Goal: Task Accomplishment & Management: Manage account settings

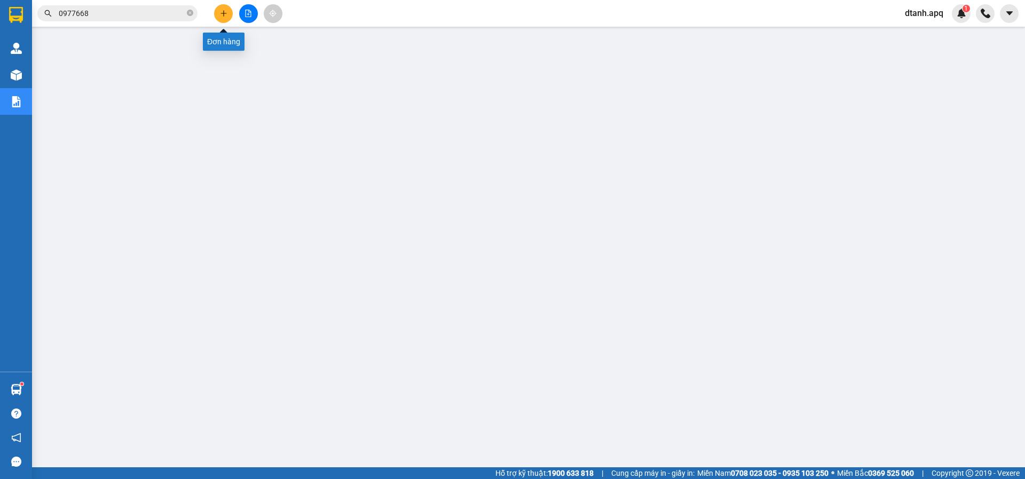
click at [226, 9] on button at bounding box center [223, 13] width 19 height 19
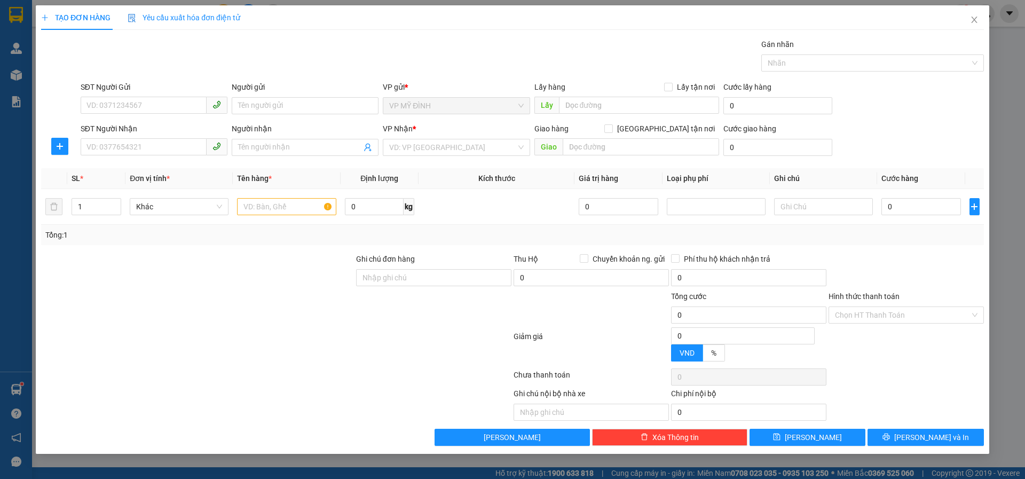
click at [223, 13] on span "Yêu cầu xuất hóa đơn điện tử" at bounding box center [184, 17] width 113 height 9
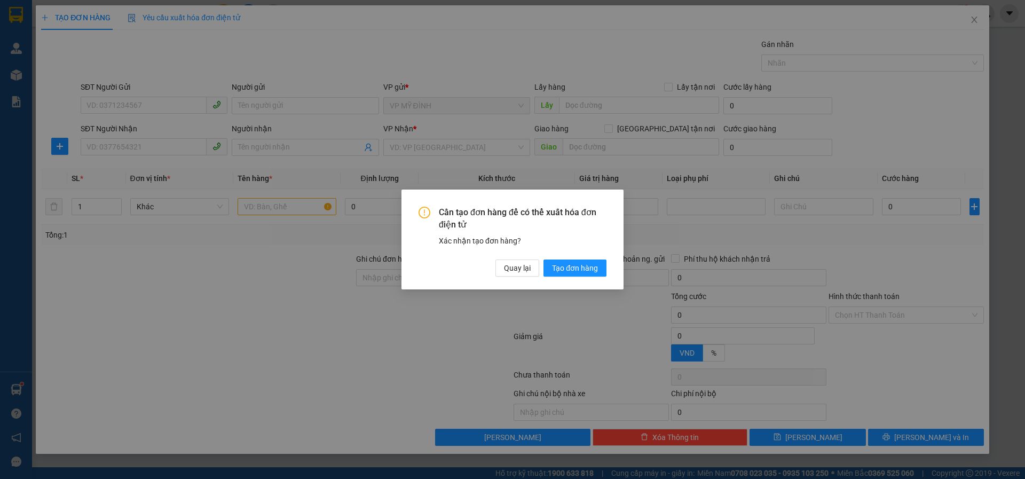
click at [124, 105] on div "Cần tạo đơn hàng để có thể xuất hóa đơn điện tử Xác nhận tạo đơn hàng? Quay lại…" at bounding box center [512, 239] width 1025 height 479
click at [515, 269] on span "Quay lại" at bounding box center [517, 268] width 27 height 12
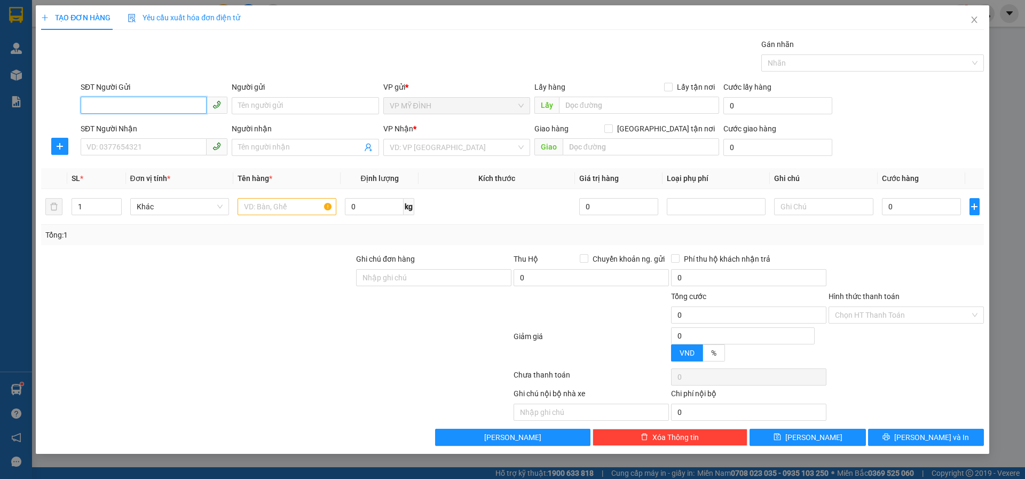
click at [149, 105] on input "SĐT Người Gửi" at bounding box center [144, 105] width 126 height 17
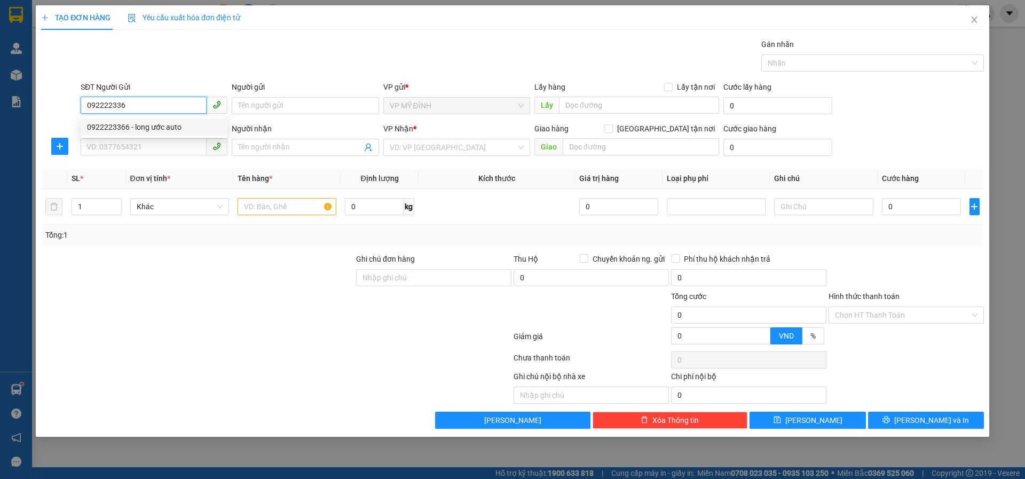
click at [111, 123] on div "0922223366 - long ước auto" at bounding box center [154, 127] width 134 height 12
type input "0922223366"
type input "long ước auto"
type input "0922223366"
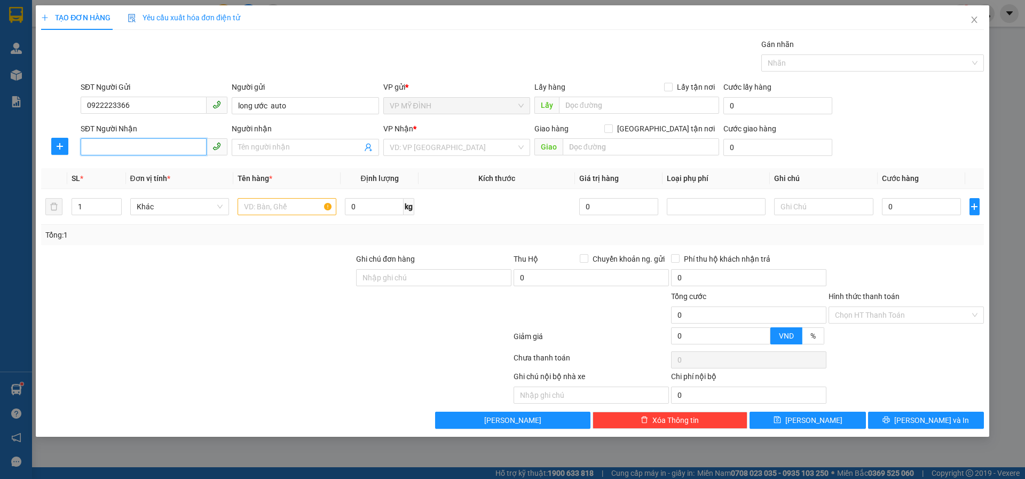
click at [122, 148] on input "SĐT Người Nhận" at bounding box center [144, 146] width 126 height 17
type input "0963364637"
click at [101, 168] on div "0963364637 - hoa khánh gara" at bounding box center [154, 169] width 134 height 12
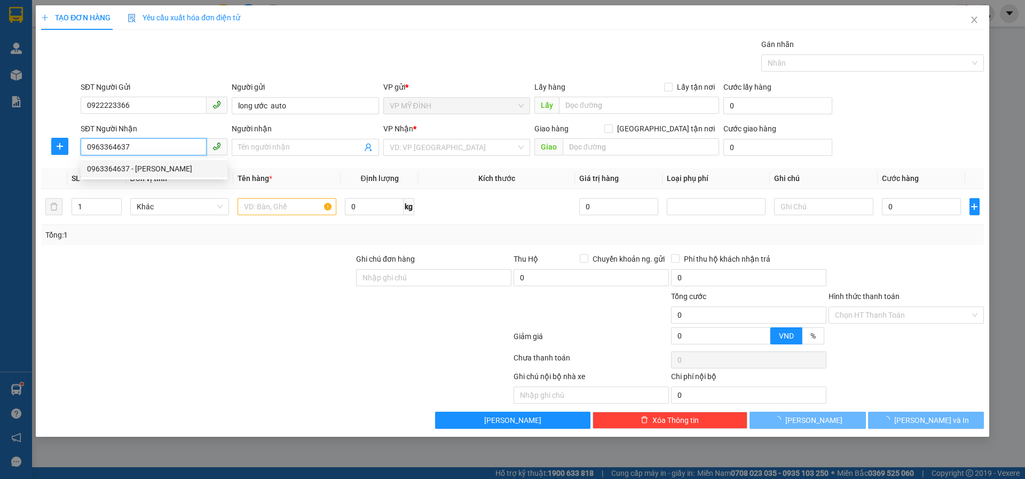
type input "[PERSON_NAME]"
checkbox input "true"
type input "vp"
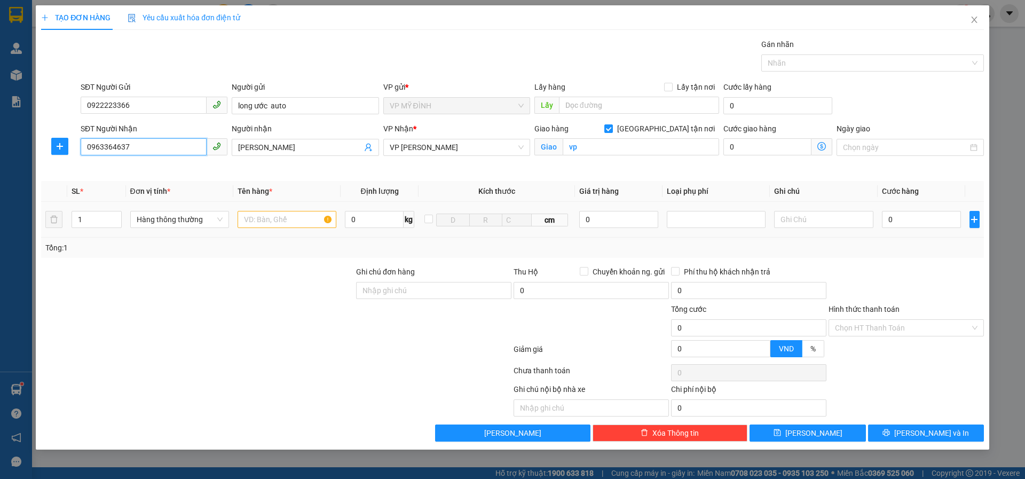
type input "0963364637"
click at [261, 219] on input "text" at bounding box center [287, 219] width 99 height 17
type input "phụ tùng ô tô"
click at [898, 218] on input "0" at bounding box center [922, 219] width 80 height 17
type input "4"
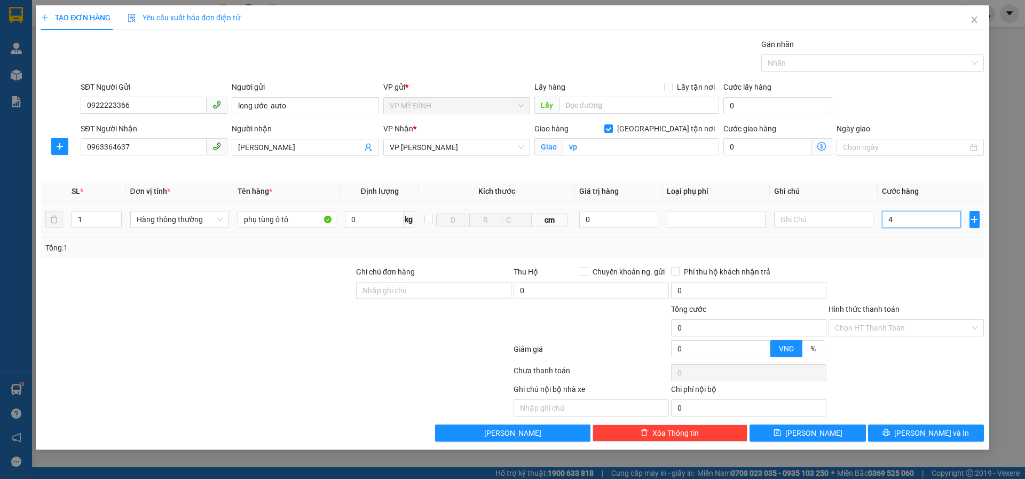
type input "4"
type input "40"
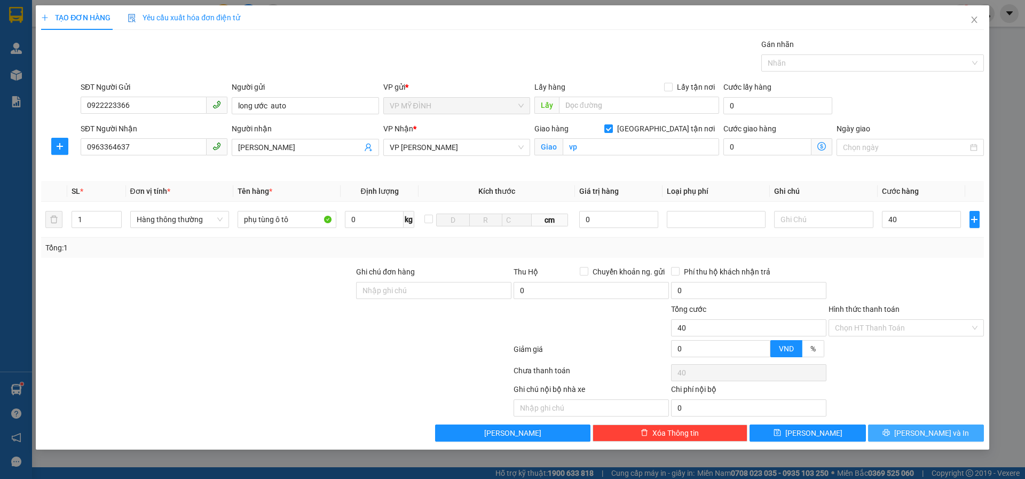
type input "40.000"
click at [890, 431] on icon "printer" at bounding box center [886, 432] width 7 height 7
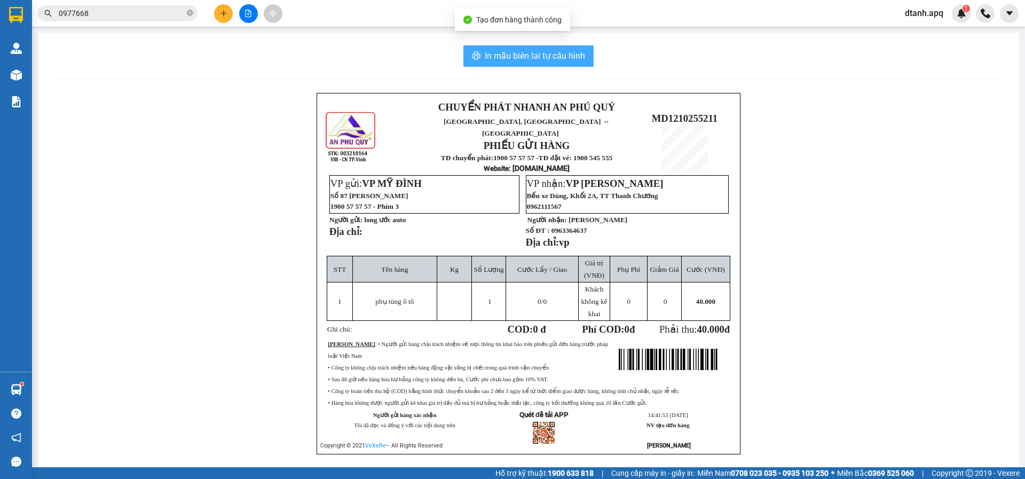
click at [575, 52] on span "In mẫu biên lai tự cấu hình" at bounding box center [535, 55] width 100 height 13
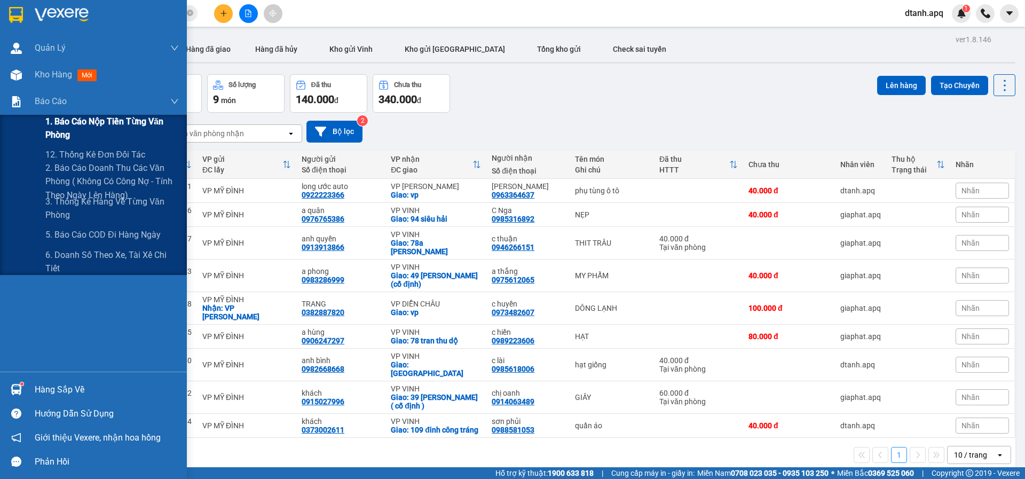
click at [62, 135] on span "1. Báo cáo nộp tiền từng văn phòng" at bounding box center [112, 128] width 134 height 27
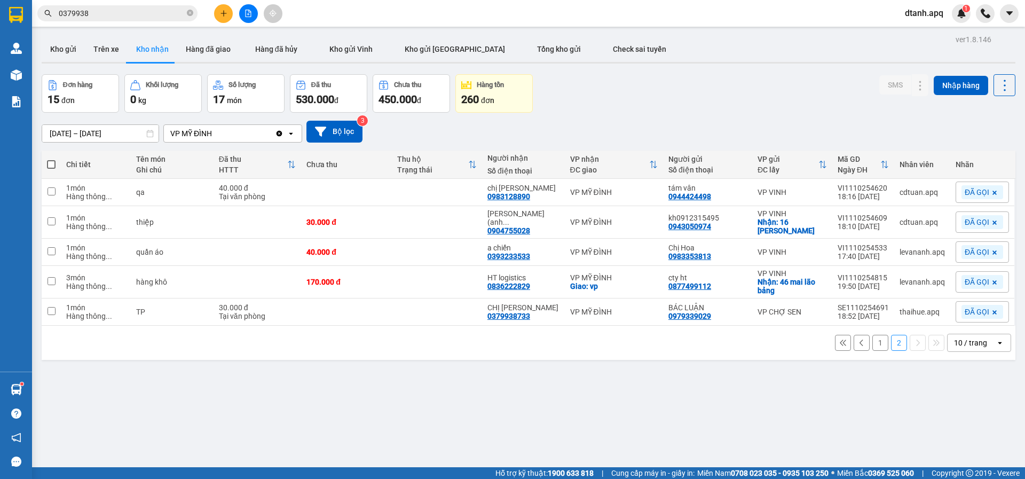
scroll to position [49, 0]
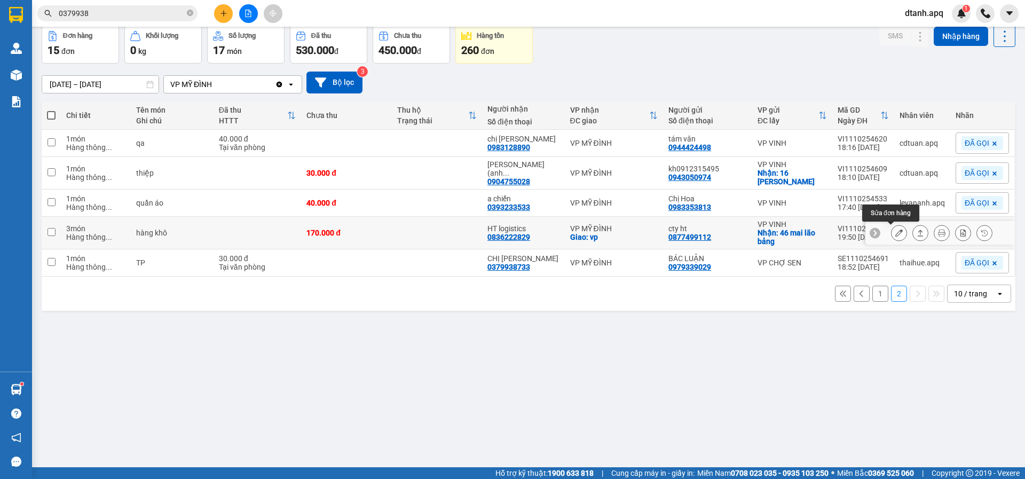
click at [896, 234] on icon at bounding box center [899, 232] width 7 height 7
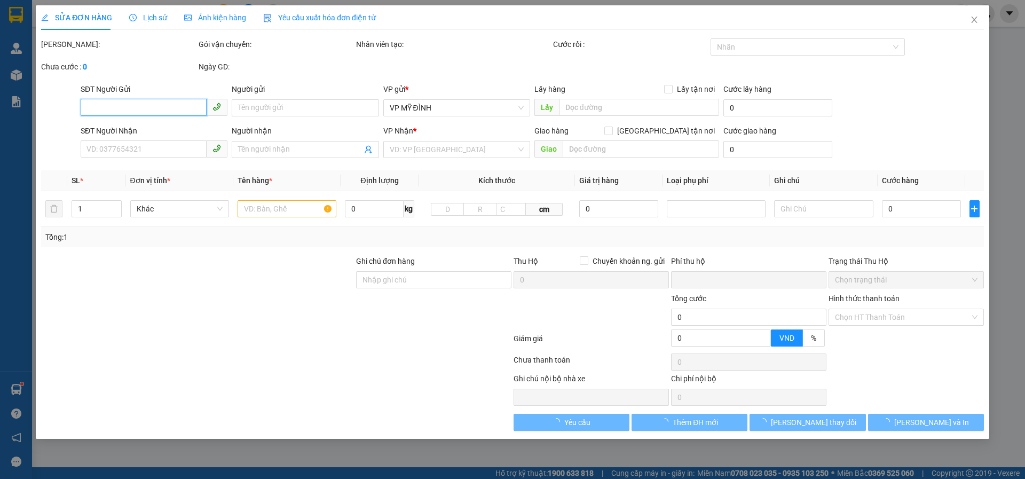
type input "0877499112"
type input "cty ht"
checkbox input "true"
type input "46 mai lão bảng"
type input "0836222829"
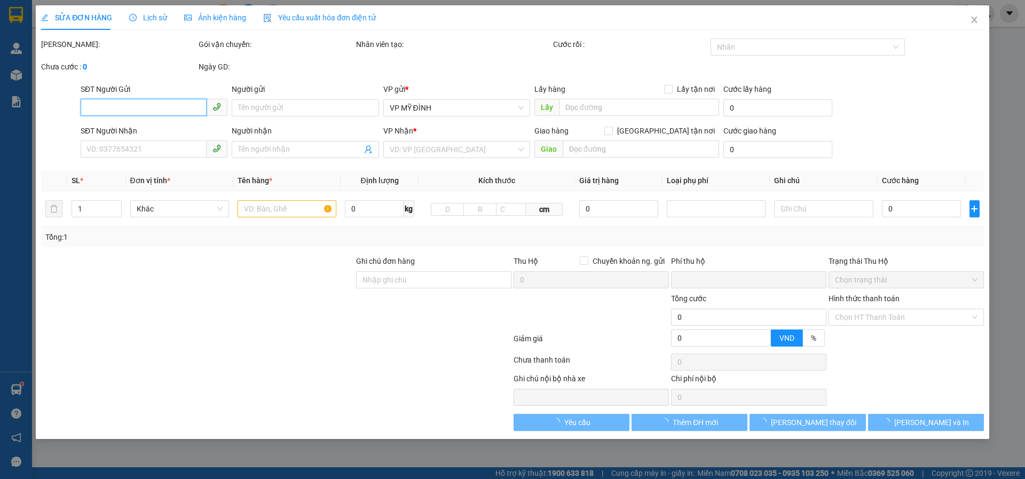
type input "HT logistics"
checkbox input "true"
type input "vp"
type input "0"
type input "170.000"
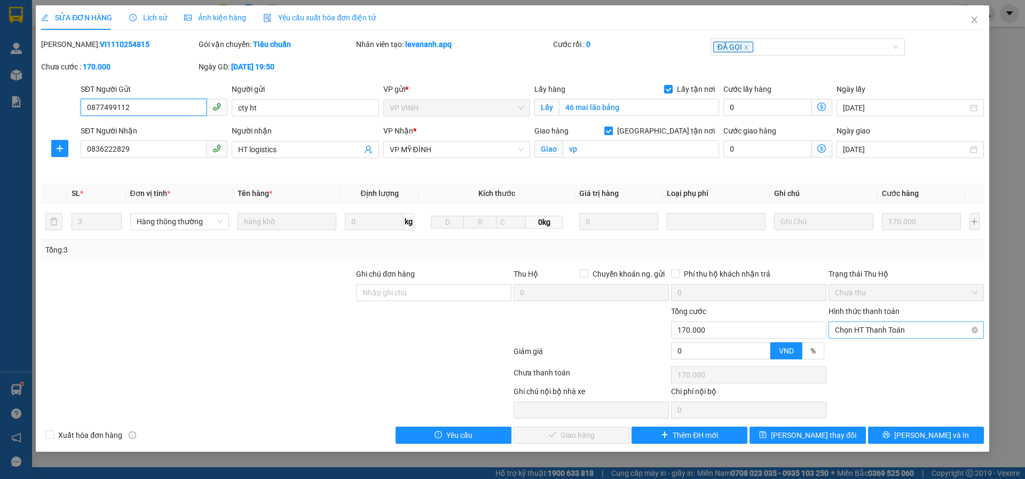
drag, startPoint x: 868, startPoint y: 327, endPoint x: 854, endPoint y: 338, distance: 17.8
click at [866, 327] on span "Chọn HT Thanh Toán" at bounding box center [906, 330] width 143 height 16
drag, startPoint x: 844, startPoint y: 354, endPoint x: 810, endPoint y: 366, distance: 36.8
click at [844, 354] on div "Tại văn phòng" at bounding box center [906, 352] width 143 height 12
type input "0"
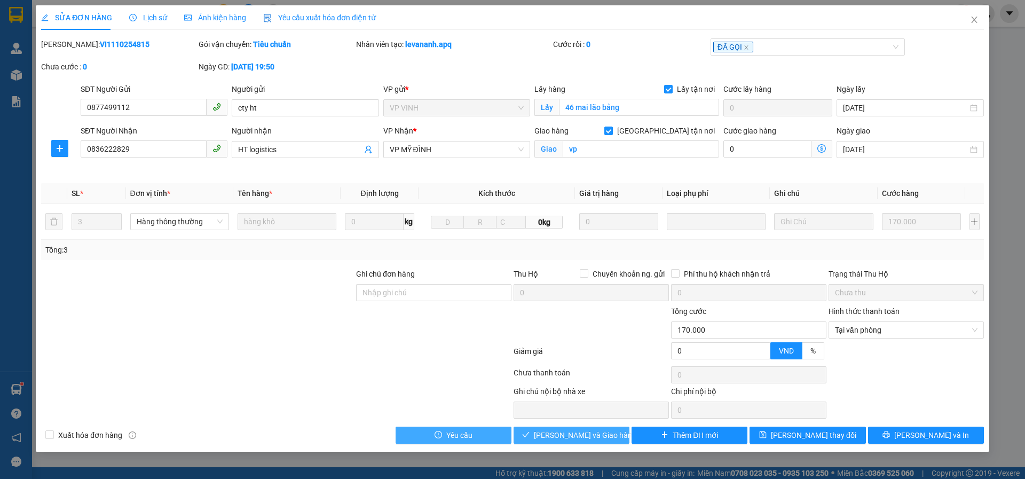
drag, startPoint x: 581, startPoint y: 437, endPoint x: 504, endPoint y: 429, distance: 77.3
click at [580, 437] on span "[PERSON_NAME] và Giao hàng" at bounding box center [585, 435] width 103 height 12
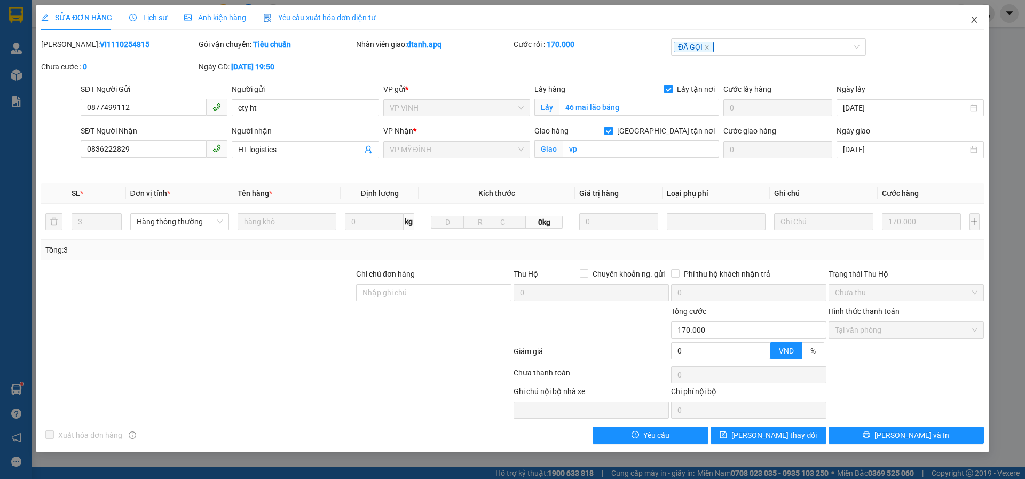
click at [978, 21] on icon "close" at bounding box center [974, 19] width 9 height 9
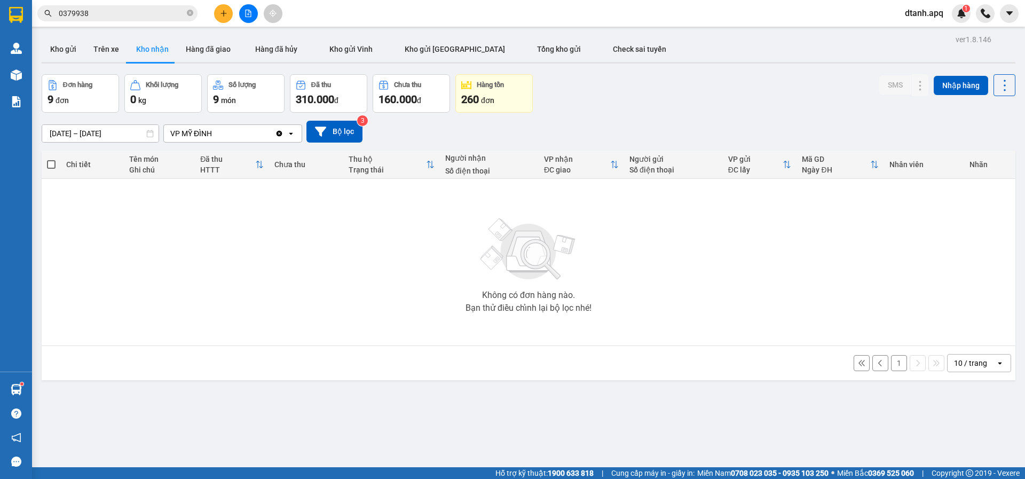
click at [893, 359] on button "1" at bounding box center [899, 363] width 16 height 16
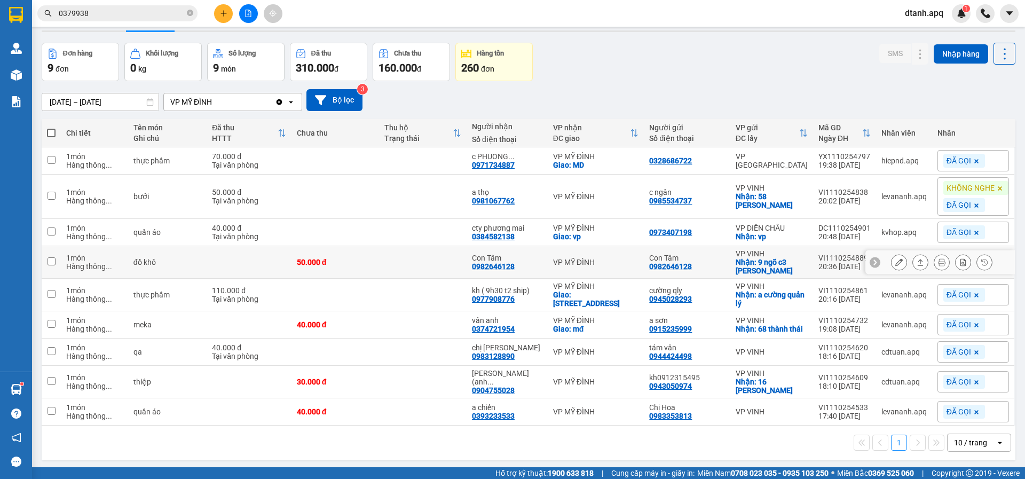
scroll to position [49, 0]
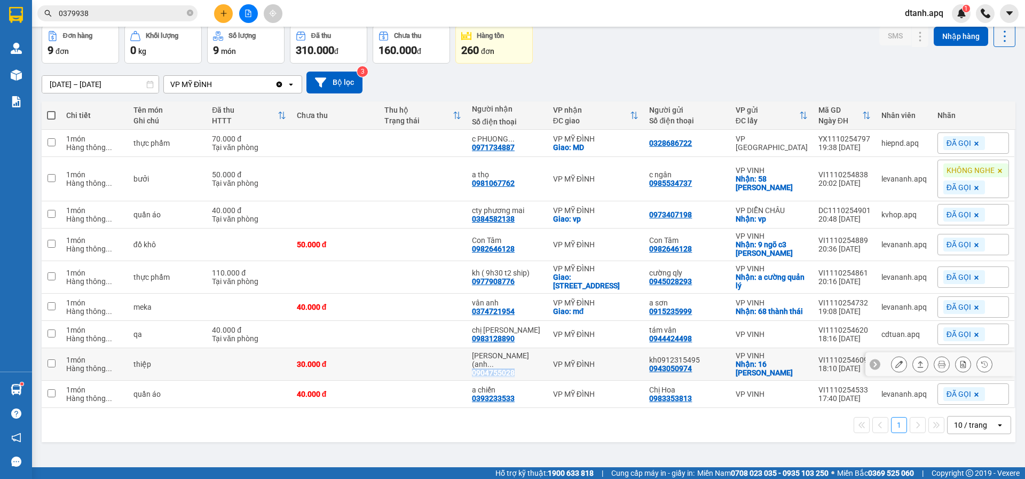
drag, startPoint x: 520, startPoint y: 376, endPoint x: 496, endPoint y: 373, distance: 24.8
click at [474, 374] on td "hoàng minh (anh ... 0904755028" at bounding box center [507, 364] width 81 height 33
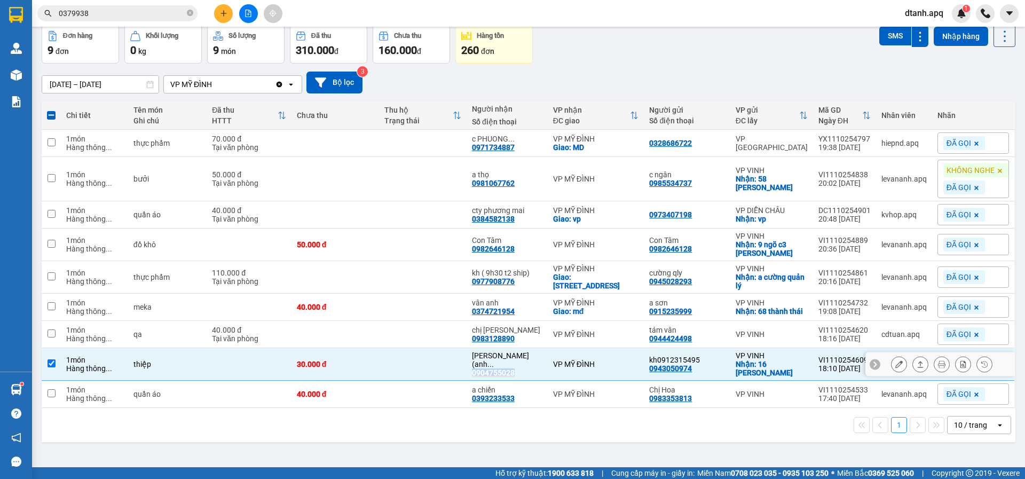
copy div "0904755028"
click at [397, 365] on td at bounding box center [423, 364] width 88 height 33
checkbox input "false"
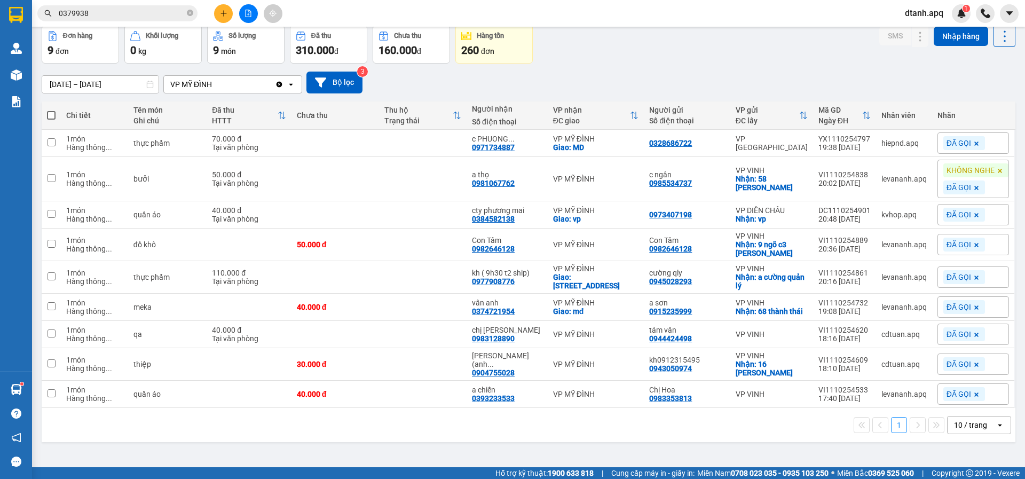
drag, startPoint x: 90, startPoint y: 16, endPoint x: 73, endPoint y: 12, distance: 18.1
click at [29, 15] on section "Kết quả tìm kiếm ( 5 ) Bộ lọc Mã ĐH Trạng thái Món hàng Thu hộ Tổng cước Chưa c…" at bounding box center [512, 239] width 1025 height 479
type input "0"
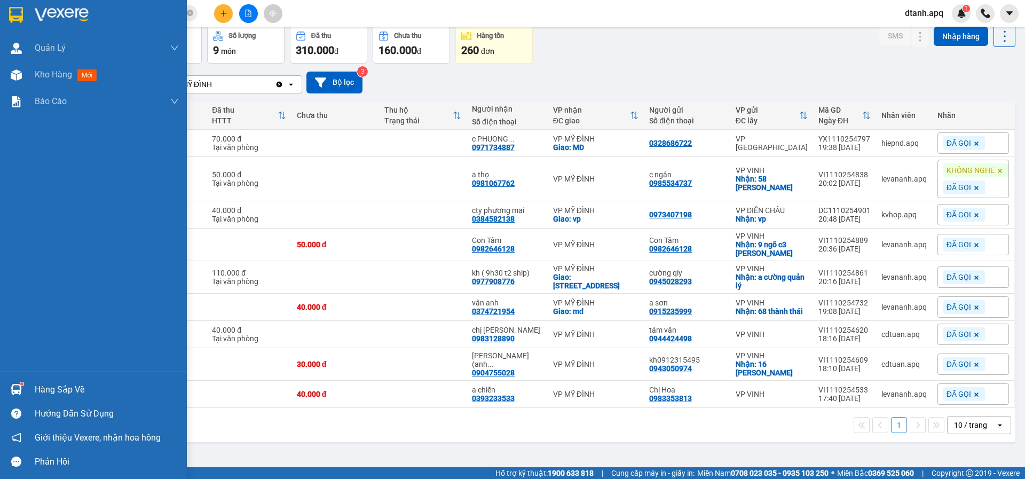
click at [40, 376] on div "Hàng sắp về Hướng dẫn sử dụng Giới thiệu Vexere, nhận hoa hồng Phản hồi" at bounding box center [93, 423] width 187 height 102
click at [41, 386] on div "Hàng sắp về" at bounding box center [107, 390] width 144 height 16
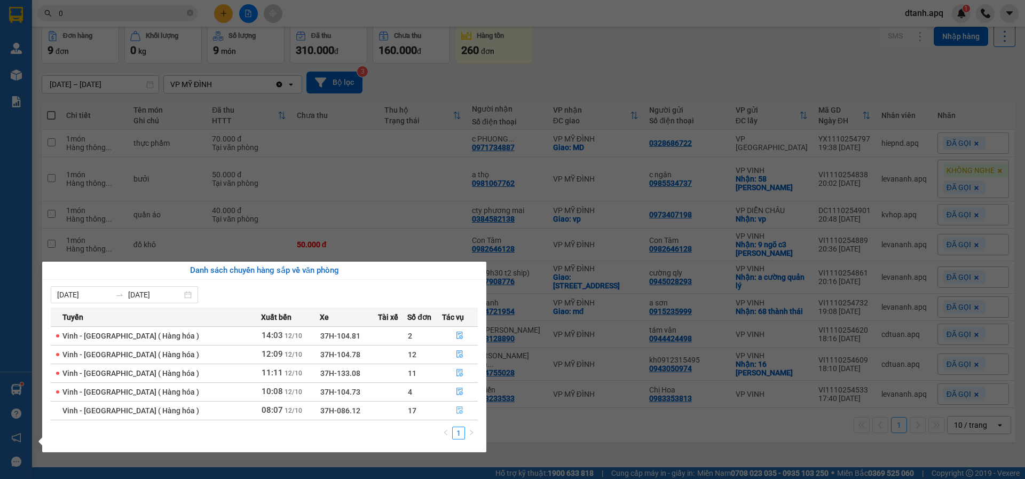
click at [456, 411] on icon "file-done" at bounding box center [459, 409] width 7 height 7
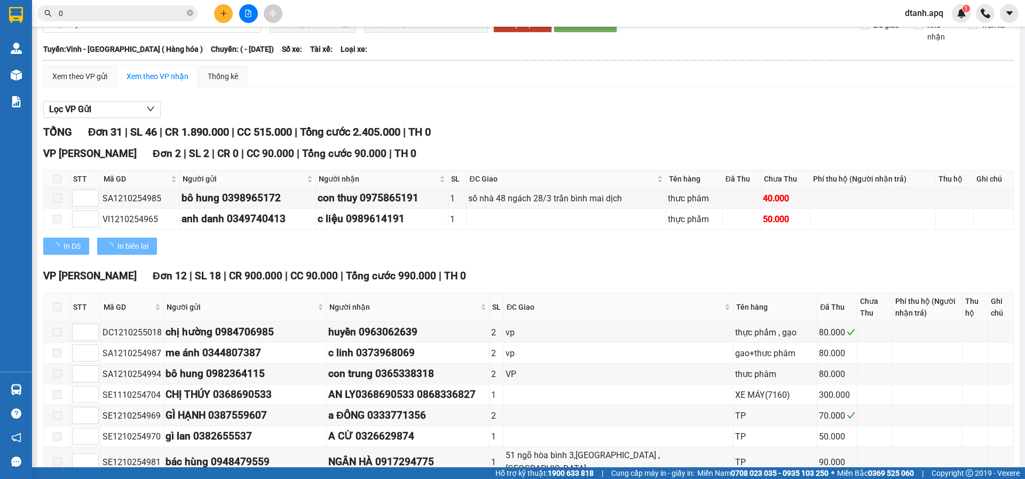
type input "[DATE]"
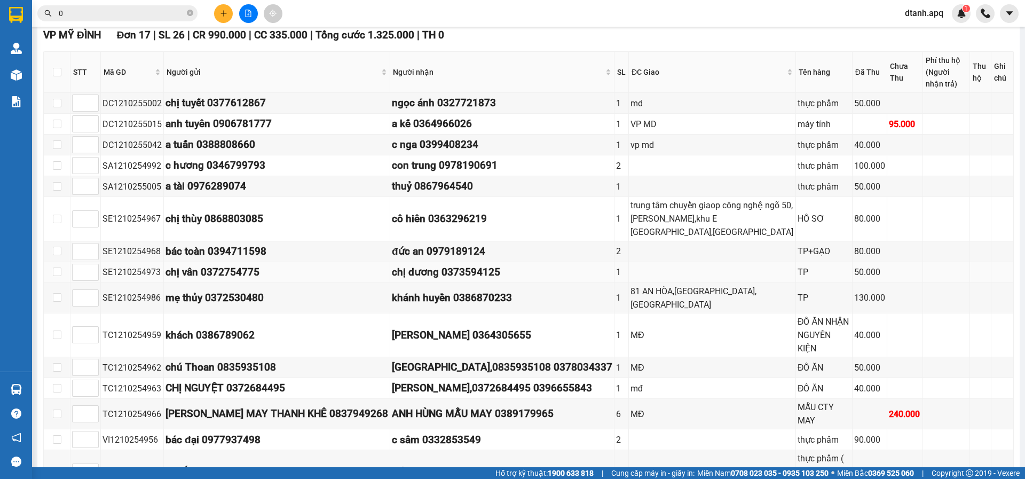
scroll to position [694, 0]
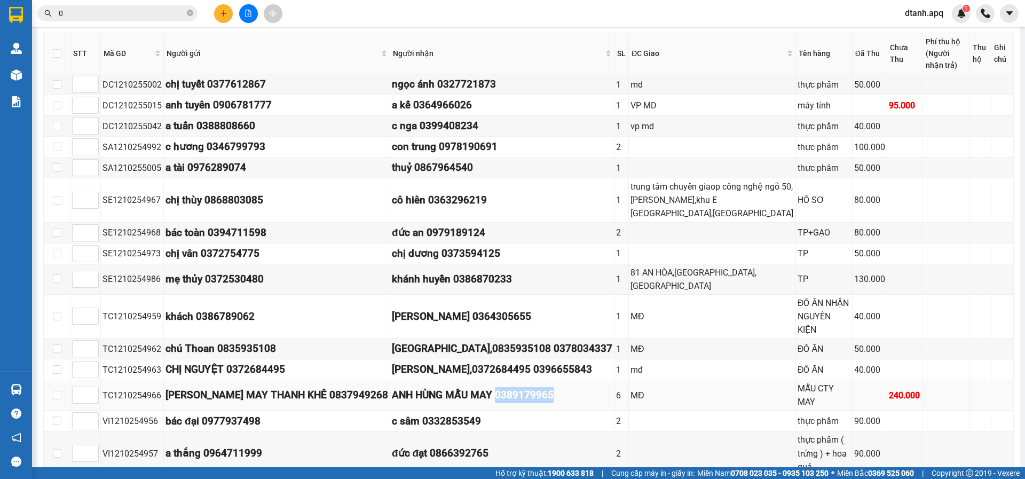
drag, startPoint x: 549, startPoint y: 367, endPoint x: 483, endPoint y: 371, distance: 66.3
click at [482, 387] on div "ANH HÙNG MẪU MAY 0389179965" at bounding box center [502, 395] width 221 height 16
copy div "0389179965"
drag, startPoint x: 190, startPoint y: 13, endPoint x: 163, endPoint y: 13, distance: 26.7
click at [190, 13] on icon "close-circle" at bounding box center [190, 13] width 6 height 6
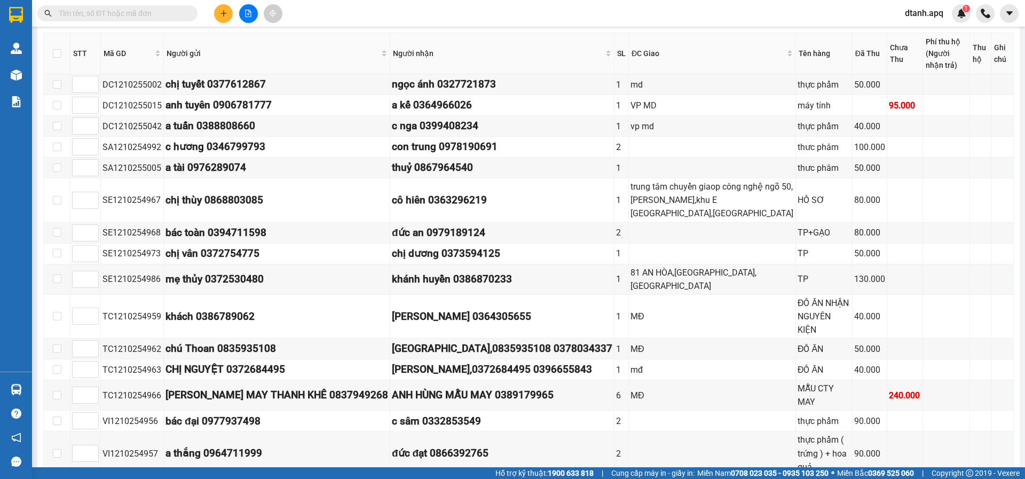
paste input "0389179965"
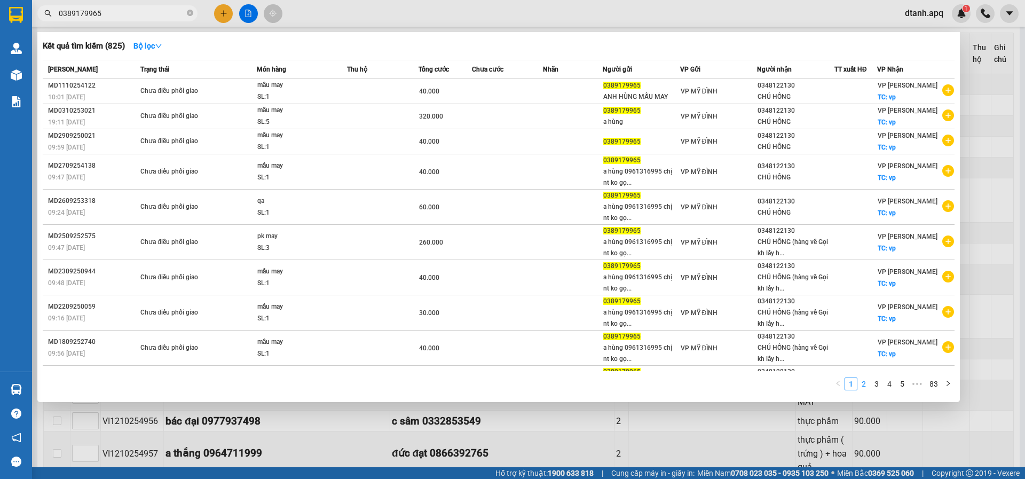
type input "0389179965"
click at [858, 388] on li "2" at bounding box center [864, 384] width 13 height 13
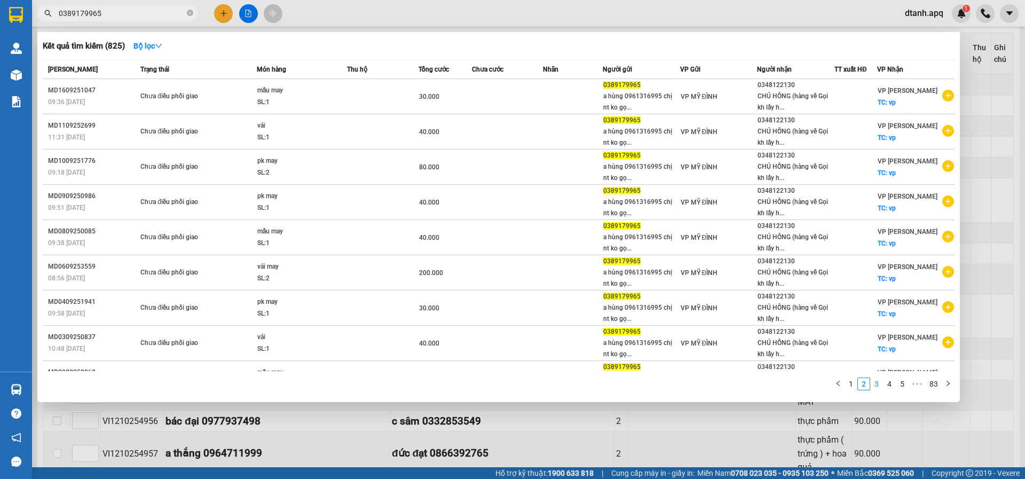
click at [877, 385] on link "3" at bounding box center [877, 384] width 12 height 12
click at [486, 12] on div at bounding box center [512, 239] width 1025 height 479
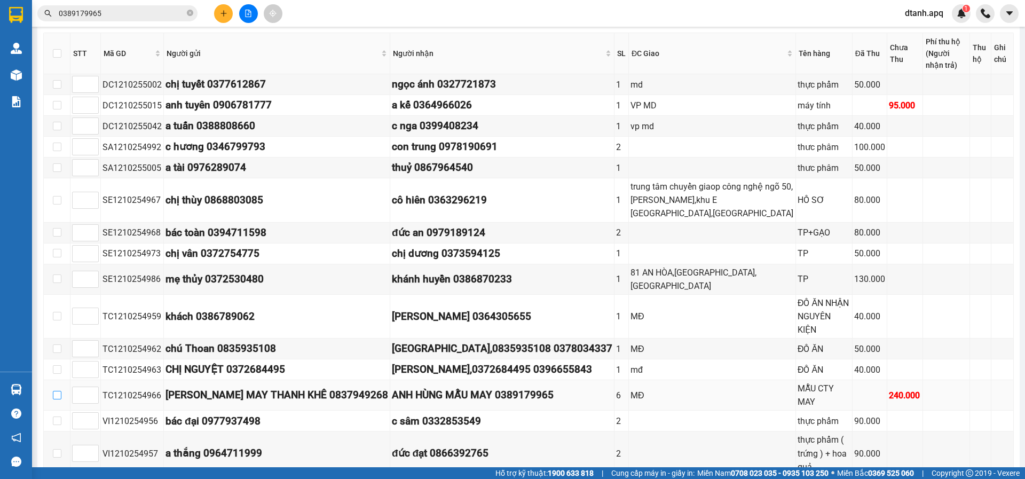
click at [57, 391] on input "checkbox" at bounding box center [57, 395] width 9 height 9
checkbox input "true"
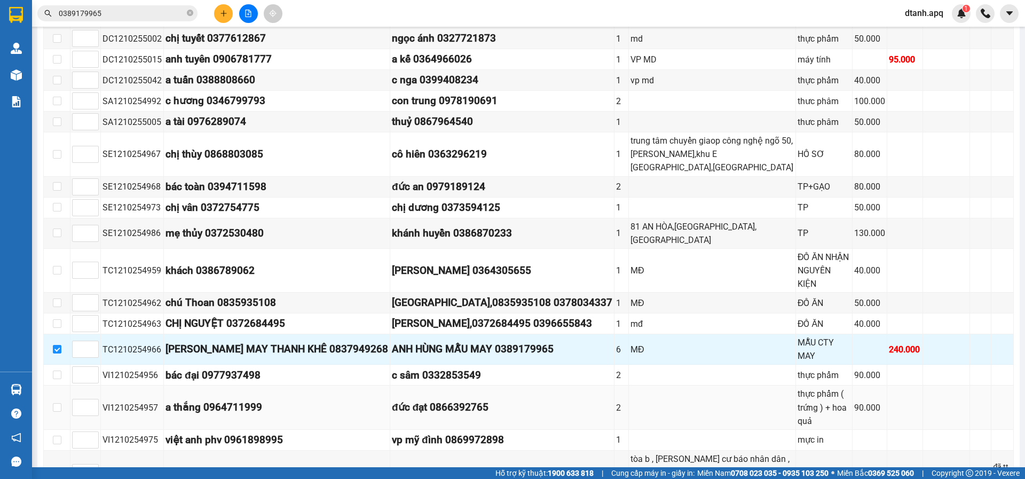
scroll to position [776, 0]
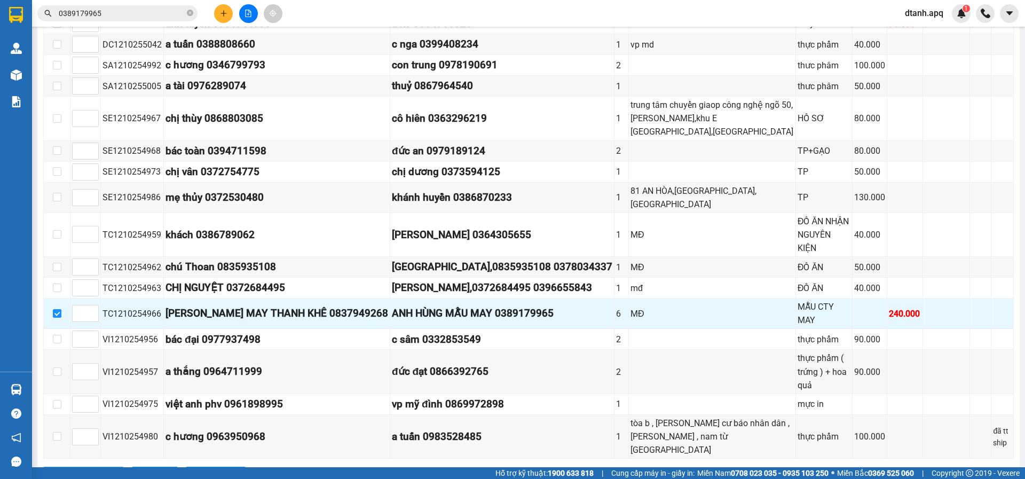
click at [90, 469] on span "Nhập kho nhận" at bounding box center [90, 475] width 52 height 12
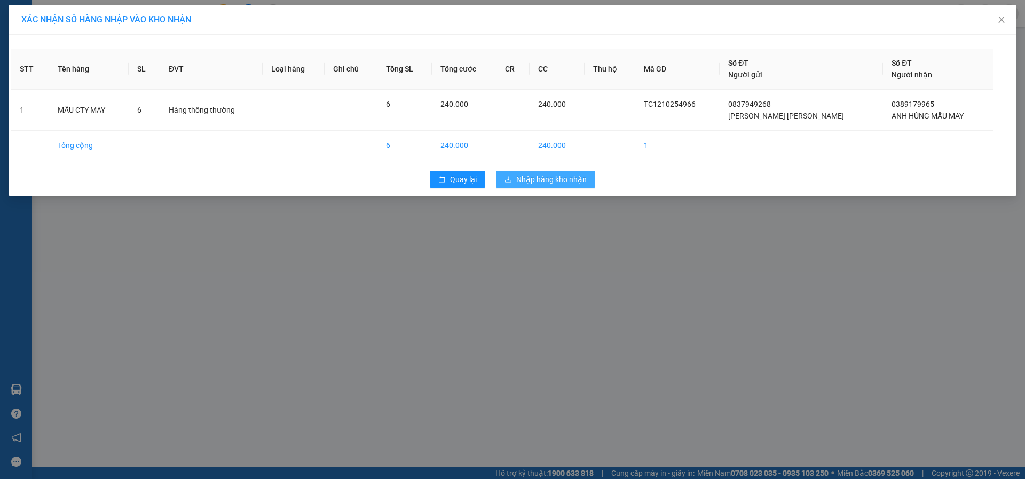
click at [529, 182] on span "Nhập hàng kho nhận" at bounding box center [551, 180] width 70 height 12
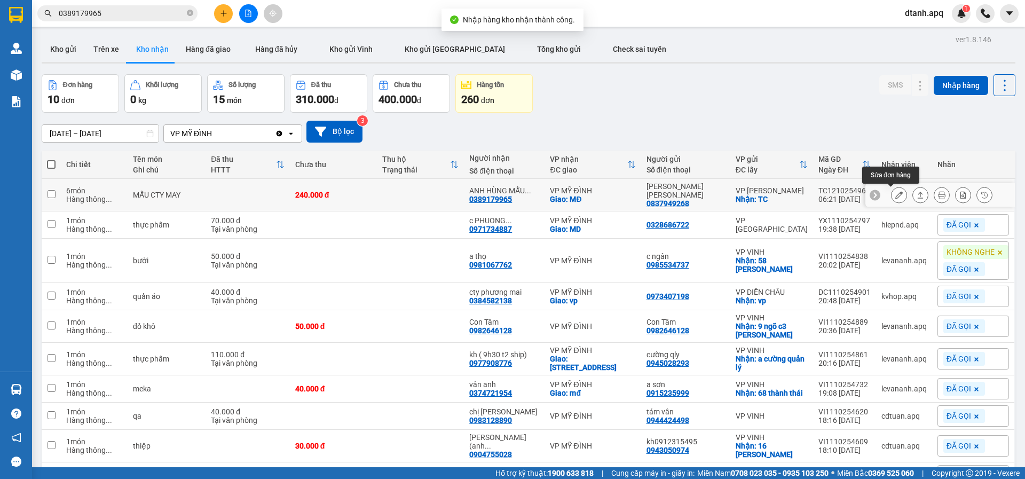
click at [896, 195] on icon at bounding box center [899, 194] width 7 height 7
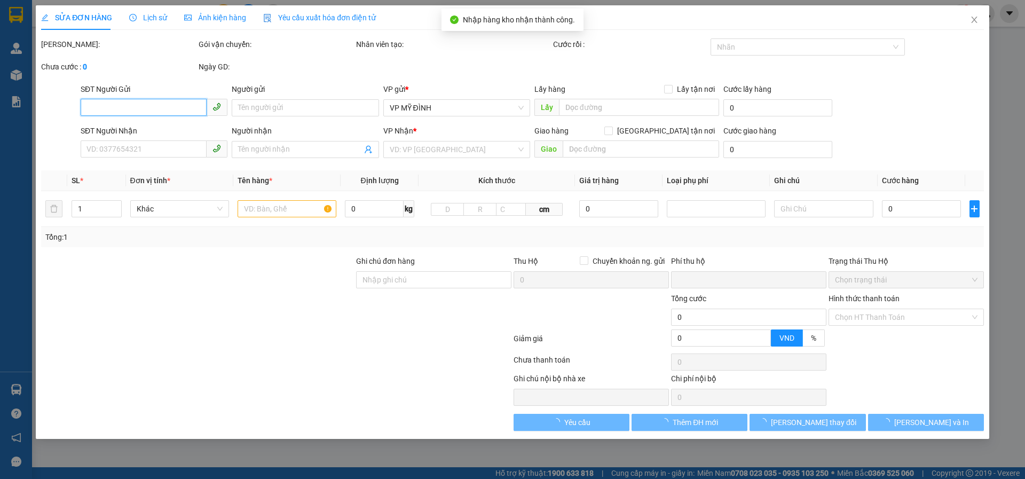
type input "0837949268"
type input "NGỌC ÁNH MAY THANH KHÊ"
checkbox input "true"
type input "TC"
type input "0389179965"
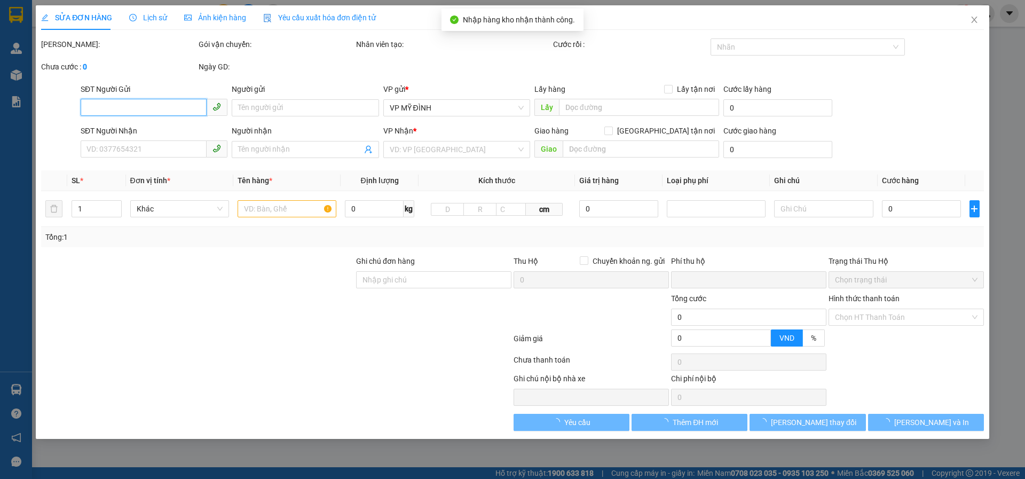
type input "ANH HÙNG MẪU MAY"
checkbox input "true"
type input "MĐ"
type input "0"
type input "240.000"
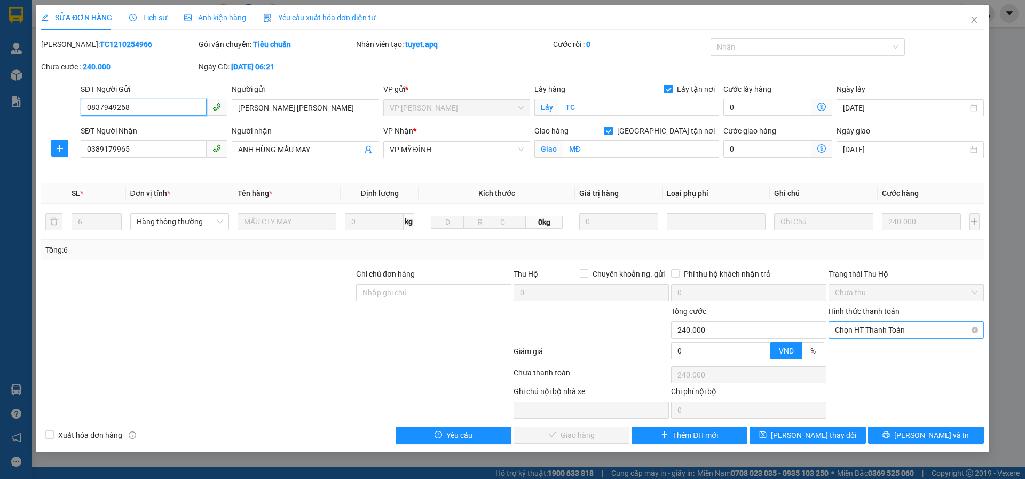
click at [852, 327] on span "Chọn HT Thanh Toán" at bounding box center [906, 330] width 143 height 16
drag, startPoint x: 850, startPoint y: 344, endPoint x: 798, endPoint y: 371, distance: 58.1
click at [848, 344] on div "Tại văn phòng" at bounding box center [906, 351] width 155 height 17
type input "0"
click at [586, 433] on span "[PERSON_NAME] và Giao hàng" at bounding box center [585, 435] width 103 height 12
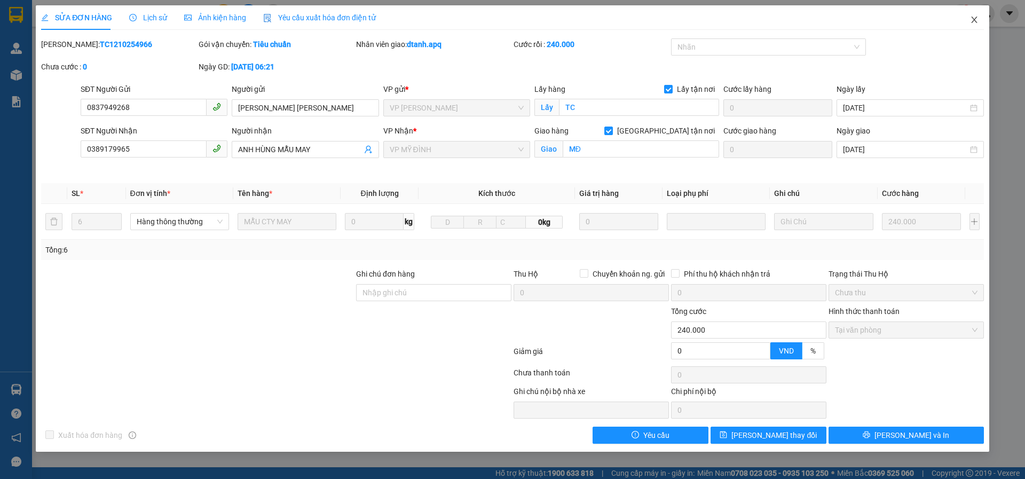
click at [977, 23] on icon "close" at bounding box center [974, 19] width 9 height 9
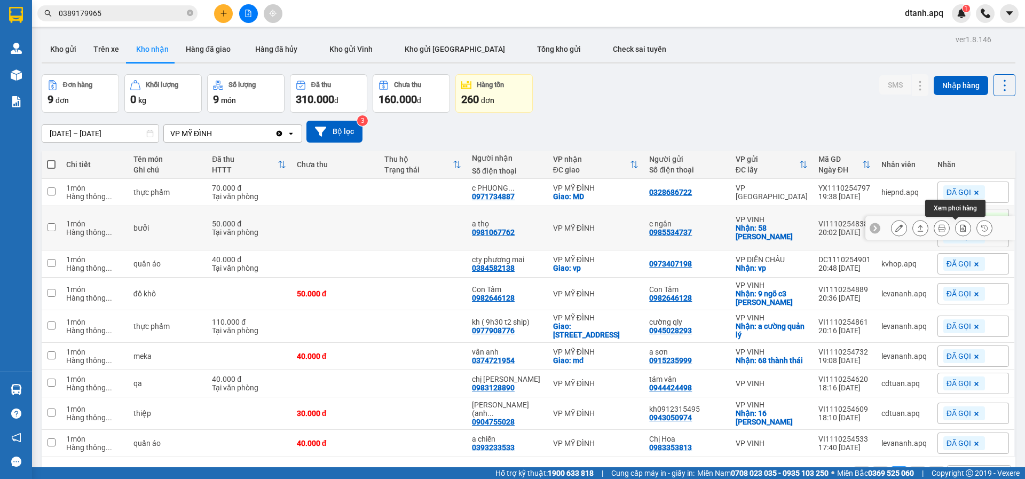
click at [961, 227] on icon at bounding box center [964, 227] width 6 height 7
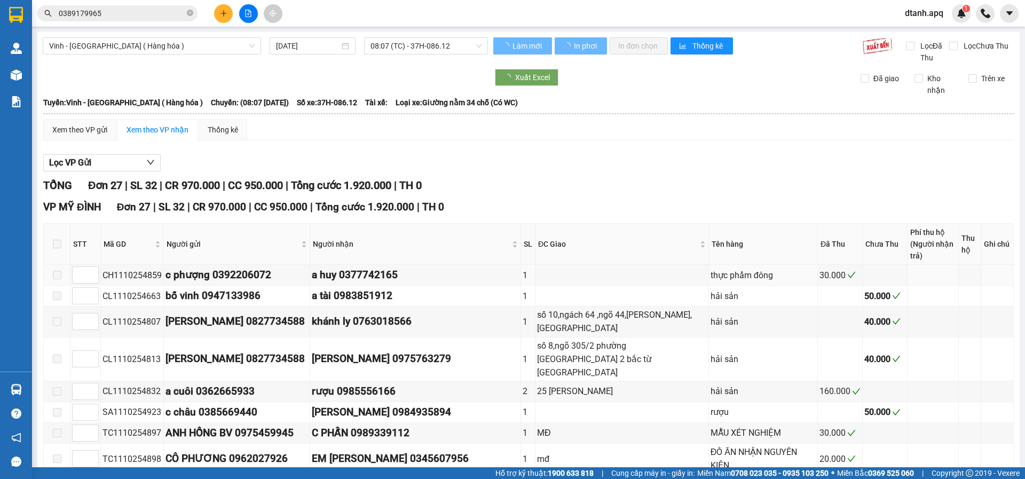
type input "11/10/2025"
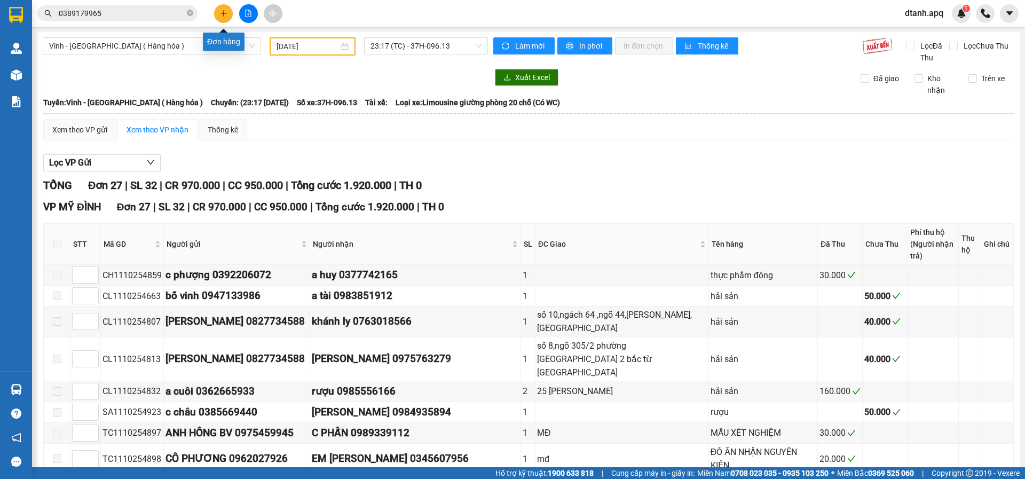
click at [232, 14] on button at bounding box center [223, 13] width 19 height 19
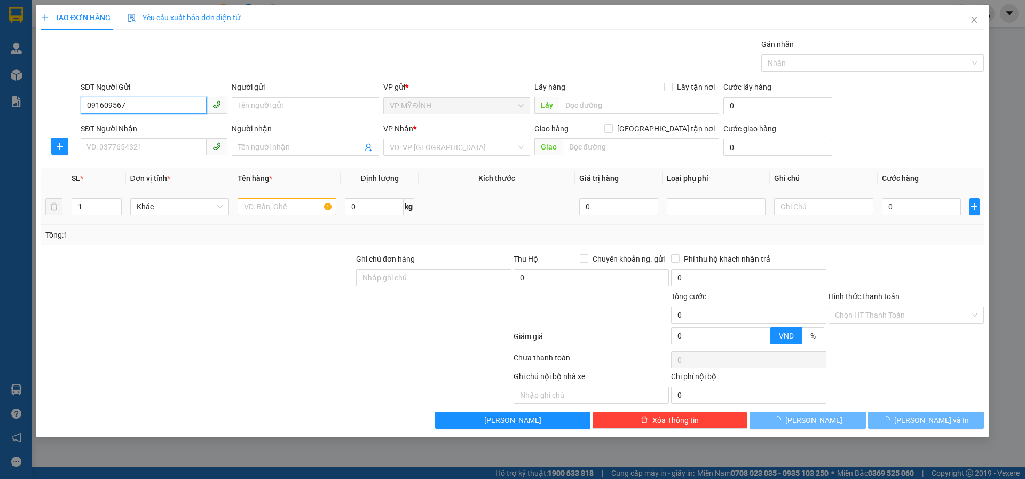
type input "0916095677"
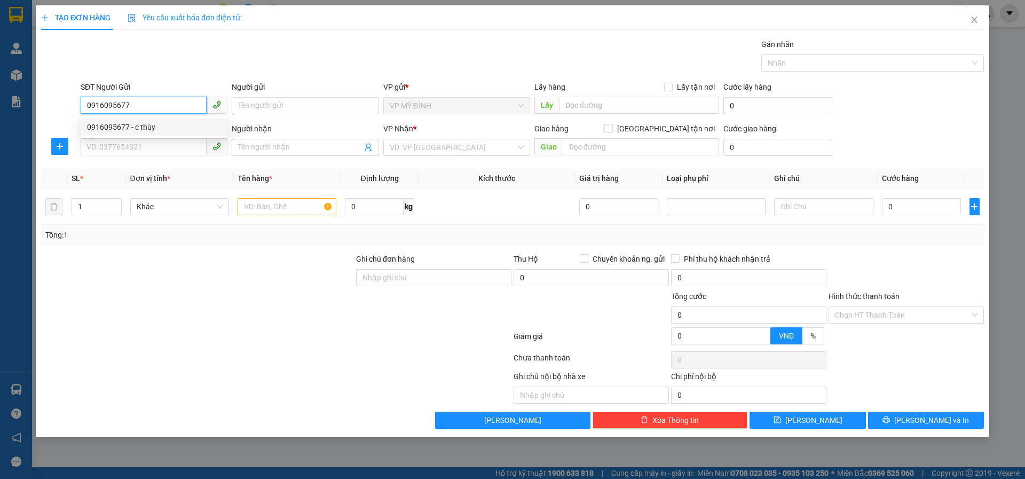
drag, startPoint x: 140, startPoint y: 127, endPoint x: 134, endPoint y: 146, distance: 20.9
click at [140, 127] on div "0916095677 - c thùy" at bounding box center [154, 127] width 134 height 12
type input "c thùy"
type input "0916095677"
click at [135, 147] on input "SĐT Người Nhận" at bounding box center [144, 146] width 126 height 17
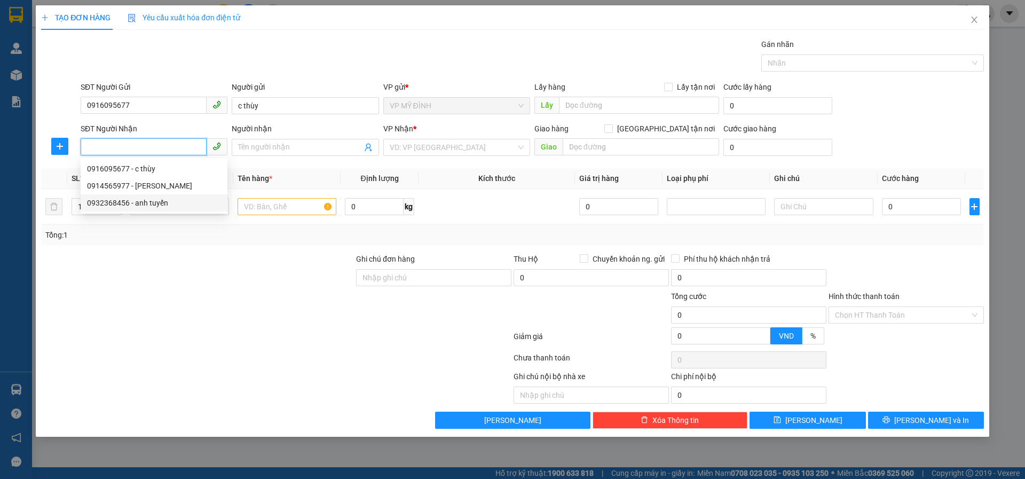
click at [136, 206] on div "0932368456 - anh tuyến" at bounding box center [154, 203] width 134 height 12
type input "0932368456"
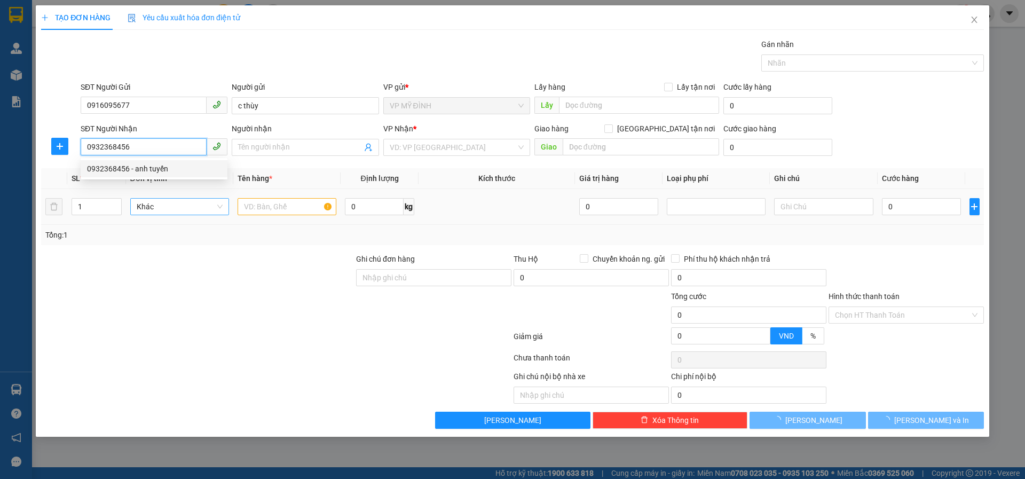
type input "anh tuyến"
checkbox input "true"
type input "tân phú"
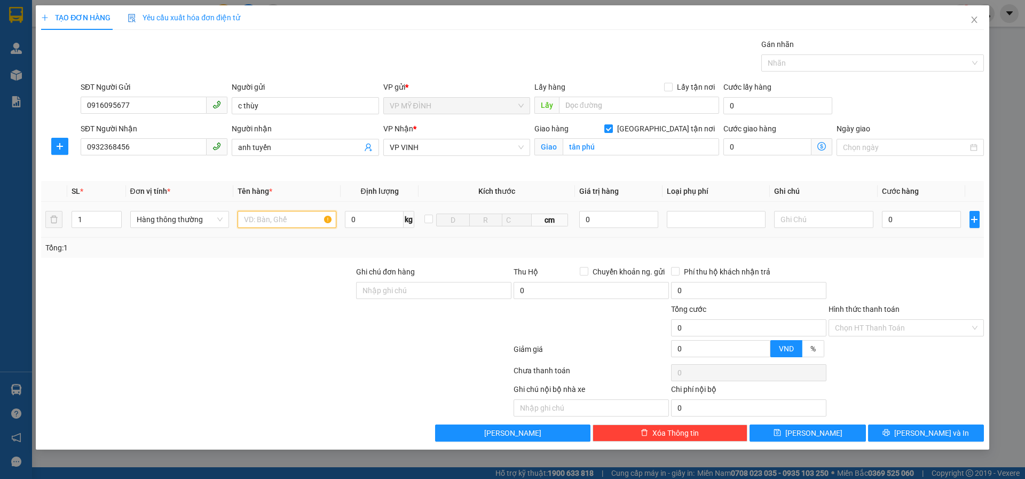
click at [281, 222] on input "text" at bounding box center [287, 219] width 99 height 17
type input "giày"
click at [902, 224] on input "0" at bounding box center [922, 219] width 80 height 17
type input "4"
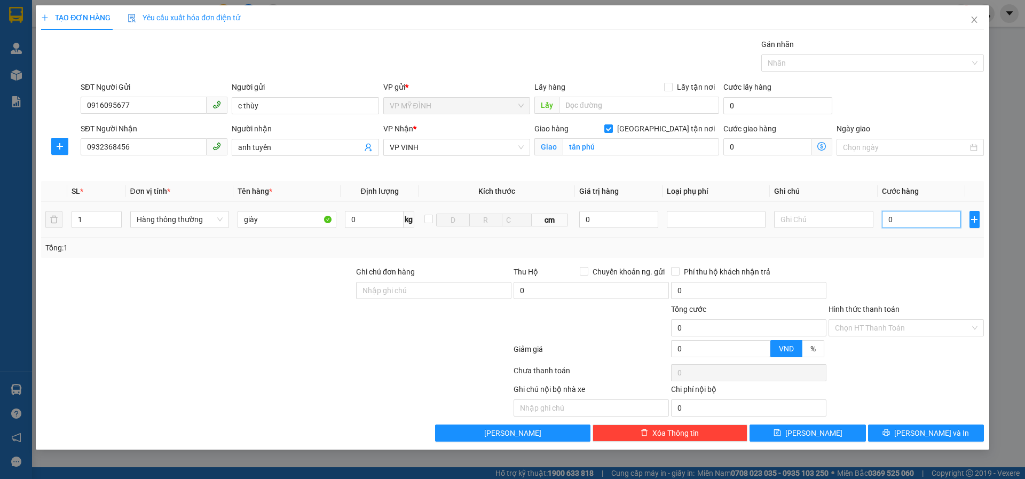
type input "4"
type input "40"
type input "40.000"
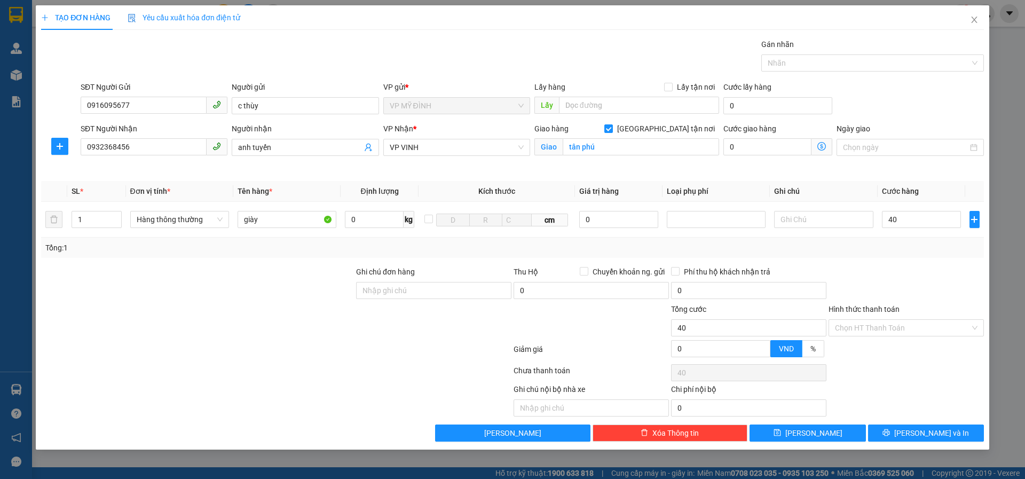
type input "40.000"
click at [885, 270] on div at bounding box center [907, 284] width 158 height 37
click at [864, 326] on input "Hình thức thanh toán" at bounding box center [902, 328] width 135 height 16
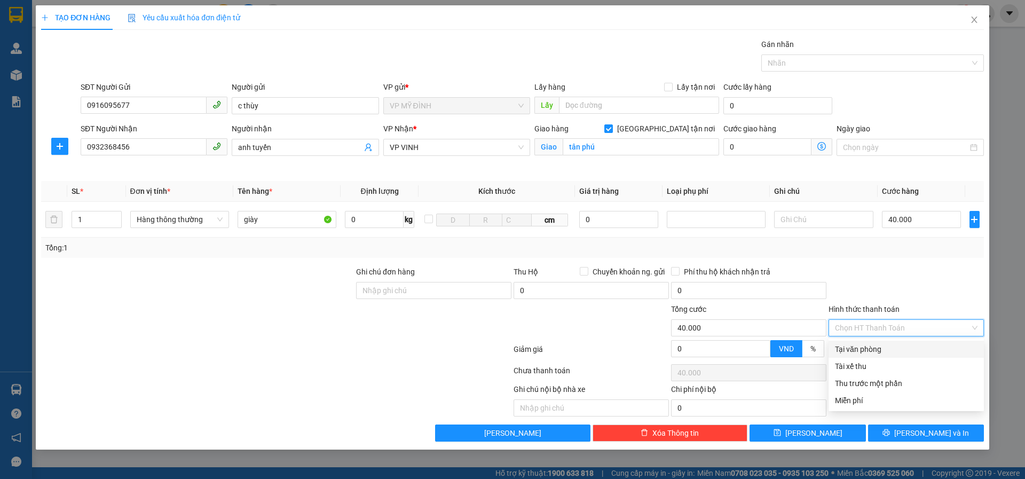
click at [859, 349] on div "Tại văn phòng" at bounding box center [906, 349] width 143 height 12
type input "0"
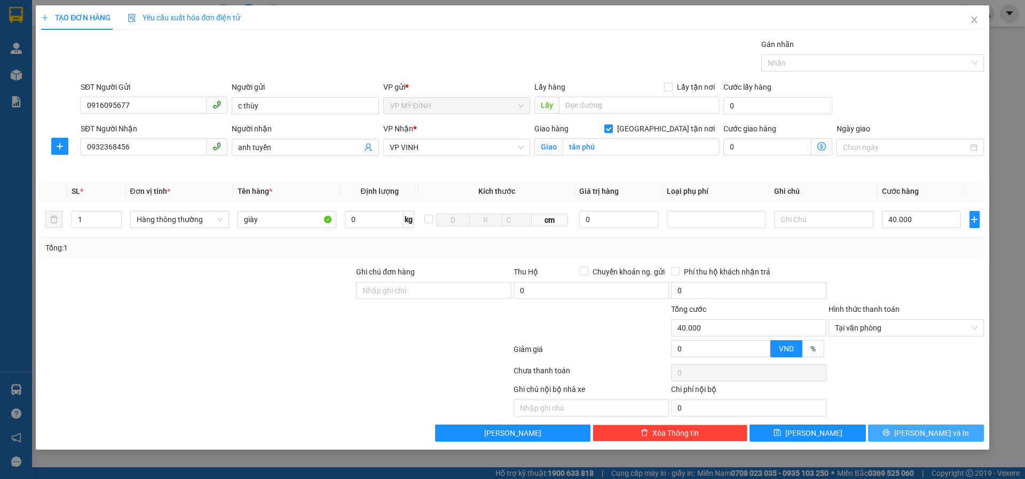
click at [880, 431] on button "[PERSON_NAME] và In" at bounding box center [926, 433] width 116 height 17
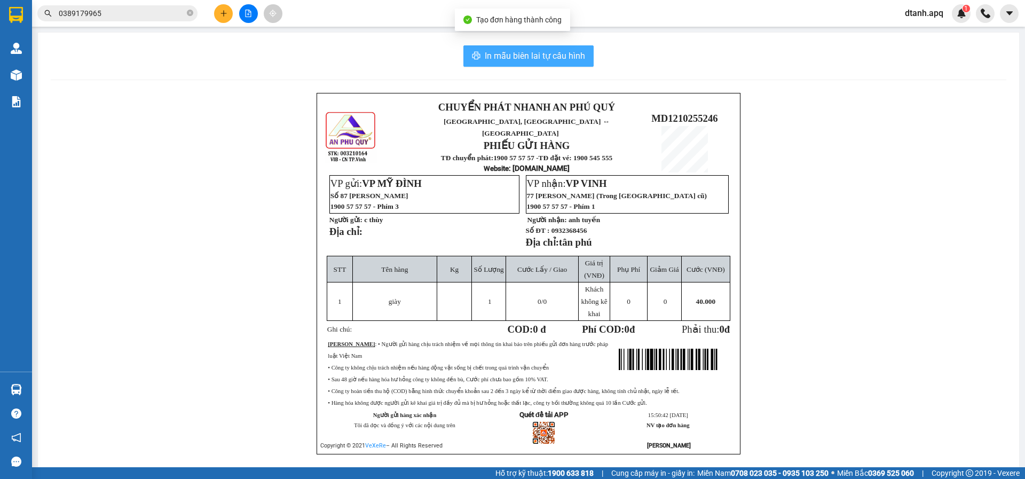
click at [515, 56] on span "In mẫu biên lai tự cấu hình" at bounding box center [535, 55] width 100 height 13
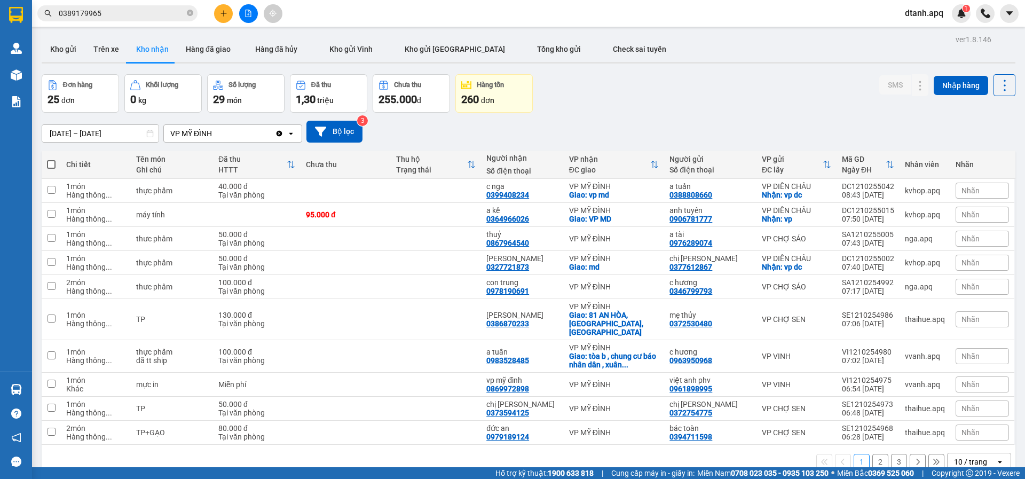
click at [481, 129] on div "12/10/2025 – 12/10/2025 Press the down arrow key to interact with the calendar …" at bounding box center [529, 132] width 974 height 22
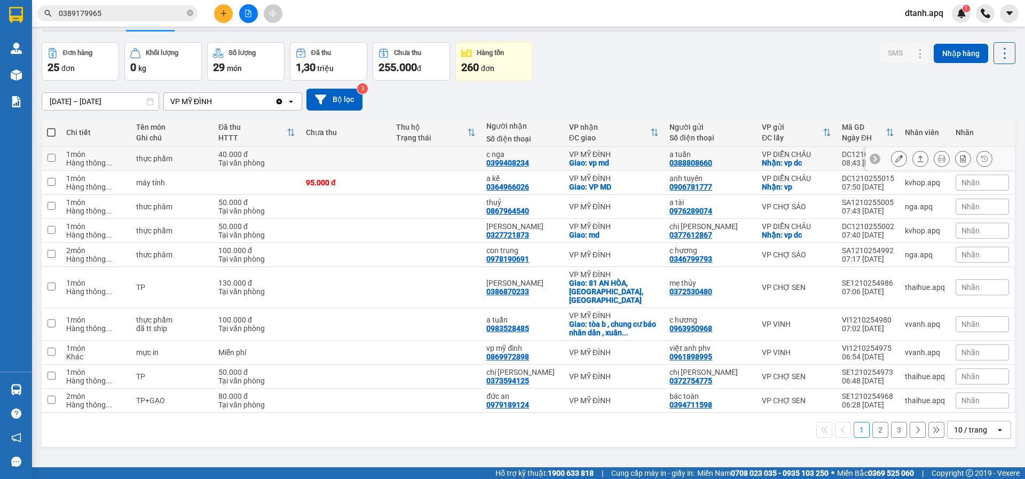
scroll to position [49, 0]
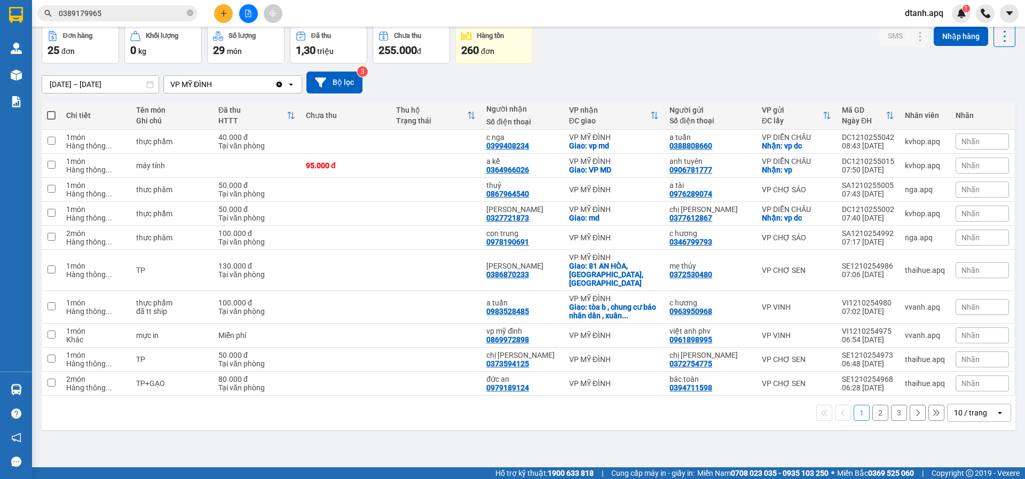
click at [874, 405] on button "2" at bounding box center [881, 413] width 16 height 16
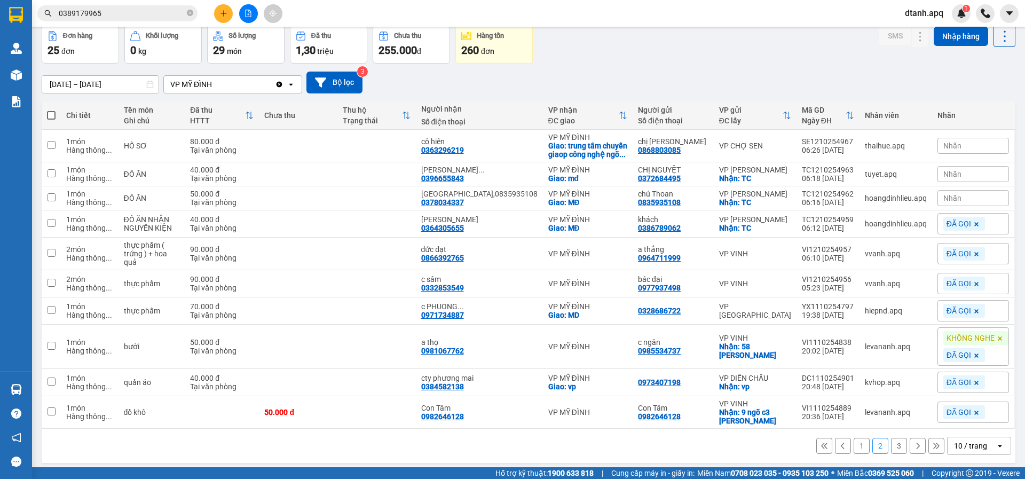
drag, startPoint x: 946, startPoint y: 205, endPoint x: 935, endPoint y: 219, distance: 18.2
click at [946, 206] on div "Nhãn" at bounding box center [974, 198] width 72 height 16
click at [818, 264] on div "ĐÃ GỌI" at bounding box center [811, 263] width 31 height 14
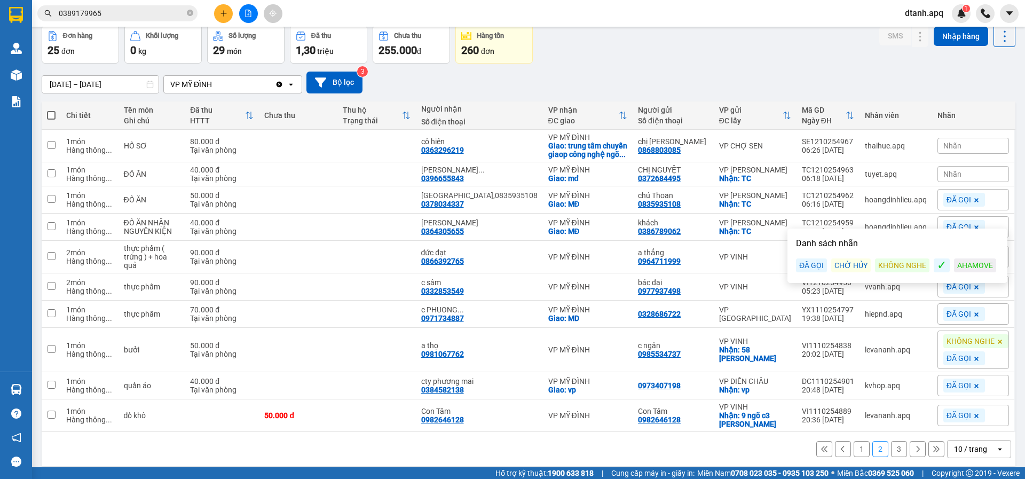
click at [714, 53] on div "Đơn hàng 25 đơn Khối lượng 0 kg Số lượng 29 món Đã thu 1,30 triệu Chưa thu 255.…" at bounding box center [529, 44] width 974 height 38
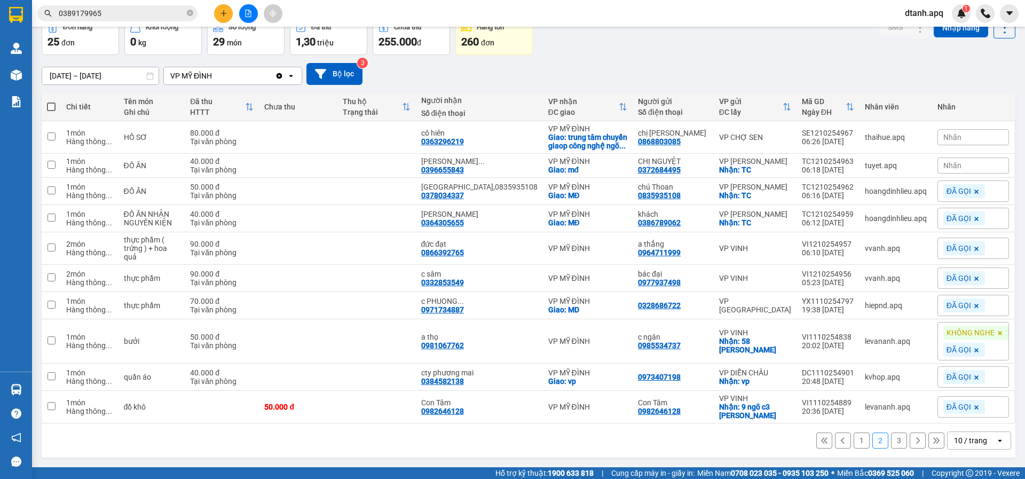
click at [944, 161] on span "Nhãn" at bounding box center [953, 165] width 18 height 9
click at [819, 215] on div "ĐÃ GỌI" at bounding box center [811, 222] width 31 height 14
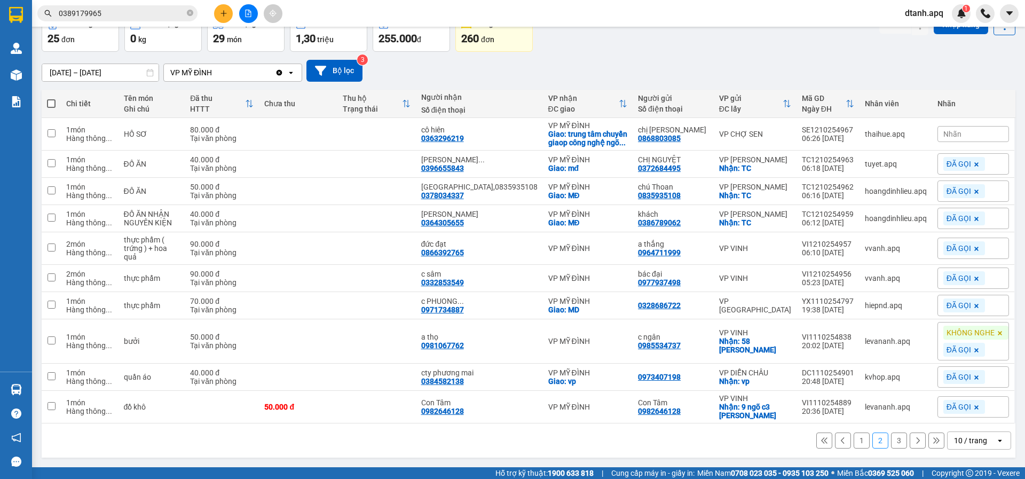
click at [669, 60] on div "12/10/2025 – 12/10/2025 Press the down arrow key to interact with the calendar …" at bounding box center [529, 71] width 974 height 22
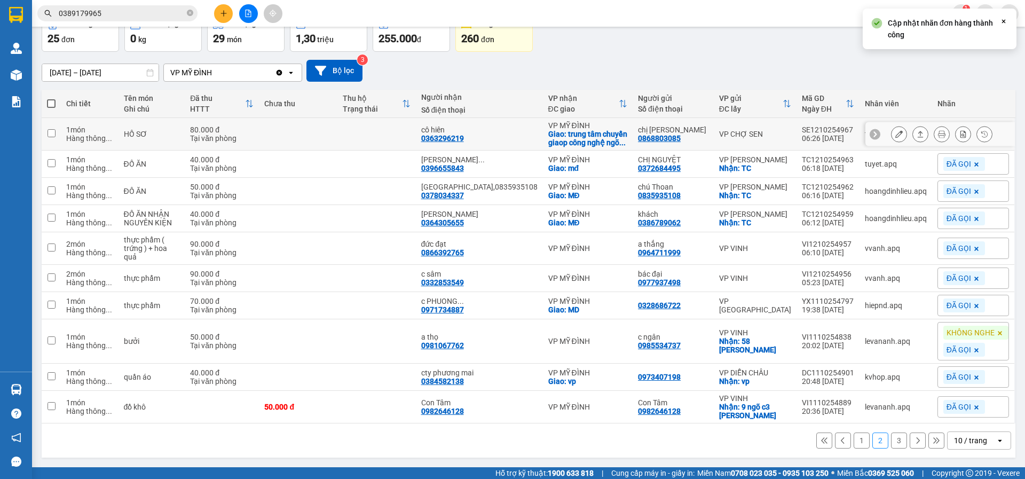
click at [896, 130] on icon at bounding box center [899, 133] width 7 height 7
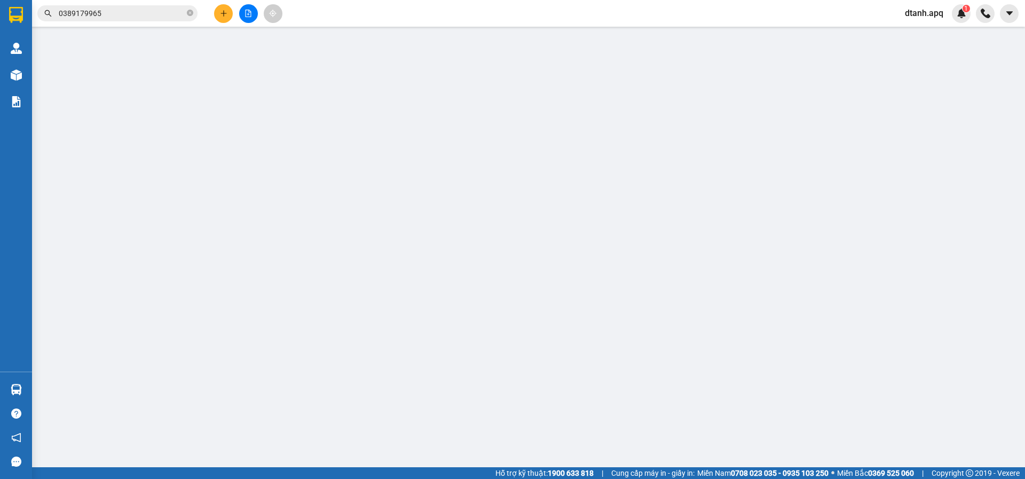
type input "0868803085"
type input "chị thùy"
type input "0363296219"
type input "cô hiên"
checkbox input "true"
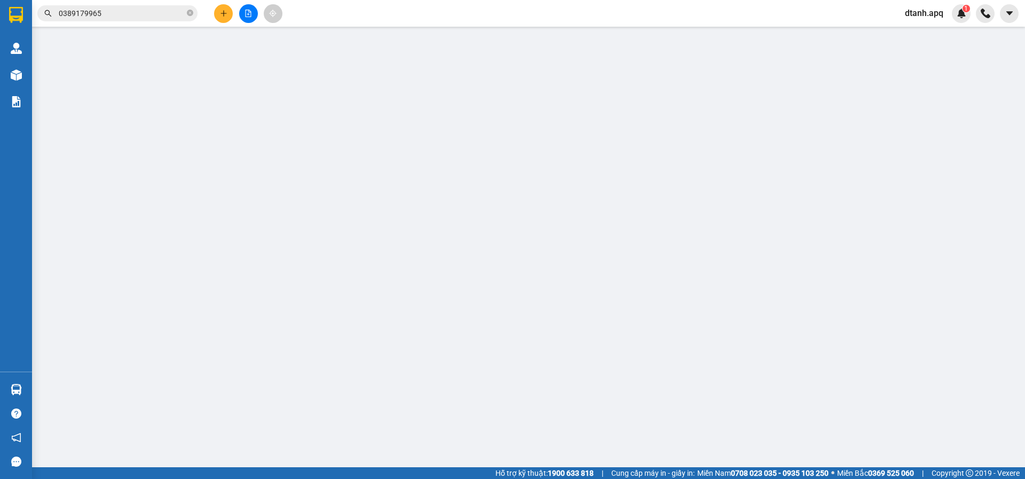
type input "trung tâm chuyển giaop công nghệ ngõ 50,lương thế vinh,khu E THANH XUÂN BẮC,THA…"
type input "0"
type input "80.000"
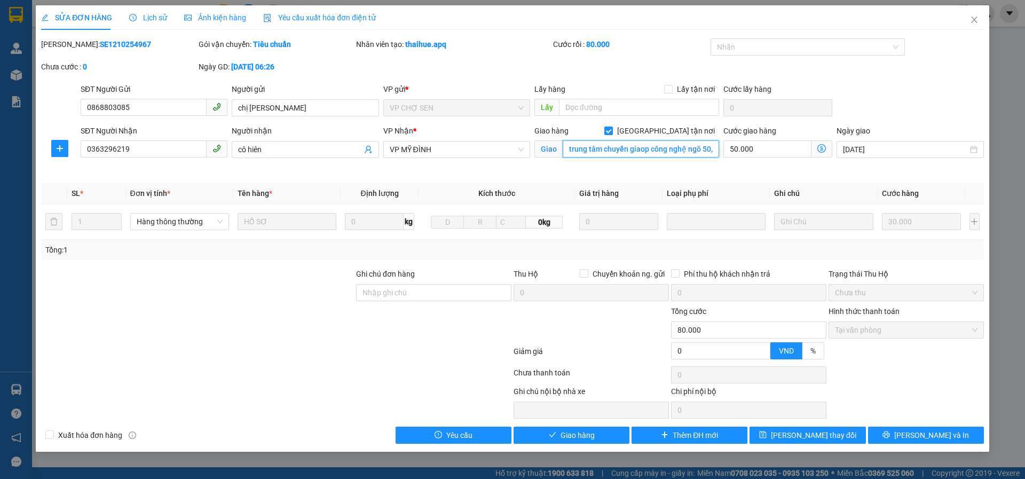
click at [679, 149] on input "trung tâm chuyển giaop công nghệ ngõ 50,lương thế vinh,khu E THANH XUÂN BẮC,THA…" at bounding box center [641, 148] width 156 height 17
click at [650, 145] on input "trung tâm chuyển giaop công nghệ ngõ 50,lương thế vinh,khu E THANH XUÂN BẮC,THA…" at bounding box center [641, 148] width 156 height 17
click at [733, 48] on div at bounding box center [802, 47] width 179 height 13
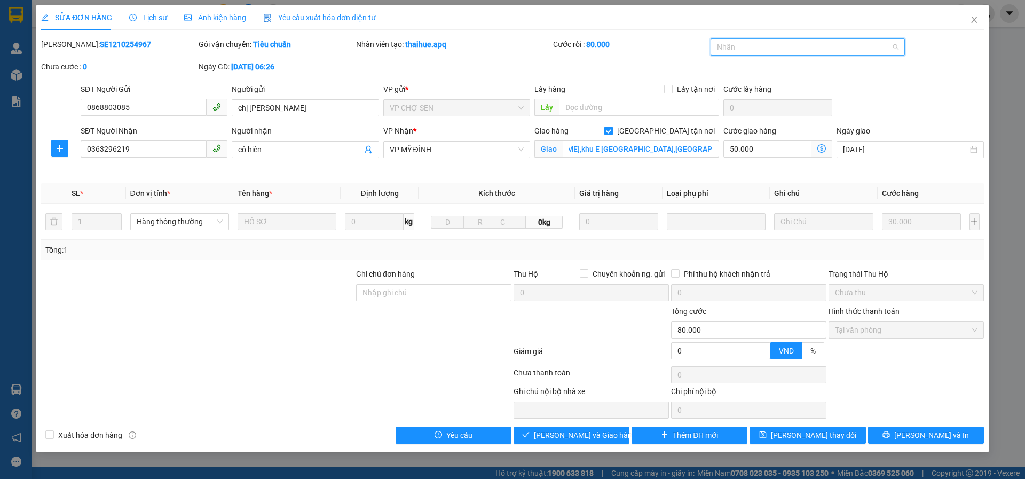
scroll to position [0, 0]
click at [745, 134] on div "AHAMOVE" at bounding box center [808, 137] width 182 height 12
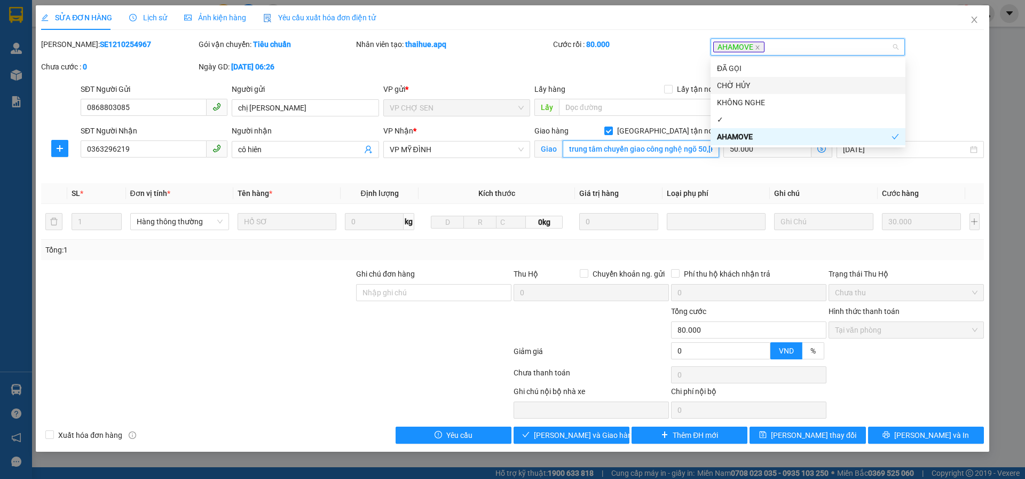
click at [657, 154] on input "trung tâm chuyển giao công nghệ ngõ 50,lương thế vinh,khu E THANH XUÂN BẮC,THAN…" at bounding box center [641, 148] width 156 height 17
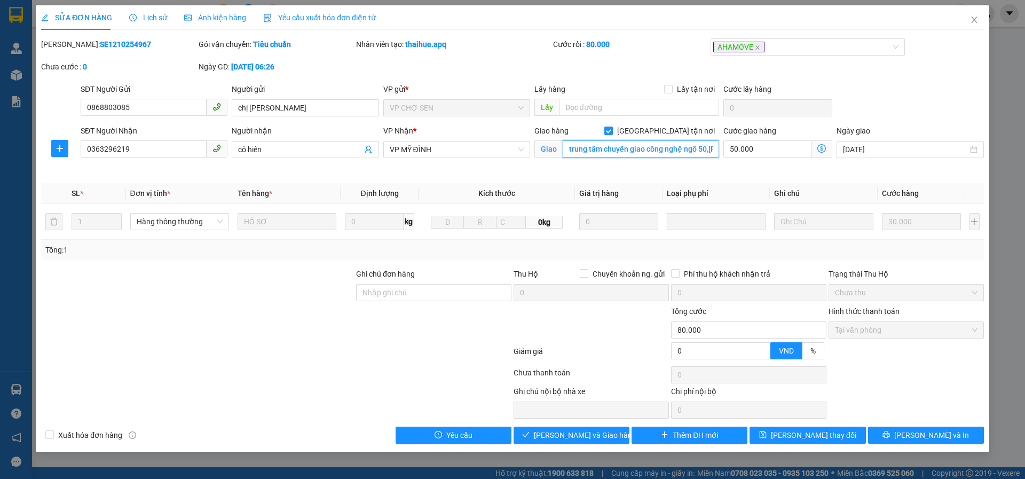
click at [652, 148] on input "trung tâm chuyển giao công nghệ ngõ 50,lương thế vinh,khu E THANH XUÂN BẮC,THAN…" at bounding box center [641, 148] width 156 height 17
click at [685, 148] on input "trung tâm chuyển giao công nghệ ngõ 50,lương thế vinh,khu E THANH XUÂN BẮC,THAN…" at bounding box center [641, 148] width 156 height 17
click at [672, 148] on input "trung tâm chuyển giao công nghệ ,ngõ 50,lương thế vinh,khu E THANH XUÂN BẮC,THA…" at bounding box center [641, 148] width 156 height 17
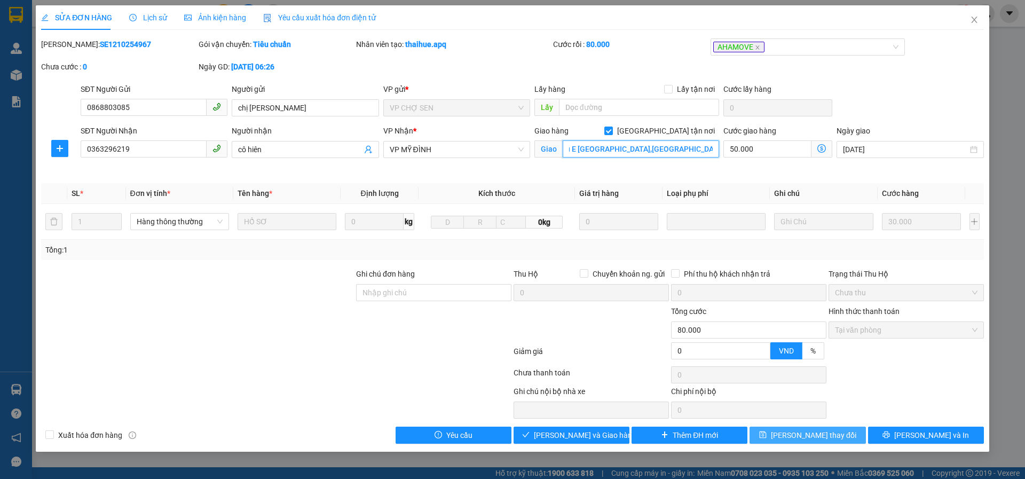
type input "trung tâm chuyển giao công nghệ ,ngõ 50 lương thế vinh,khu E THANH XUÂN BẮC,THA…"
click at [773, 438] on button "[PERSON_NAME] thay đổi" at bounding box center [808, 435] width 116 height 17
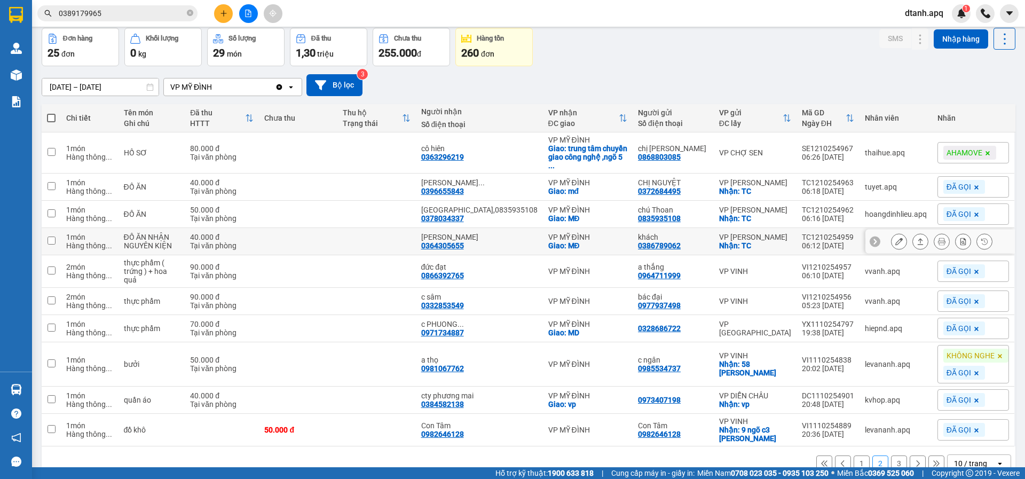
scroll to position [80, 0]
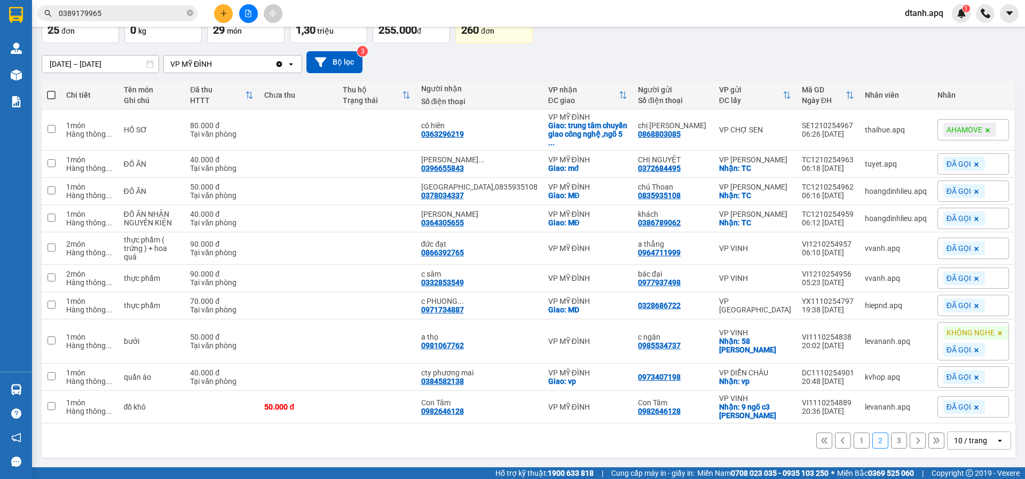
click at [854, 441] on button "1" at bounding box center [862, 441] width 16 height 16
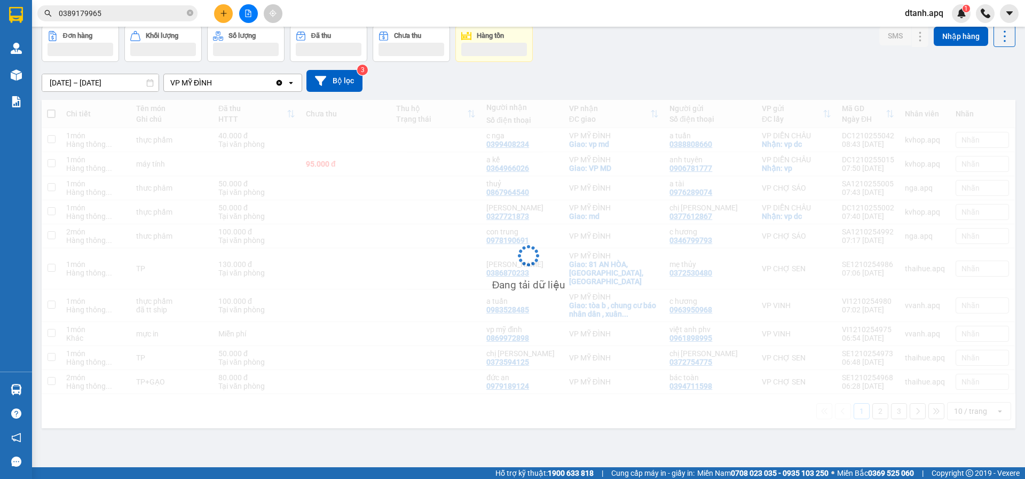
scroll to position [49, 0]
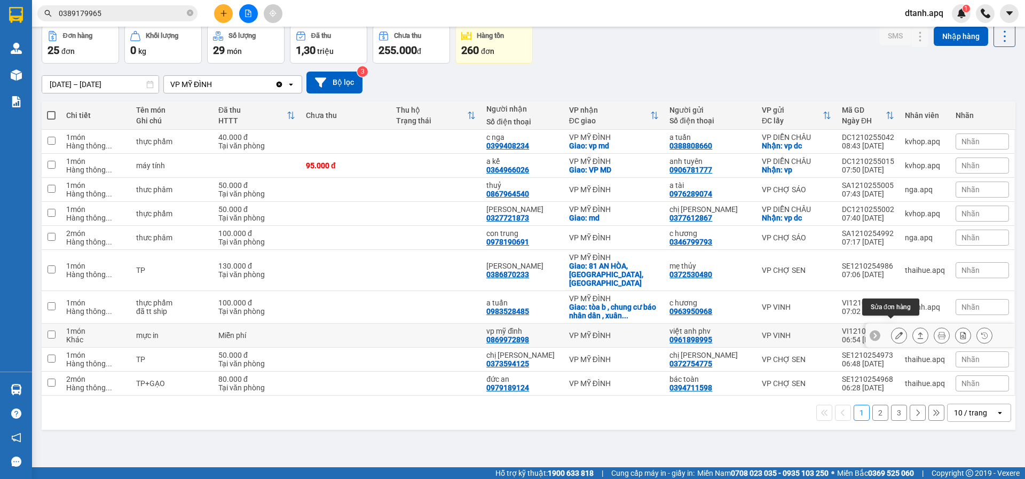
click at [880, 324] on div at bounding box center [941, 336] width 150 height 24
click at [896, 332] on icon at bounding box center [899, 335] width 7 height 7
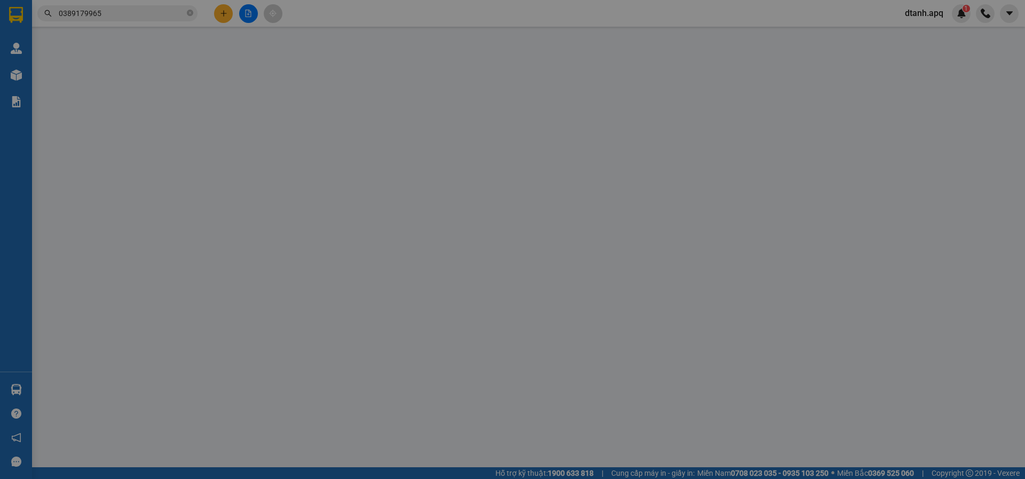
type input "0961898995"
type input "việt anh phv"
type input "0869972898"
type input "vp mỹ đình"
type input "0"
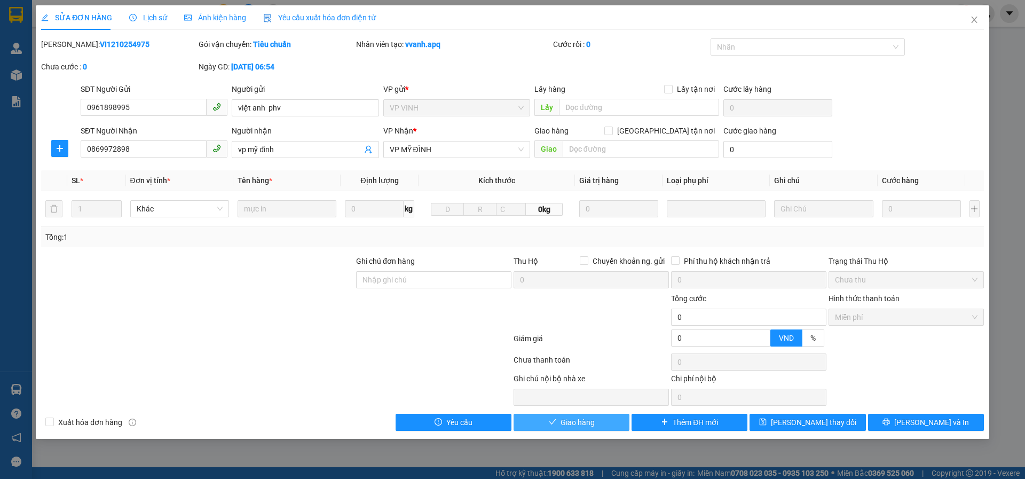
click at [567, 422] on span "Giao hàng" at bounding box center [578, 423] width 34 height 12
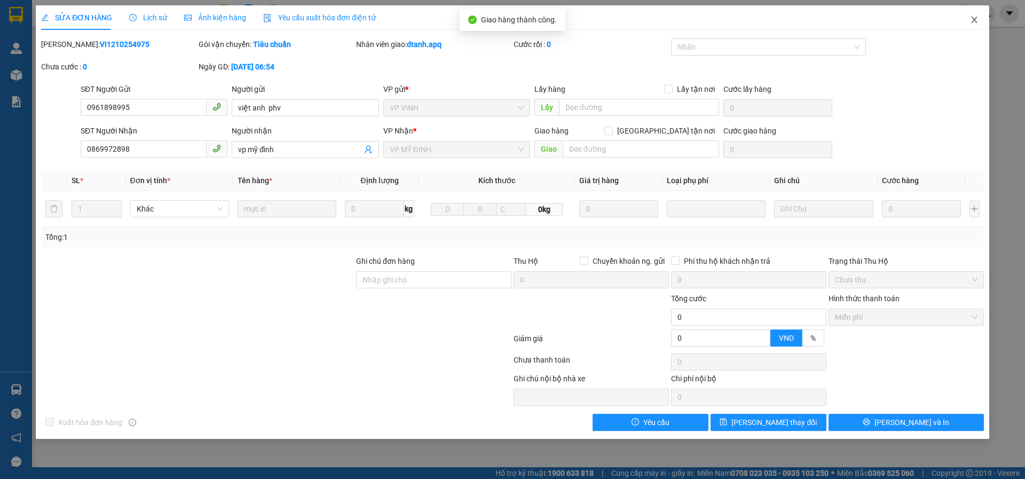
click at [971, 21] on icon "close" at bounding box center [974, 19] width 9 height 9
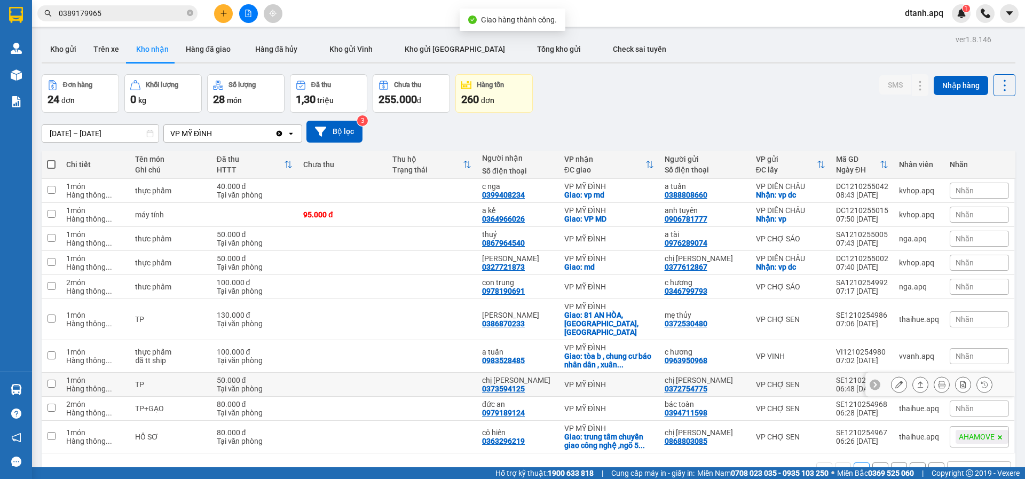
scroll to position [49, 0]
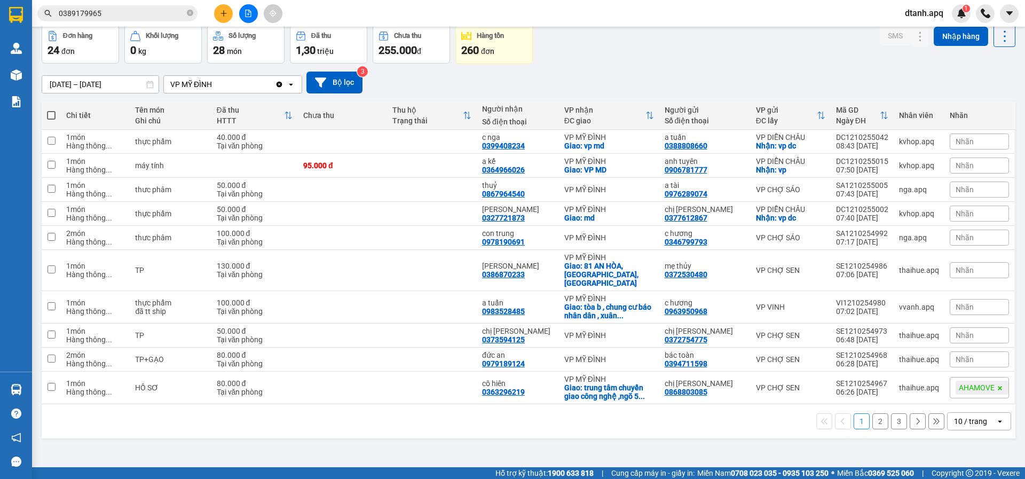
click at [960, 355] on span "Nhãn" at bounding box center [965, 359] width 18 height 9
click at [807, 317] on div "ĐÃ GỌI" at bounding box center [811, 317] width 31 height 14
click at [711, 441] on div "ver 1.8.146 Kho gửi Trên xe Kho nhận Hàng đã giao Hàng đã hủy Kho gửi Vinh Kho …" at bounding box center [528, 222] width 983 height 479
click at [956, 331] on span "Nhãn" at bounding box center [965, 335] width 18 height 9
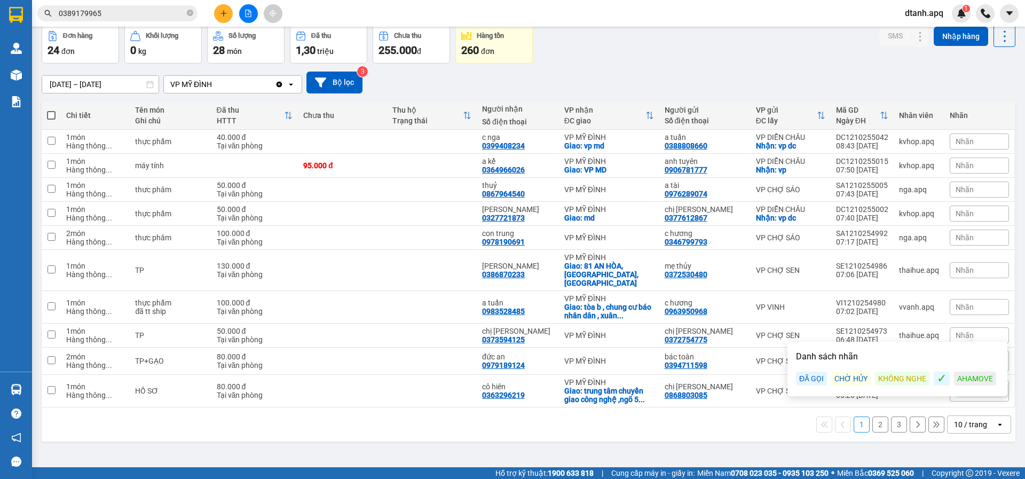
drag, startPoint x: 904, startPoint y: 384, endPoint x: 897, endPoint y: 385, distance: 7.0
click at [901, 384] on div "KHÔNG NGHE" at bounding box center [902, 379] width 54 height 14
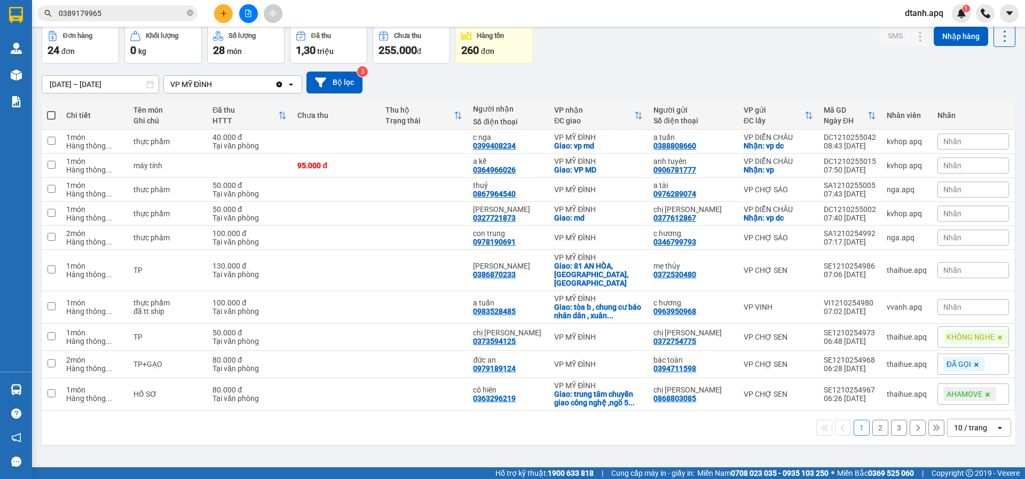
click at [693, 450] on div "ver 1.8.146 Kho gửi Trên xe Kho nhận Hàng đã giao Hàng đã hủy Kho gửi Vinh Kho …" at bounding box center [528, 222] width 983 height 479
click at [896, 303] on icon at bounding box center [899, 306] width 7 height 7
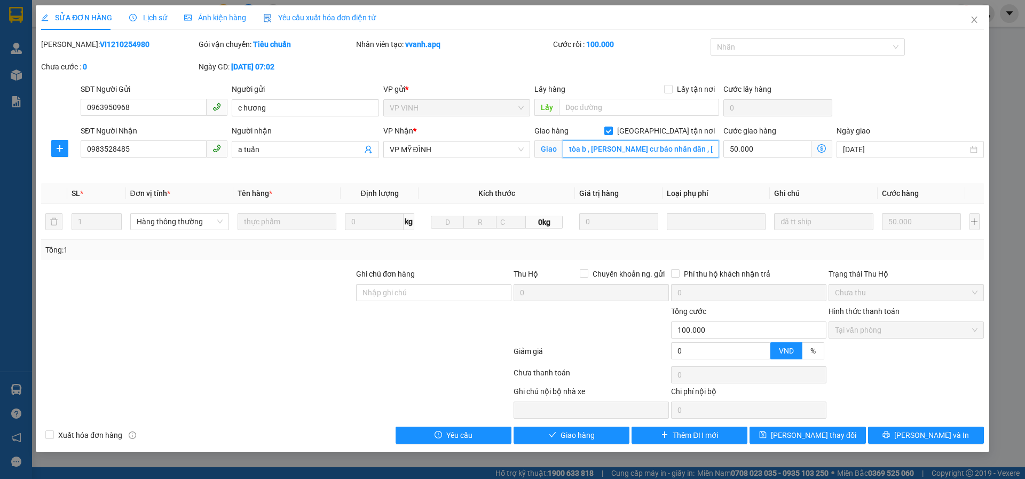
drag, startPoint x: 598, startPoint y: 146, endPoint x: 603, endPoint y: 147, distance: 5.4
click at [599, 146] on input "tòa b , chung cư báo nhân dân , xuân phương , nam từ liêm" at bounding box center [641, 148] width 156 height 17
click at [606, 147] on input "tòa b , chung cư báo nhân dân , xuân phương , nam từ liêm" at bounding box center [641, 148] width 156 height 17
click at [736, 49] on div at bounding box center [802, 47] width 179 height 13
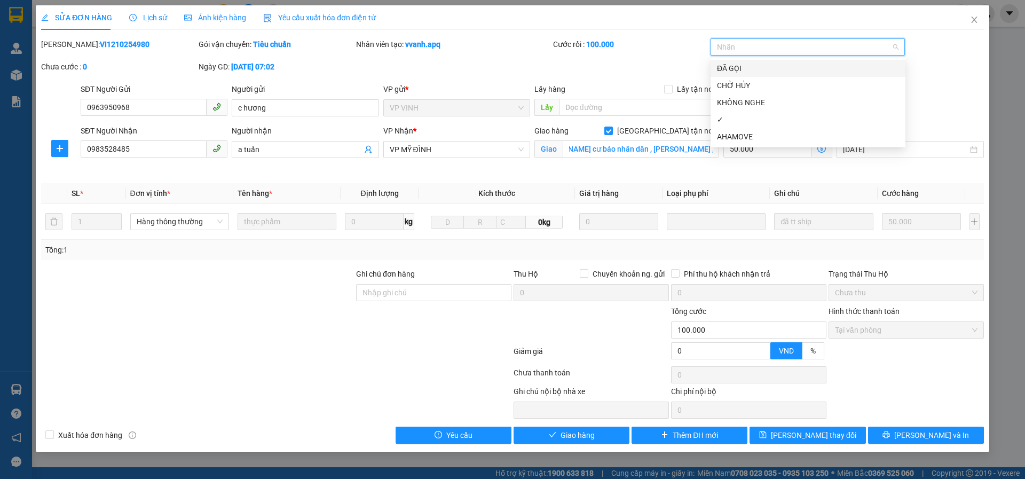
scroll to position [0, 0]
click at [752, 136] on div "AHAMOVE" at bounding box center [808, 137] width 182 height 12
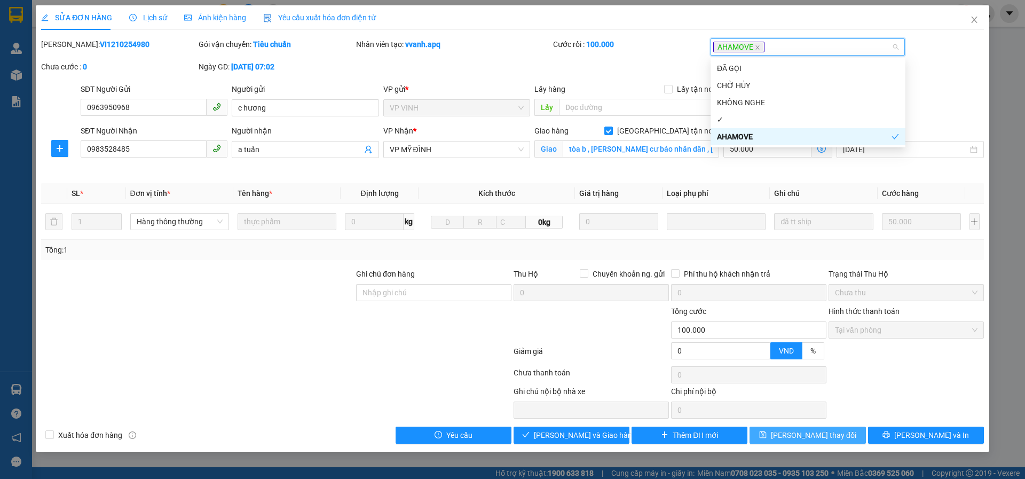
click at [796, 436] on span "[PERSON_NAME] thay đổi" at bounding box center [813, 435] width 85 height 12
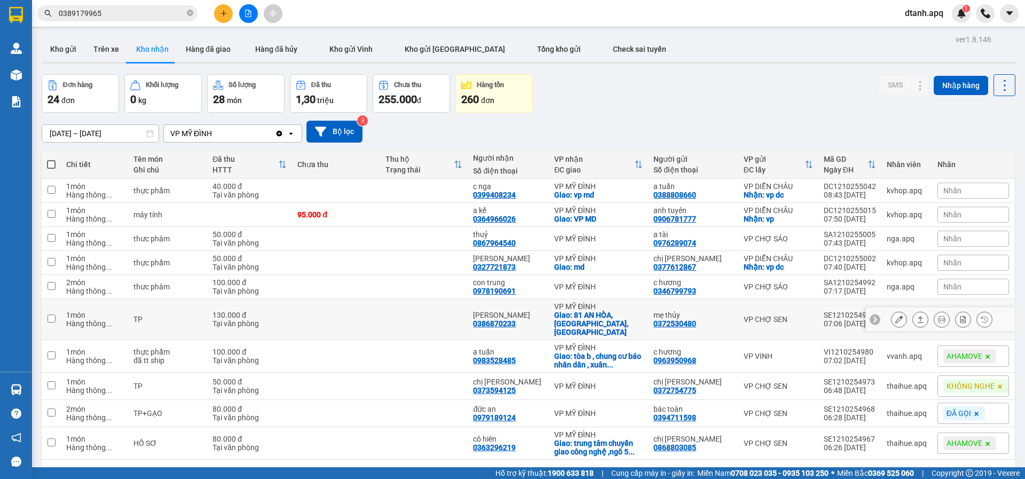
click at [896, 316] on icon at bounding box center [899, 319] width 7 height 7
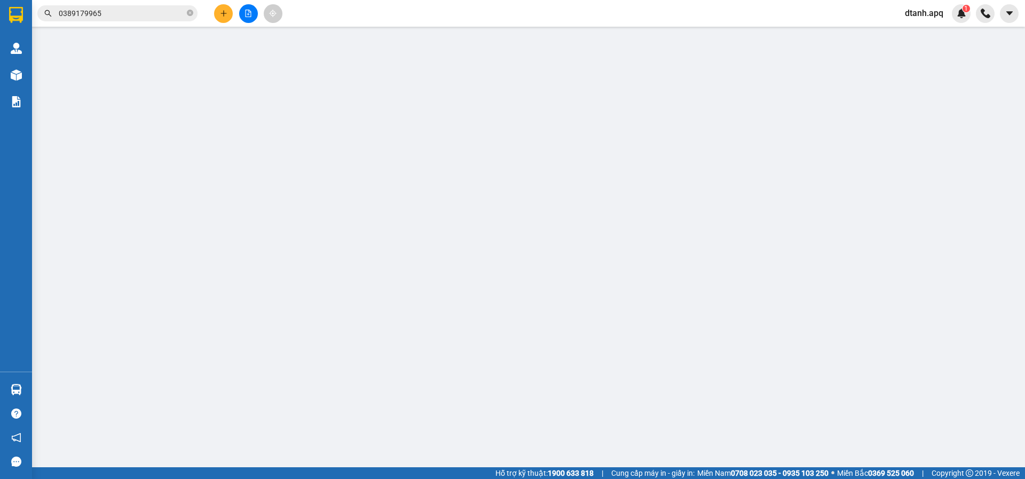
type input "0372530480"
type input "mẹ thủy"
type input "0386870233"
type input "khánh huyền"
checkbox input "true"
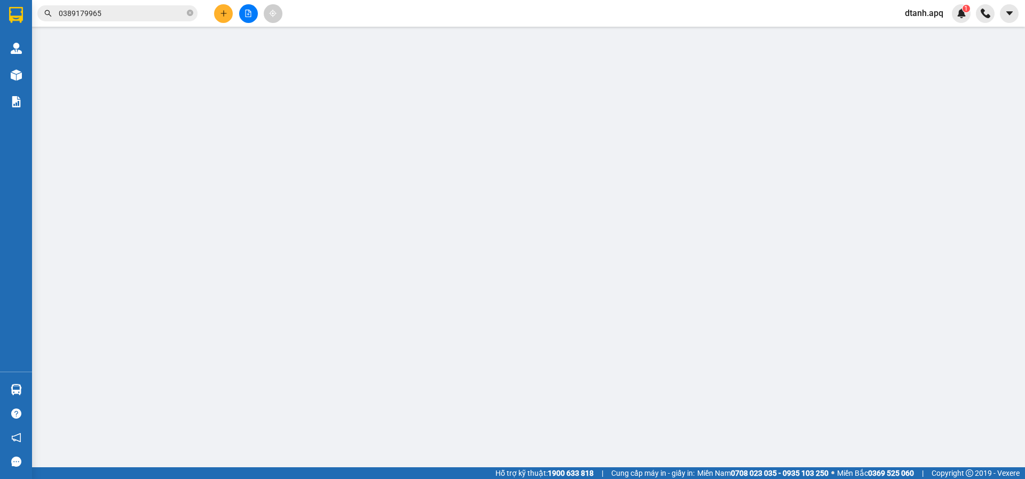
type input "81 AN HÒA,MỘ LAO,HÀ ĐÔNG"
type input "0"
type input "130.000"
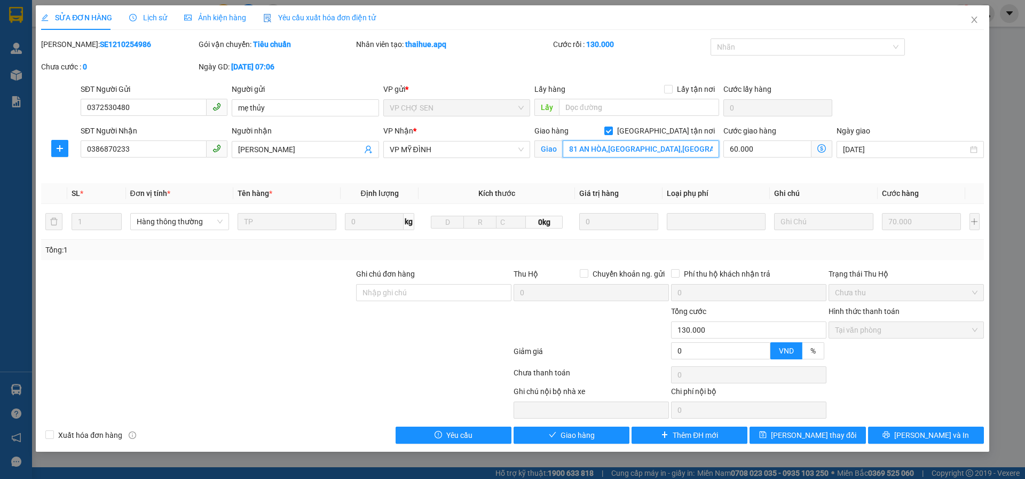
drag, startPoint x: 677, startPoint y: 151, endPoint x: 683, endPoint y: 167, distance: 17.3
click at [677, 151] on input "81 AN HÒA,MỘ LAO,HÀ ĐÔNG" at bounding box center [641, 148] width 156 height 17
click at [678, 148] on input "81 AN HÒA,MỘ LAO,HÀ ĐÔNG" at bounding box center [641, 148] width 156 height 17
click at [677, 150] on input "81 AN HÒA,MỘ LAO,HÀ ĐÔNG" at bounding box center [641, 148] width 156 height 17
click at [728, 46] on div at bounding box center [802, 47] width 179 height 13
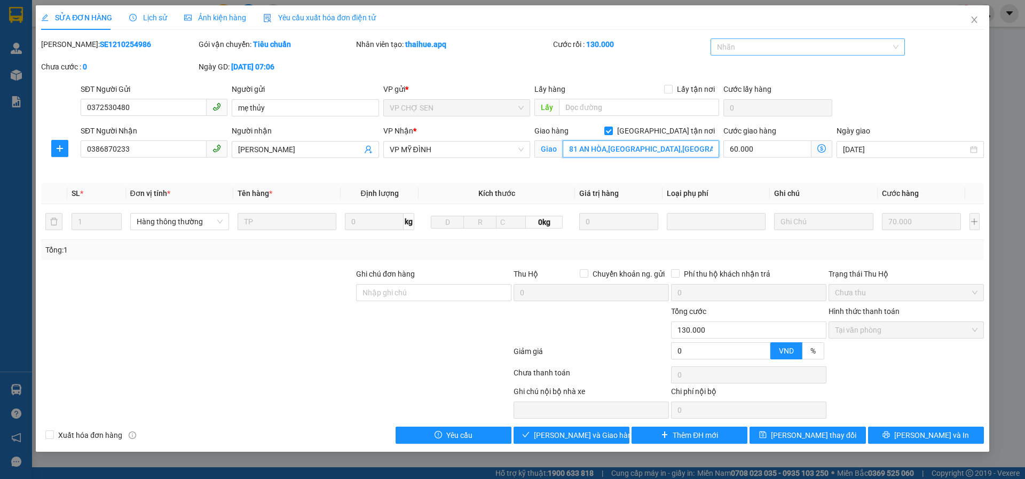
type input "81 AN HÒA,MỘ LAO,HÀ ĐÔNG,HÀ NỘI"
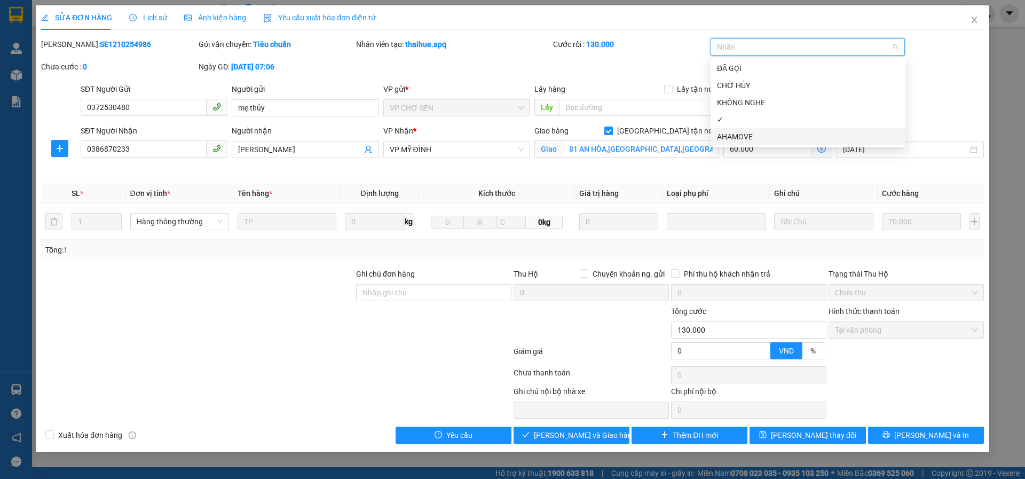
click at [746, 135] on div "AHAMOVE" at bounding box center [808, 137] width 182 height 12
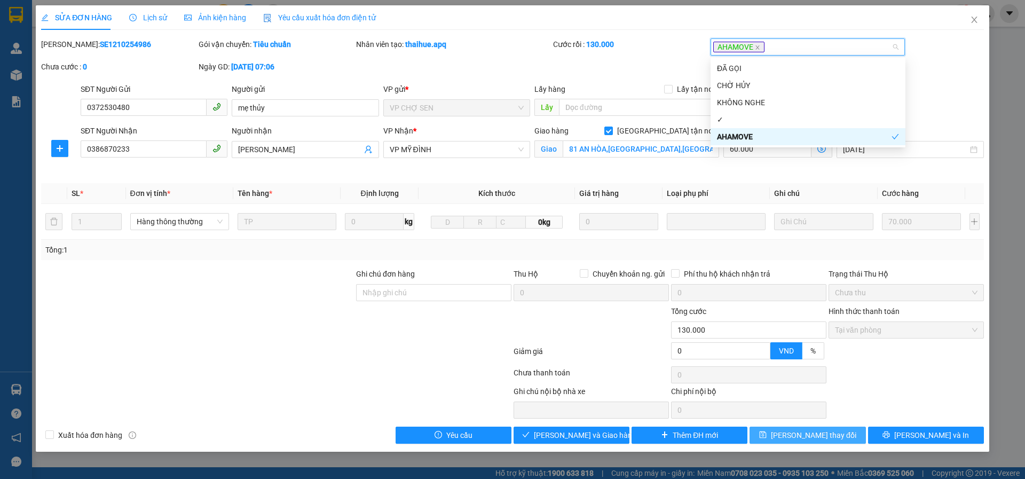
click at [800, 431] on span "[PERSON_NAME] thay đổi" at bounding box center [813, 435] width 85 height 12
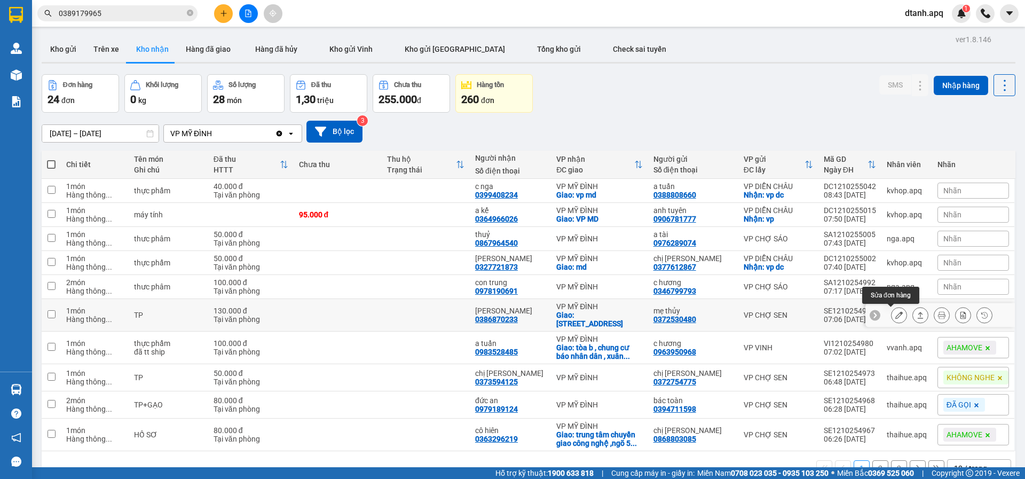
click at [896, 314] on icon at bounding box center [899, 314] width 7 height 7
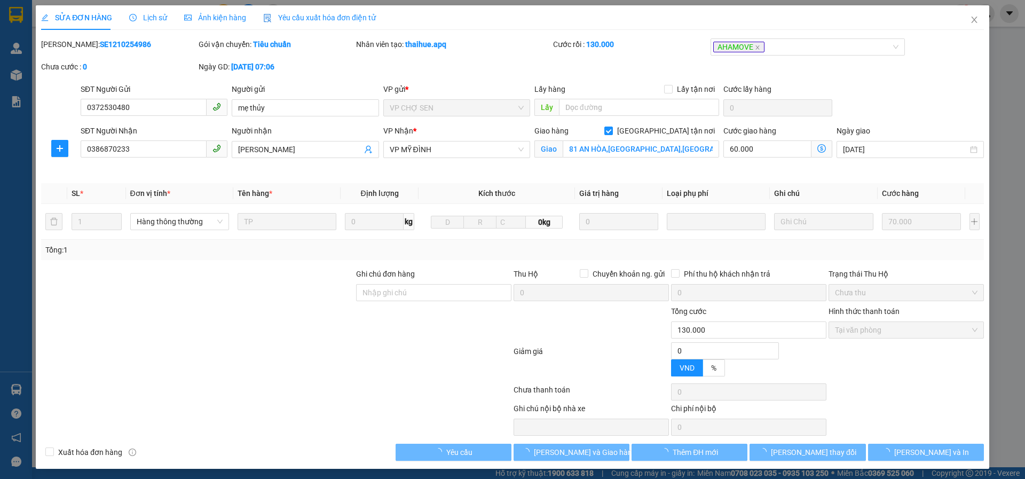
type input "0372530480"
type input "mẹ thủy"
type input "0386870233"
type input "khánh huyền"
checkbox input "true"
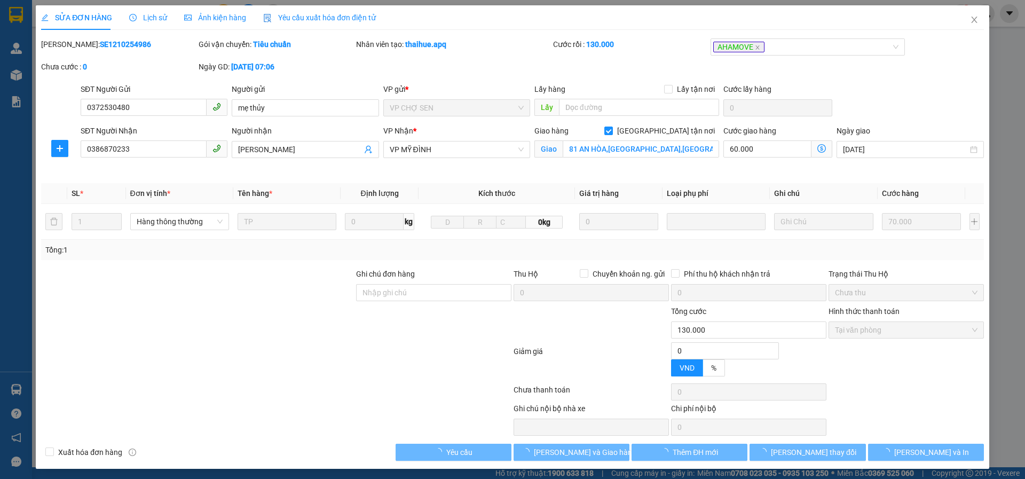
type input "81 AN HÒA,MỘ LAO,HÀ ĐÔNG,HÀ NỘI"
type input "0"
type input "130.000"
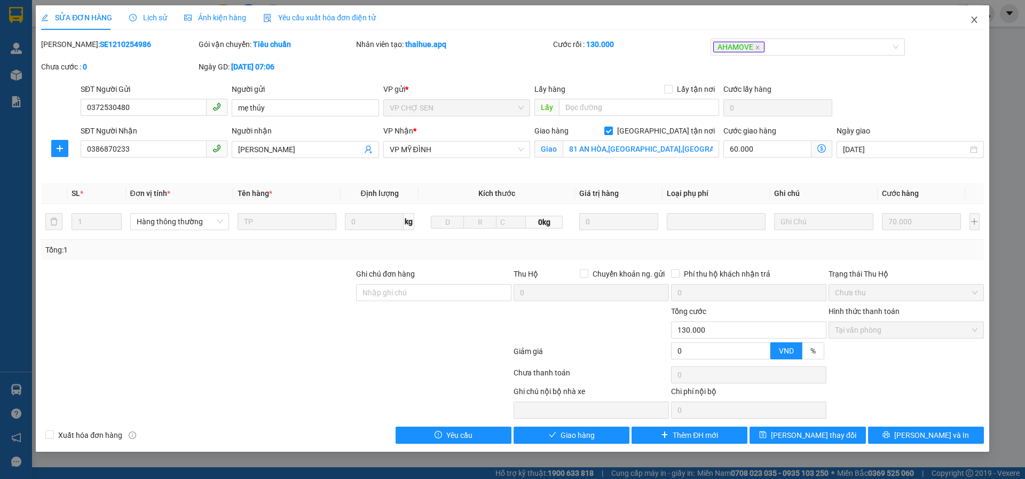
drag, startPoint x: 974, startPoint y: 17, endPoint x: 911, endPoint y: 1, distance: 65.2
click at [972, 18] on icon "close" at bounding box center [974, 19] width 9 height 9
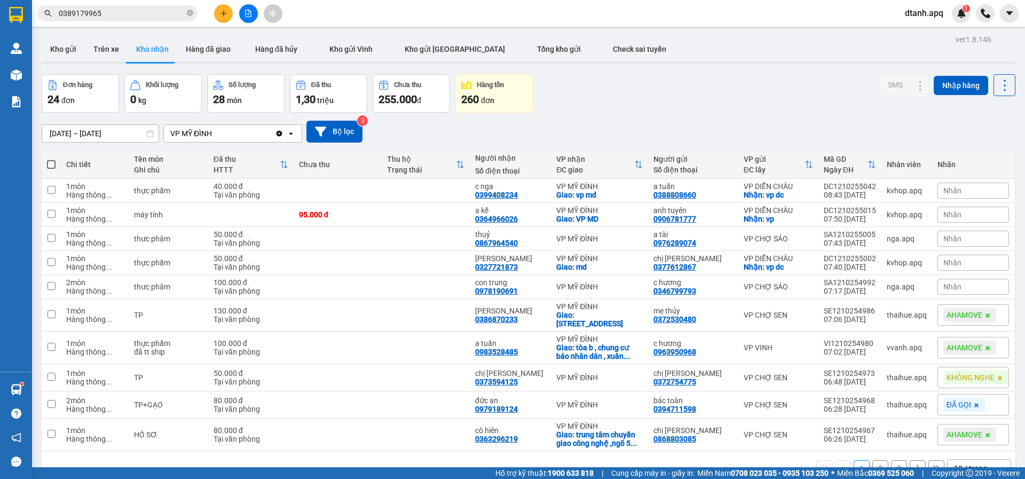
click at [953, 291] on div "Nhãn" at bounding box center [974, 287] width 72 height 16
click at [920, 338] on div "KHÔNG NGHE" at bounding box center [902, 339] width 54 height 14
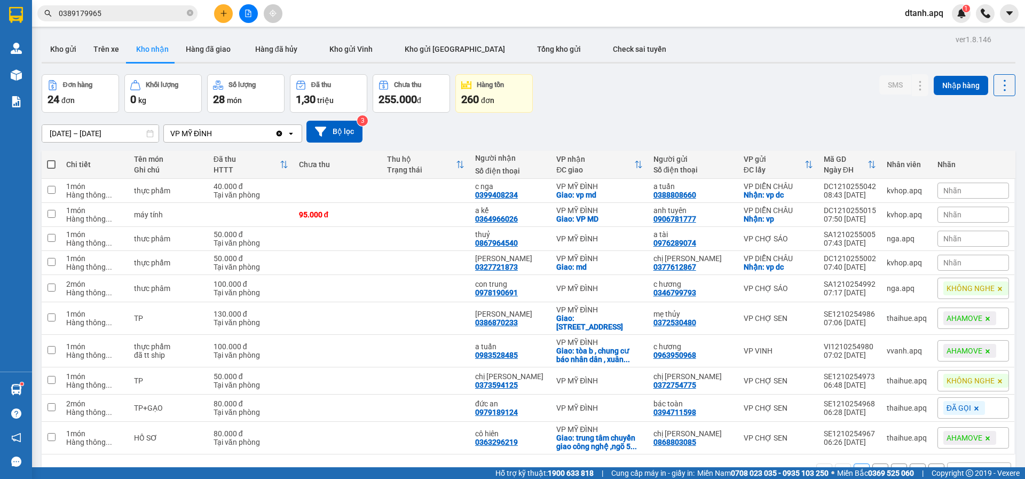
click at [732, 110] on div "Đơn hàng 24 đơn Khối lượng 0 kg Số lượng 28 món Đã thu 1,30 triệu Chưa thu 255.…" at bounding box center [529, 93] width 974 height 38
click at [945, 263] on span "Nhãn" at bounding box center [953, 262] width 18 height 9
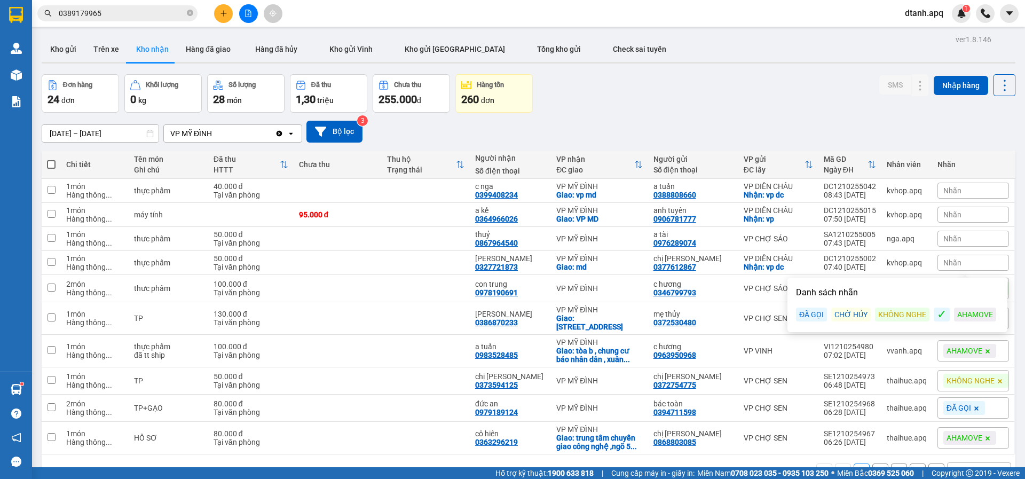
click at [807, 310] on div "ĐÃ GỌI" at bounding box center [811, 315] width 31 height 14
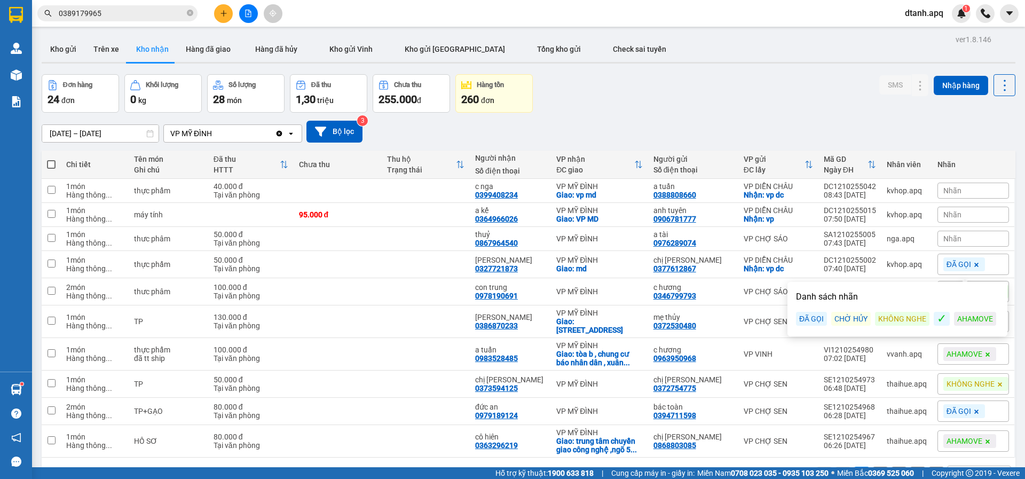
click at [771, 92] on div "Đơn hàng 24 đơn Khối lượng 0 kg Số lượng 28 món Đã thu 1,30 triệu Chưa thu 255.…" at bounding box center [529, 93] width 974 height 38
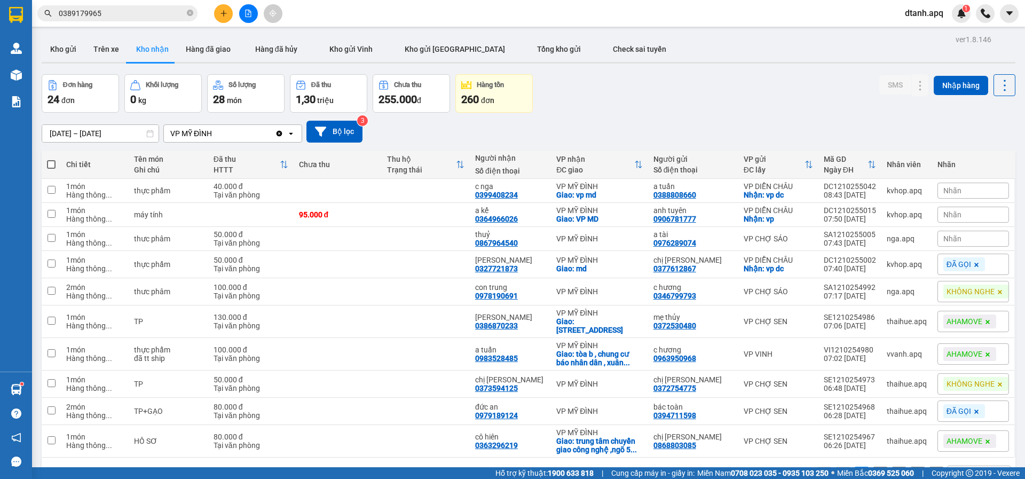
click at [957, 237] on div "Nhãn" at bounding box center [974, 239] width 72 height 16
click at [822, 293] on div "ĐÃ GỌI" at bounding box center [811, 291] width 31 height 14
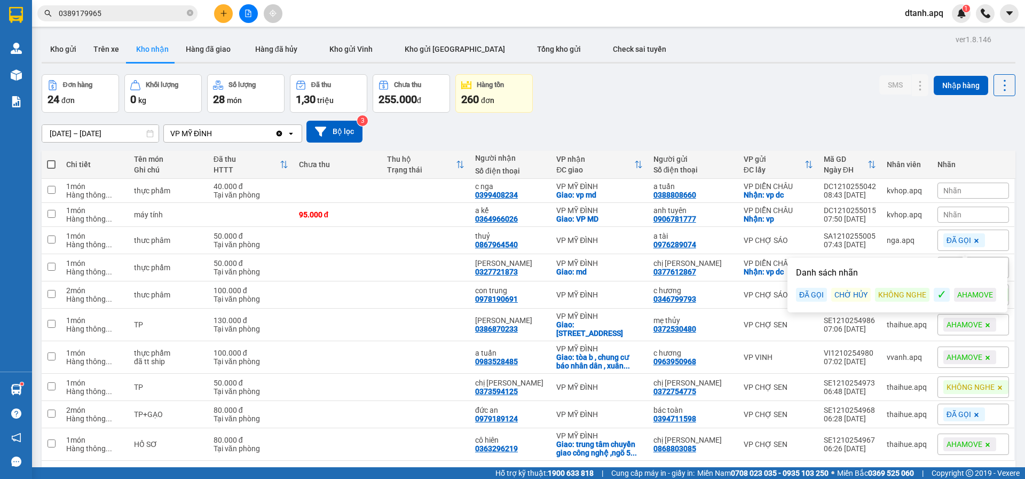
click at [742, 96] on div "Đơn hàng 24 đơn Khối lượng 0 kg Số lượng 28 món Đã thu 1,30 triệu Chưa thu 255.…" at bounding box center [529, 93] width 974 height 38
click at [962, 214] on div "Nhãn" at bounding box center [974, 215] width 72 height 16
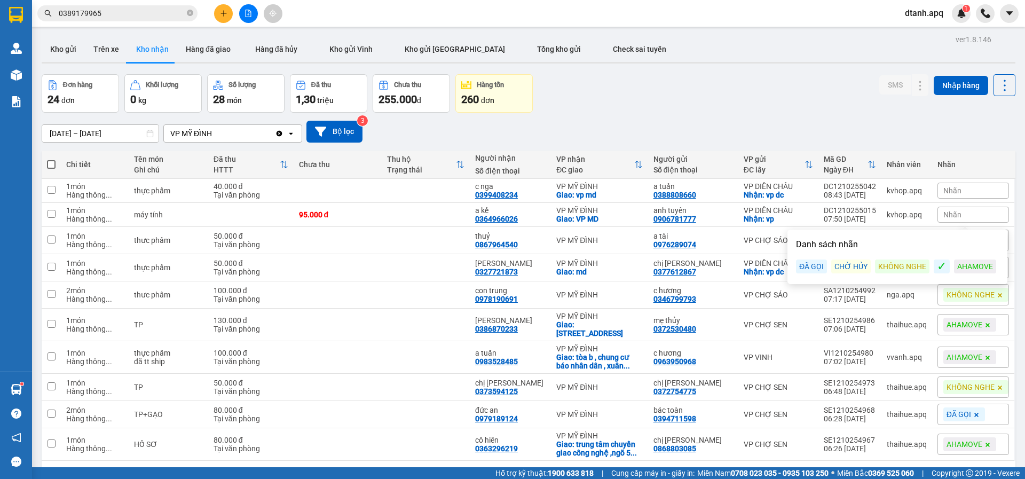
click at [809, 265] on div "ĐÃ GỌI" at bounding box center [811, 267] width 31 height 14
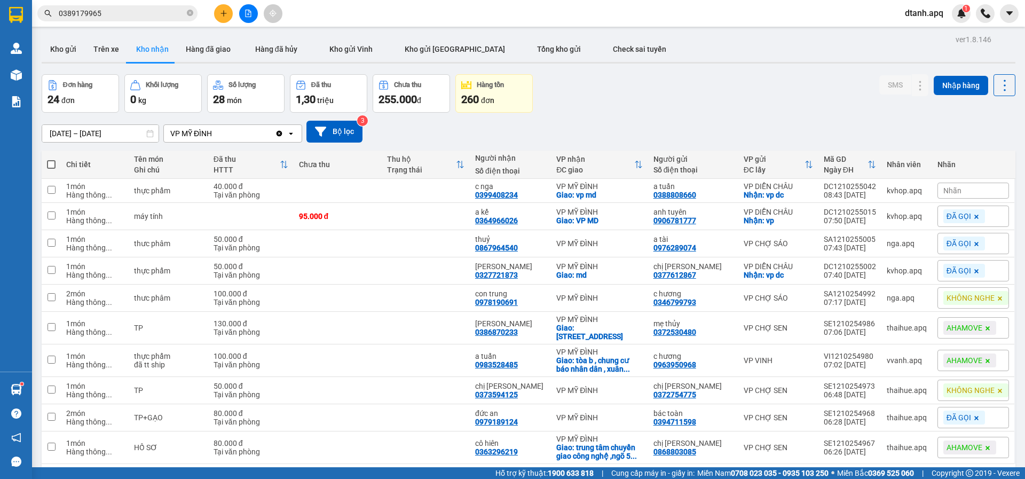
click at [747, 103] on div "Đơn hàng 24 đơn Khối lượng 0 kg Số lượng 28 món Đã thu 1,30 triệu Chưa thu 255.…" at bounding box center [529, 93] width 974 height 38
click at [969, 196] on div "Nhãn" at bounding box center [974, 191] width 72 height 16
click at [812, 243] on div "ĐÃ GỌI" at bounding box center [811, 243] width 31 height 14
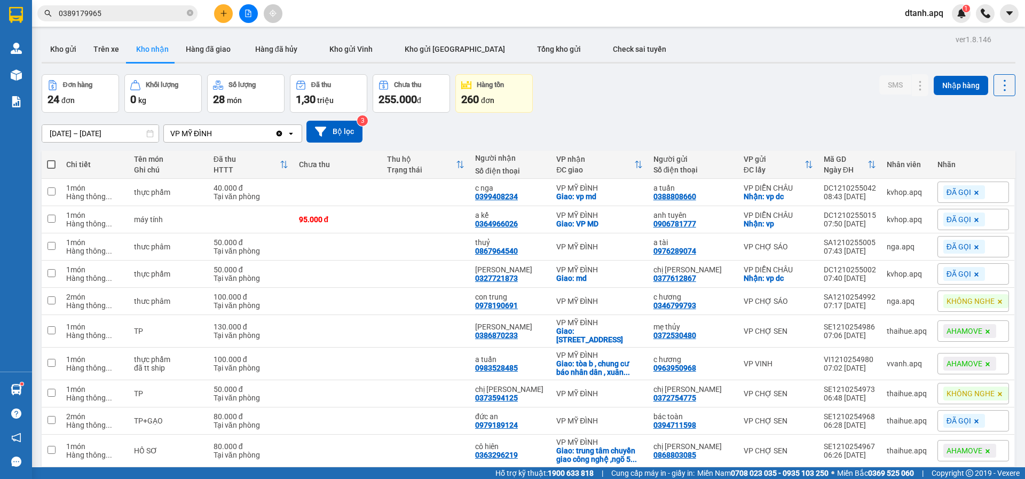
click at [775, 92] on div "Đơn hàng 24 đơn Khối lượng 0 kg Số lượng 28 món Đã thu 1,30 triệu Chưa thu 255.…" at bounding box center [529, 93] width 974 height 38
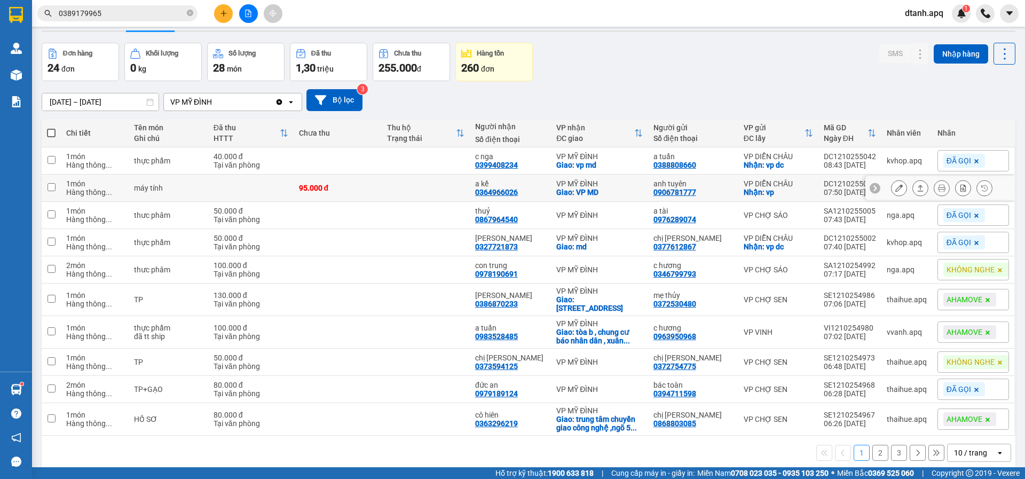
scroll to position [49, 0]
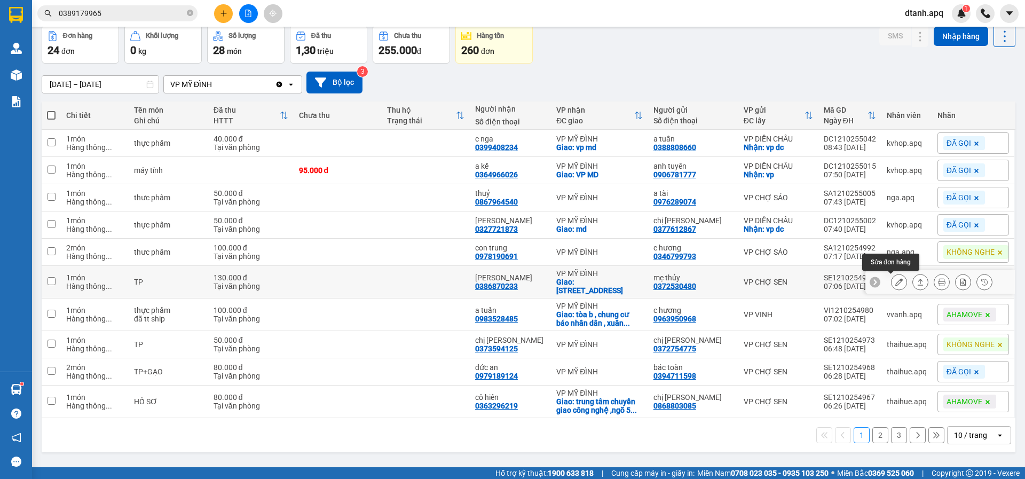
click at [896, 281] on button at bounding box center [899, 282] width 15 height 19
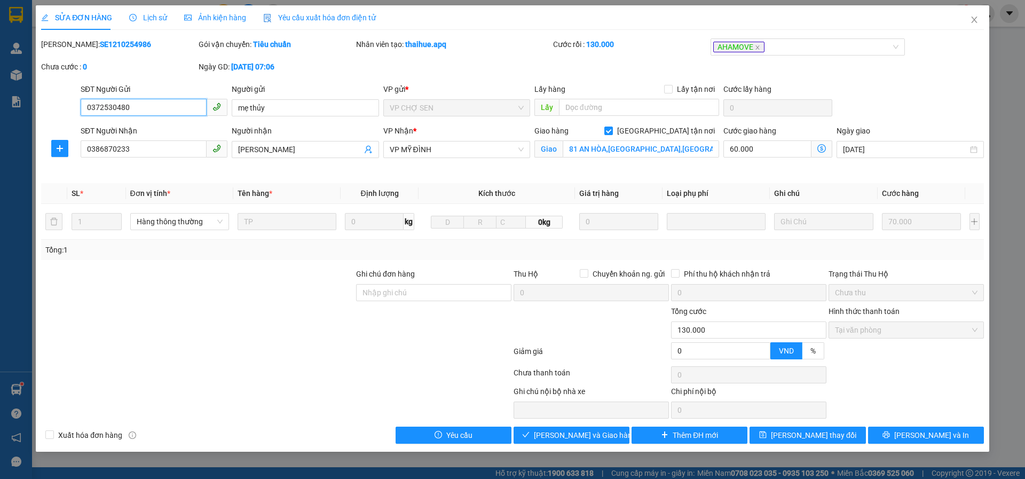
type input "0372530480"
type input "mẹ thủy"
type input "0386870233"
type input "khánh huyền"
checkbox input "true"
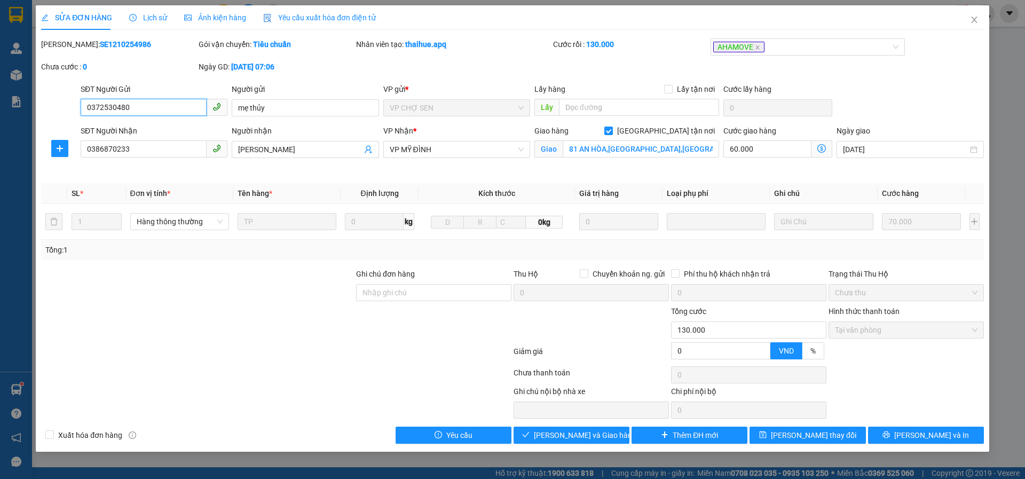
type input "81 AN HÒA,MỘ LAO,HÀ ĐÔNG,HÀ NỘI"
type input "0"
type input "130.000"
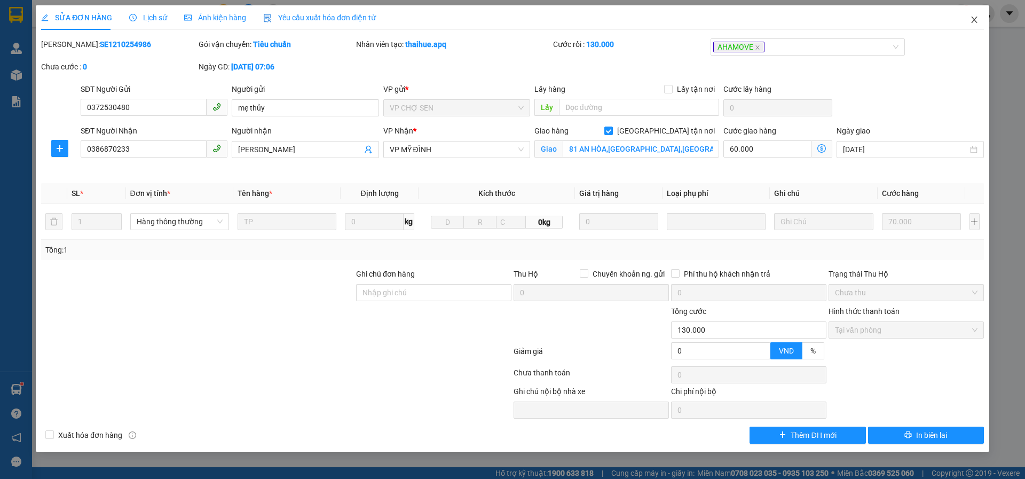
click at [971, 22] on icon "close" at bounding box center [974, 19] width 9 height 9
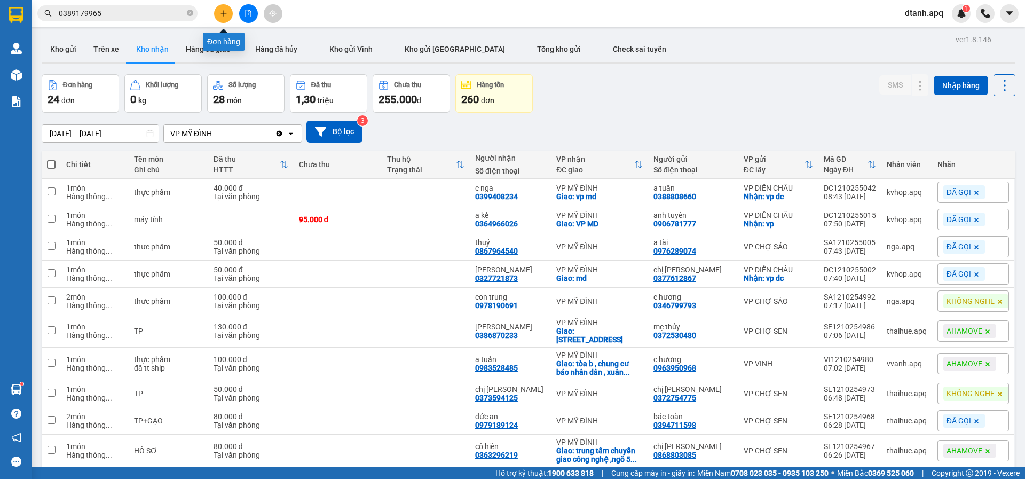
click at [229, 14] on button at bounding box center [223, 13] width 19 height 19
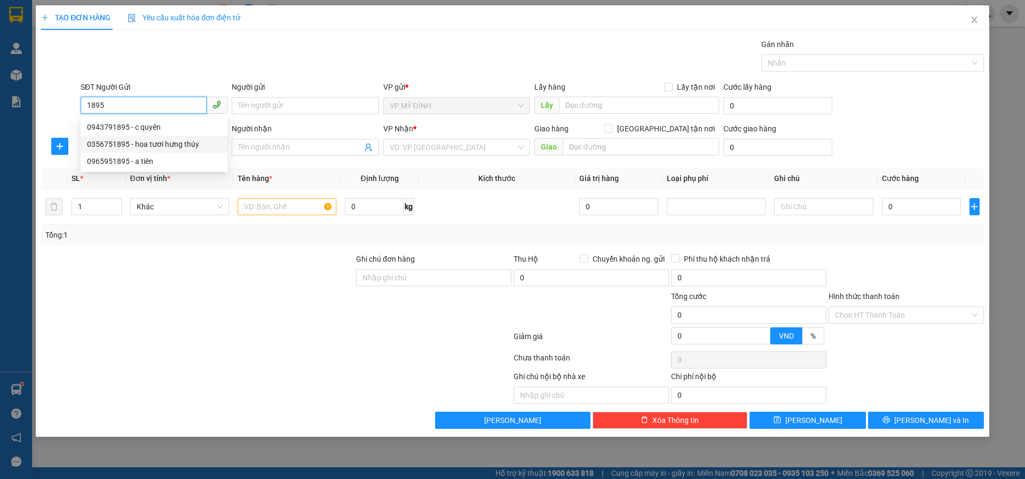
click at [163, 145] on div "0356751895 - hoa tươi hưng thúy" at bounding box center [154, 144] width 134 height 12
type input "0356751895"
type input "hoa tươi hưng thúy"
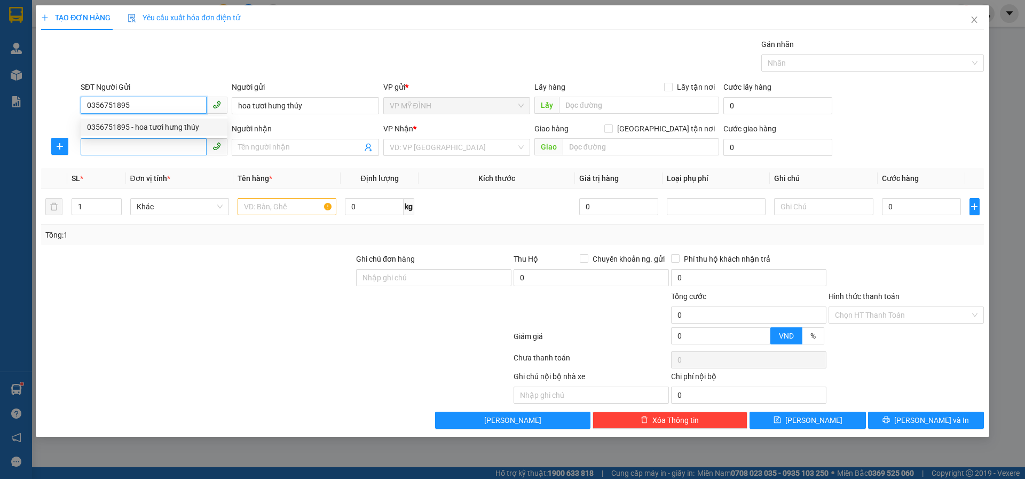
type input "0356751895"
click at [148, 154] on input "SĐT Người Nhận" at bounding box center [144, 146] width 126 height 17
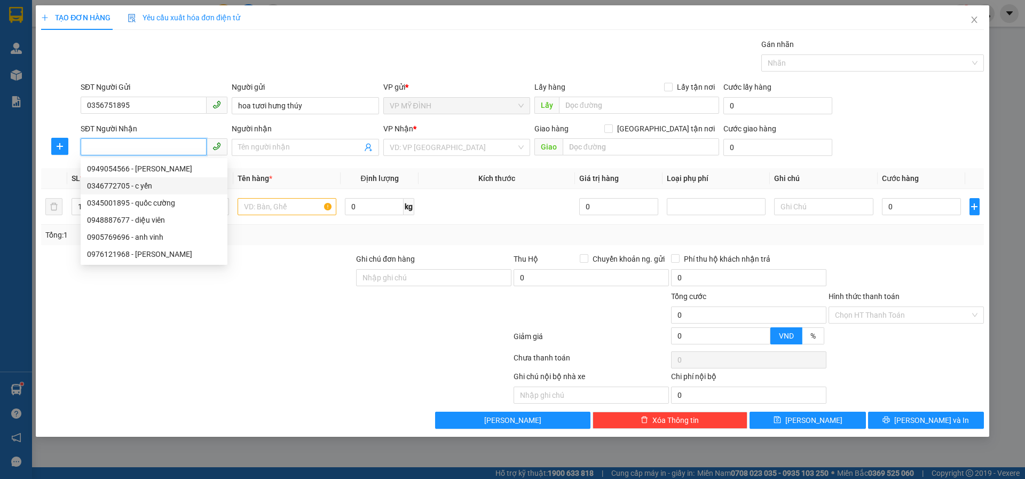
drag, startPoint x: 148, startPoint y: 183, endPoint x: 158, endPoint y: 187, distance: 10.5
click at [147, 184] on div "0346772705 - c yến" at bounding box center [154, 186] width 134 height 12
type input "0346772705"
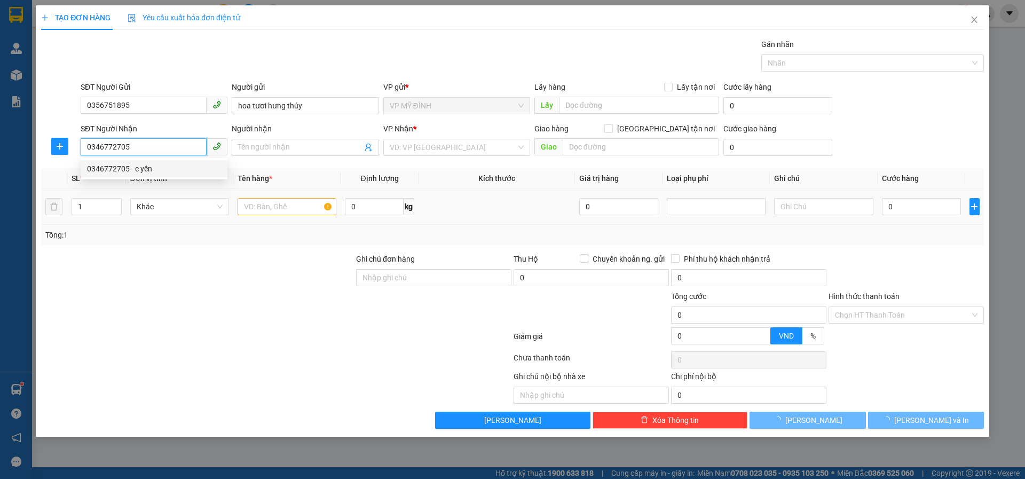
type input "c yến"
checkbox input "true"
type input "vp"
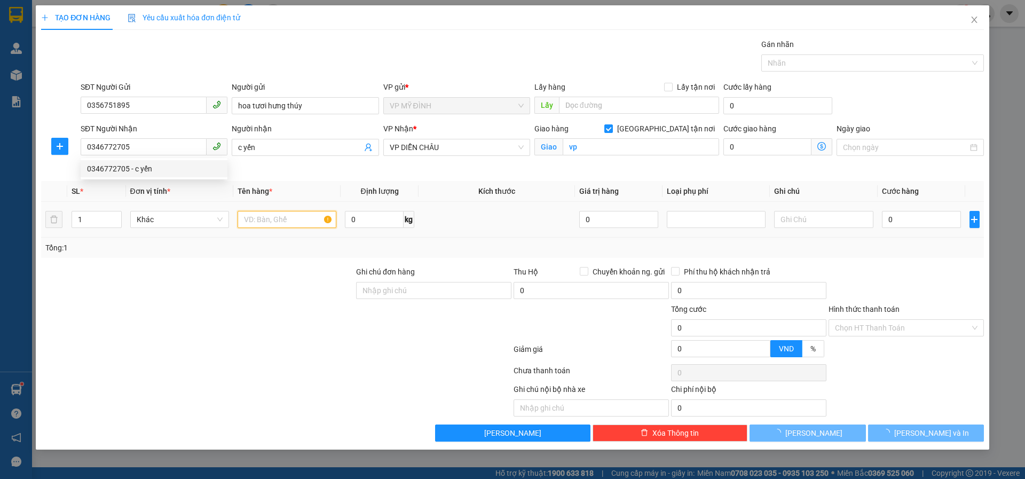
click at [273, 219] on input "text" at bounding box center [287, 219] width 99 height 17
click at [273, 224] on input "text" at bounding box center [287, 219] width 99 height 17
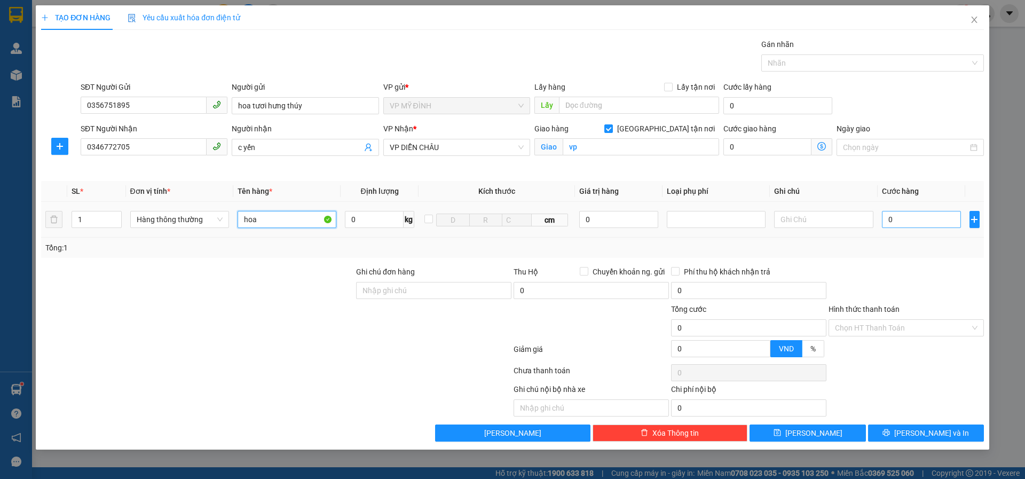
type input "hoa"
type input "6"
type input "60"
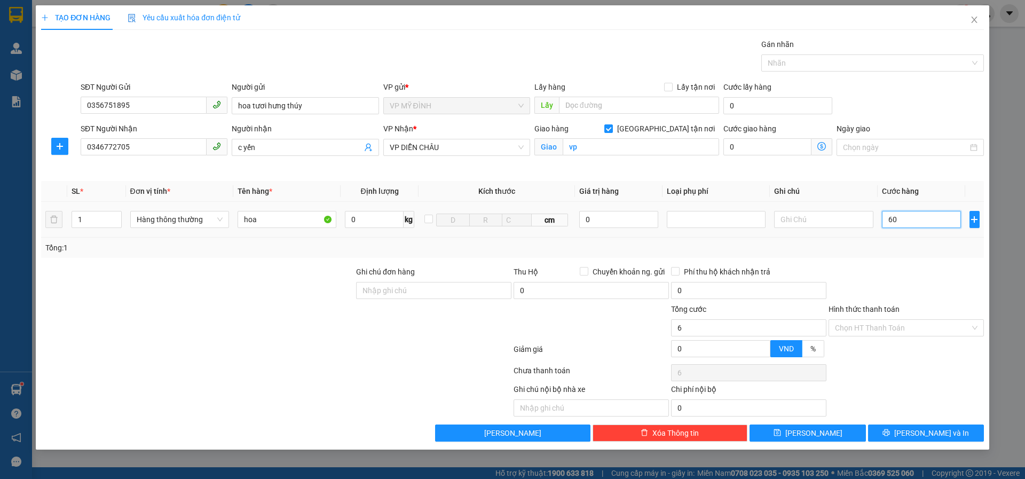
type input "60"
type input "60.000"
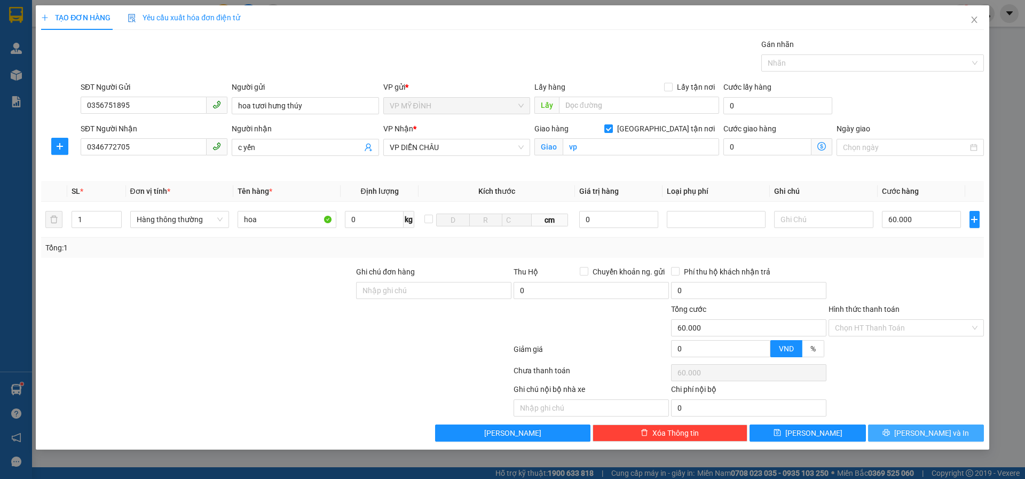
click at [886, 427] on button "[PERSON_NAME] và In" at bounding box center [926, 433] width 116 height 17
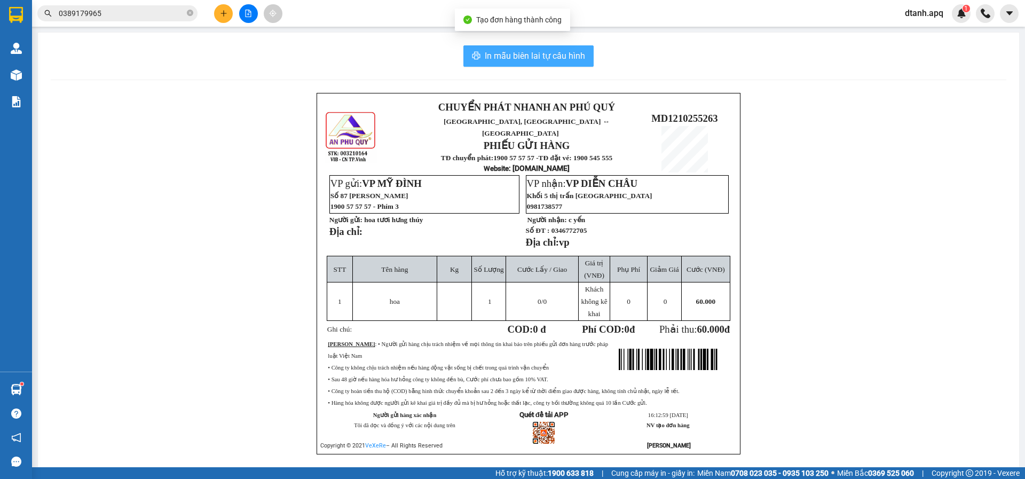
click at [529, 56] on span "In mẫu biên lai tự cấu hình" at bounding box center [535, 55] width 100 height 13
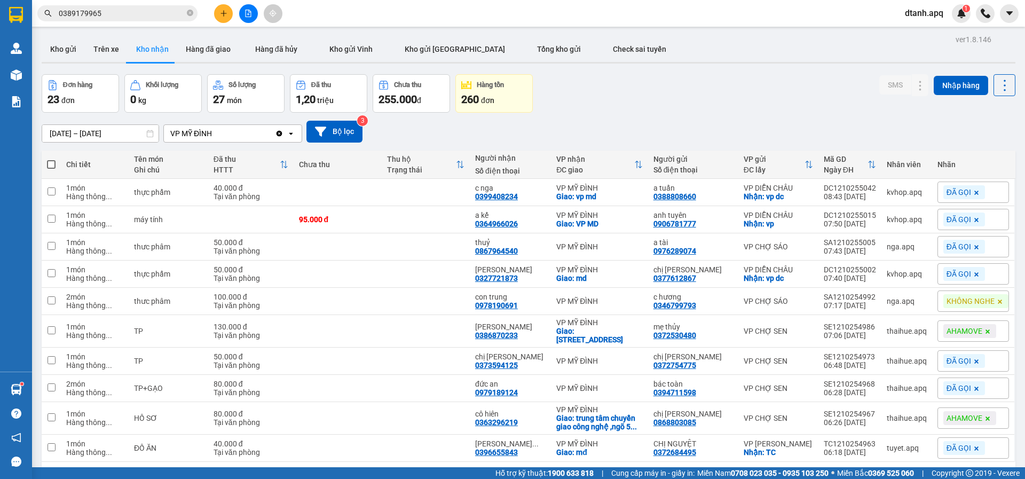
click at [428, 127] on div "12/10/2025 – 12/10/2025 Press the down arrow key to interact with the calendar …" at bounding box center [529, 132] width 974 height 22
click at [60, 53] on button "Kho gửi" at bounding box center [63, 49] width 43 height 26
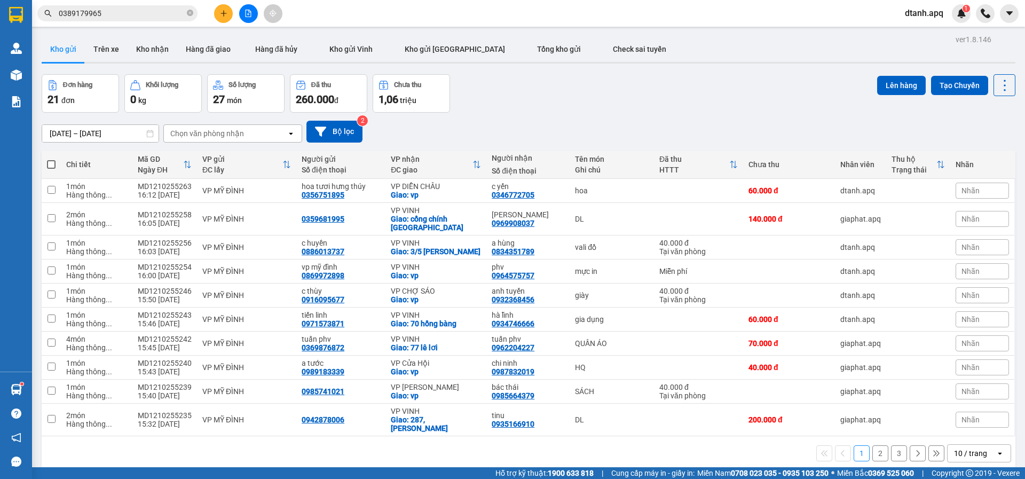
click at [226, 14] on button at bounding box center [223, 13] width 19 height 19
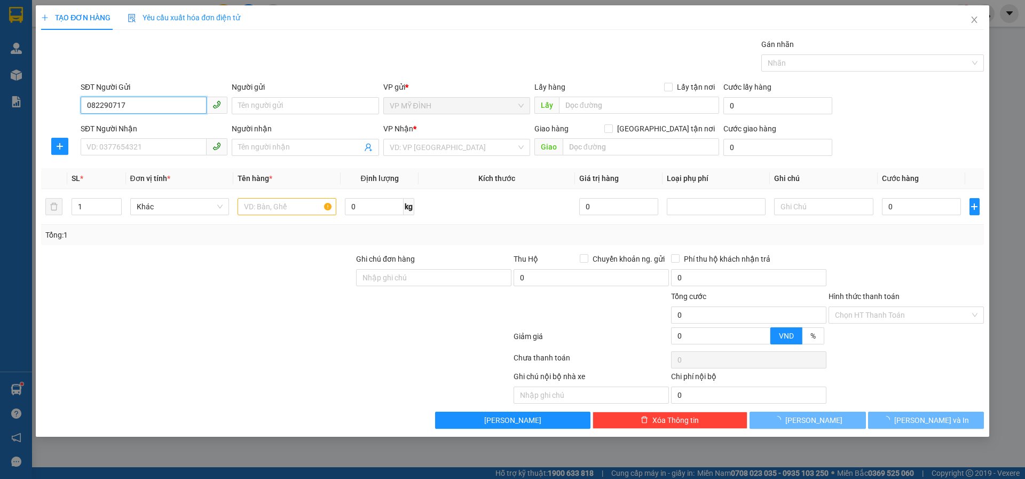
type input "0822907172"
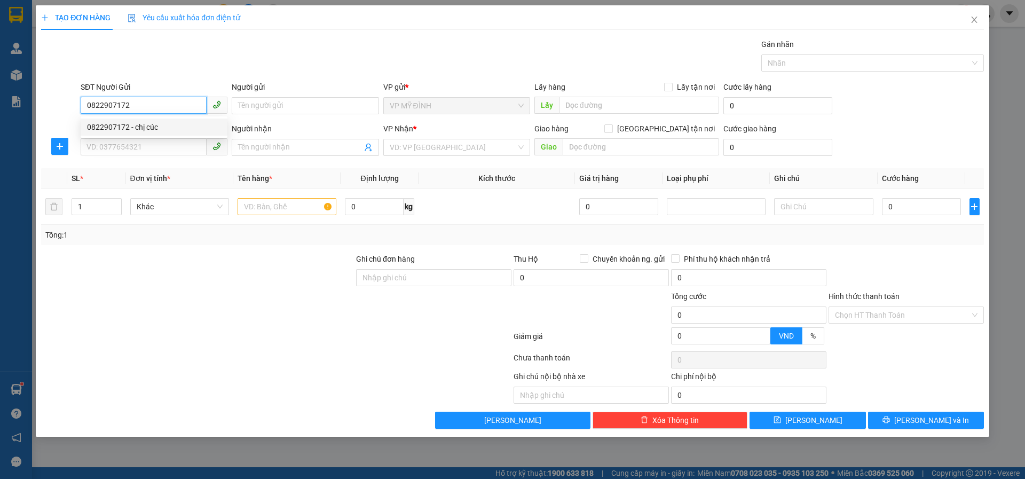
click at [108, 131] on div "0822907172 - chị cúc" at bounding box center [154, 127] width 134 height 12
type input "chị [PERSON_NAME]"
type input "0822907172"
click at [111, 145] on input "SĐT Người Nhận" at bounding box center [144, 146] width 126 height 17
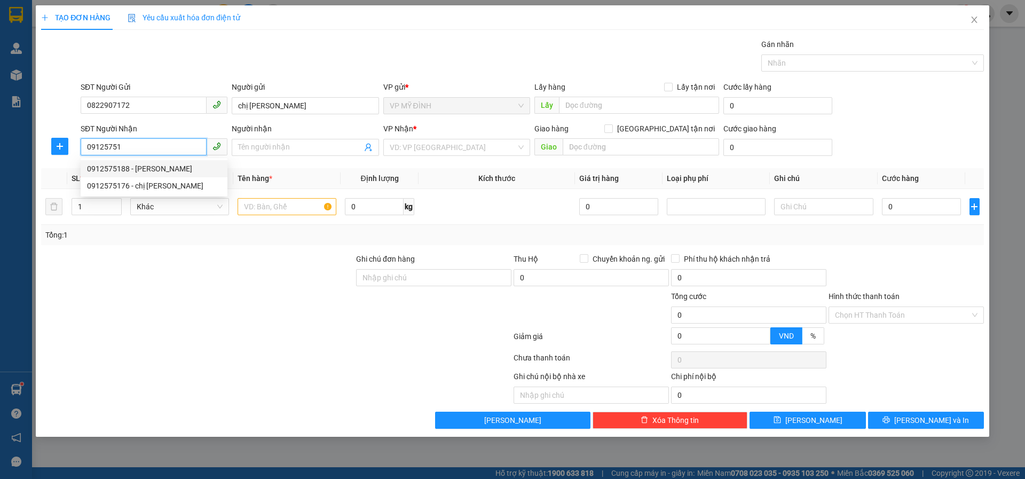
click at [129, 165] on div "0912575188 - c giang" at bounding box center [154, 169] width 134 height 12
type input "0912575188"
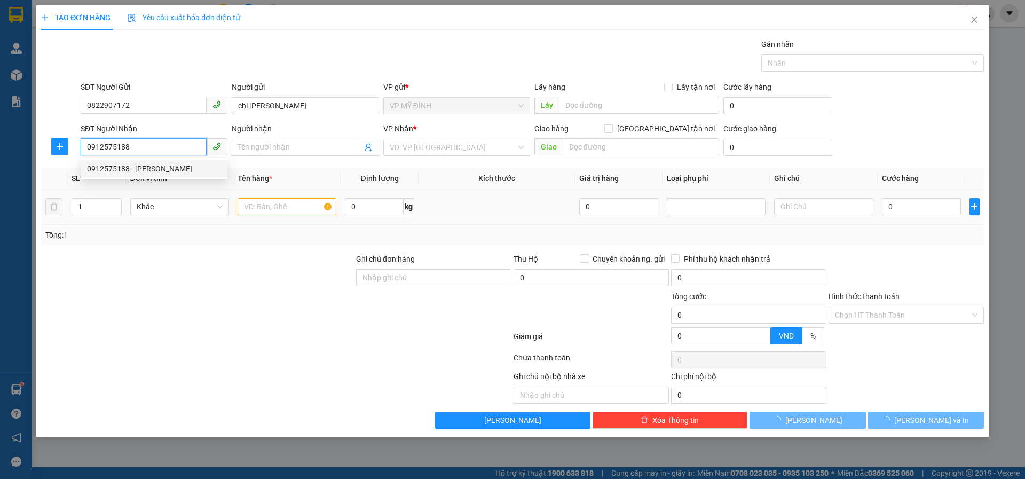
type input "[PERSON_NAME]"
checkbox input "true"
type input "3 thành thái"
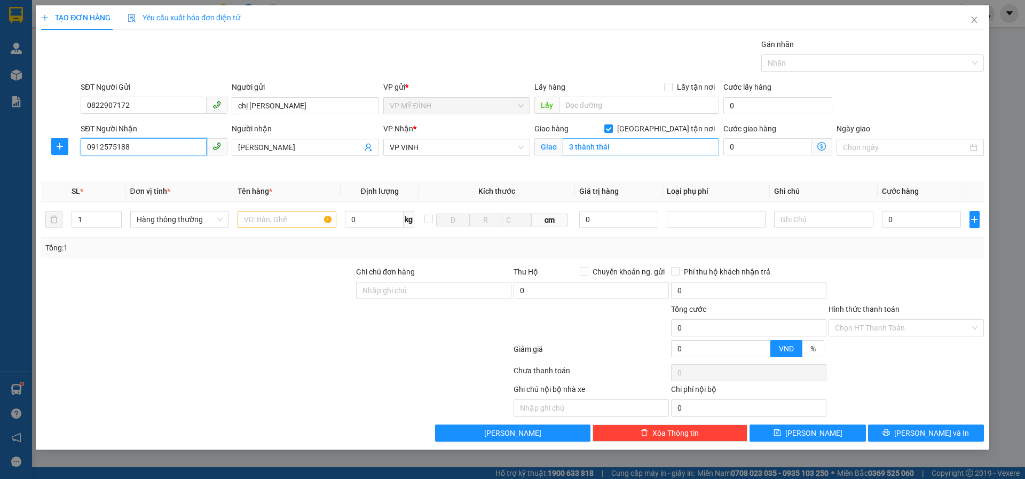
type input "0912575188"
click at [615, 151] on input "3 thành thái" at bounding box center [641, 146] width 156 height 17
type input "101 ng đình chiểu"
click at [292, 222] on input "text" at bounding box center [287, 219] width 99 height 17
type input "hoa atiso"
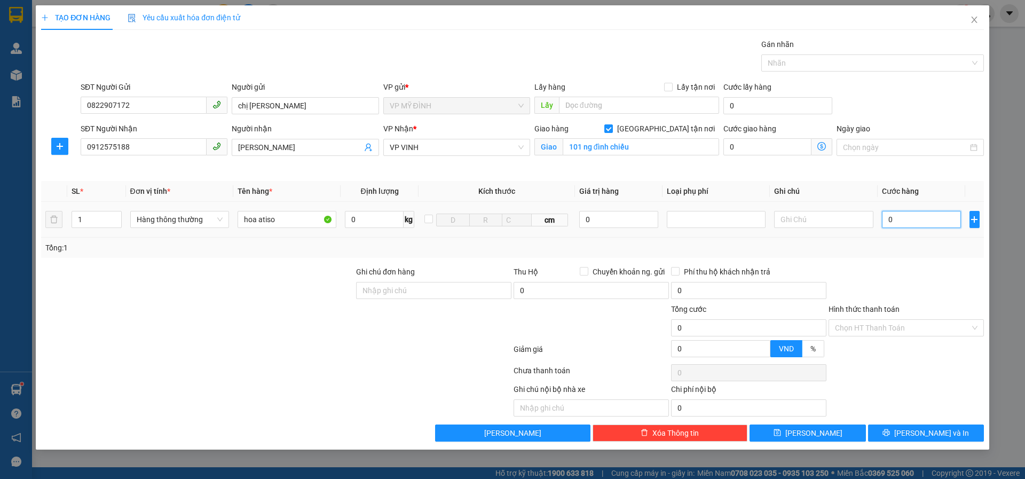
click at [905, 217] on input "0" at bounding box center [922, 219] width 80 height 17
type input "4"
type input "40"
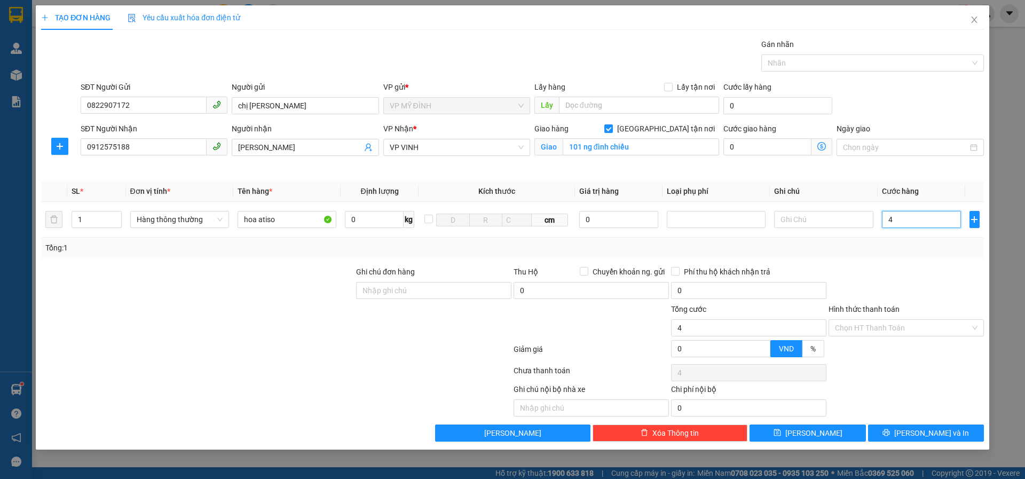
type input "40"
type input "40.000"
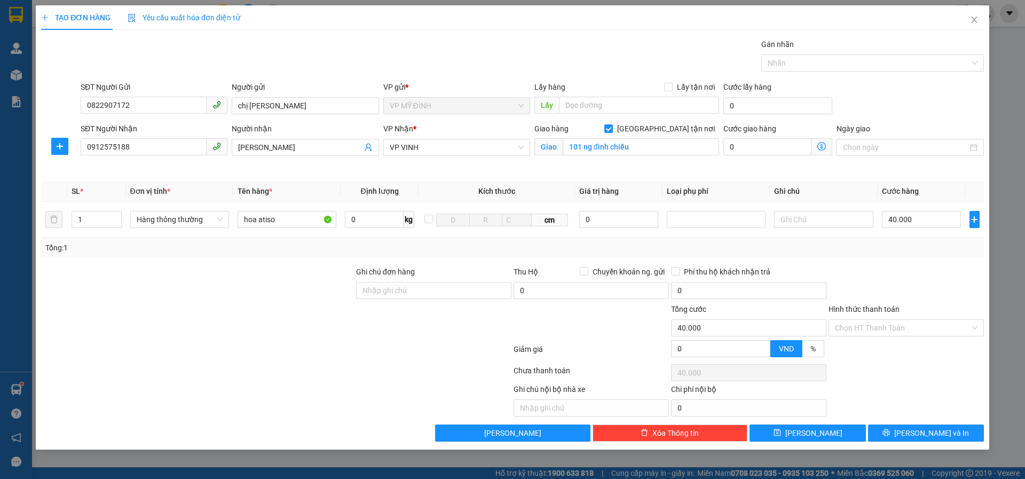
drag, startPoint x: 887, startPoint y: 271, endPoint x: 939, endPoint y: 410, distance: 148.4
click at [886, 271] on div at bounding box center [907, 284] width 158 height 37
drag, startPoint x: 888, startPoint y: 428, endPoint x: 895, endPoint y: 437, distance: 11.8
click at [887, 429] on button "[PERSON_NAME] và In" at bounding box center [926, 433] width 116 height 17
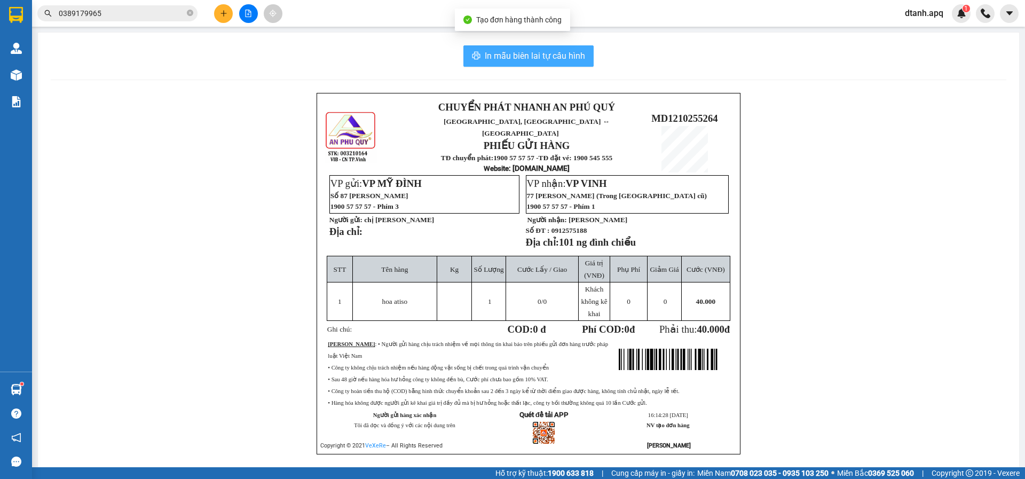
drag, startPoint x: 483, startPoint y: 57, endPoint x: 451, endPoint y: 57, distance: 31.5
click at [485, 58] on span "In mẫu biên lai tự cấu hình" at bounding box center [535, 55] width 100 height 13
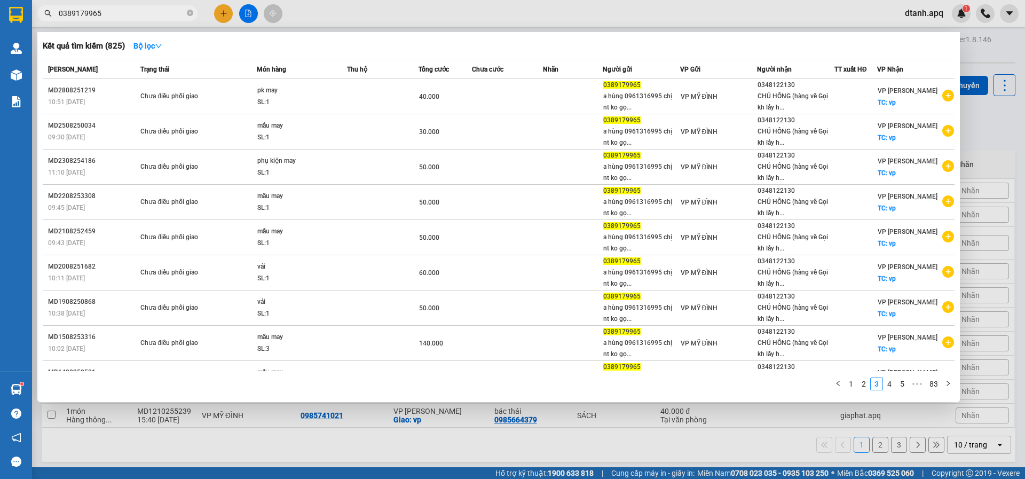
drag, startPoint x: 104, startPoint y: 17, endPoint x: 20, endPoint y: 22, distance: 84.0
click at [10, 22] on section "Kết quả tìm kiếm ( 825 ) Bộ lọc Mã ĐH Trạng thái Món hàng Thu hộ Tổng cước Chưa…" at bounding box center [512, 239] width 1025 height 479
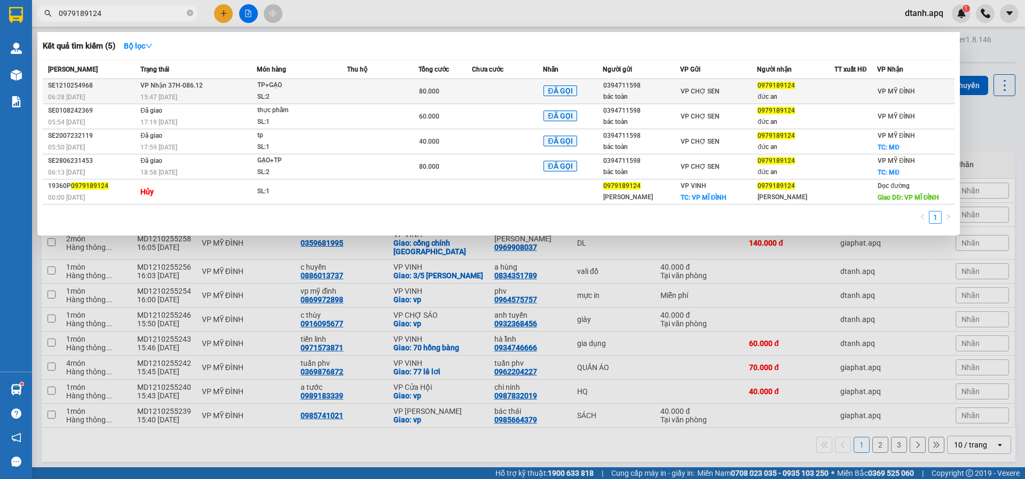
type input "0979189124"
click at [353, 93] on td at bounding box center [383, 91] width 72 height 25
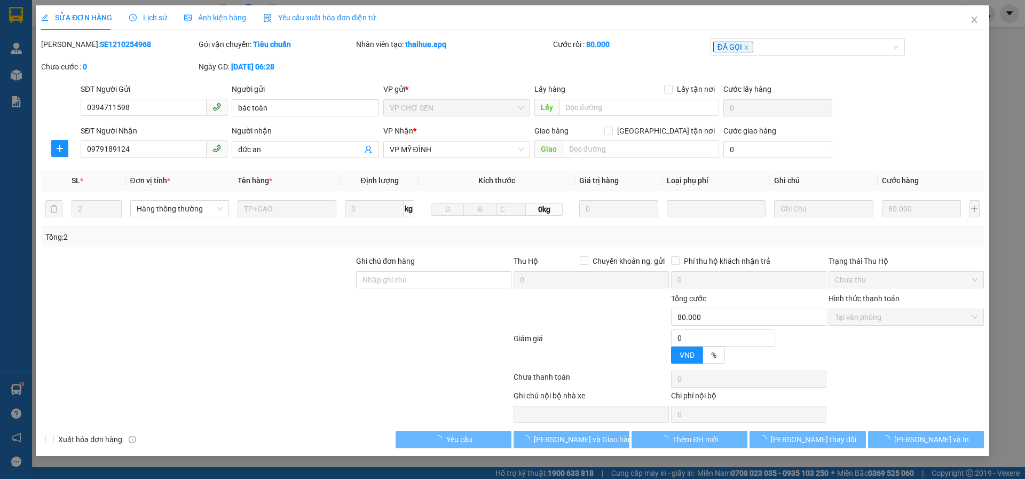
type input "0394711598"
type input "bác toàn"
type input "0979189124"
type input "đức an"
type input "0"
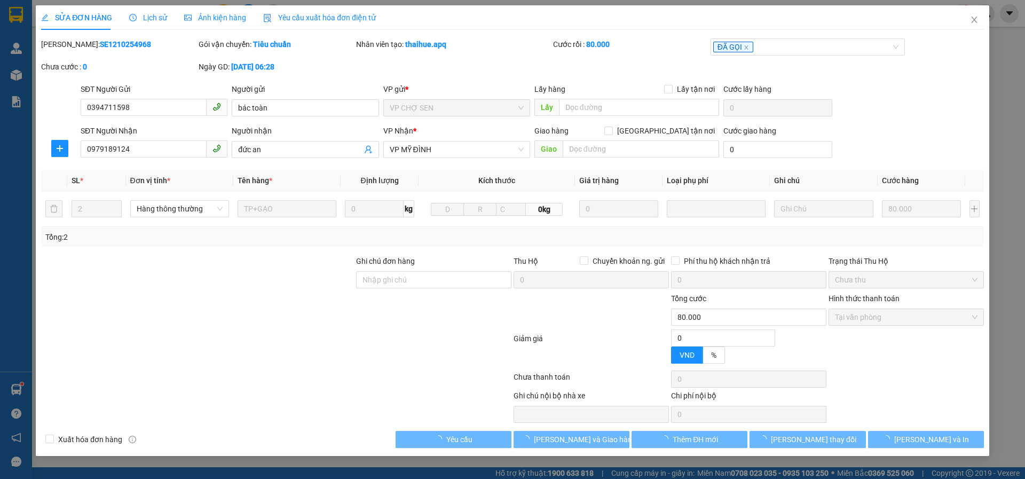
type input "80.000"
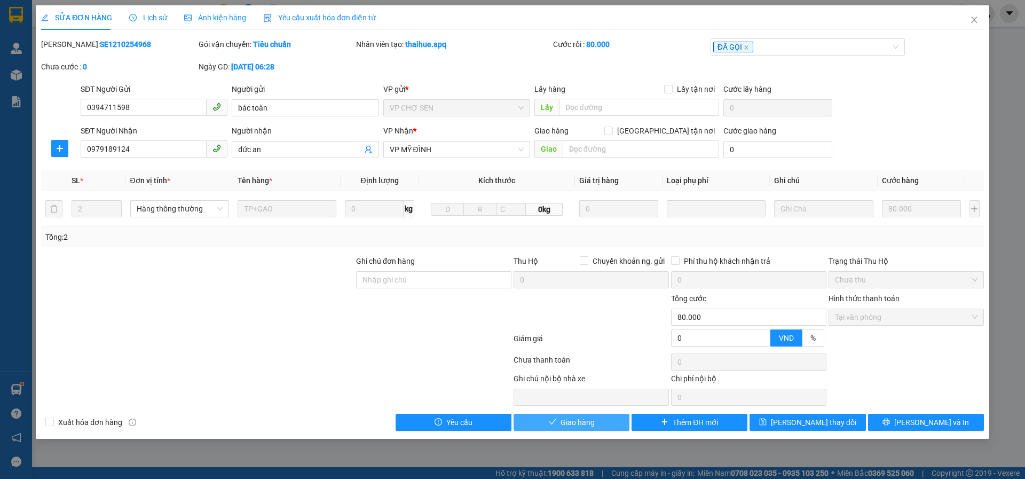
drag, startPoint x: 559, startPoint y: 420, endPoint x: 602, endPoint y: 430, distance: 43.9
click at [562, 424] on button "Giao hàng" at bounding box center [572, 422] width 116 height 17
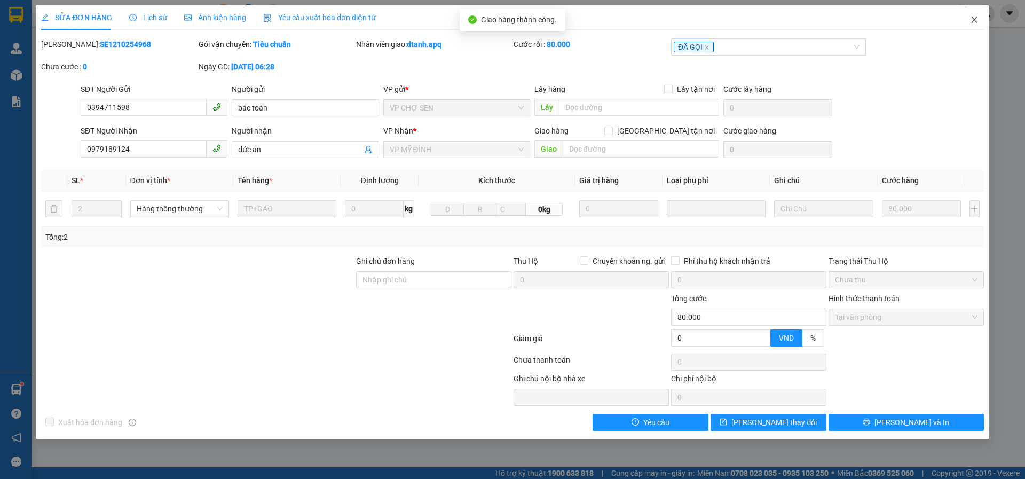
click at [970, 22] on icon "close" at bounding box center [974, 19] width 9 height 9
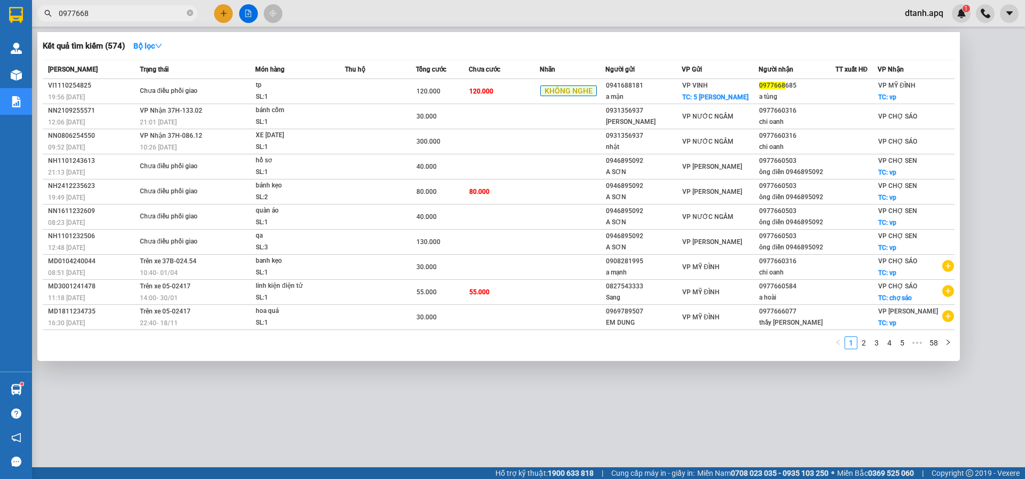
drag, startPoint x: 95, startPoint y: 12, endPoint x: 66, endPoint y: 11, distance: 28.8
click at [61, 12] on input "0977668" at bounding box center [122, 13] width 126 height 12
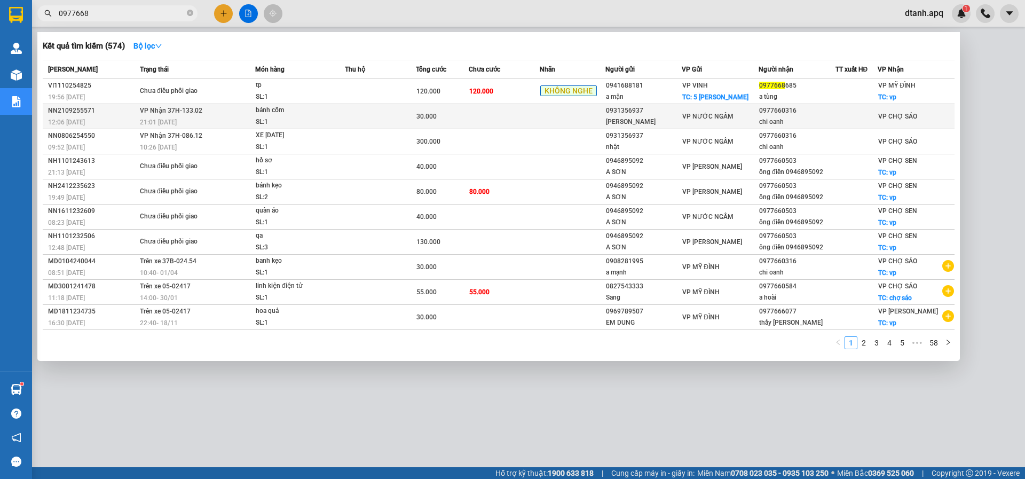
type input "0"
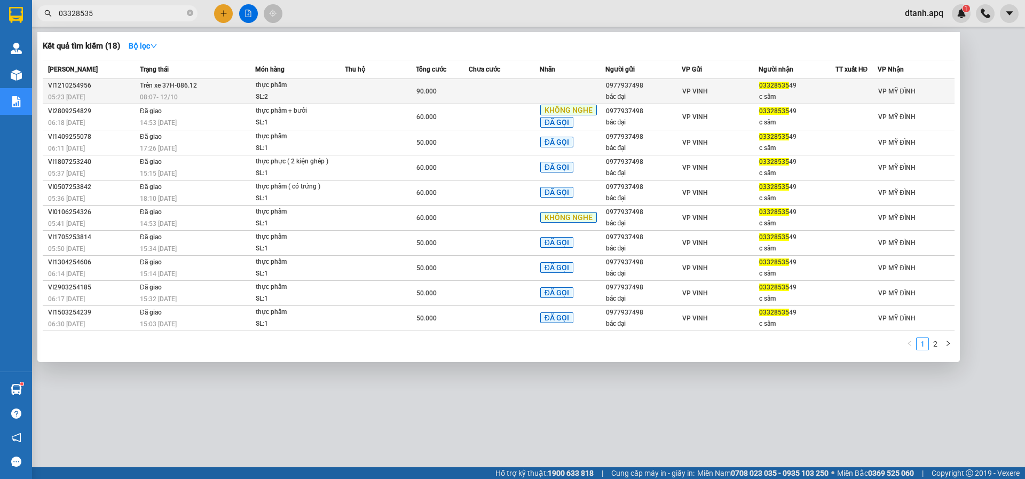
type input "03328535"
click at [311, 89] on div "thực phẩm" at bounding box center [296, 86] width 80 height 12
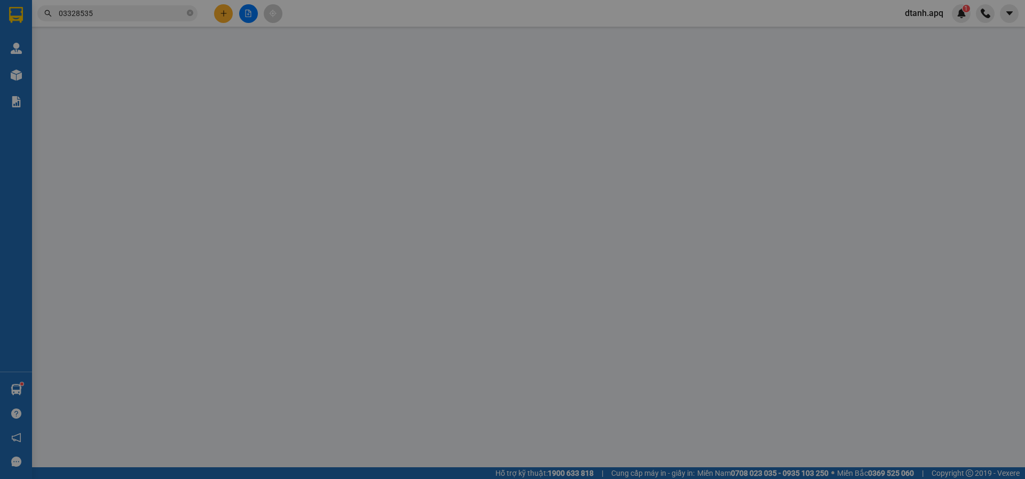
type input "0977937498"
type input "bác đại"
type input "0332853549"
type input "c sâm"
type input "0"
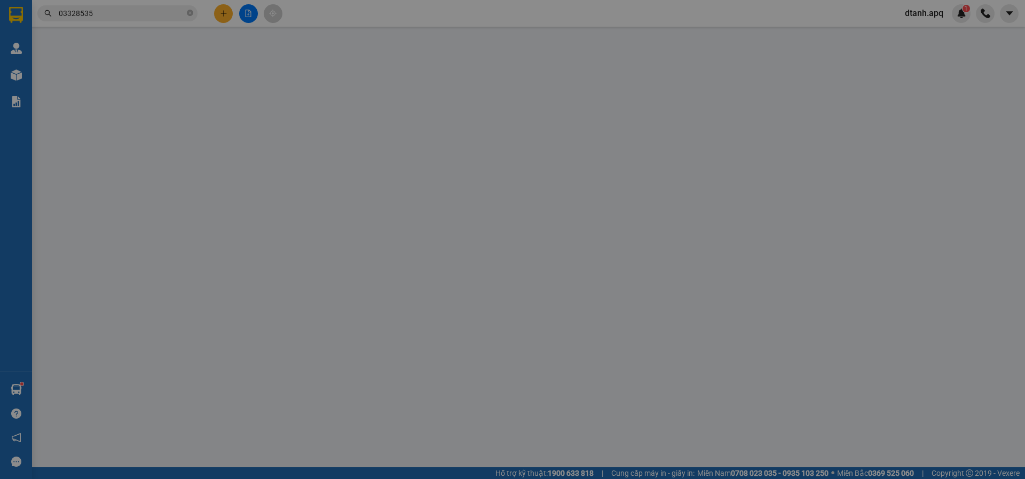
type input "90.000"
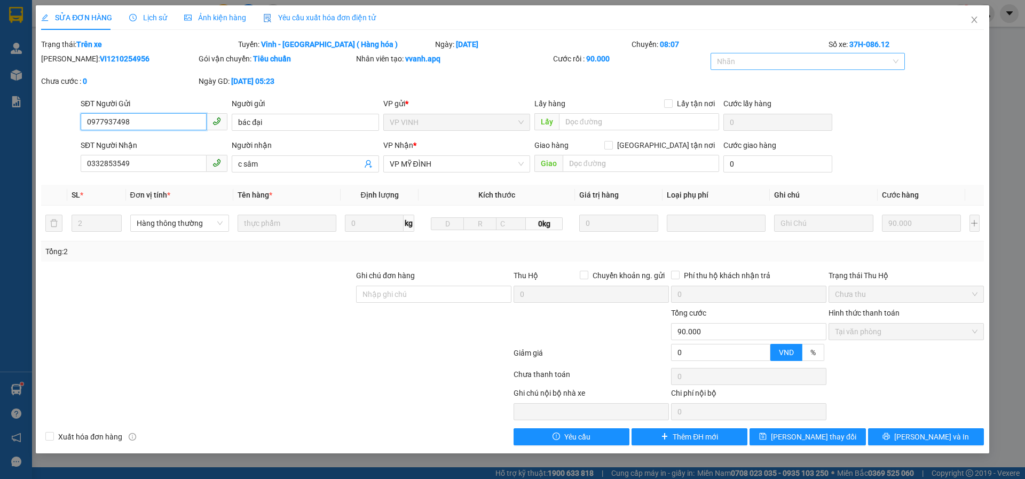
click at [735, 65] on div at bounding box center [802, 61] width 179 height 13
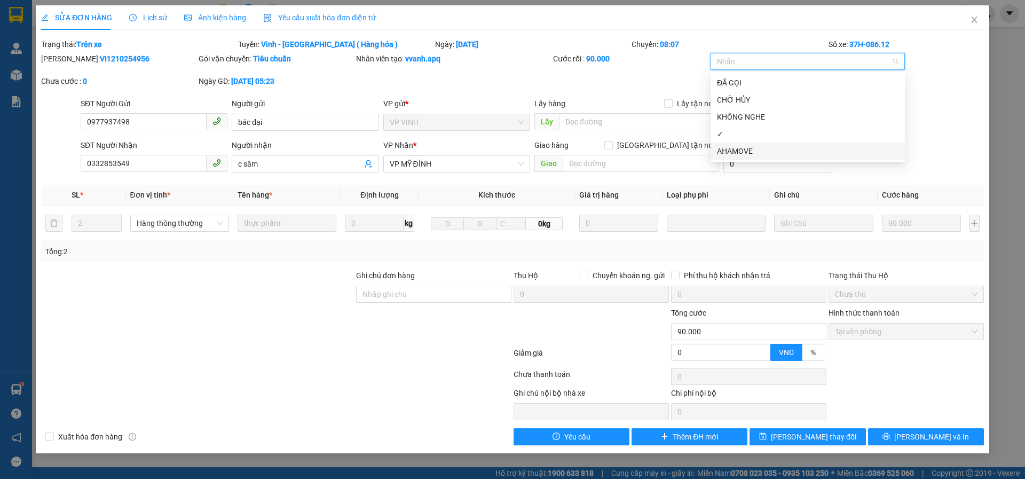
click at [739, 149] on div "AHAMOVE" at bounding box center [808, 151] width 182 height 12
drag, startPoint x: 740, startPoint y: 85, endPoint x: 755, endPoint y: 66, distance: 23.9
click at [741, 81] on div "ĐÃ GỌI" at bounding box center [808, 83] width 182 height 12
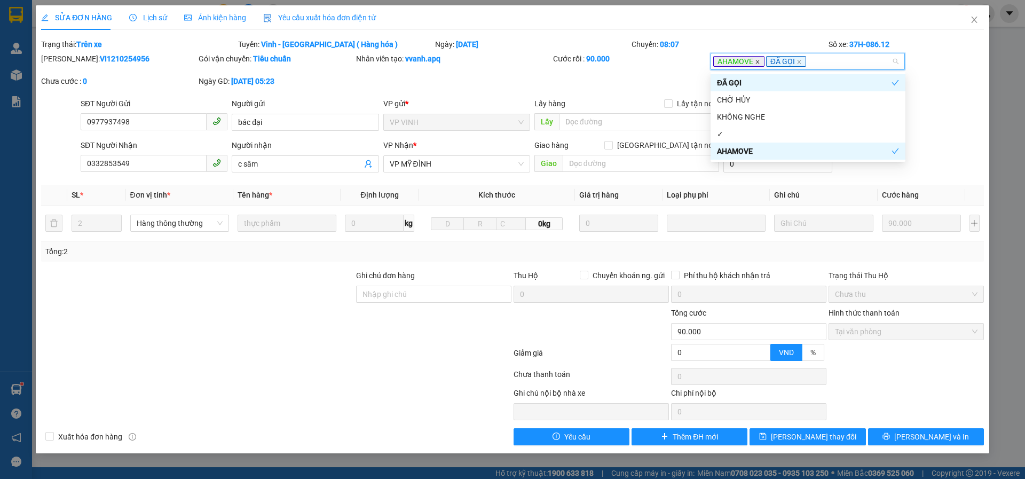
click at [760, 61] on icon "close" at bounding box center [757, 61] width 5 height 5
click at [794, 439] on span "[PERSON_NAME] thay đổi" at bounding box center [813, 437] width 85 height 12
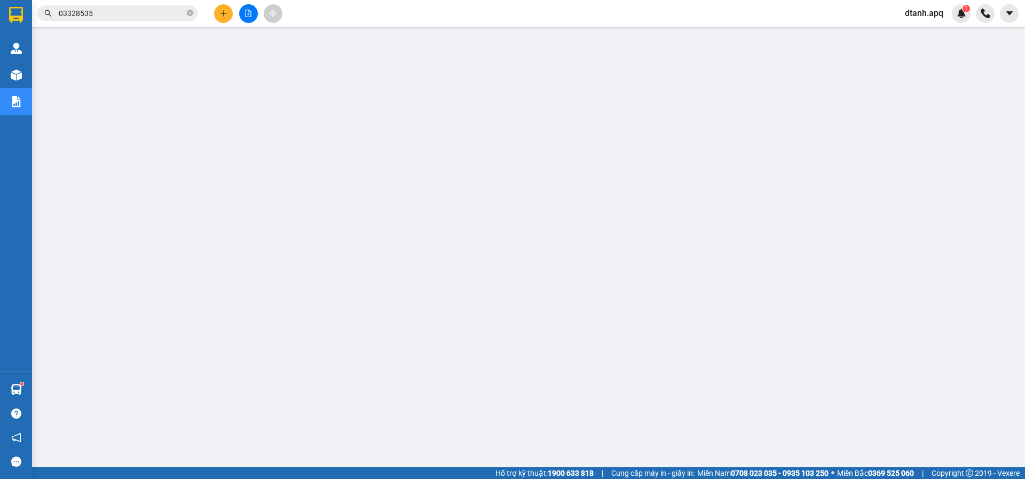
click at [223, 14] on icon "plus" at bounding box center [223, 13] width 7 height 7
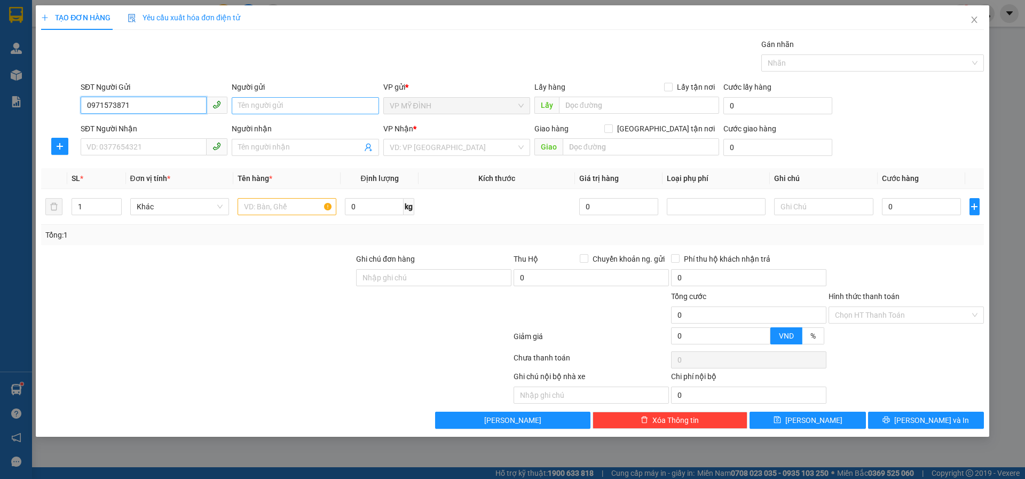
type input "0971573871"
click at [252, 109] on input "Người gửi" at bounding box center [305, 105] width 147 height 17
type input "tiến linh"
drag, startPoint x: 110, startPoint y: 135, endPoint x: 151, endPoint y: 151, distance: 43.9
click at [113, 137] on div "SĐT Người Nhận" at bounding box center [154, 131] width 147 height 16
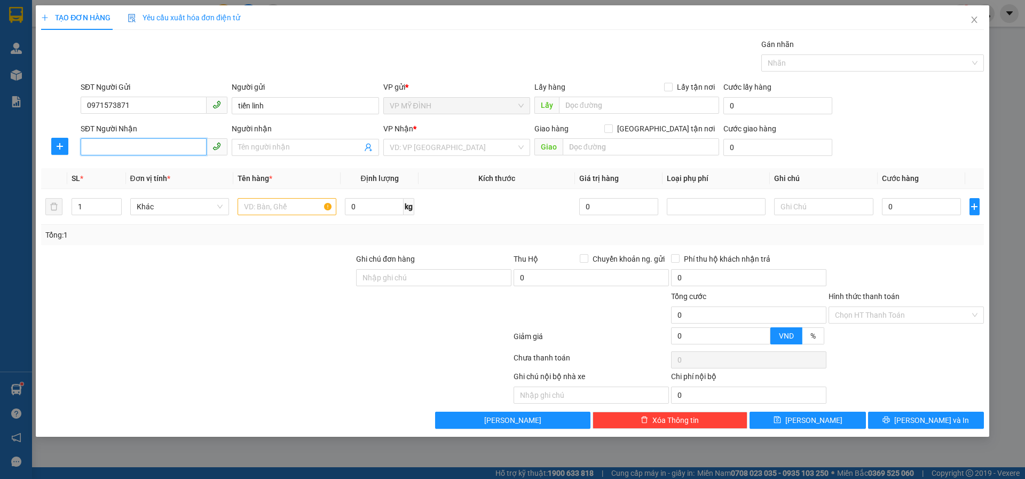
click at [137, 150] on input "SĐT Người Nhận" at bounding box center [144, 146] width 126 height 17
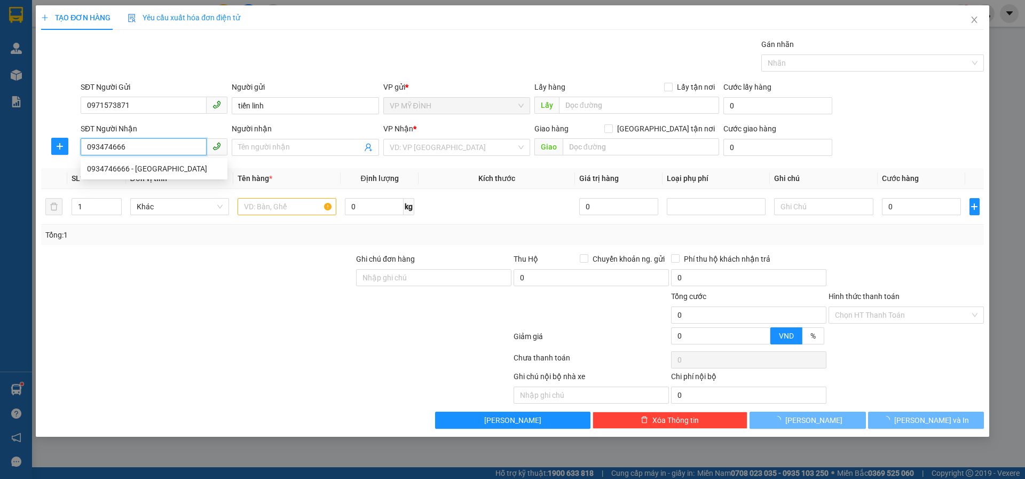
click at [174, 169] on div "0934746666 - hà lĩnh" at bounding box center [154, 169] width 134 height 12
type input "0934746666"
type input "hà lĩnh"
checkbox input "true"
type input "70 hồng bàng"
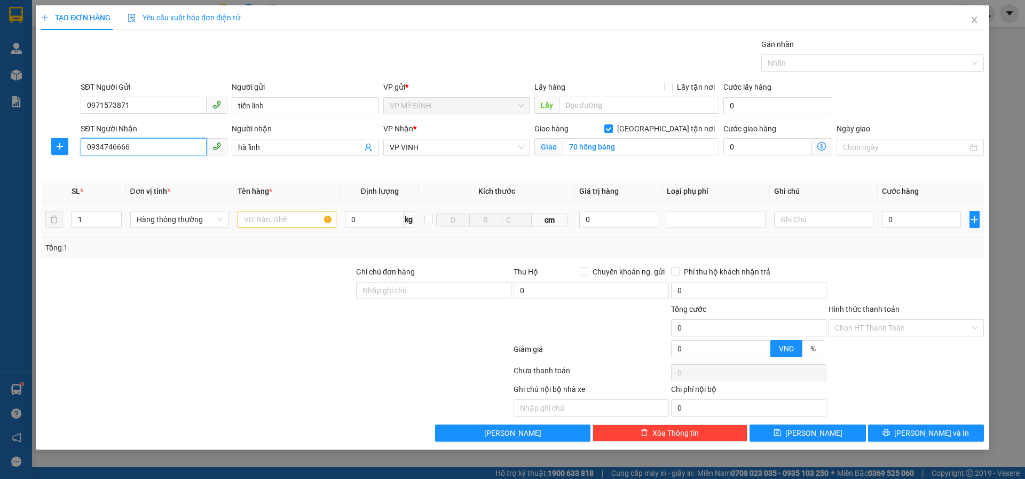
type input "0934746666"
click at [257, 224] on input "text" at bounding box center [287, 219] width 99 height 17
type input "gia dụng"
click at [904, 219] on input "0" at bounding box center [922, 219] width 80 height 17
type input "6"
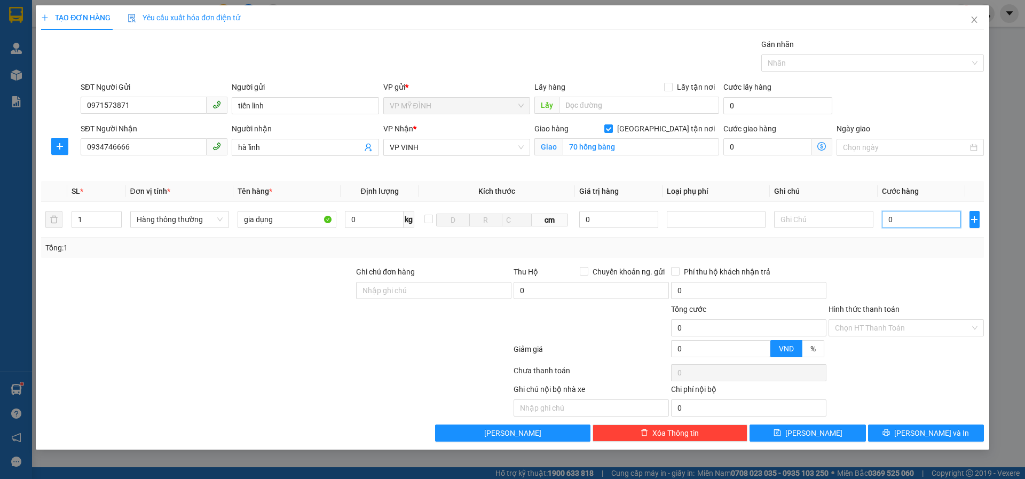
type input "6"
type input "60"
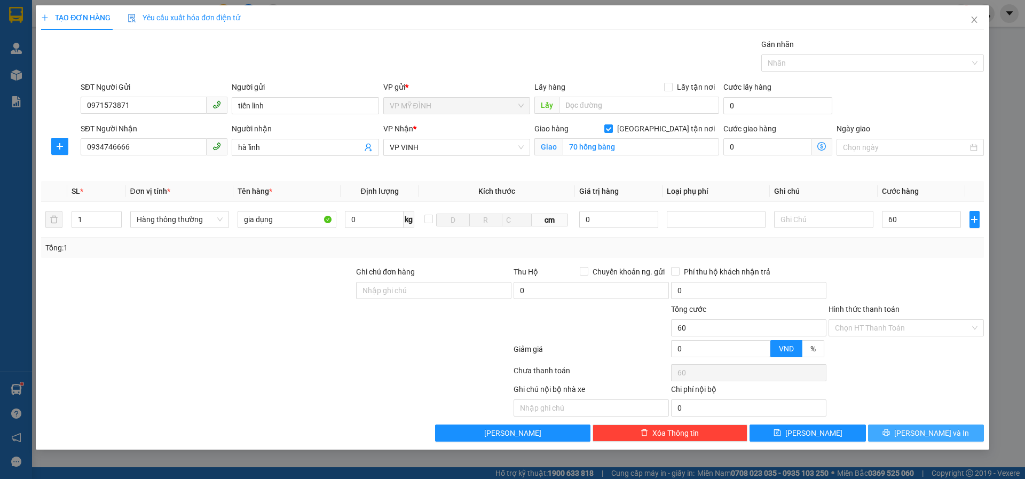
type input "60.000"
click at [887, 431] on button "[PERSON_NAME] và In" at bounding box center [926, 433] width 116 height 17
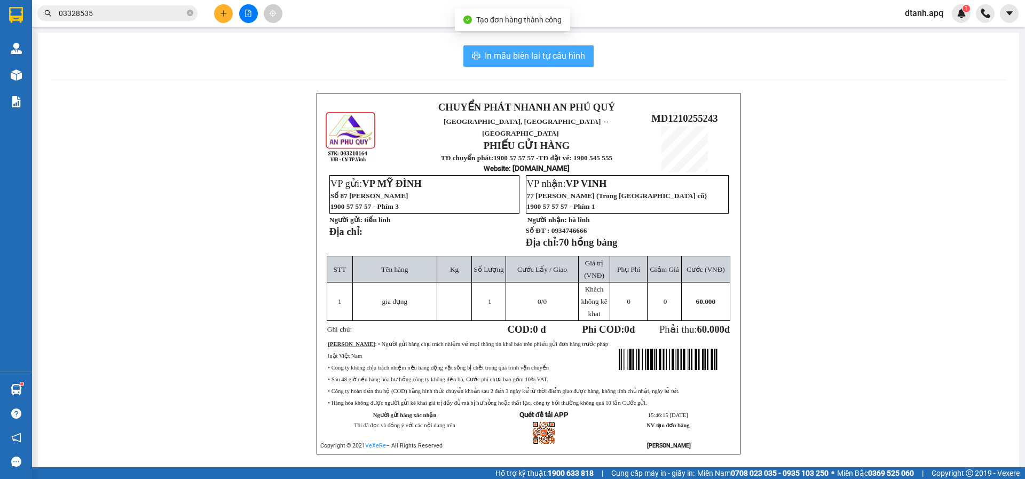
click at [485, 52] on span "In mẫu biên lai tự cấu hình" at bounding box center [535, 55] width 100 height 13
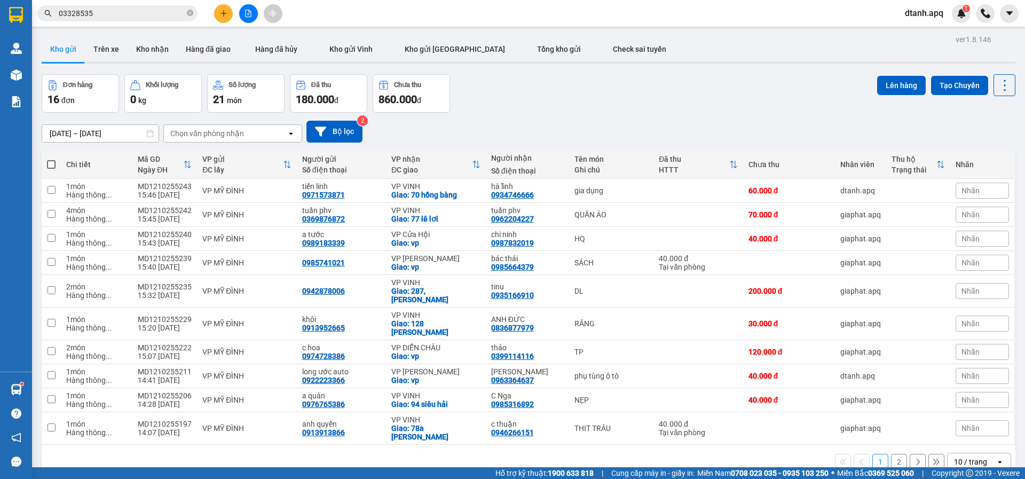
click at [820, 130] on div "10/10/2025 – 12/10/2025 Press the down arrow key to interact with the calendar …" at bounding box center [529, 132] width 974 height 22
click at [136, 49] on button "Kho nhận" at bounding box center [153, 49] width 50 height 26
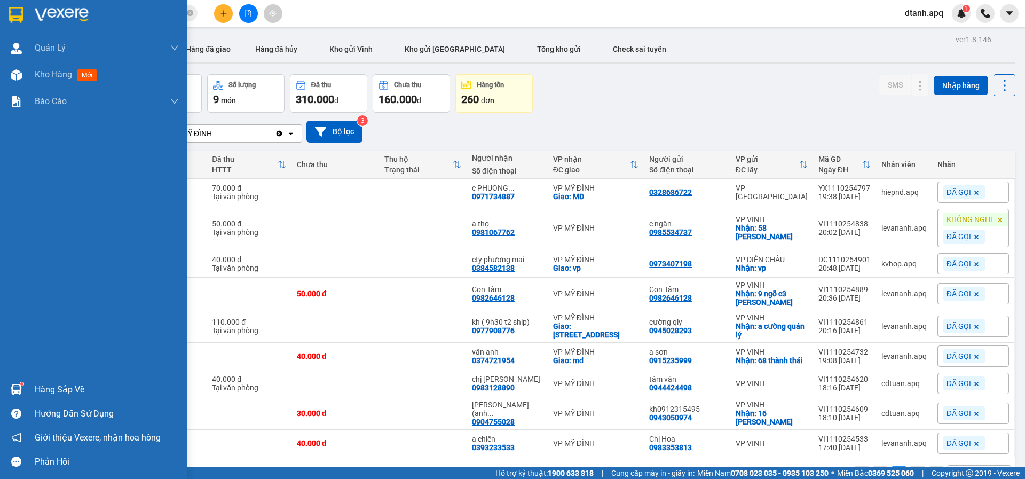
click at [25, 386] on div "Hàng sắp về" at bounding box center [93, 390] width 187 height 24
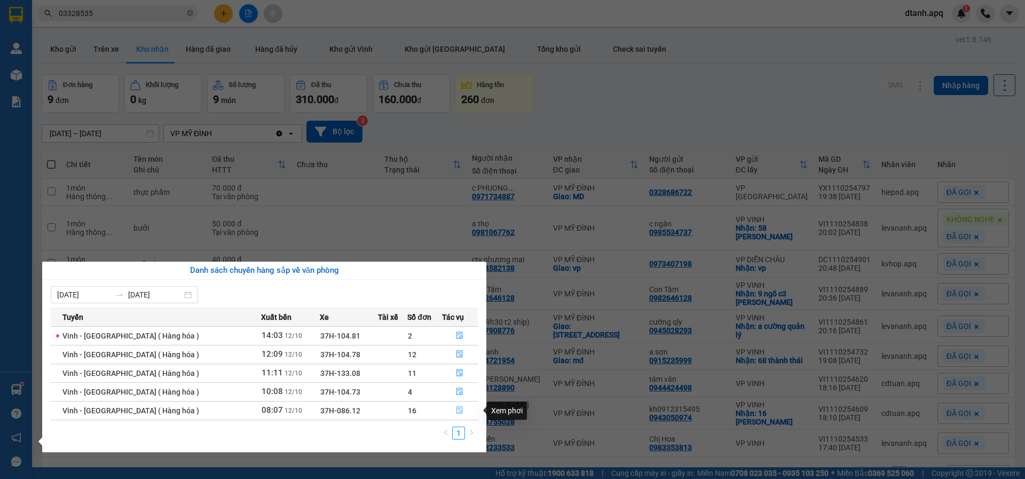
click at [456, 411] on icon "file-done" at bounding box center [459, 409] width 7 height 7
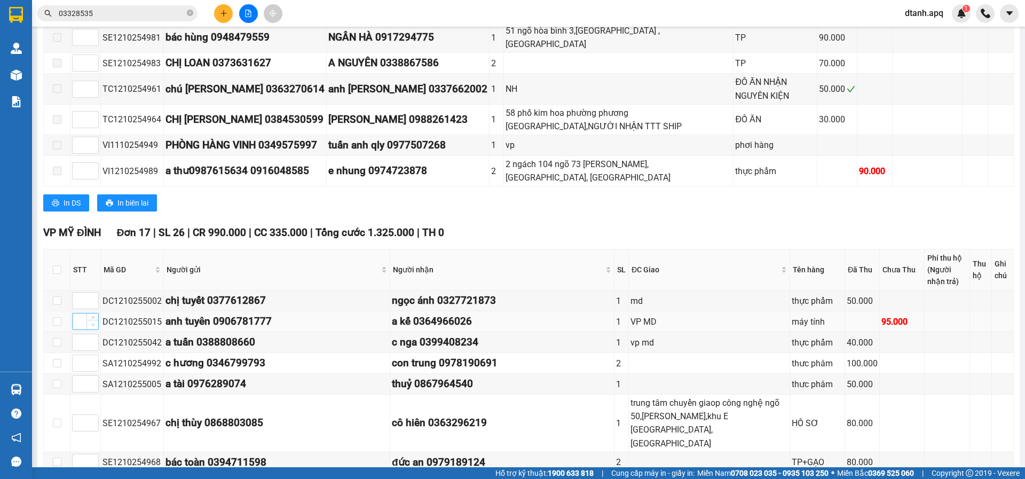
scroll to position [481, 0]
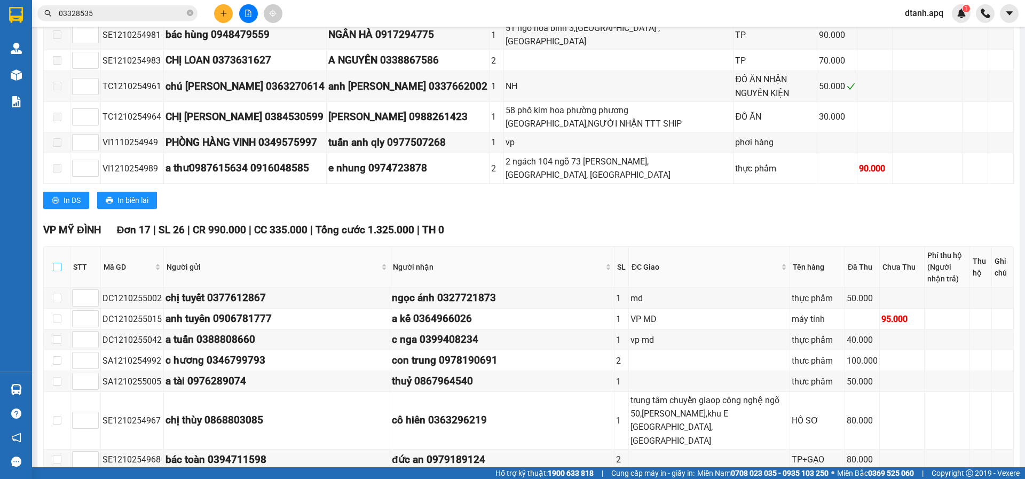
click at [56, 265] on input "checkbox" at bounding box center [57, 267] width 9 height 9
checkbox input "true"
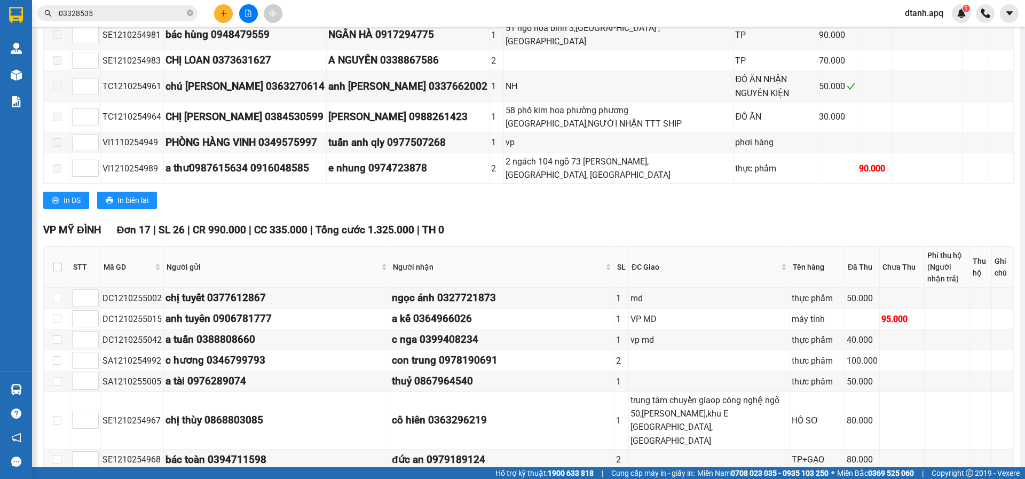
checkbox input "true"
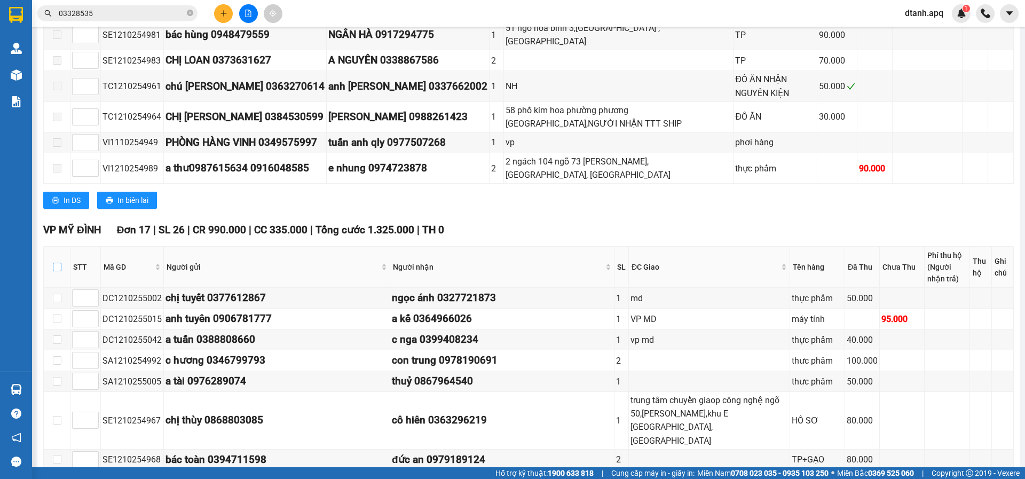
checkbox input "true"
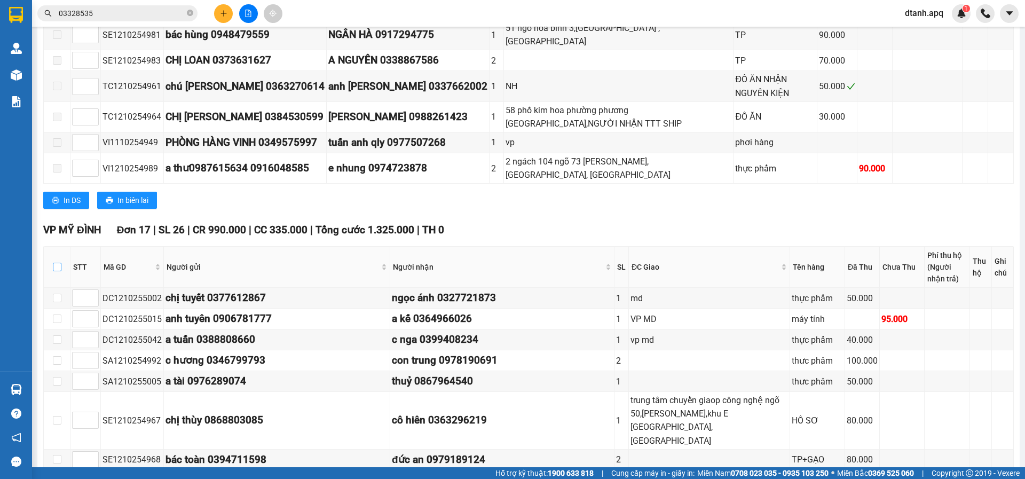
checkbox input "true"
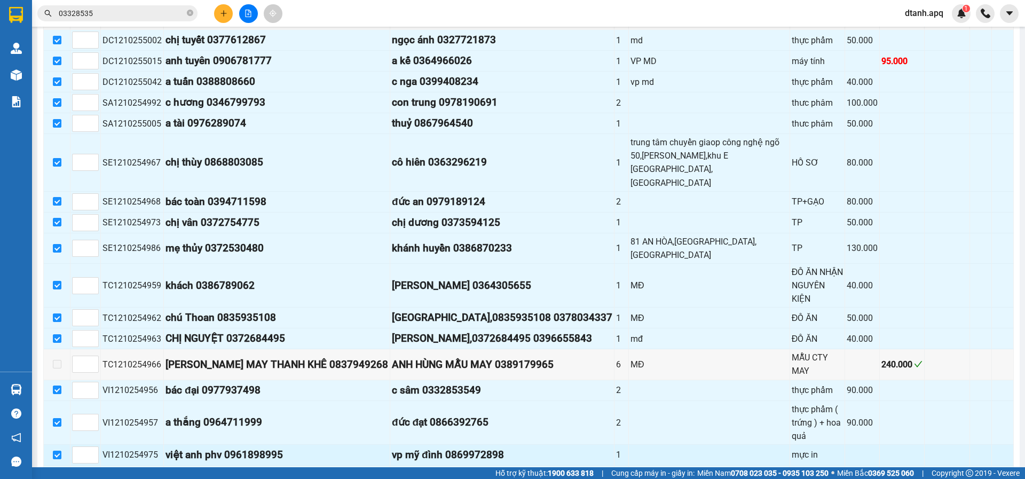
scroll to position [776, 0]
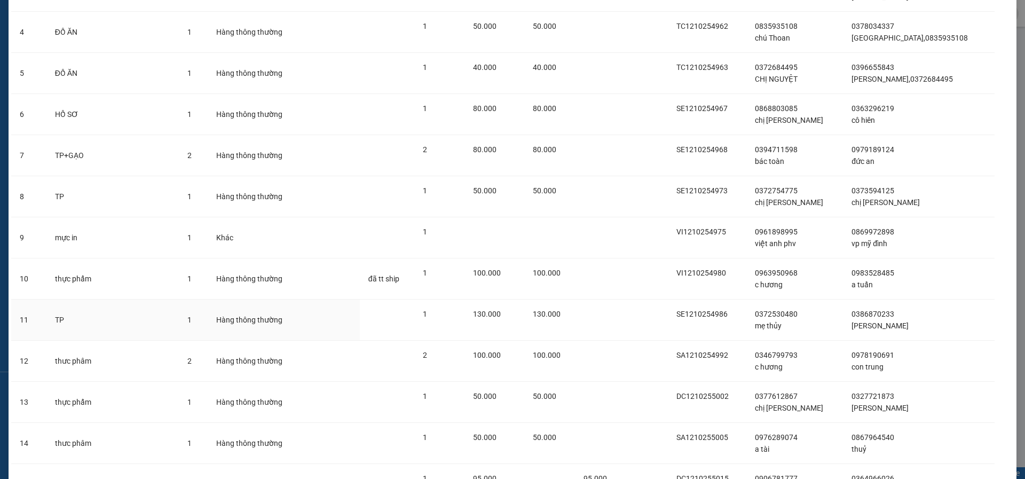
scroll to position [320, 0]
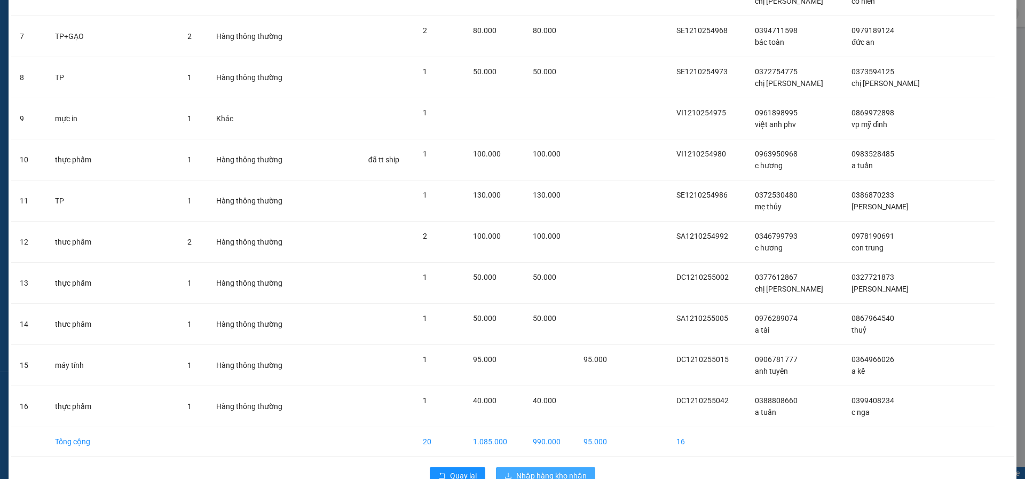
click at [523, 475] on span "Nhập hàng kho nhận" at bounding box center [551, 476] width 70 height 12
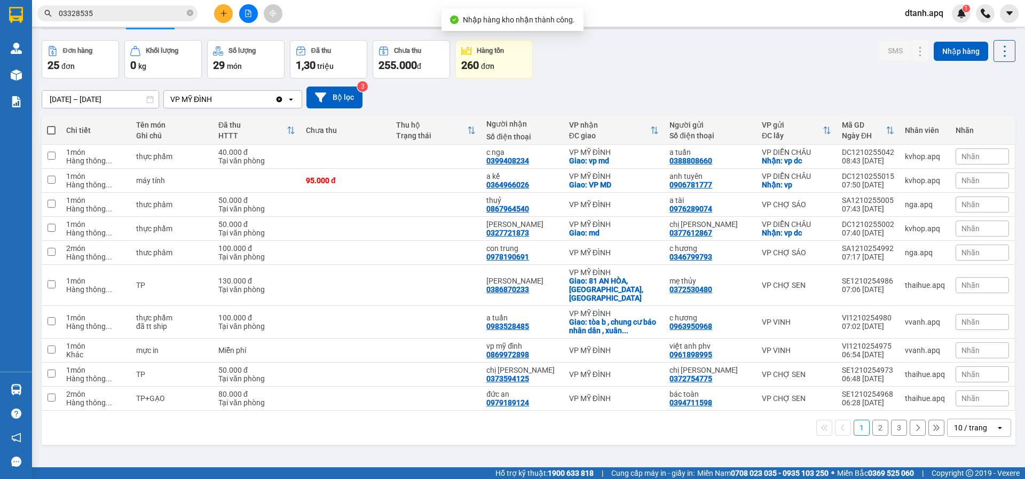
scroll to position [49, 0]
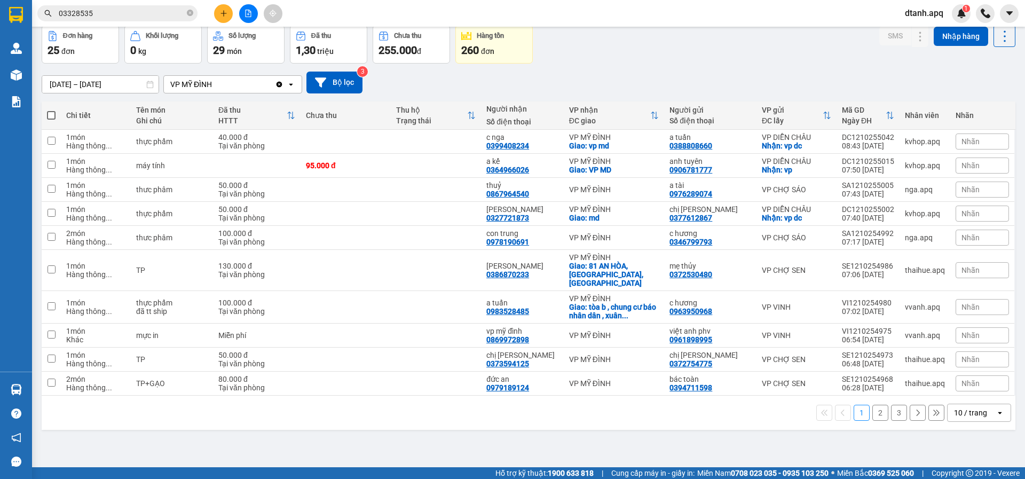
click at [873, 405] on button "2" at bounding box center [881, 413] width 16 height 16
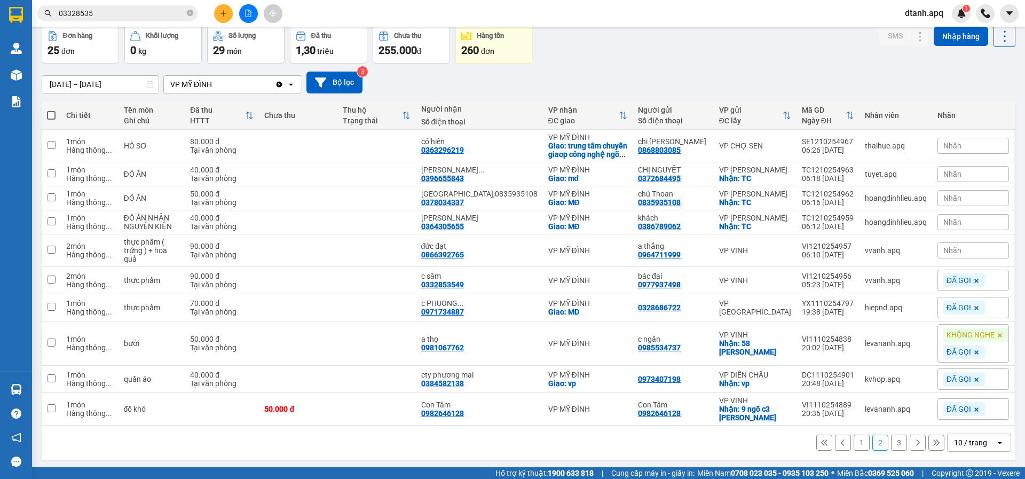
drag, startPoint x: 957, startPoint y: 272, endPoint x: 937, endPoint y: 285, distance: 23.6
click at [957, 258] on div "Nhãn" at bounding box center [974, 250] width 72 height 16
click at [809, 324] on div "ĐÃ GỌI" at bounding box center [811, 324] width 31 height 14
click at [606, 53] on div "Đơn hàng 25 đơn Khối lượng 0 kg Số lượng 29 món Đã thu 1,30 triệu Chưa thu 255.…" at bounding box center [529, 44] width 974 height 38
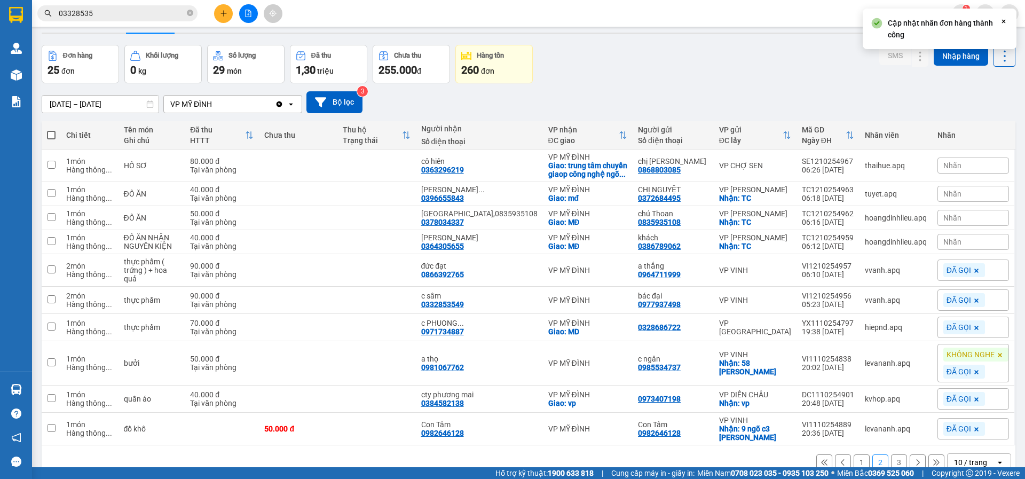
scroll to position [0, 0]
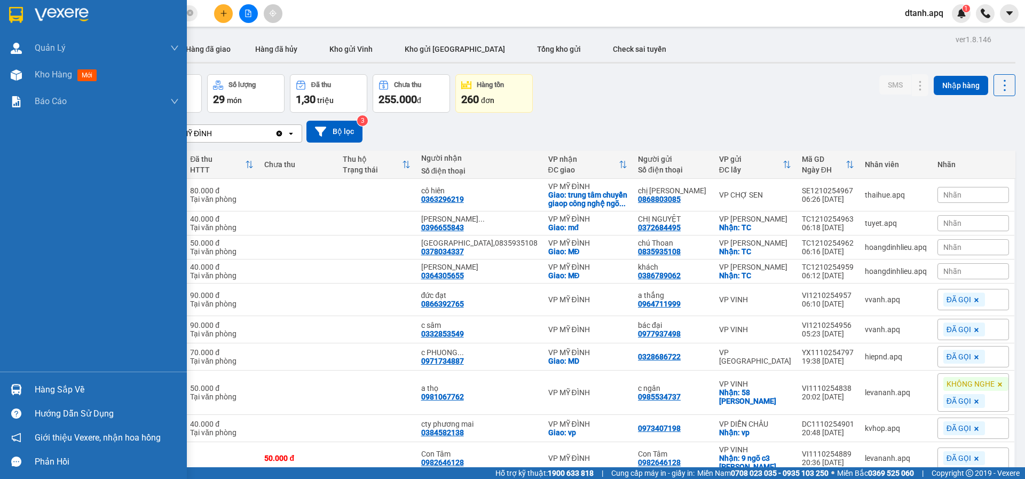
click at [27, 394] on div "Hàng sắp về" at bounding box center [93, 390] width 187 height 24
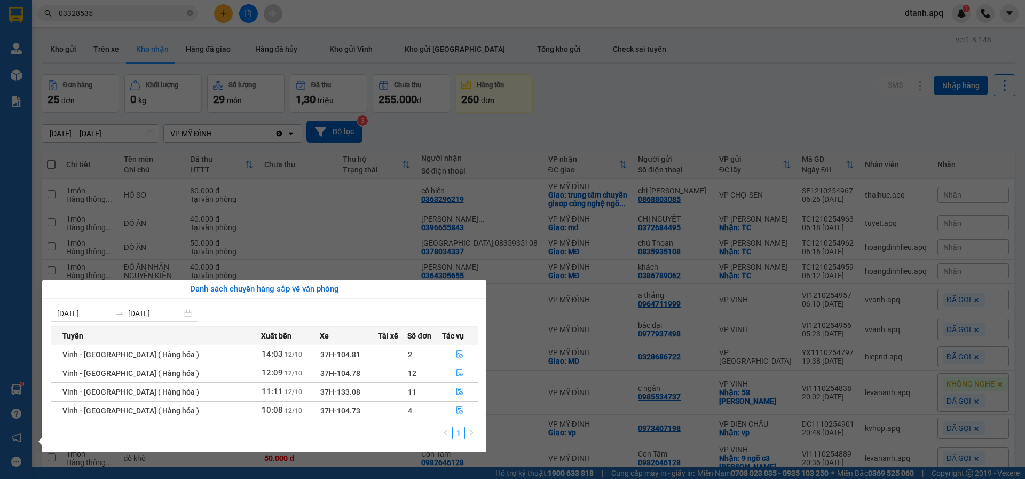
click at [610, 110] on section "Kết quả tìm kiếm ( 18 ) Bộ lọc Mã ĐH Trạng thái Món hàng Thu hộ Tổng cước Chưa …" at bounding box center [512, 239] width 1025 height 479
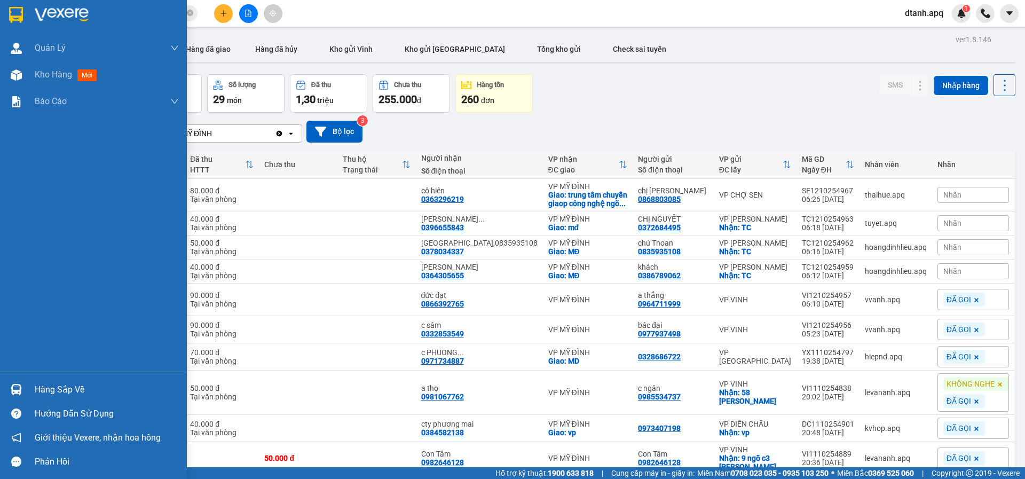
drag, startPoint x: 49, startPoint y: 222, endPoint x: 49, endPoint y: 391, distance: 169.8
click at [49, 391] on div "Quản Lý Quản lý thu hộ Quản lý giao nhận mới Quản lý kiểm kho Kho hàng mới Báo …" at bounding box center [93, 239] width 187 height 479
click at [49, 391] on div "Hàng sắp về" at bounding box center [107, 390] width 144 height 16
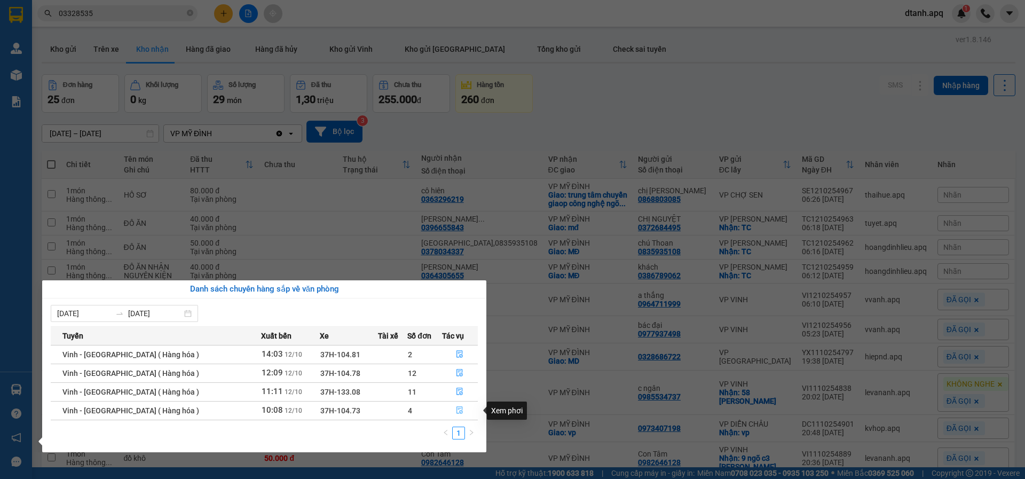
click at [456, 408] on icon "file-done" at bounding box center [459, 409] width 7 height 7
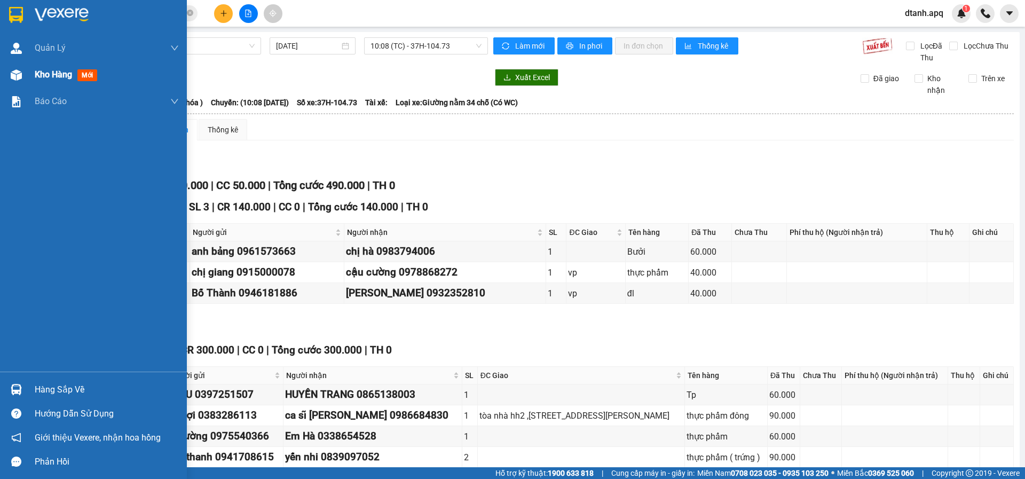
click at [29, 75] on div "Kho hàng mới" at bounding box center [93, 74] width 187 height 27
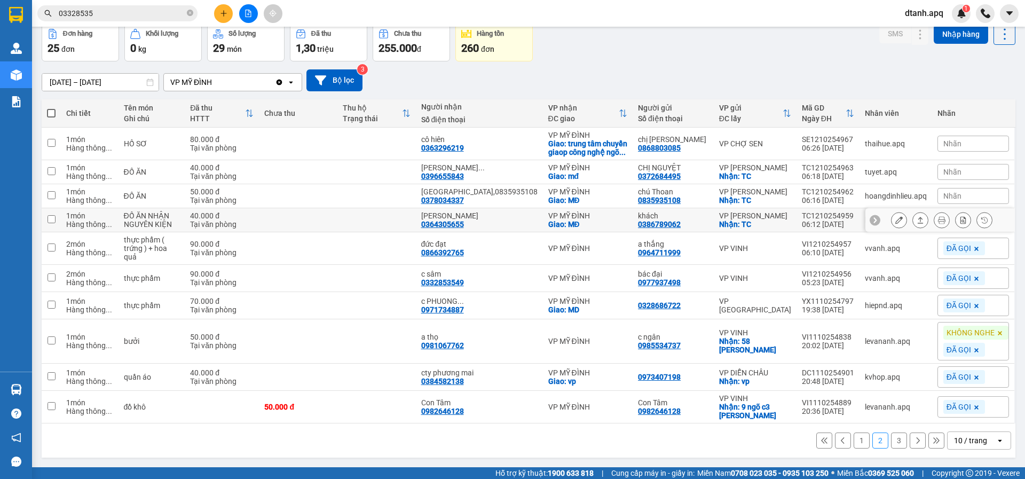
scroll to position [72, 0]
click at [938, 219] on icon at bounding box center [941, 219] width 7 height 7
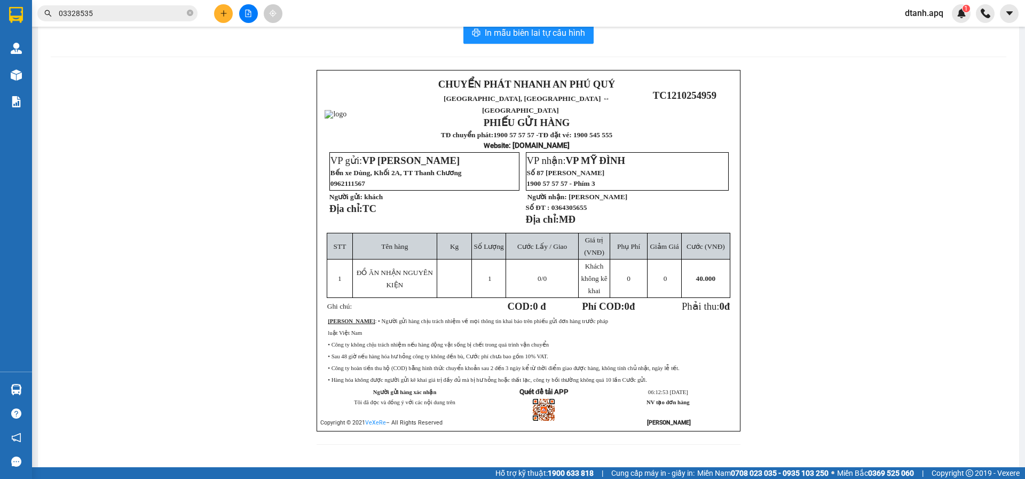
scroll to position [19, 0]
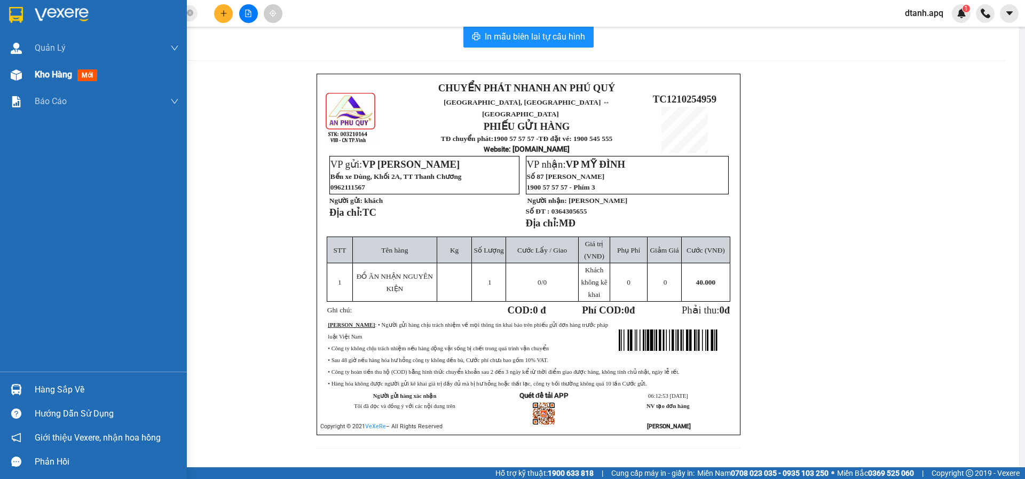
click at [18, 70] on img at bounding box center [16, 74] width 11 height 11
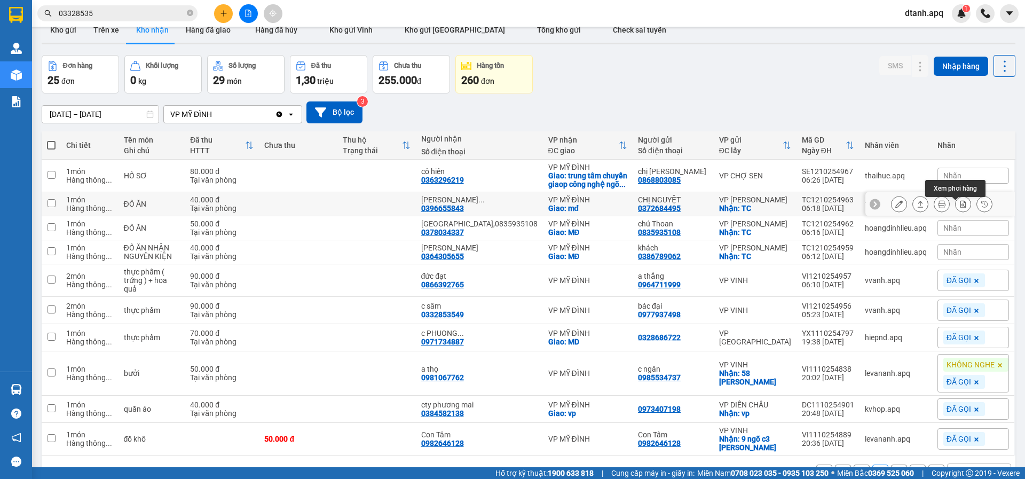
click at [960, 208] on icon at bounding box center [963, 203] width 7 height 7
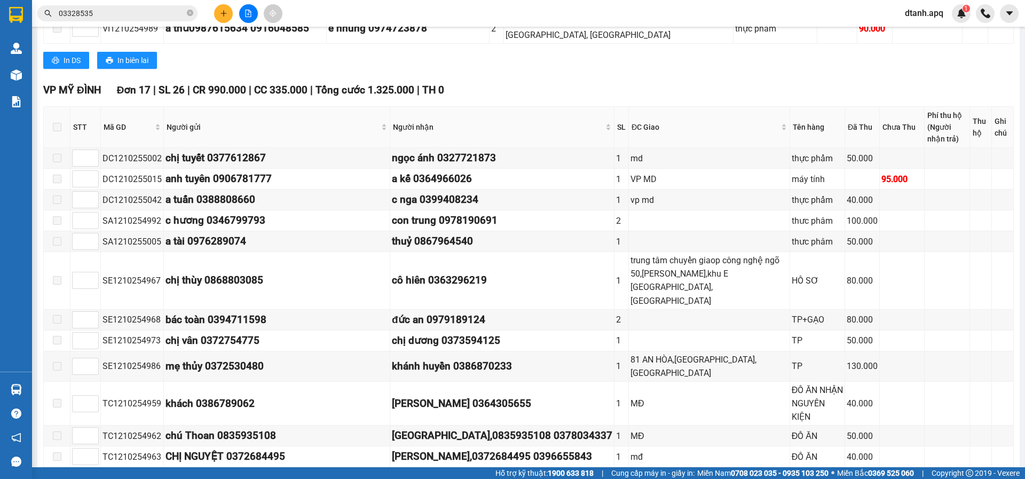
scroll to position [616, 0]
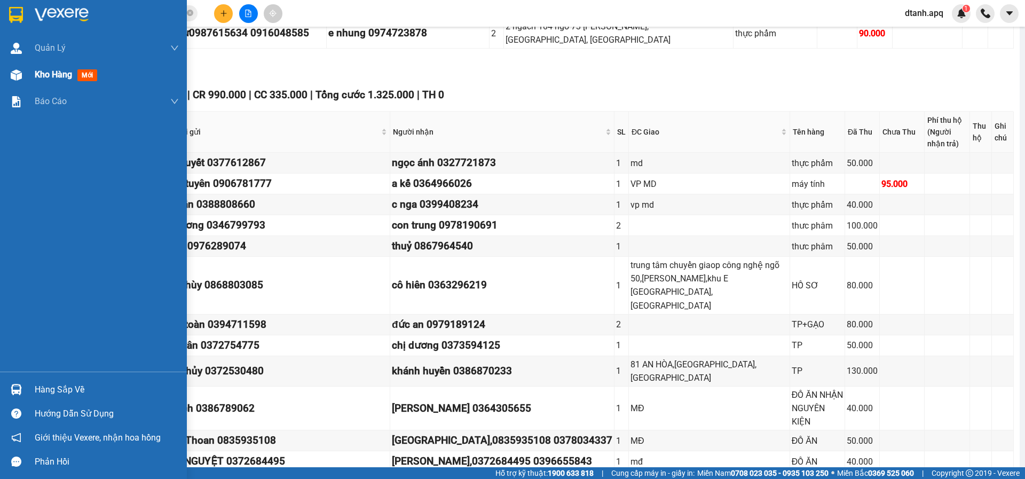
click at [9, 73] on div at bounding box center [16, 75] width 19 height 19
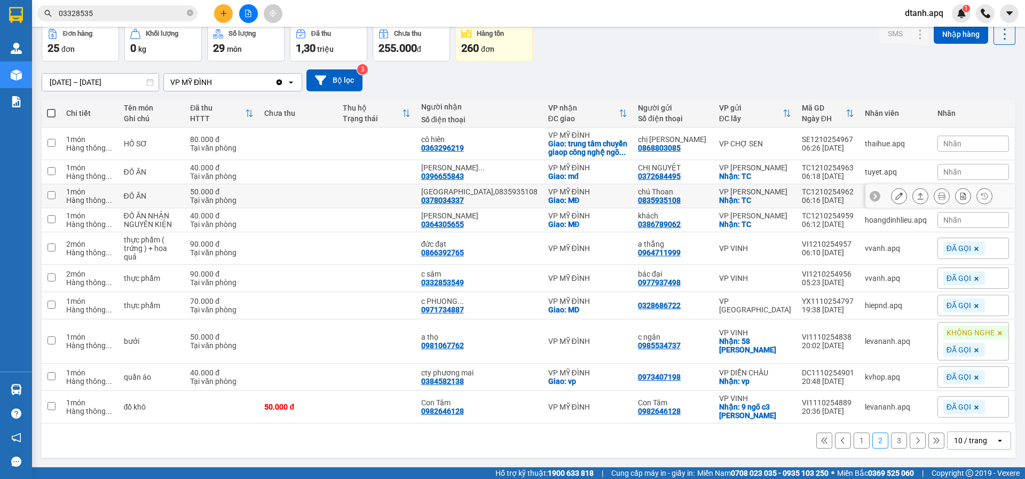
scroll to position [72, 0]
drag, startPoint x: 967, startPoint y: 220, endPoint x: 949, endPoint y: 229, distance: 19.4
click at [966, 219] on div "Nhãn" at bounding box center [974, 220] width 72 height 16
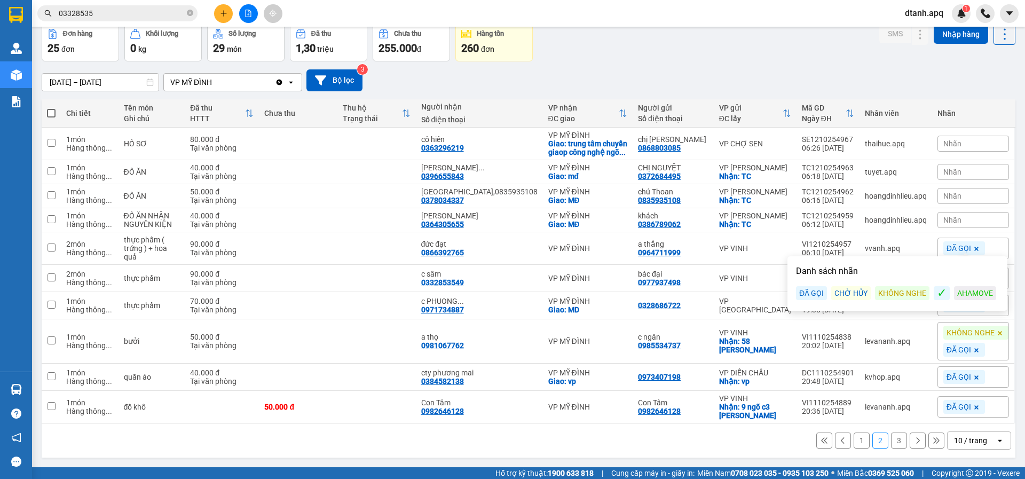
click at [814, 286] on div "ĐÃ GỌI" at bounding box center [811, 293] width 31 height 14
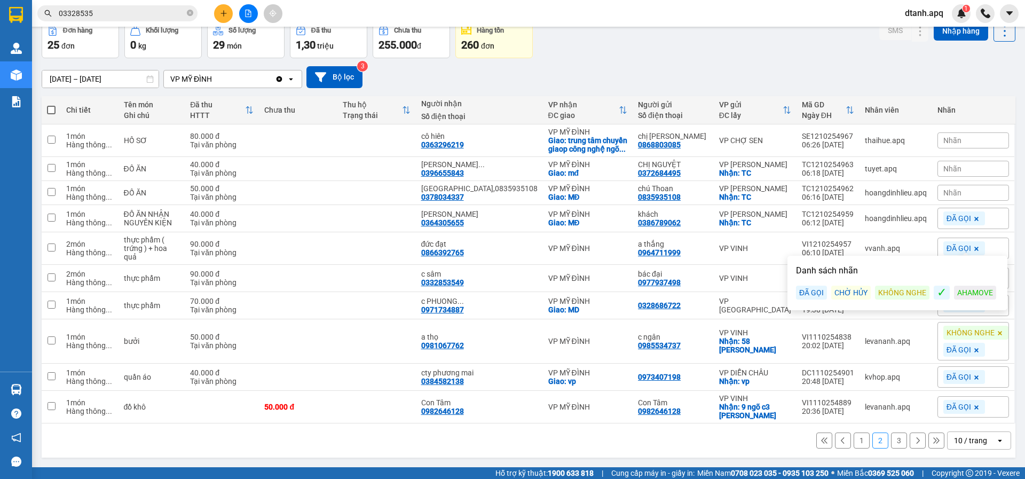
click at [640, 66] on div "12/10/2025 – 12/10/2025 Press the down arrow key to interact with the calendar …" at bounding box center [529, 77] width 974 height 22
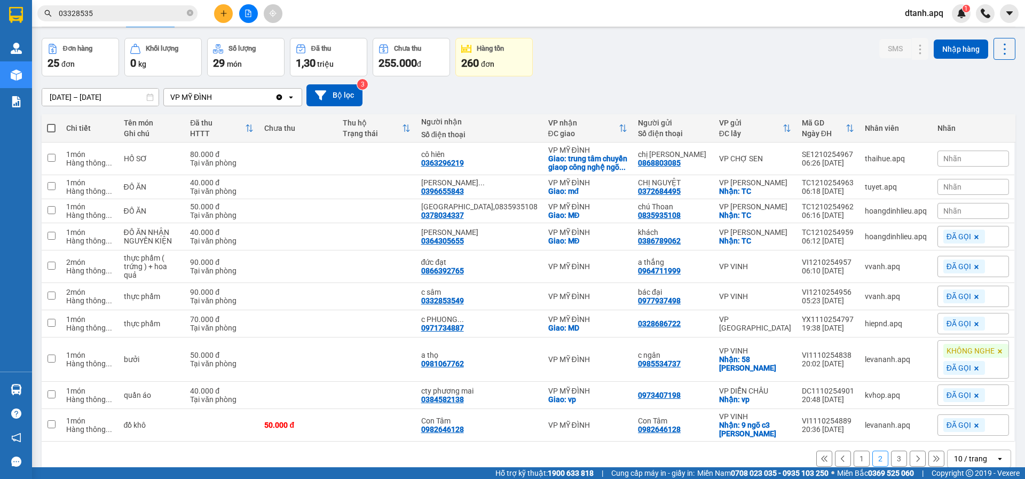
scroll to position [0, 0]
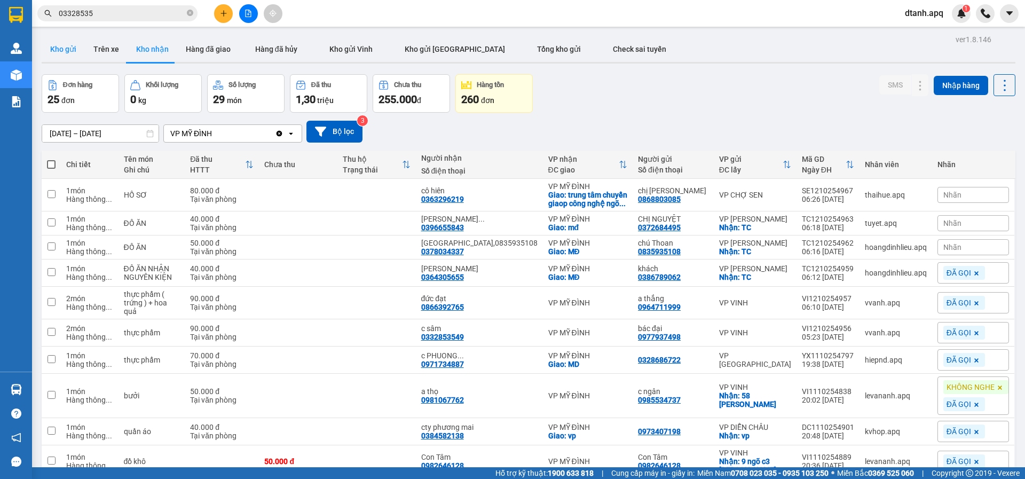
click at [70, 52] on button "Kho gửi" at bounding box center [63, 49] width 43 height 26
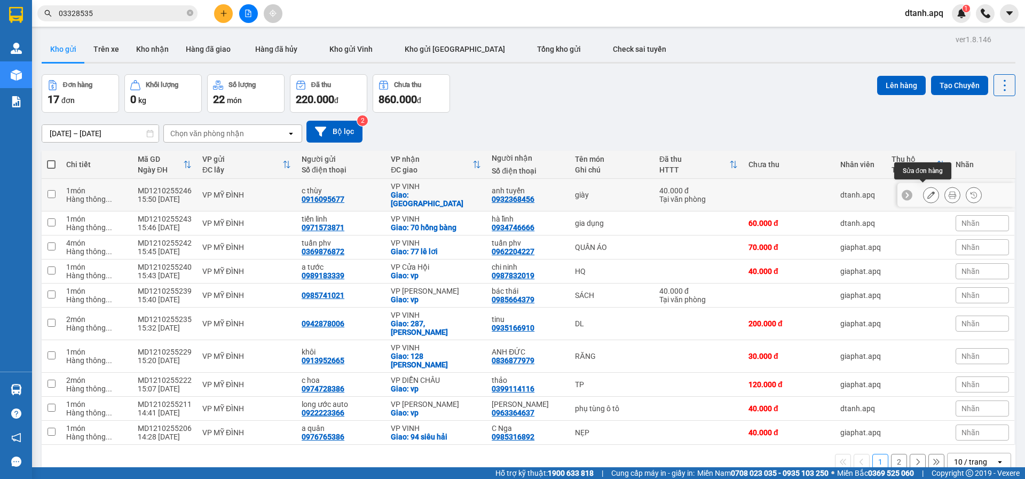
click at [924, 186] on button at bounding box center [931, 195] width 15 height 19
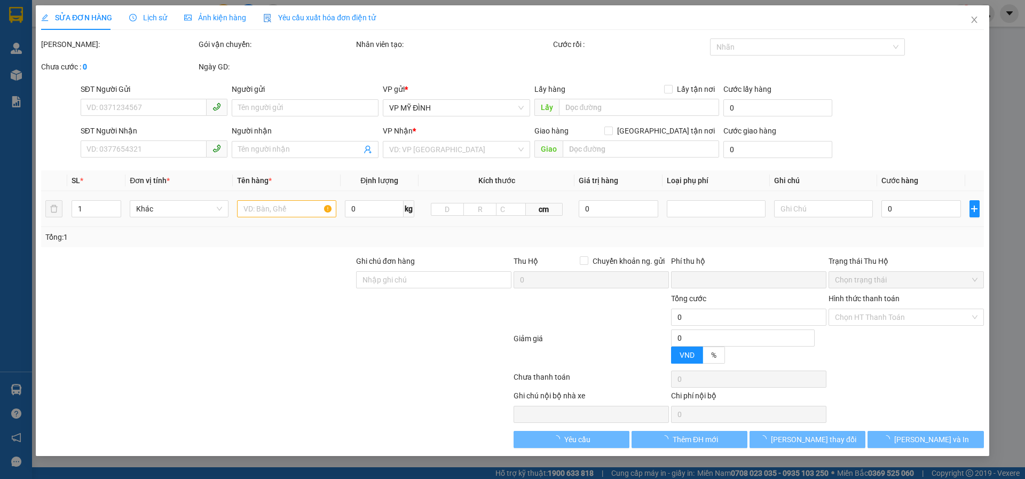
type input "0916095677"
type input "c thùy"
type input "0932368456"
type input "anh tuyến"
checkbox input "true"
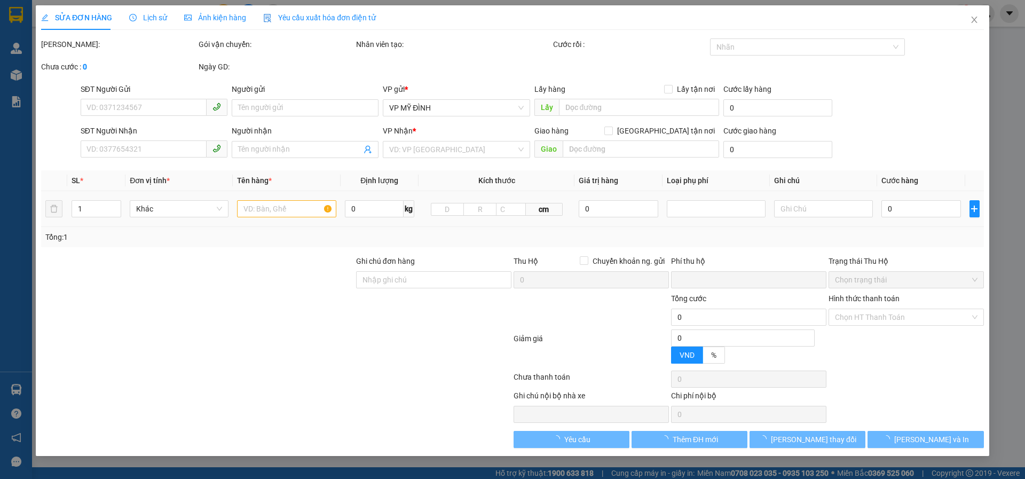
type input "tân phú"
type input "0"
type input "40.000"
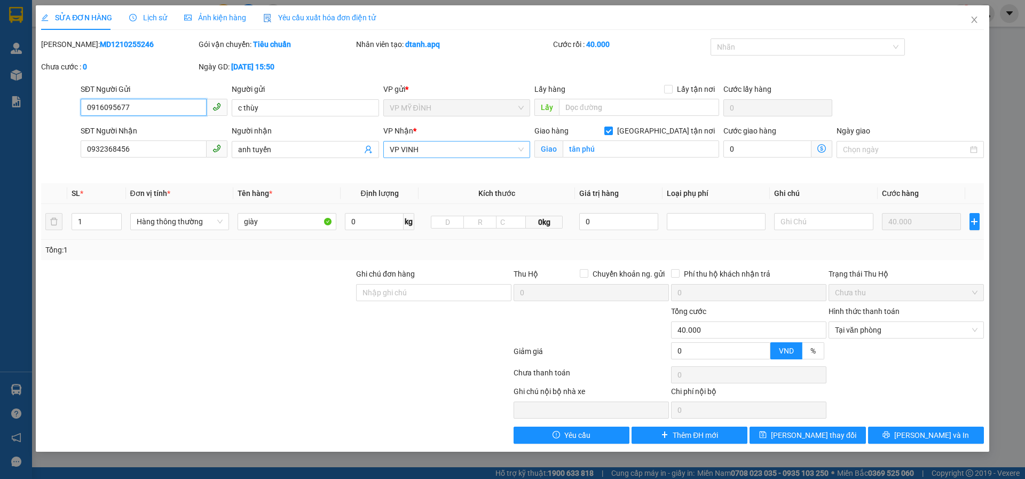
click at [418, 152] on span "VP VINH" at bounding box center [457, 150] width 134 height 16
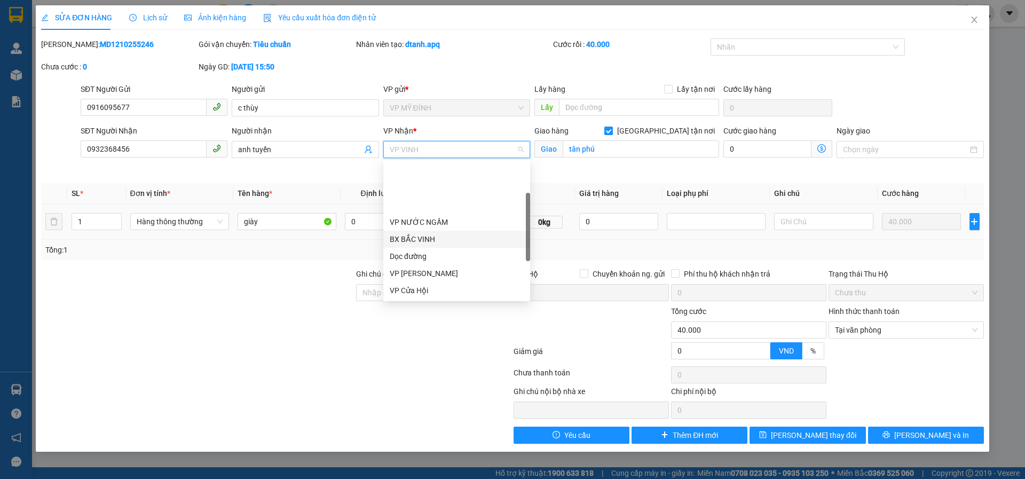
scroll to position [171, 0]
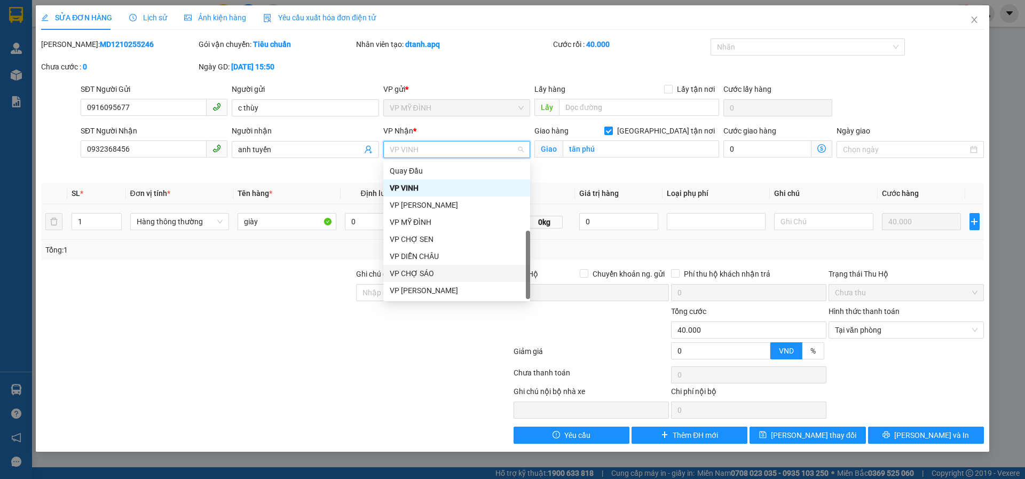
drag, startPoint x: 426, startPoint y: 268, endPoint x: 519, endPoint y: 230, distance: 99.7
click at [427, 267] on div "VP CHỢ SÁO" at bounding box center [456, 273] width 147 height 17
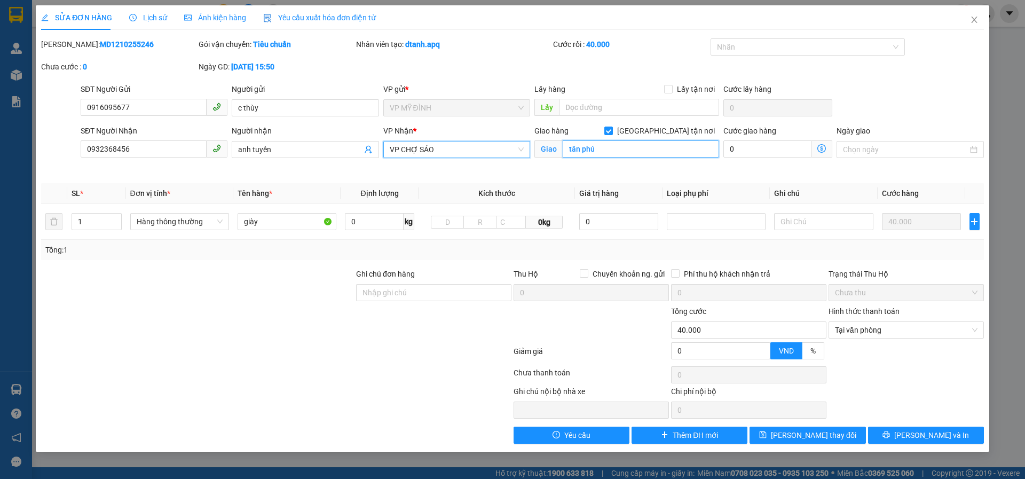
drag, startPoint x: 597, startPoint y: 152, endPoint x: 605, endPoint y: 150, distance: 8.2
click at [598, 152] on input "tân phú" at bounding box center [641, 148] width 156 height 17
type input "vp"
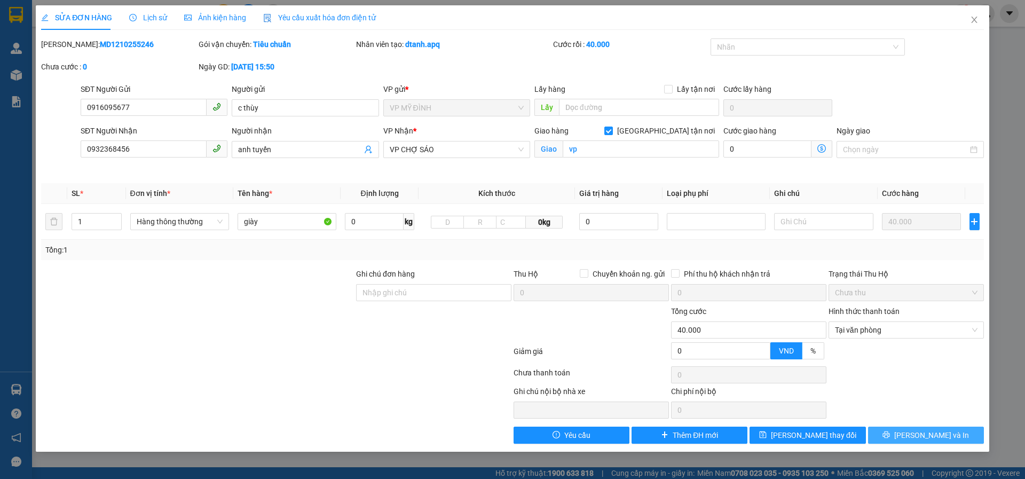
click at [890, 437] on icon "printer" at bounding box center [886, 434] width 7 height 7
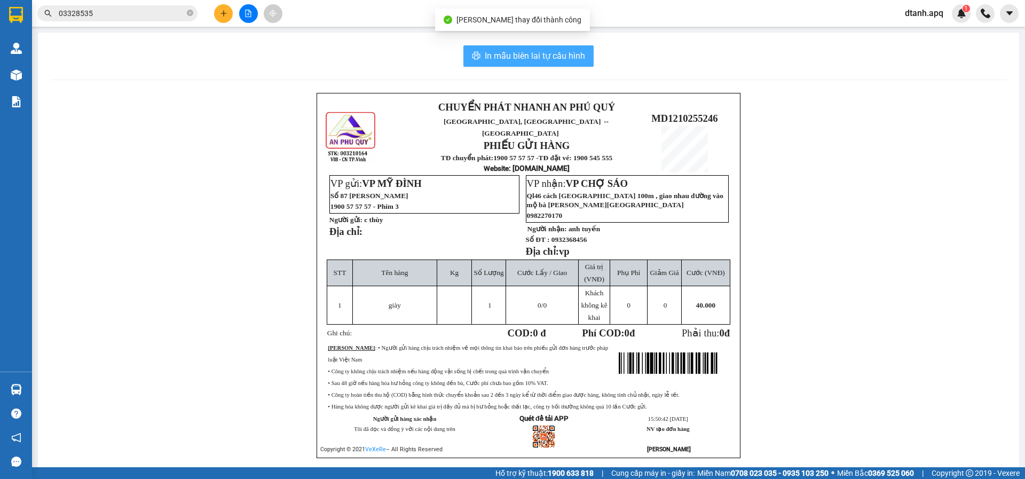
click at [537, 55] on span "In mẫu biên lai tự cấu hình" at bounding box center [535, 55] width 100 height 13
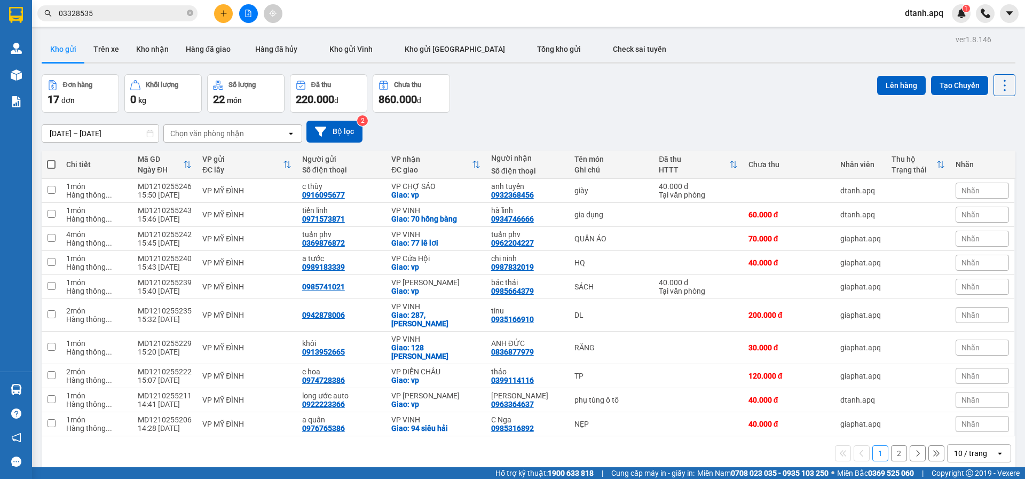
drag, startPoint x: 472, startPoint y: 98, endPoint x: 440, endPoint y: 79, distance: 37.6
click at [470, 98] on div "Đơn hàng 17 đơn Khối lượng 0 kg Số lượng 22 món Đã thu 220.000 đ Chưa thu 860.0…" at bounding box center [529, 93] width 974 height 38
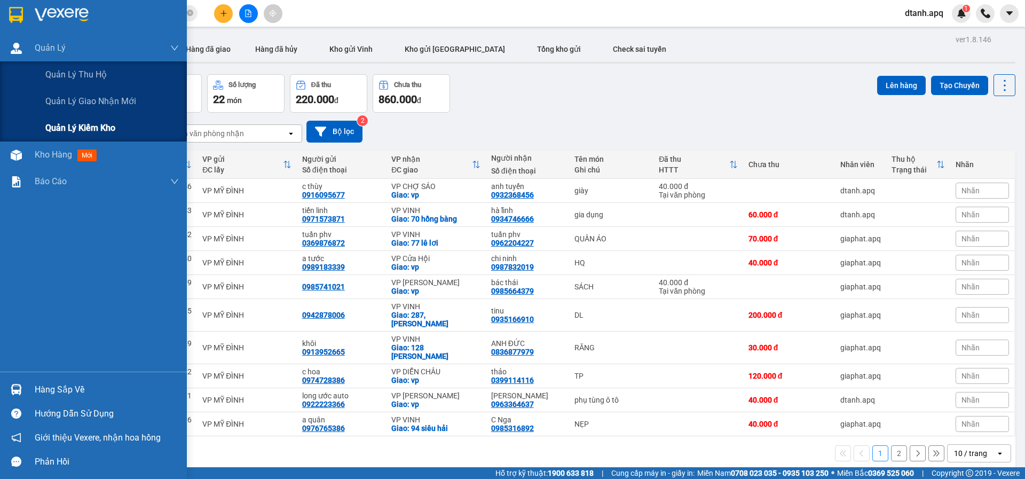
drag, startPoint x: 85, startPoint y: 93, endPoint x: 169, endPoint y: 121, distance: 88.8
click at [85, 94] on div "Quản lý giao nhận mới" at bounding box center [112, 101] width 134 height 27
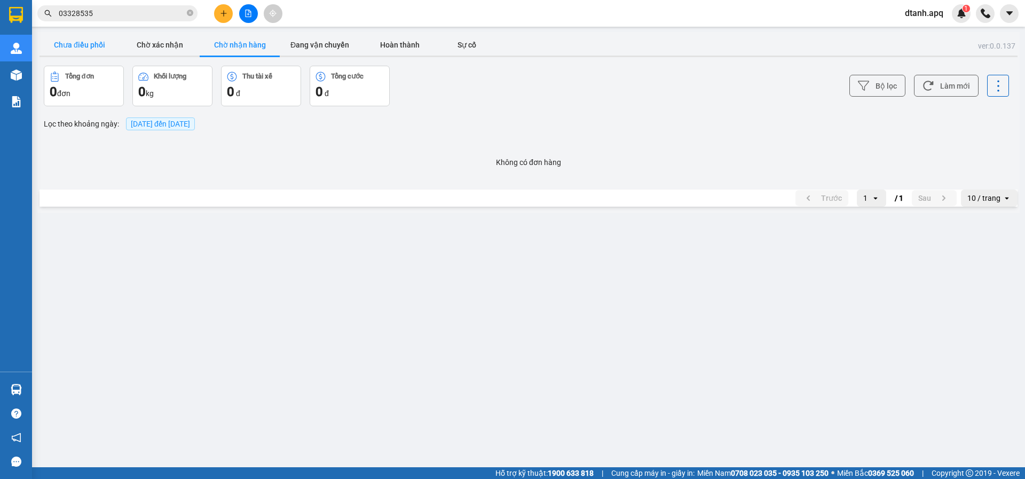
click at [88, 48] on button "Chưa điều phối" at bounding box center [80, 44] width 80 height 21
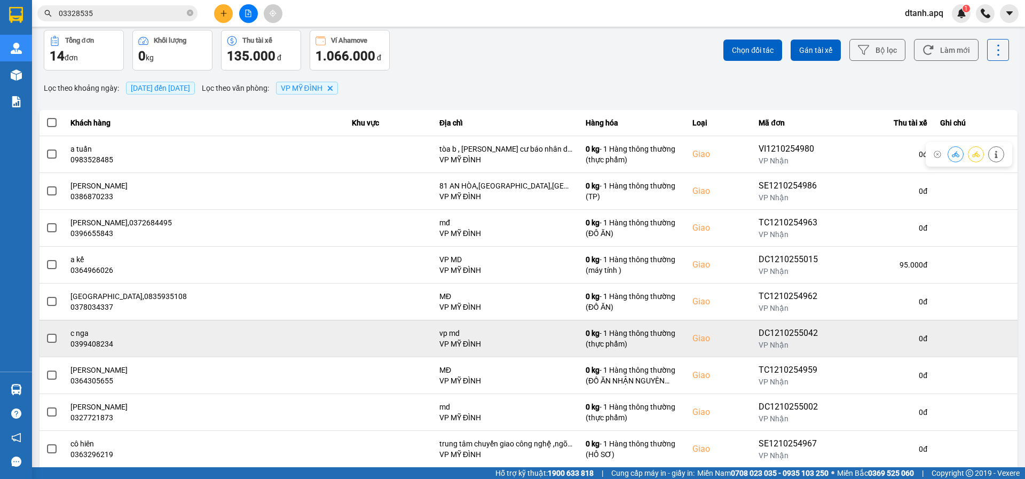
scroll to position [98, 0]
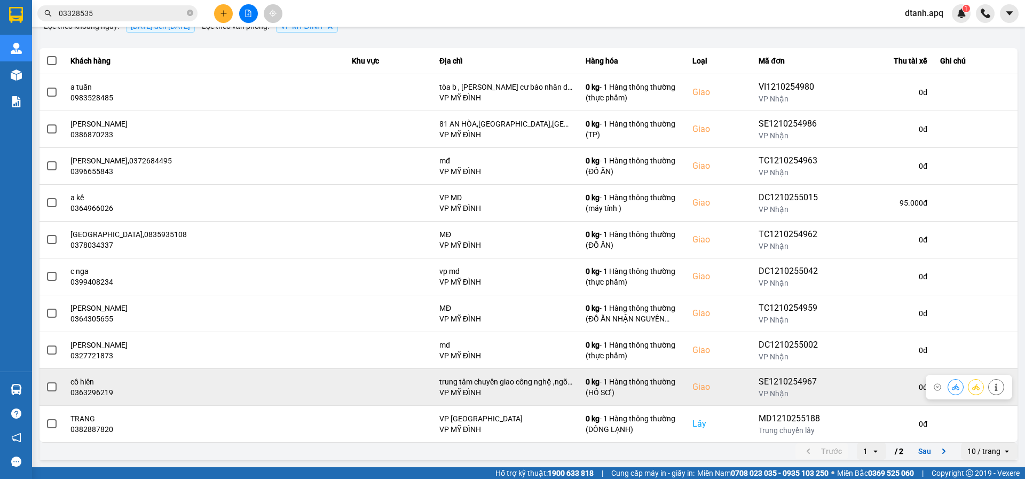
click at [952, 386] on icon at bounding box center [955, 386] width 7 height 7
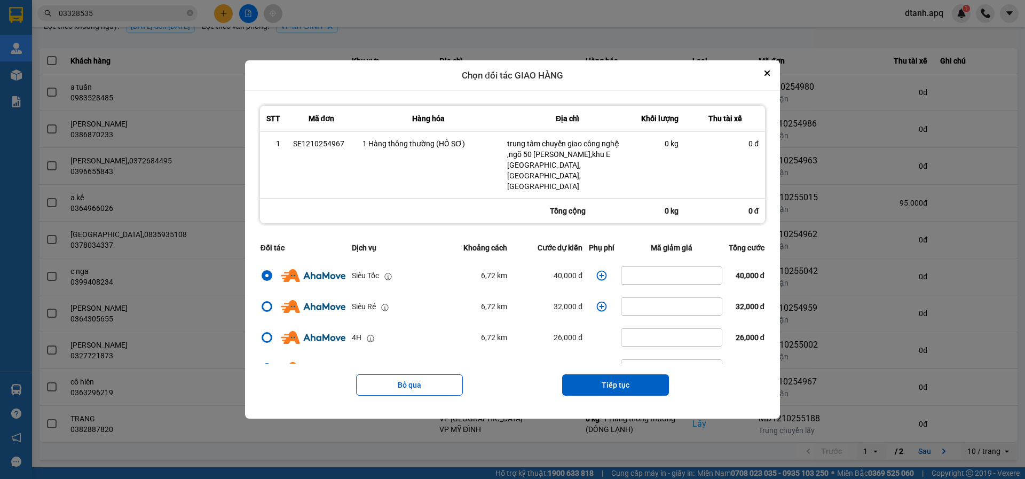
click at [600, 270] on icon "dialog" at bounding box center [601, 275] width 11 height 11
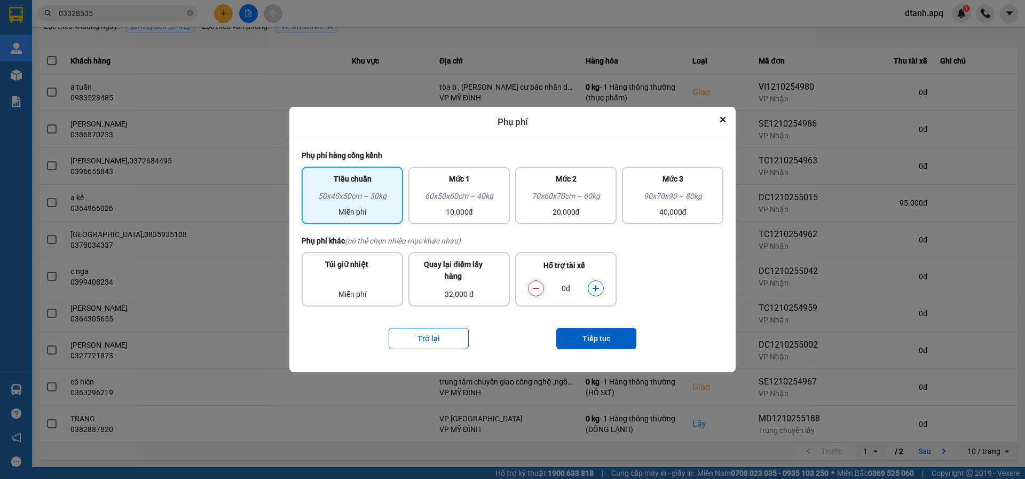
click at [592, 288] on icon "dialog" at bounding box center [595, 288] width 7 height 7
click at [595, 289] on icon "dialog" at bounding box center [596, 289] width 6 height 6
click at [607, 335] on button "Tiếp tục" at bounding box center [596, 338] width 80 height 21
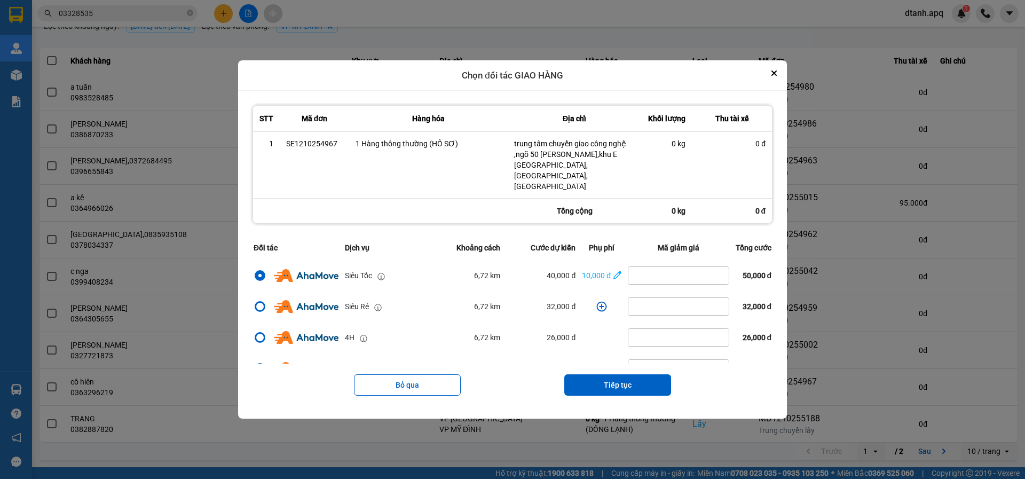
click at [606, 374] on button "Tiếp tục" at bounding box center [617, 384] width 107 height 21
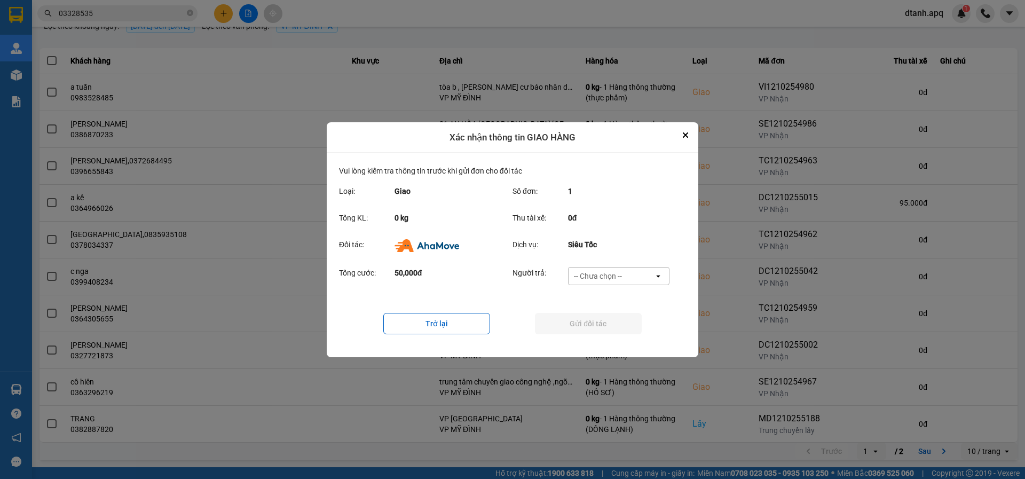
click at [586, 276] on div "-- Chưa chọn --" at bounding box center [598, 276] width 48 height 11
drag, startPoint x: 606, startPoint y: 338, endPoint x: 587, endPoint y: 322, distance: 24.6
click at [606, 336] on span "Ví Ahamove" at bounding box center [597, 337] width 43 height 11
click at [579, 316] on button "Gửi đối tác" at bounding box center [588, 323] width 107 height 21
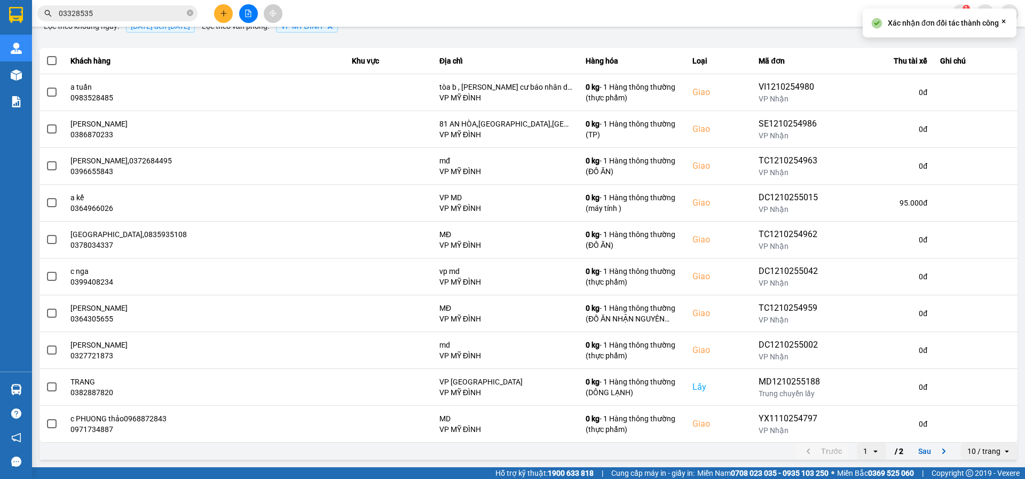
scroll to position [0, 0]
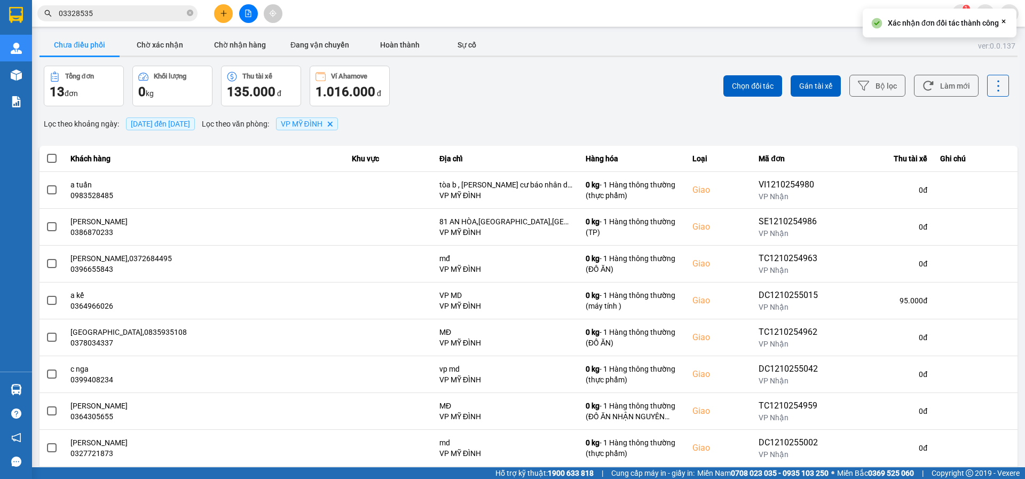
drag, startPoint x: 145, startPoint y: 40, endPoint x: 229, endPoint y: 56, distance: 84.8
click at [153, 43] on button "Chờ xác nhận" at bounding box center [160, 44] width 80 height 21
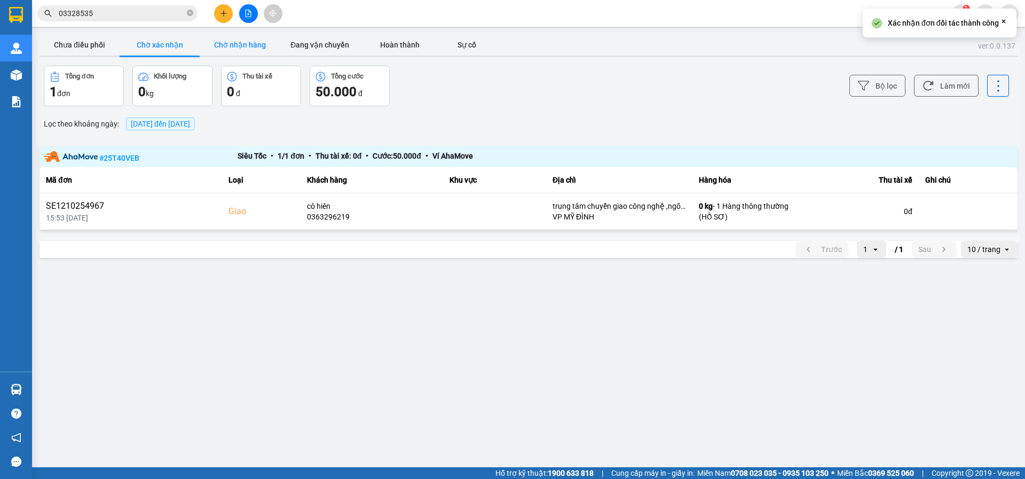
click at [237, 53] on button "Chờ nhận hàng" at bounding box center [240, 44] width 80 height 21
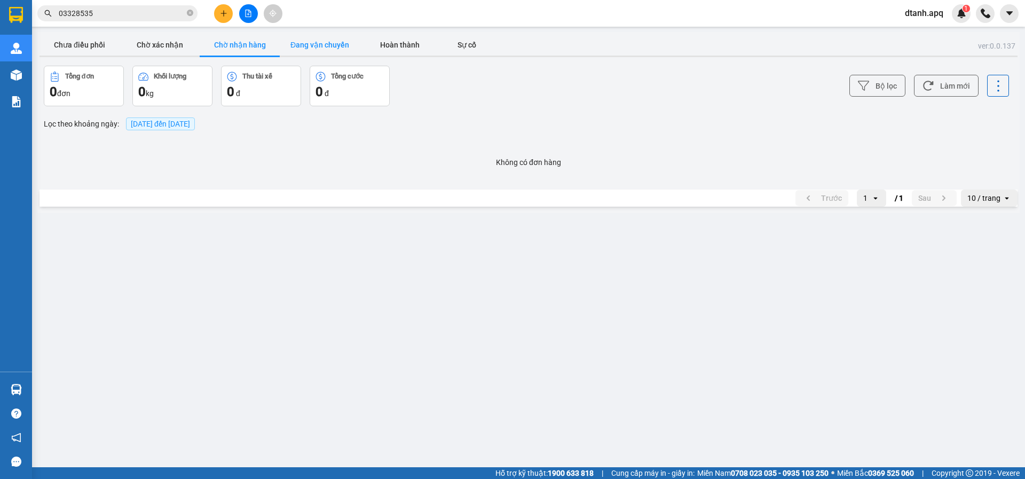
click at [309, 46] on button "Đang vận chuyển" at bounding box center [320, 44] width 80 height 21
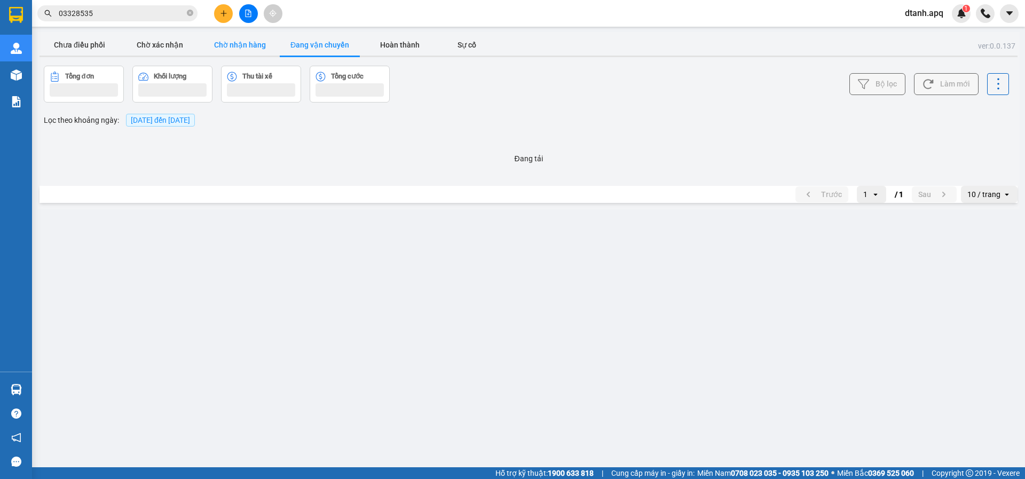
click at [225, 46] on button "Chờ nhận hàng" at bounding box center [240, 44] width 80 height 21
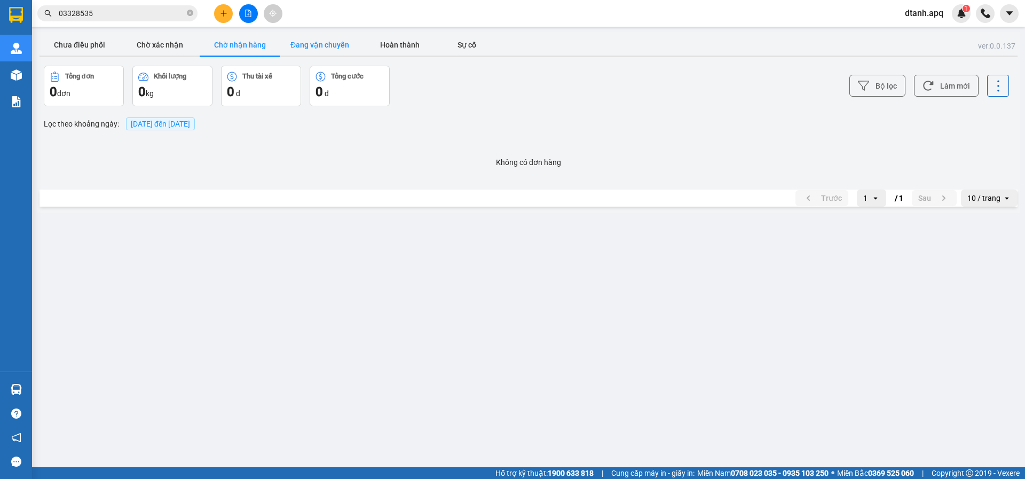
click at [304, 44] on button "Đang vận chuyển" at bounding box center [320, 44] width 80 height 21
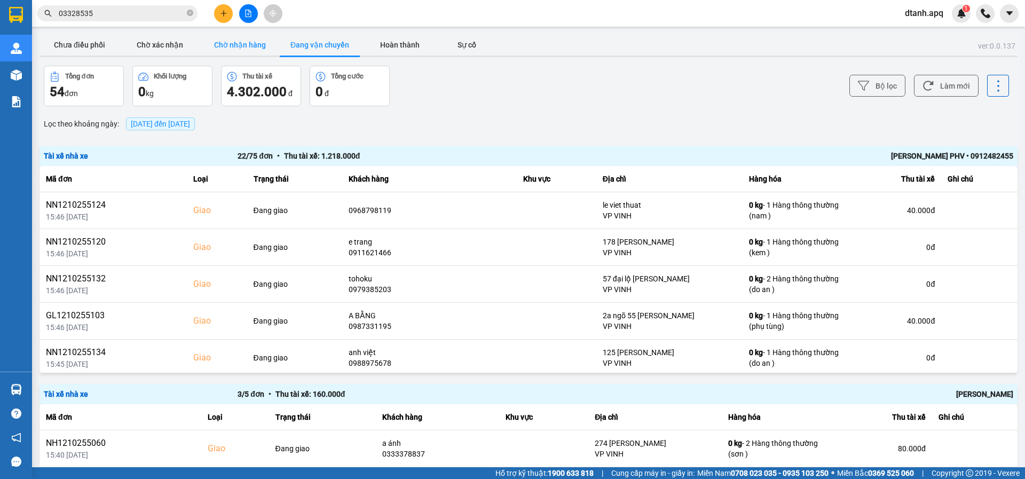
drag, startPoint x: 167, startPoint y: 45, endPoint x: 223, endPoint y: 51, distance: 56.4
click at [167, 45] on button "Chờ xác nhận" at bounding box center [160, 44] width 80 height 21
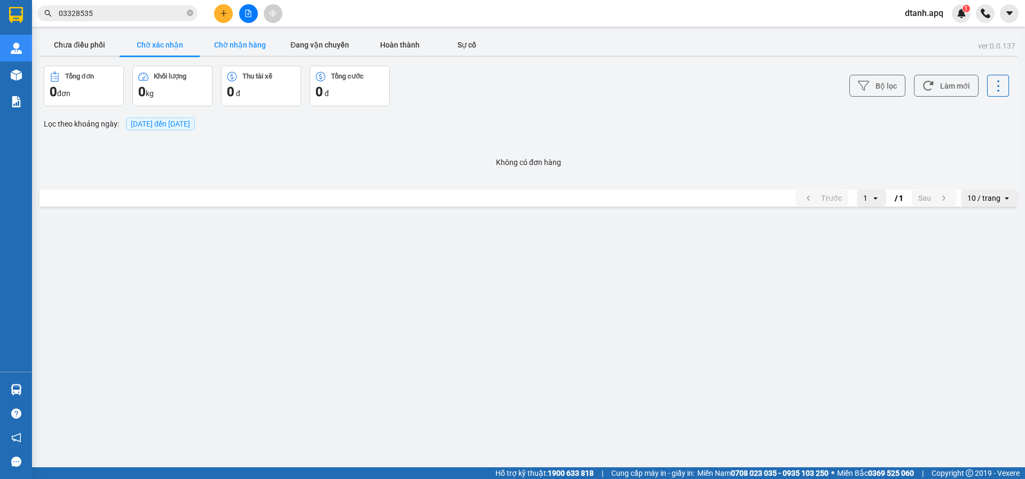
click at [225, 51] on button "Chờ nhận hàng" at bounding box center [240, 44] width 80 height 21
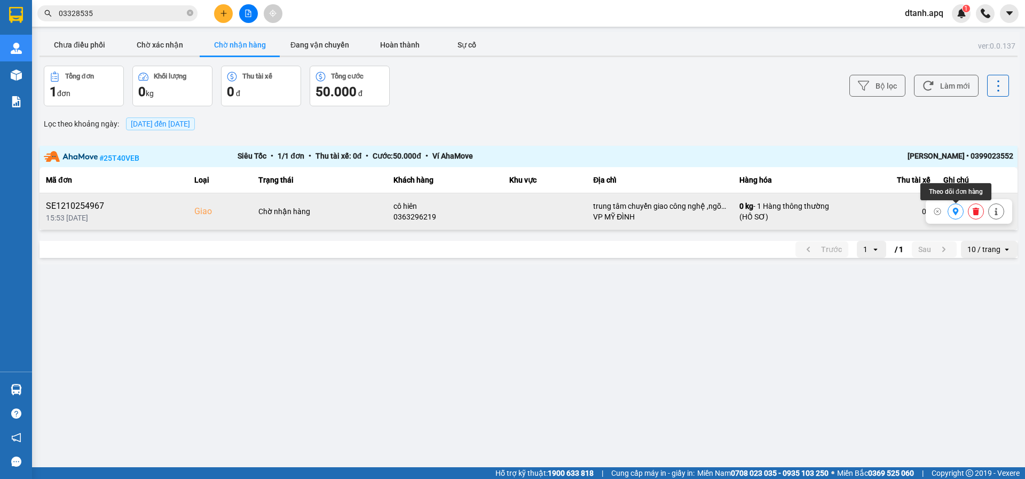
click at [957, 212] on icon at bounding box center [956, 211] width 6 height 7
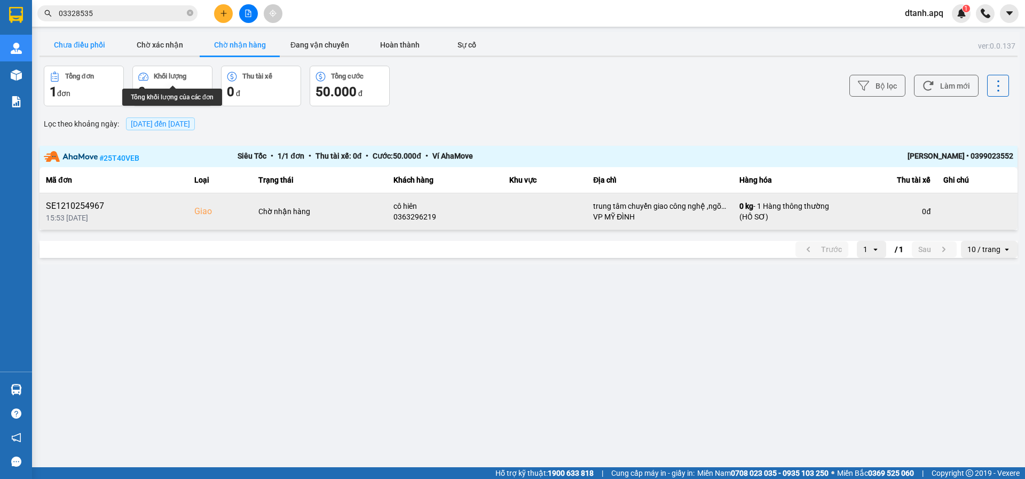
click at [96, 45] on button "Chưa điều phối" at bounding box center [80, 44] width 80 height 21
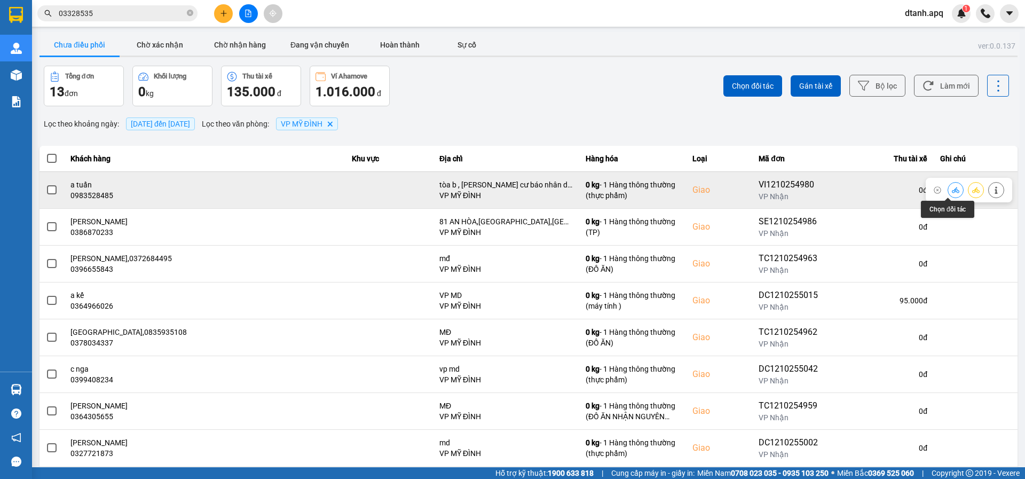
click at [952, 191] on icon at bounding box center [955, 190] width 7 height 6
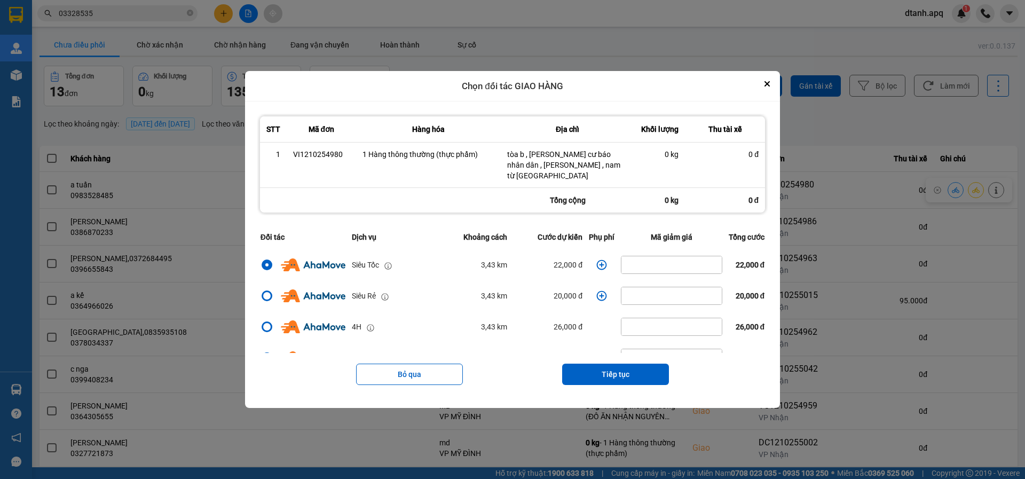
click at [600, 260] on icon "dialog" at bounding box center [601, 265] width 11 height 11
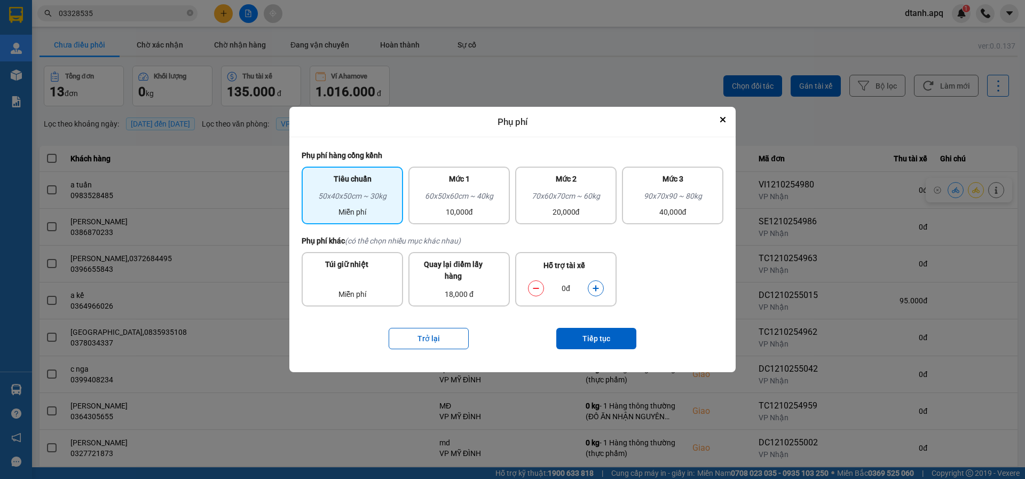
drag, startPoint x: 555, startPoint y: 203, endPoint x: 583, endPoint y: 249, distance: 53.4
click at [558, 204] on div "70x60x70cm ~ 60kg" at bounding box center [566, 198] width 89 height 16
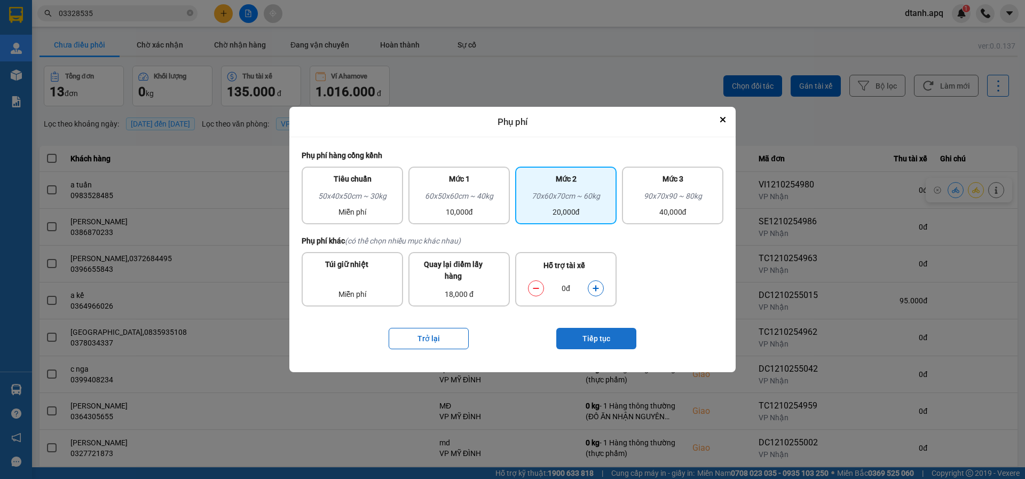
click at [609, 345] on button "Tiếp tục" at bounding box center [596, 338] width 80 height 21
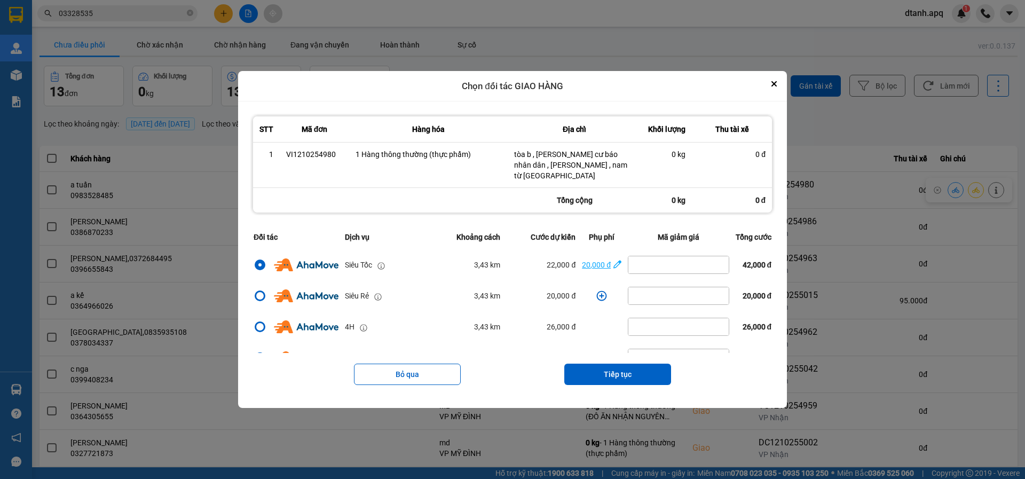
click at [614, 259] on icon "dialog" at bounding box center [618, 264] width 8 height 11
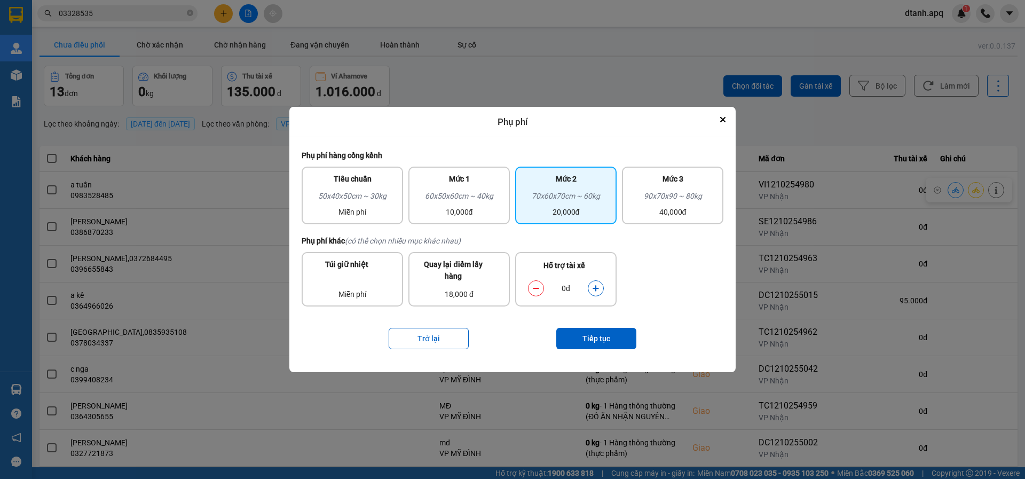
drag, startPoint x: 595, startPoint y: 292, endPoint x: 600, endPoint y: 299, distance: 8.9
click at [596, 292] on icon "dialog" at bounding box center [595, 288] width 7 height 7
click at [607, 337] on button "Tiếp tục" at bounding box center [596, 338] width 80 height 21
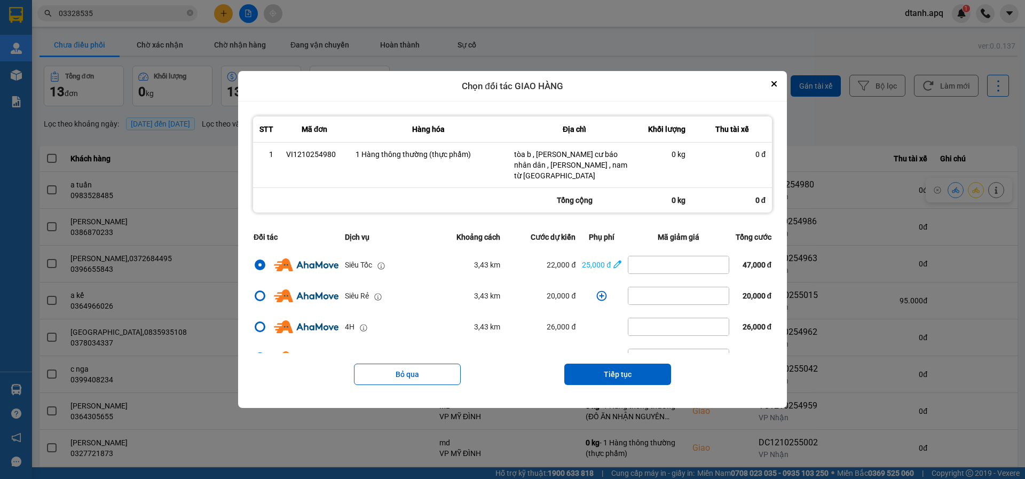
drag, startPoint x: 618, startPoint y: 370, endPoint x: 625, endPoint y: 348, distance: 22.8
click at [618, 366] on button "Tiếp tục" at bounding box center [617, 374] width 107 height 21
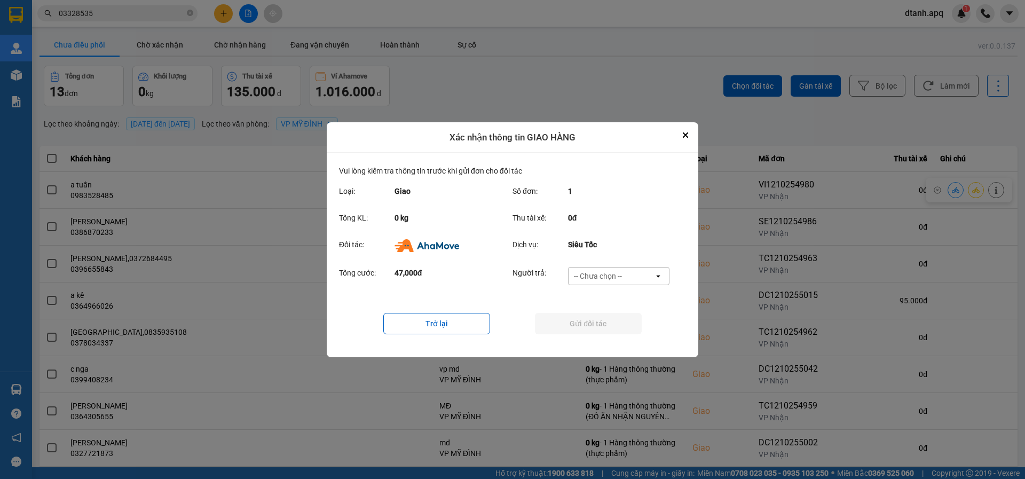
click at [596, 276] on div "-- Chưa chọn --" at bounding box center [598, 276] width 48 height 11
drag, startPoint x: 611, startPoint y: 333, endPoint x: 591, endPoint y: 324, distance: 22.0
click at [610, 333] on span "Ví Ahamove" at bounding box center [597, 337] width 43 height 11
click at [584, 321] on button "Gửi đối tác" at bounding box center [588, 323] width 107 height 21
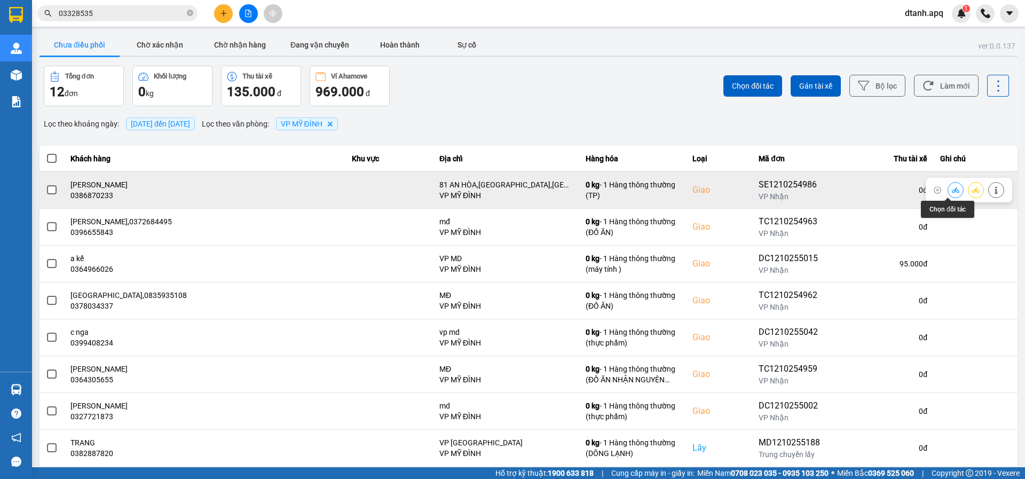
click at [952, 192] on icon at bounding box center [955, 189] width 7 height 7
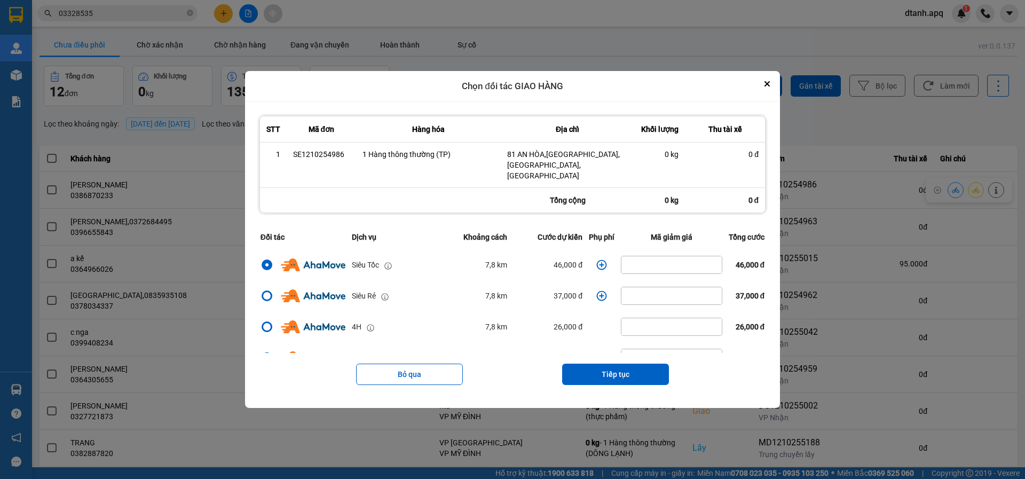
click at [596, 263] on icon "dialog" at bounding box center [601, 265] width 11 height 11
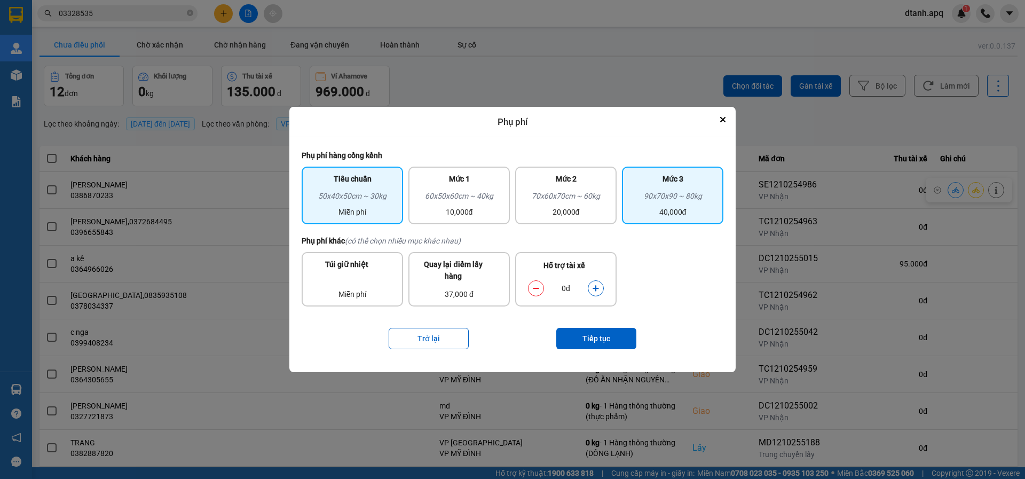
click at [668, 199] on div "90x70x90 ~ 80kg" at bounding box center [673, 198] width 89 height 16
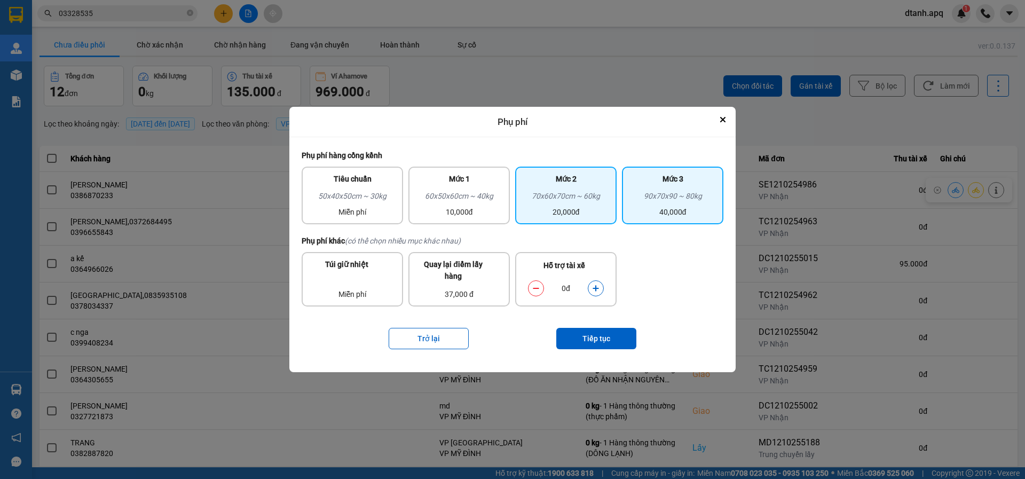
click at [577, 203] on div "70x60x70cm ~ 60kg" at bounding box center [566, 198] width 89 height 16
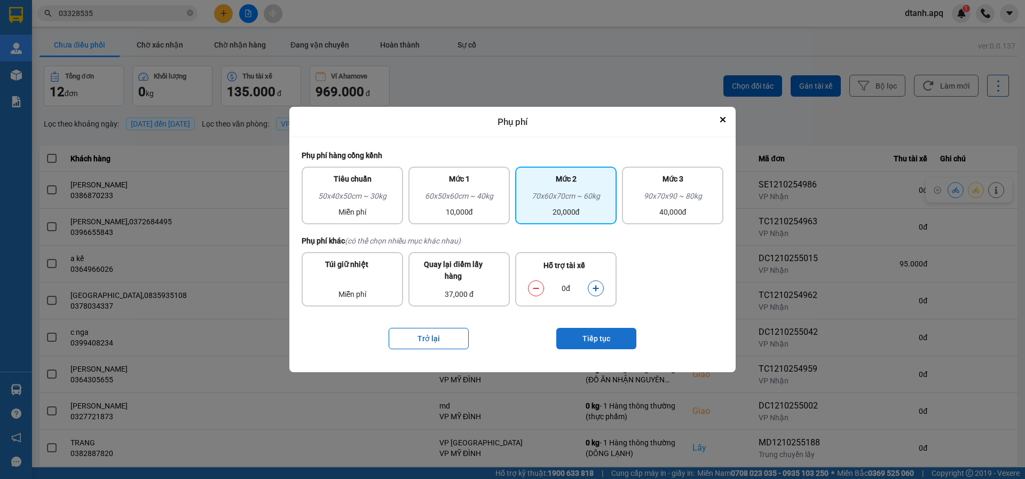
click at [606, 341] on button "Tiếp tục" at bounding box center [596, 338] width 80 height 21
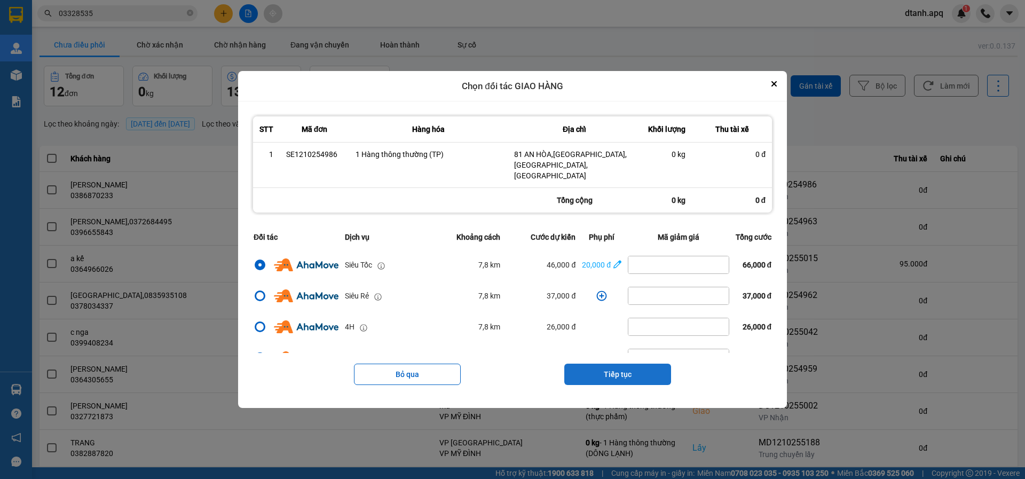
click at [609, 365] on button "Tiếp tục" at bounding box center [617, 374] width 107 height 21
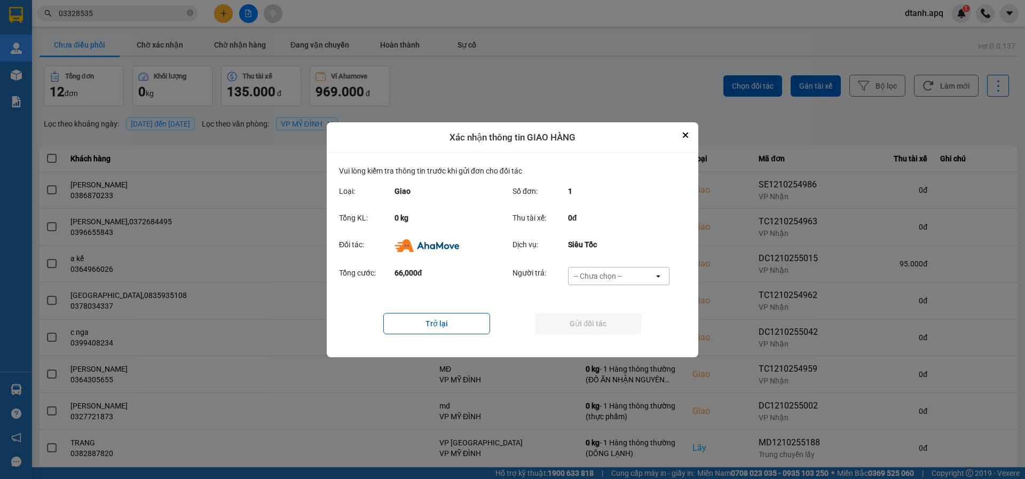
click at [605, 273] on div "-- Chưa chọn --" at bounding box center [598, 276] width 48 height 11
click at [604, 341] on span "Ví Ahamove" at bounding box center [597, 337] width 43 height 11
click at [584, 329] on button "Gửi đối tác" at bounding box center [588, 323] width 107 height 21
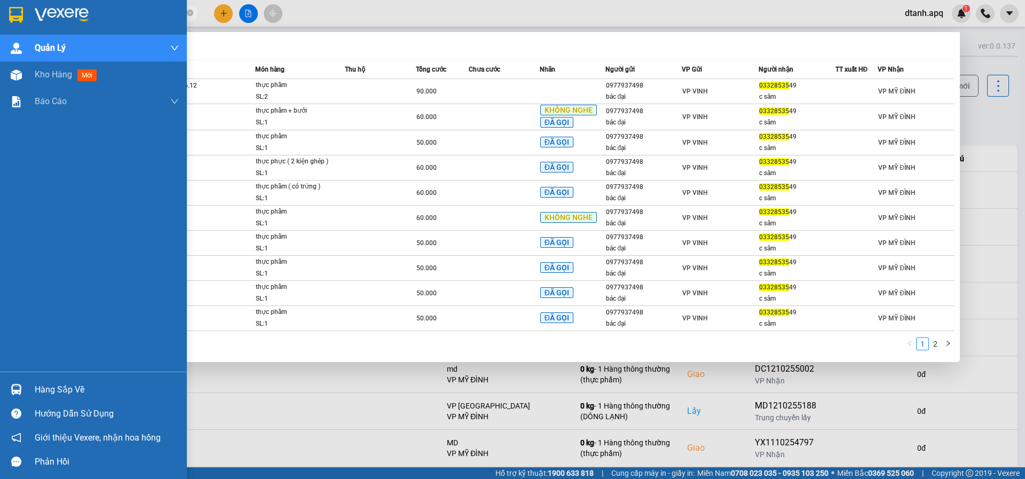
drag, startPoint x: 97, startPoint y: 15, endPoint x: 75, endPoint y: 35, distance: 29.9
click at [0, 26] on section "Kết quả tìm kiếm ( 18 ) Bộ lọc Mã ĐH Trạng thái Món hàng Thu hộ Tổng cước Chưa …" at bounding box center [512, 239] width 1025 height 479
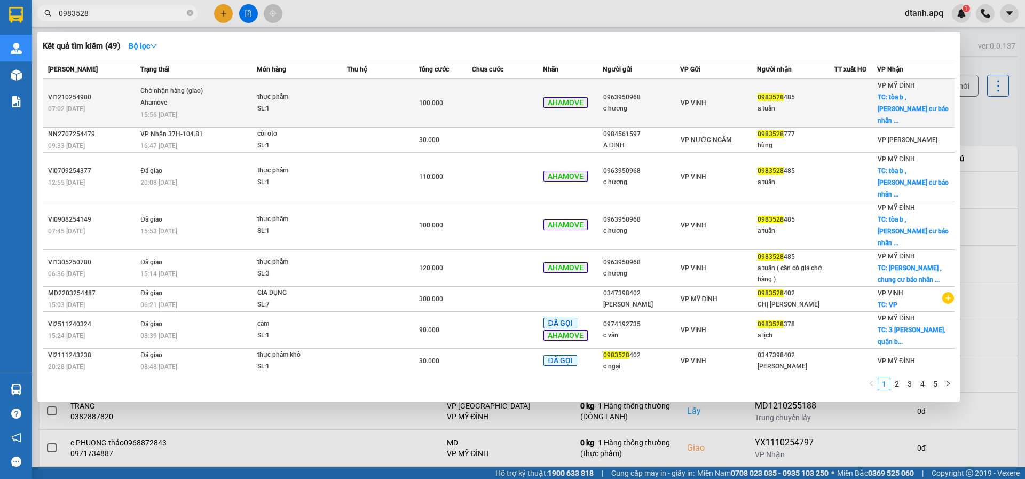
type input "0983528"
click at [343, 92] on span "thực phẩm SL: 1" at bounding box center [301, 102] width 89 height 23
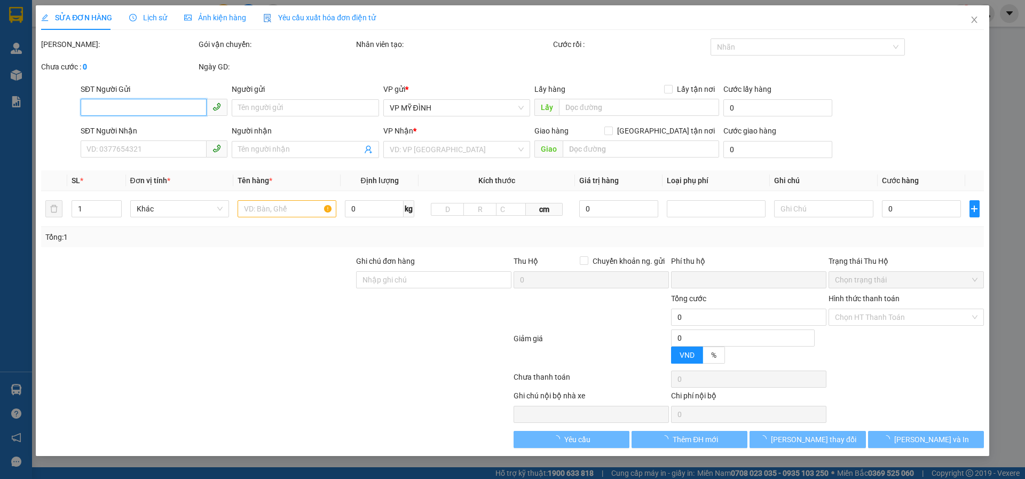
type input "0963950968"
type input "c hương"
type input "0983528485"
type input "a tuấn"
checkbox input "true"
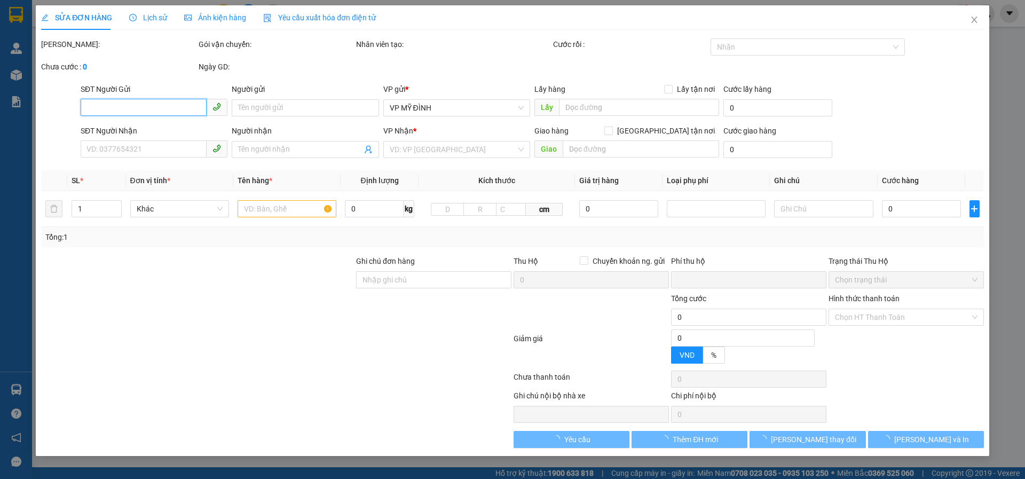
type input "tòa b , chung cư báo nhân dân , xuân phương , nam từ liêm"
type input "0"
type input "100.000"
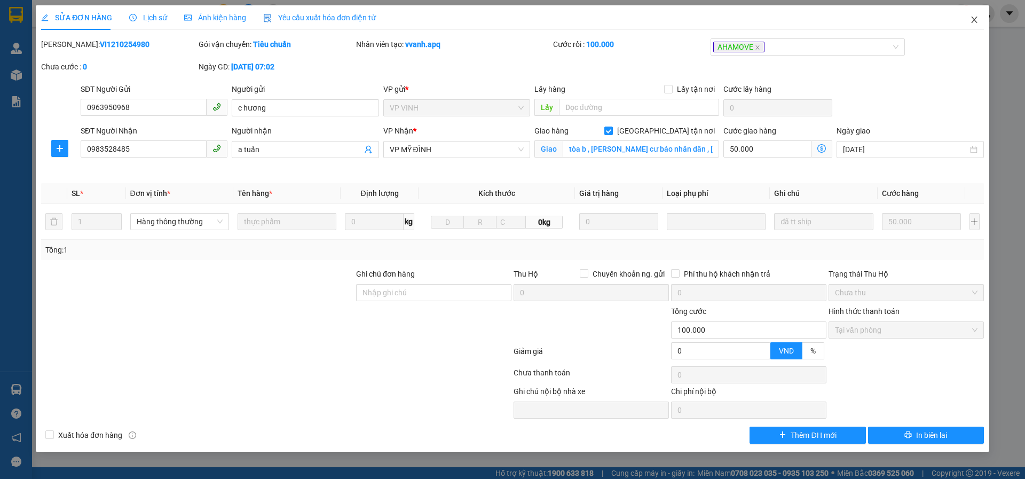
click at [971, 20] on icon "close" at bounding box center [974, 19] width 9 height 9
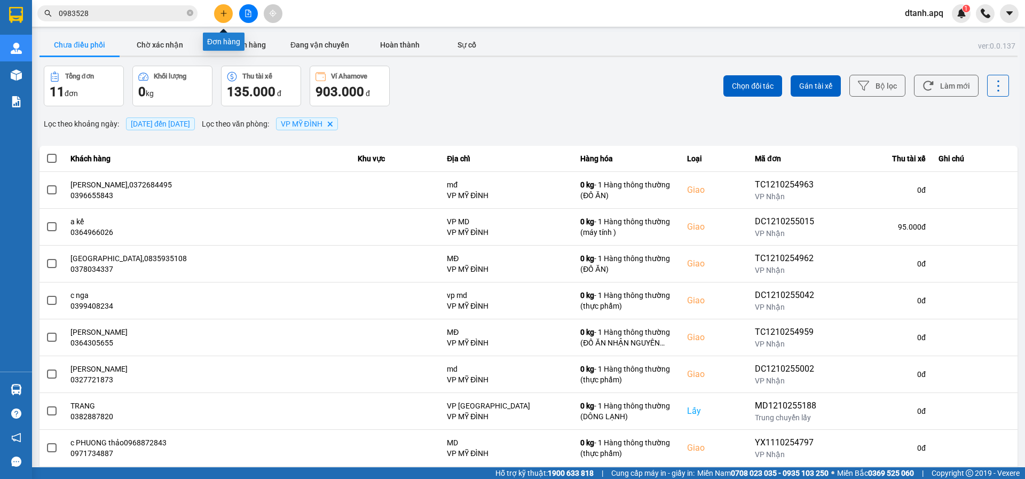
click at [228, 13] on button at bounding box center [223, 13] width 19 height 19
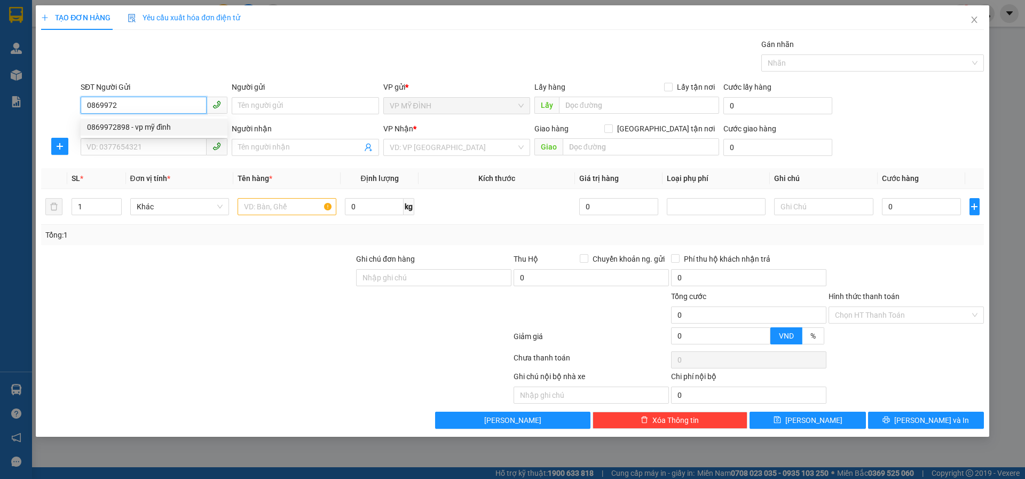
drag, startPoint x: 134, startPoint y: 127, endPoint x: 198, endPoint y: 85, distance: 77.2
click at [133, 127] on div "0869972898 - vp mỹ đình" at bounding box center [154, 127] width 134 height 12
type input "0869972898"
type input "vp mỹ đình"
type input "0869972898"
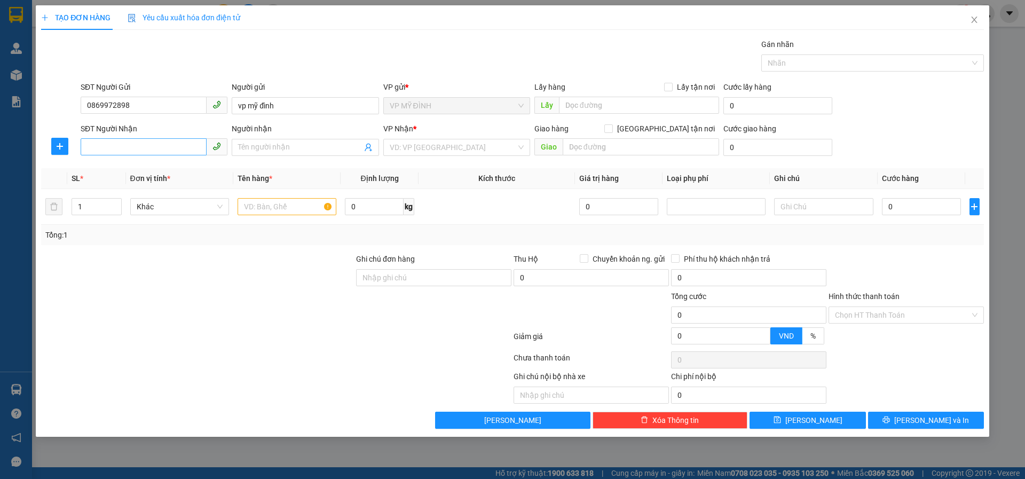
drag, startPoint x: 107, startPoint y: 157, endPoint x: 109, endPoint y: 151, distance: 6.8
click at [107, 155] on div "SĐT Người Nhận VD: 0377654321" at bounding box center [154, 141] width 147 height 37
click at [112, 144] on input "SĐT Người Nhận" at bounding box center [144, 146] width 126 height 17
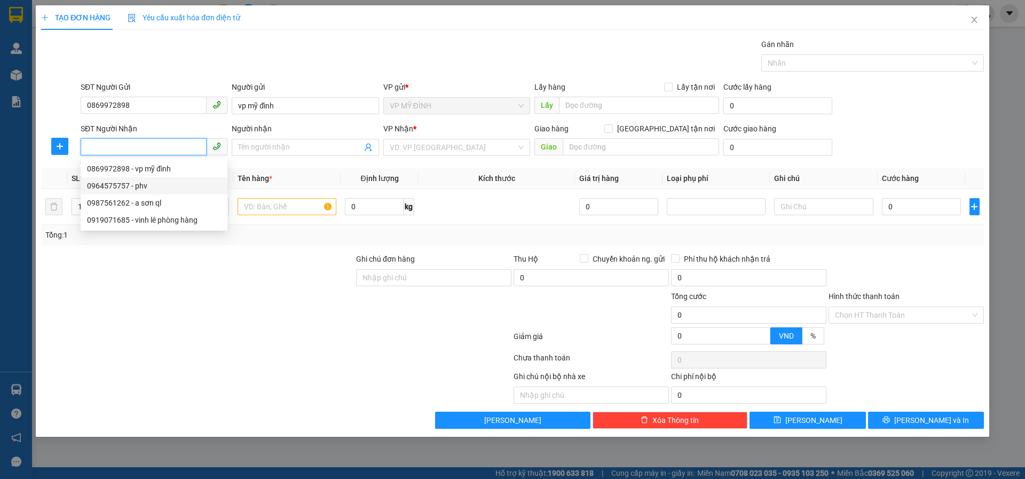
click at [169, 189] on div "0964575757 - phv" at bounding box center [154, 186] width 134 height 12
type input "0964575757"
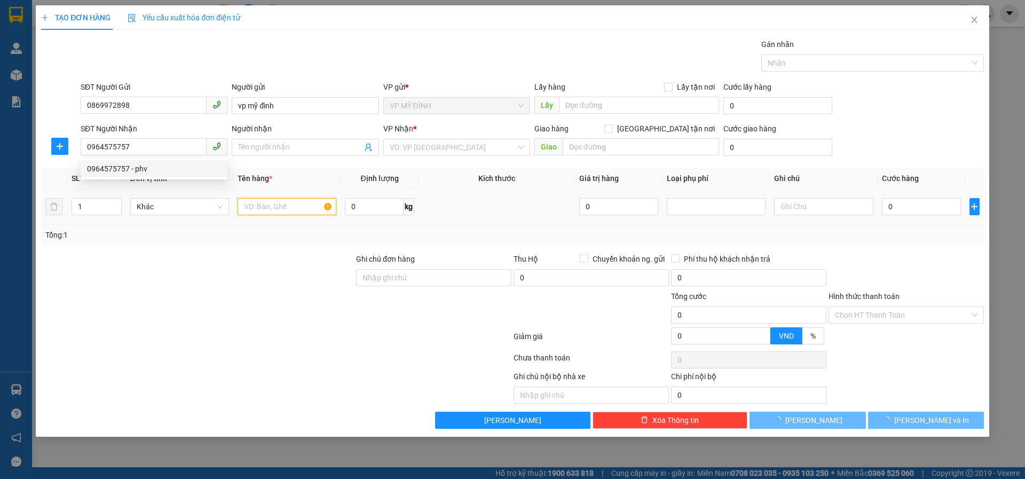
type input "phv"
checkbox input "true"
type input "vp"
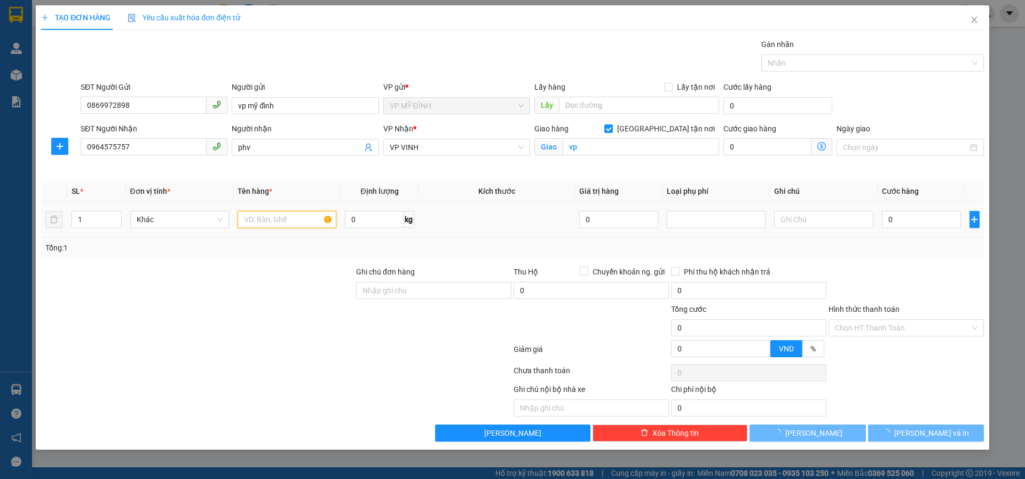
click at [280, 212] on input "text" at bounding box center [287, 219] width 99 height 17
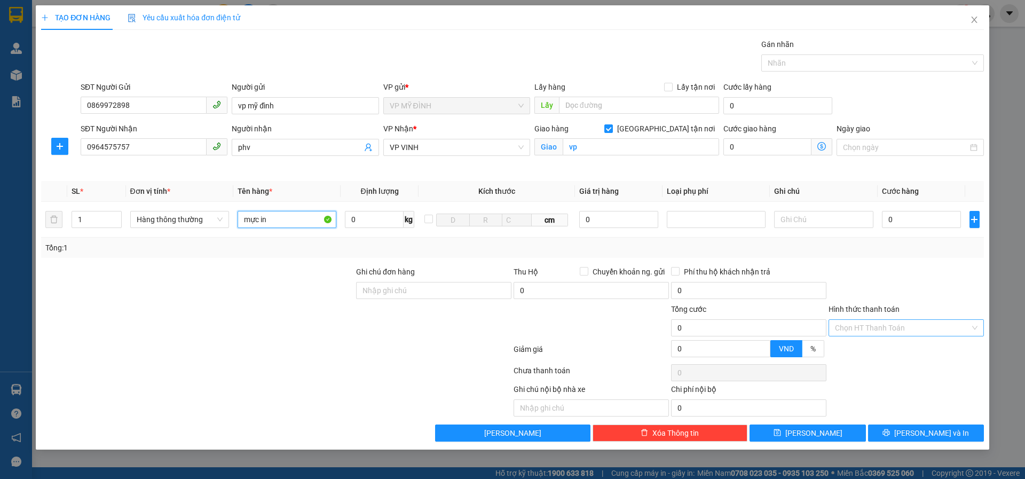
type input "mực in"
click at [901, 332] on input "Hình thức thanh toán" at bounding box center [902, 328] width 135 height 16
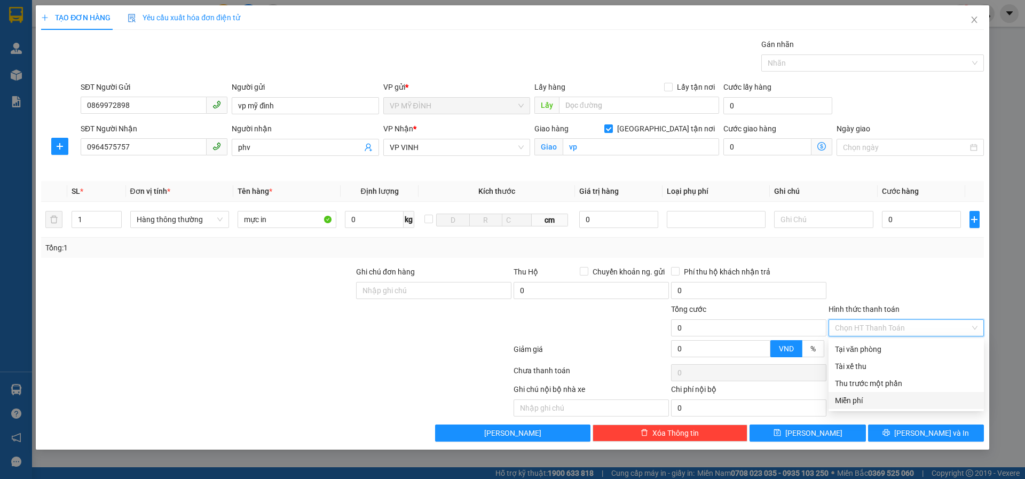
click at [865, 396] on div "Miễn phí" at bounding box center [906, 401] width 143 height 12
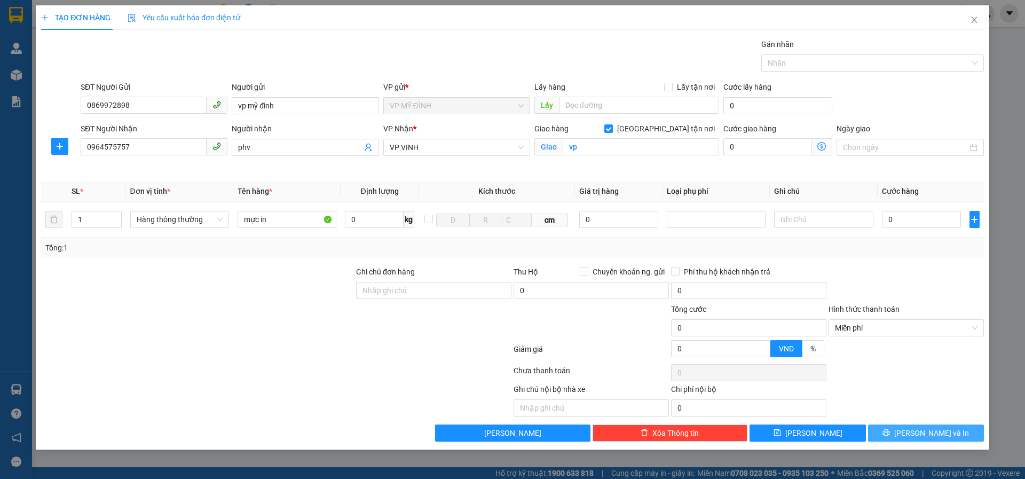
click at [914, 437] on button "[PERSON_NAME] và In" at bounding box center [926, 433] width 116 height 17
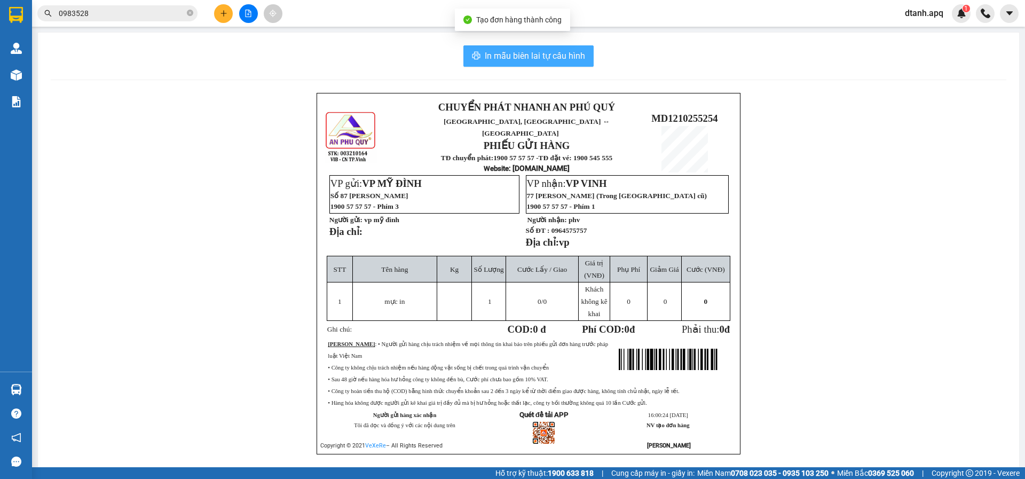
click at [514, 57] on span "In mẫu biên lai tự cấu hình" at bounding box center [535, 55] width 100 height 13
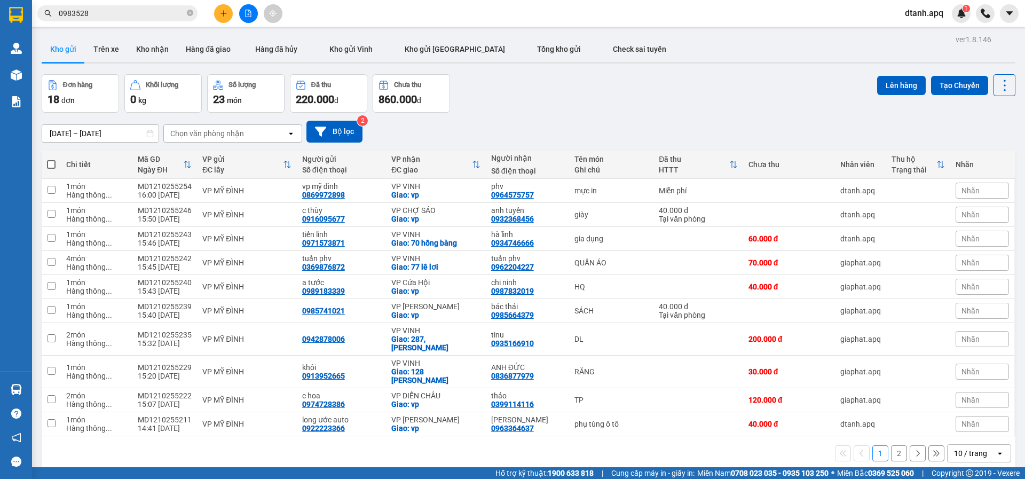
click at [807, 115] on div "10/10/2025 – 12/10/2025 Press the down arrow key to interact with the calendar …" at bounding box center [529, 132] width 974 height 38
click at [228, 13] on button at bounding box center [223, 13] width 19 height 19
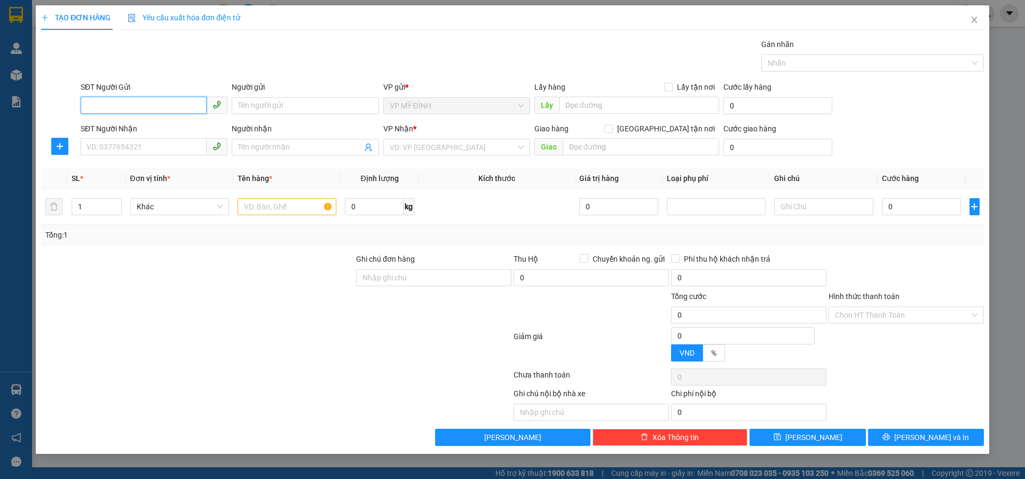
click at [118, 110] on input "SĐT Người Gửi" at bounding box center [144, 105] width 126 height 17
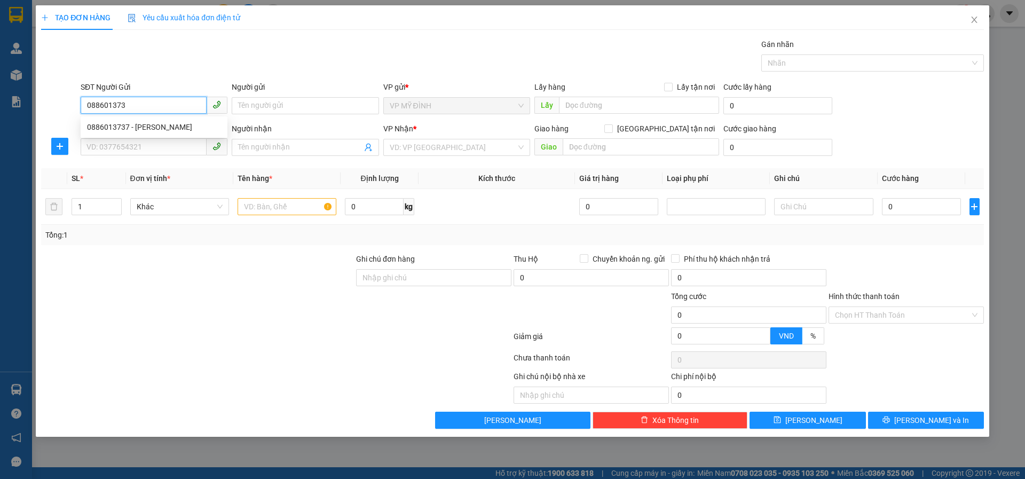
type input "0886013737"
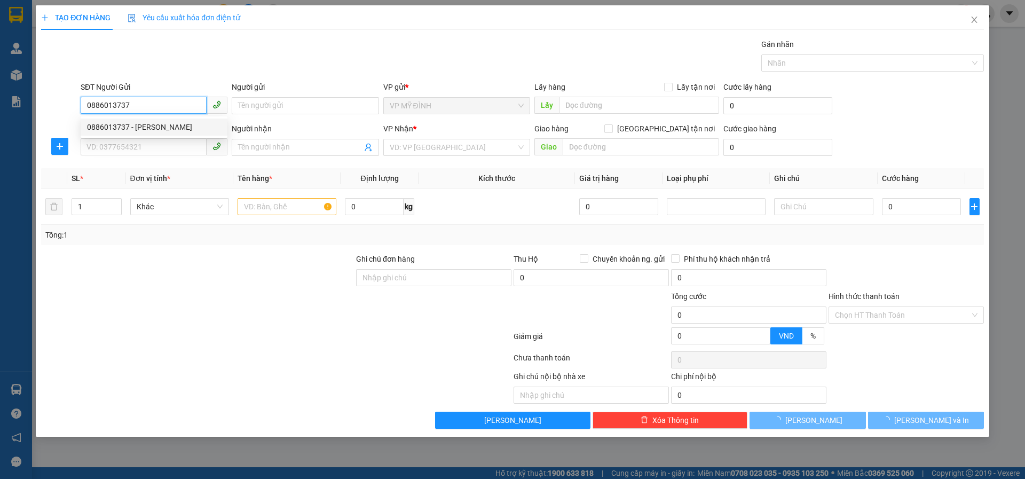
click at [140, 128] on div "0886013737 - c huyền" at bounding box center [154, 127] width 134 height 12
type input "c huyền"
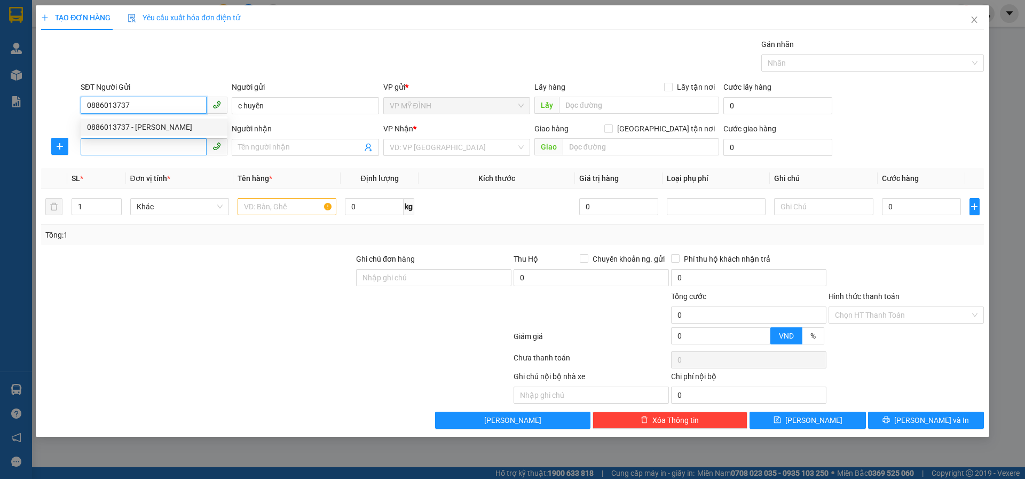
type input "0886013737"
click at [133, 143] on input "SĐT Người Nhận" at bounding box center [144, 146] width 126 height 17
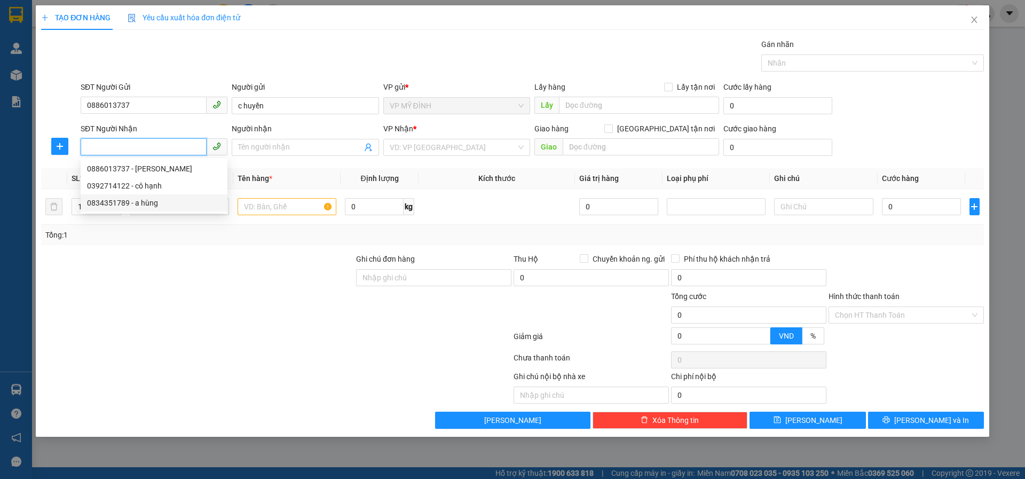
click at [157, 199] on div "0834351789 - a hùng" at bounding box center [154, 203] width 134 height 12
type input "0834351789"
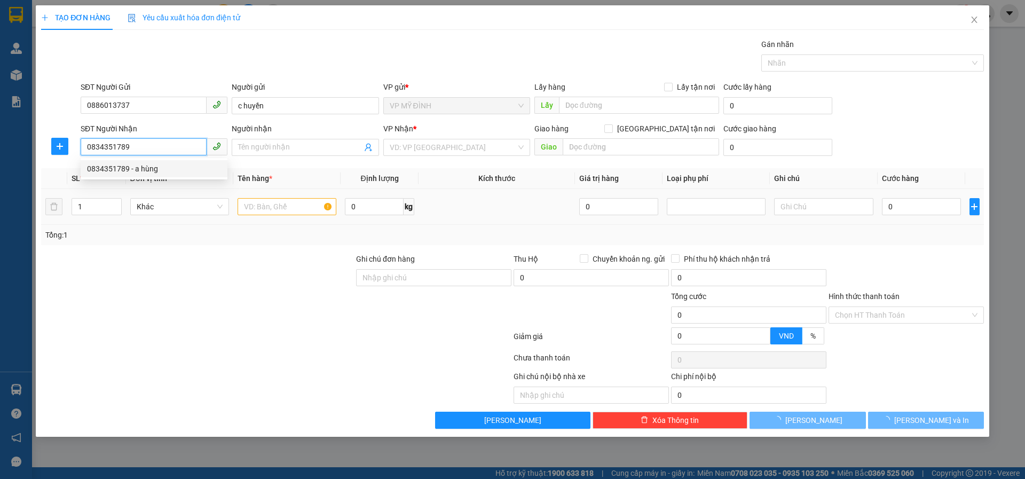
type input "a hùng"
checkbox input "true"
type input "3/5 hồ tùng mậu"
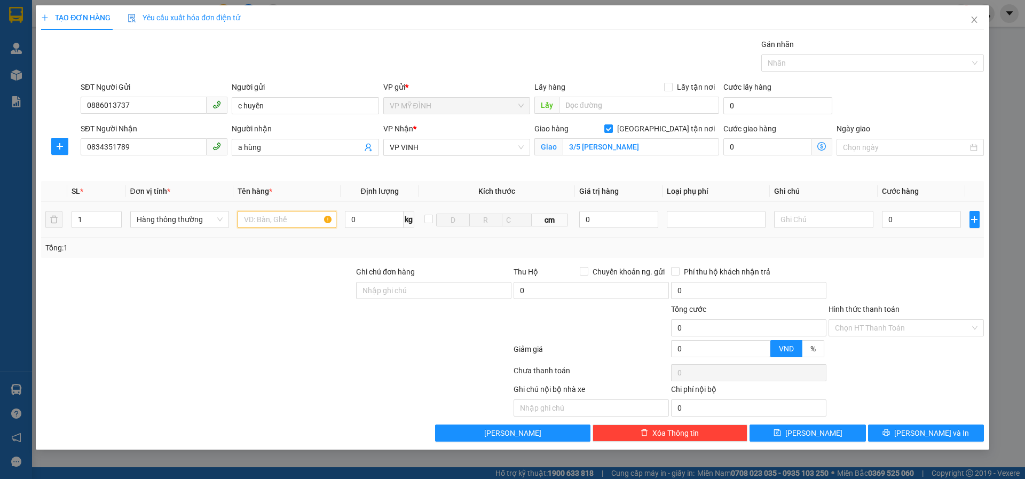
drag, startPoint x: 266, startPoint y: 222, endPoint x: 361, endPoint y: 258, distance: 101.4
click at [267, 222] on input "text" at bounding box center [287, 219] width 99 height 17
type input "vali đồ"
click at [893, 220] on input "0" at bounding box center [922, 219] width 80 height 17
type input "4"
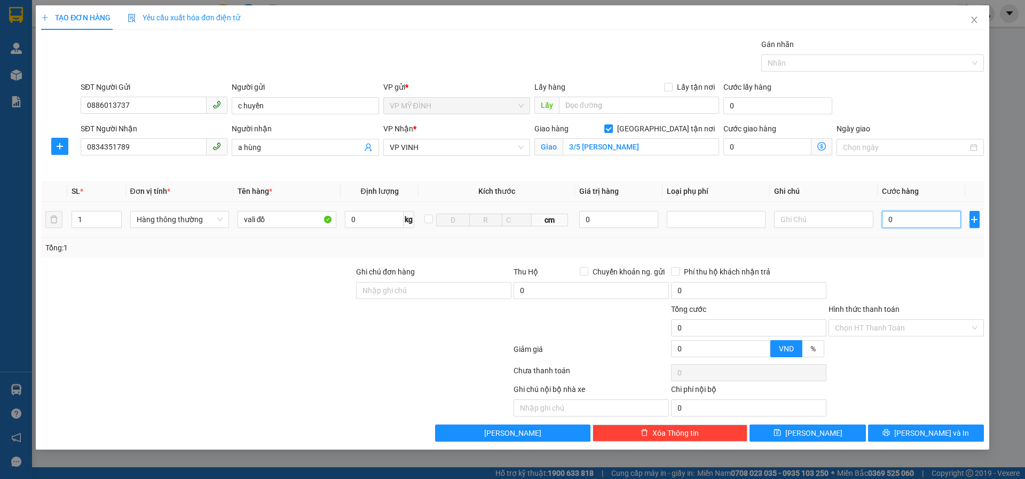
type input "4"
type input "40"
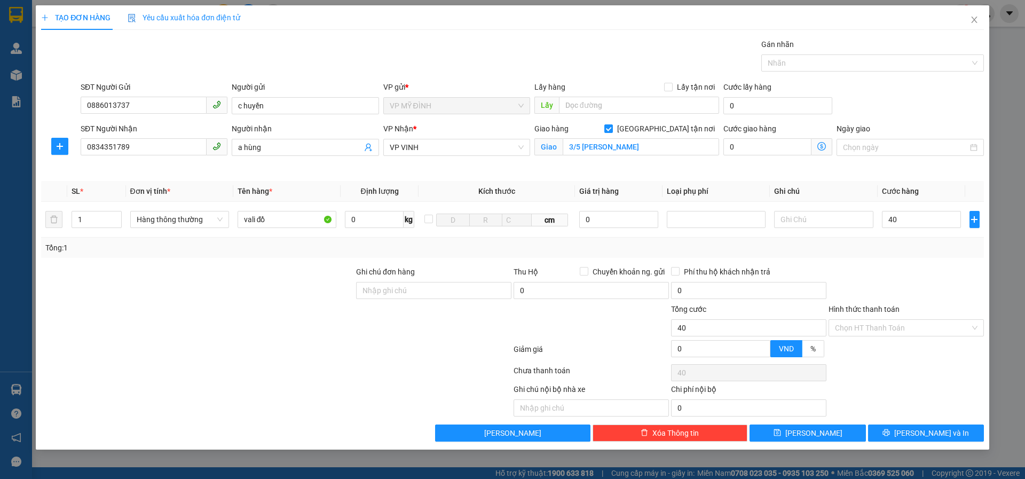
type input "40.000"
click at [895, 271] on div at bounding box center [907, 284] width 158 height 37
click at [855, 327] on input "Hình thức thanh toán" at bounding box center [902, 328] width 135 height 16
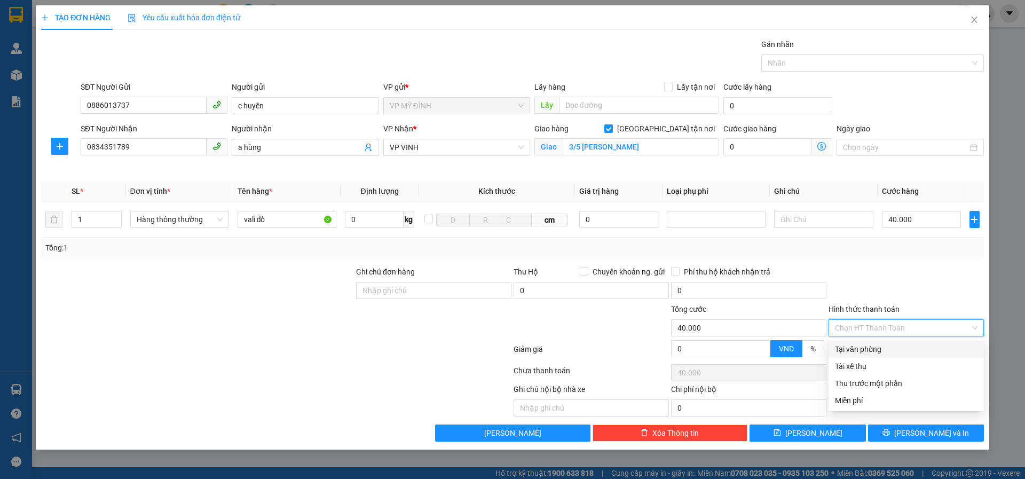
click at [855, 344] on div "Tại văn phòng" at bounding box center [906, 349] width 143 height 12
type input "0"
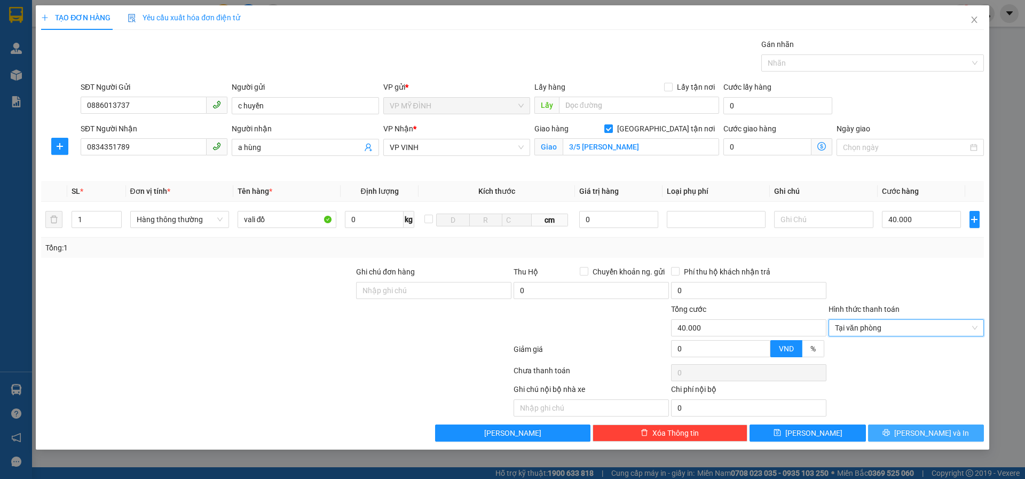
drag, startPoint x: 882, startPoint y: 430, endPoint x: 872, endPoint y: 431, distance: 10.2
click at [880, 430] on button "[PERSON_NAME] và In" at bounding box center [926, 433] width 116 height 17
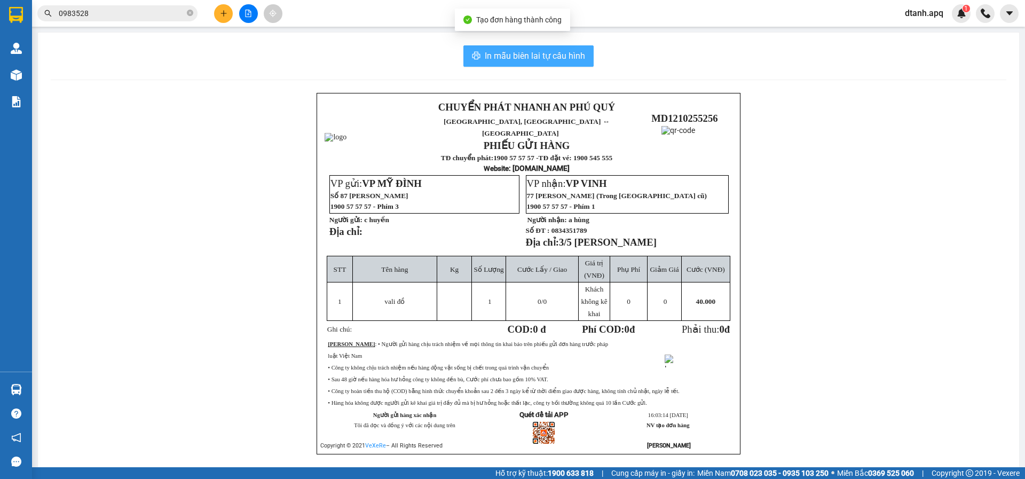
click at [522, 50] on span "In mẫu biên lai tự cấu hình" at bounding box center [535, 55] width 100 height 13
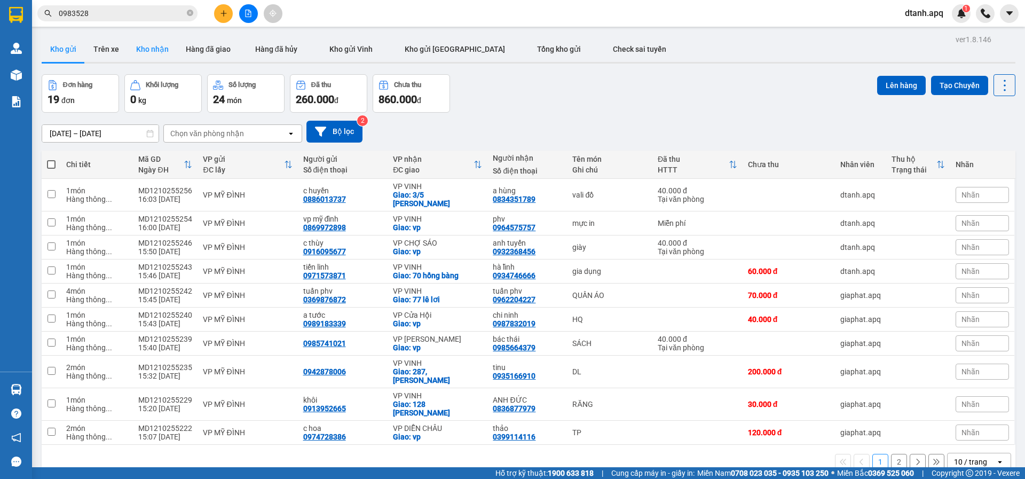
click at [150, 46] on button "Kho nhận" at bounding box center [153, 49] width 50 height 26
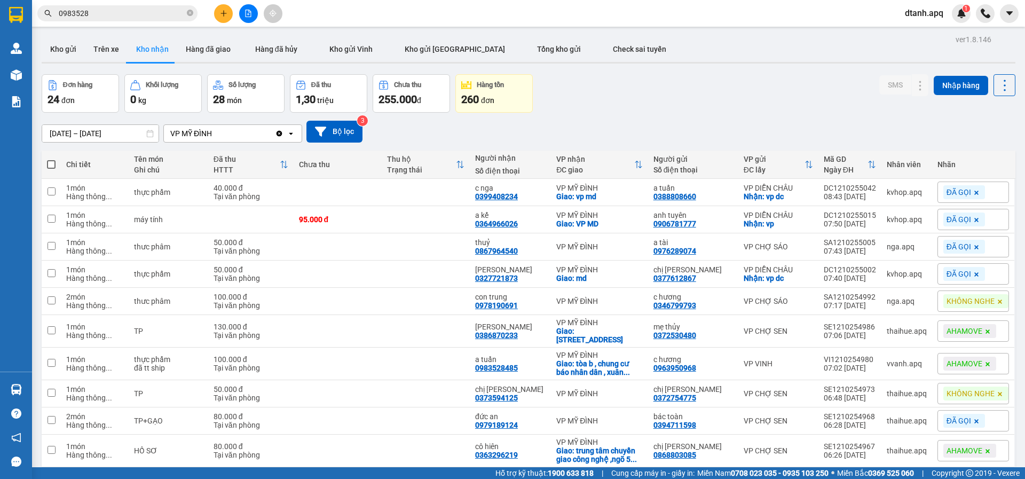
click at [997, 394] on icon at bounding box center [1000, 394] width 6 height 6
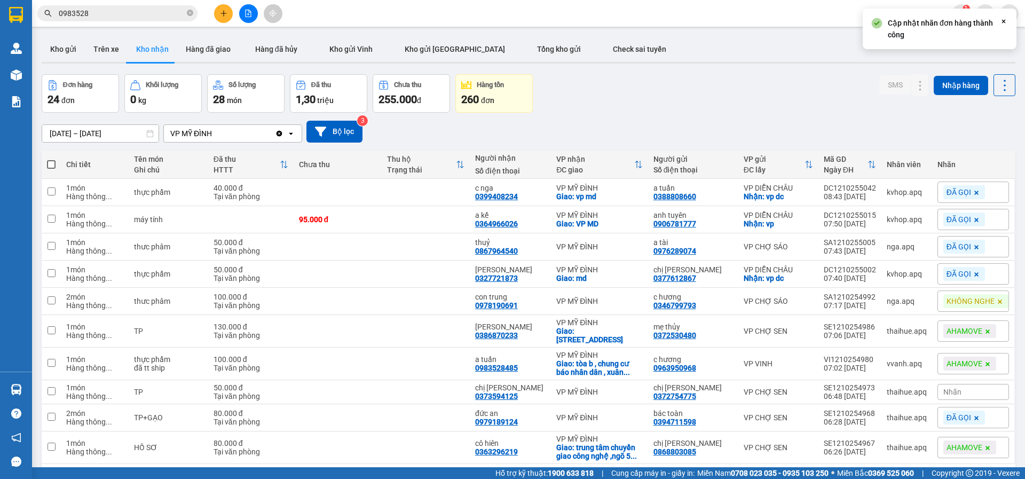
click at [963, 390] on div "Nhãn" at bounding box center [974, 392] width 72 height 16
click at [815, 444] on div "ĐÃ GỌI" at bounding box center [811, 444] width 31 height 14
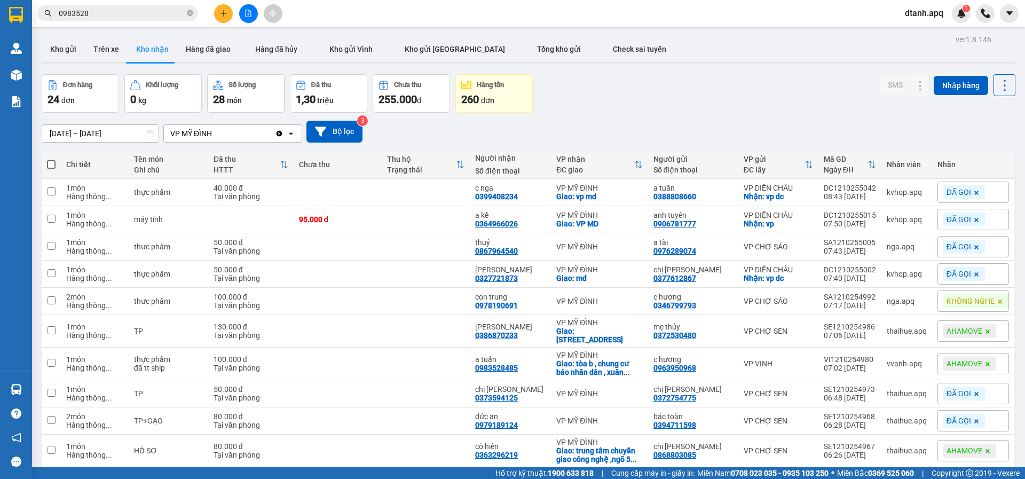
click at [755, 99] on div "Đơn hàng 24 đơn Khối lượng 0 kg Số lượng 28 món Đã thu 1,30 triệu Chưa thu 255.…" at bounding box center [529, 93] width 974 height 38
drag, startPoint x: 93, startPoint y: 14, endPoint x: 12, endPoint y: 28, distance: 81.7
click at [22, 23] on section "Kết quả tìm kiếm ( 49 ) Bộ lọc Mã ĐH Trạng thái Món hàng Thu hộ Tổng cước Chưa …" at bounding box center [512, 239] width 1025 height 479
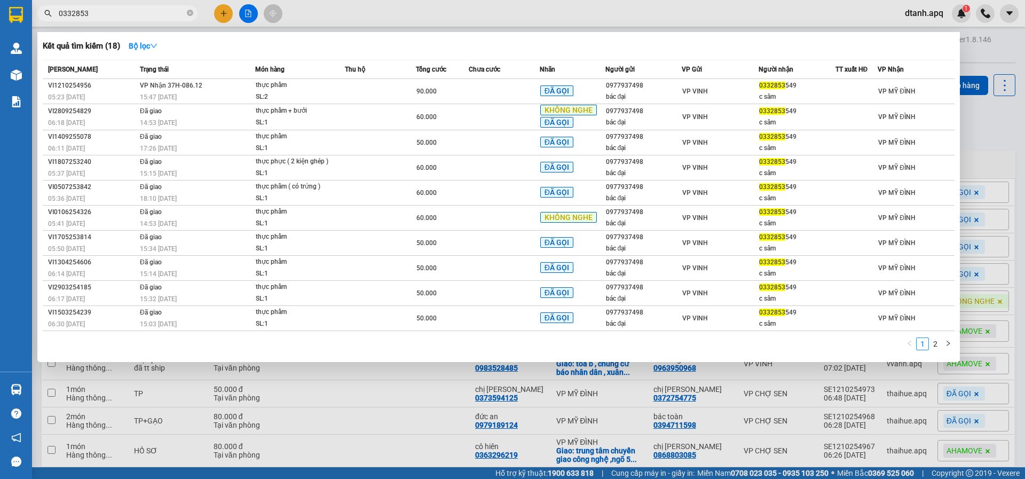
type input "0332853"
drag, startPoint x: 606, startPoint y: 423, endPoint x: 635, endPoint y: 413, distance: 30.8
click at [607, 423] on div at bounding box center [512, 239] width 1025 height 479
drag, startPoint x: 105, startPoint y: 15, endPoint x: 201, endPoint y: 57, distance: 105.0
click at [33, 23] on div "Kết quả tìm kiếm ( 18 ) Bộ lọc Mã ĐH Trạng thái Món hàng Thu hộ Tổng cước Chưa …" at bounding box center [104, 13] width 208 height 19
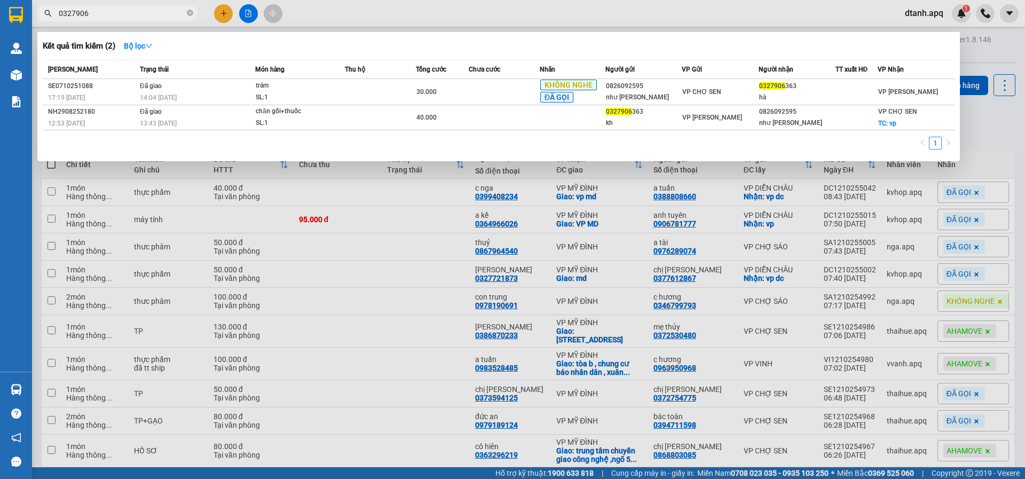
type input "0327906"
click at [988, 113] on div at bounding box center [512, 239] width 1025 height 479
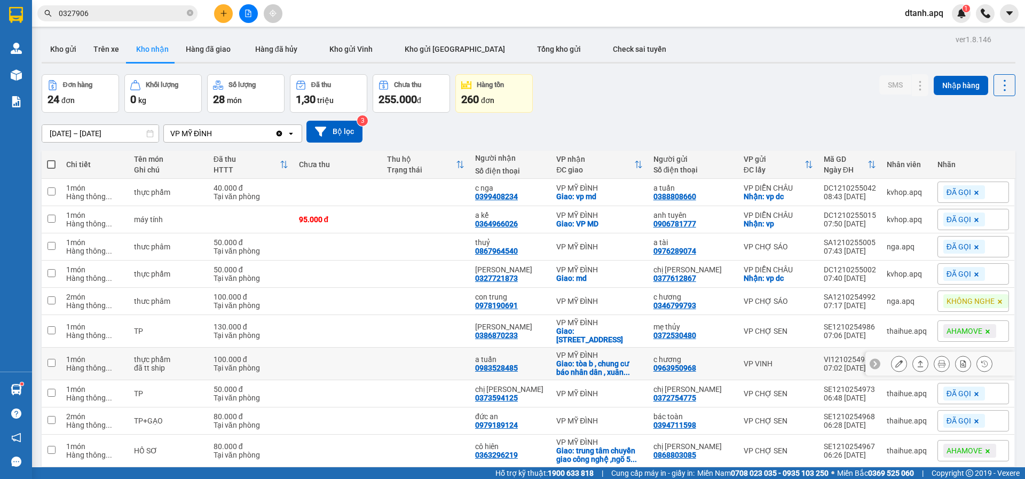
click at [896, 360] on icon at bounding box center [899, 363] width 7 height 7
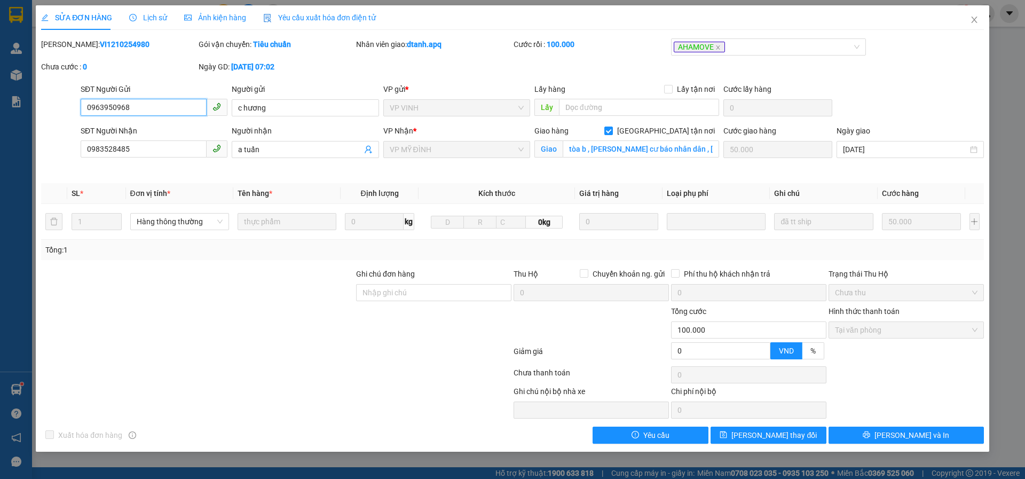
type input "0963950968"
type input "c hương"
type input "0983528485"
type input "a tuấn"
checkbox input "true"
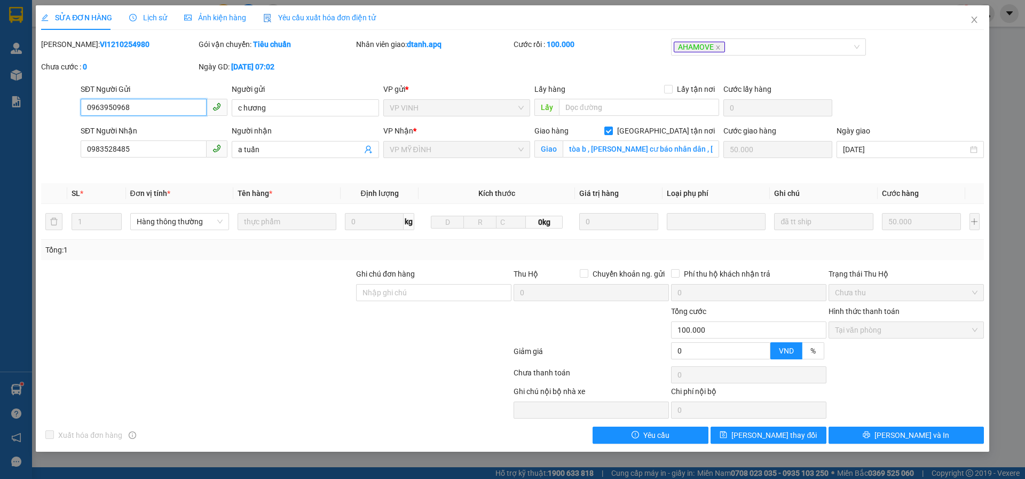
type input "tòa b , chung cư báo nhân dân , xuân phương , nam từ liêm"
type input "50.000"
type input "0"
type input "100.000"
drag, startPoint x: 974, startPoint y: 20, endPoint x: 849, endPoint y: 1, distance: 126.4
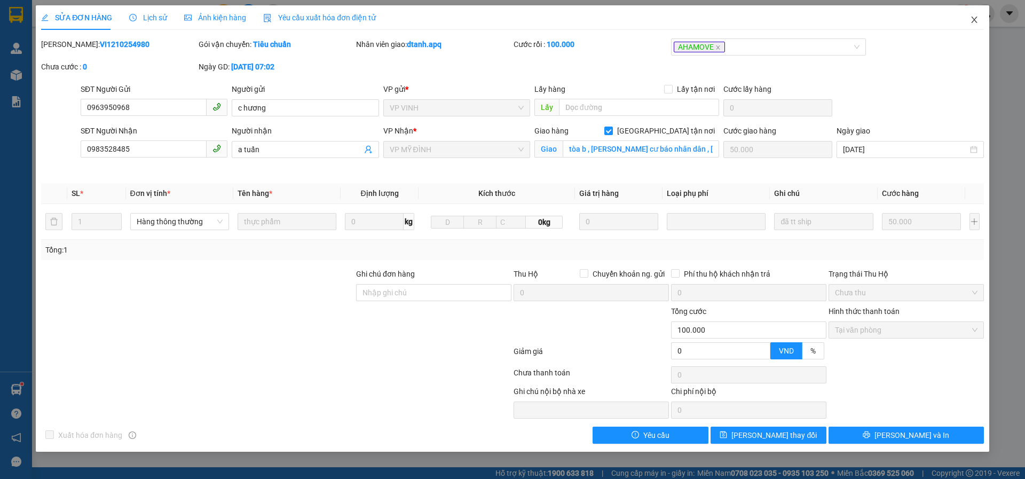
click at [974, 20] on icon "close" at bounding box center [974, 19] width 9 height 9
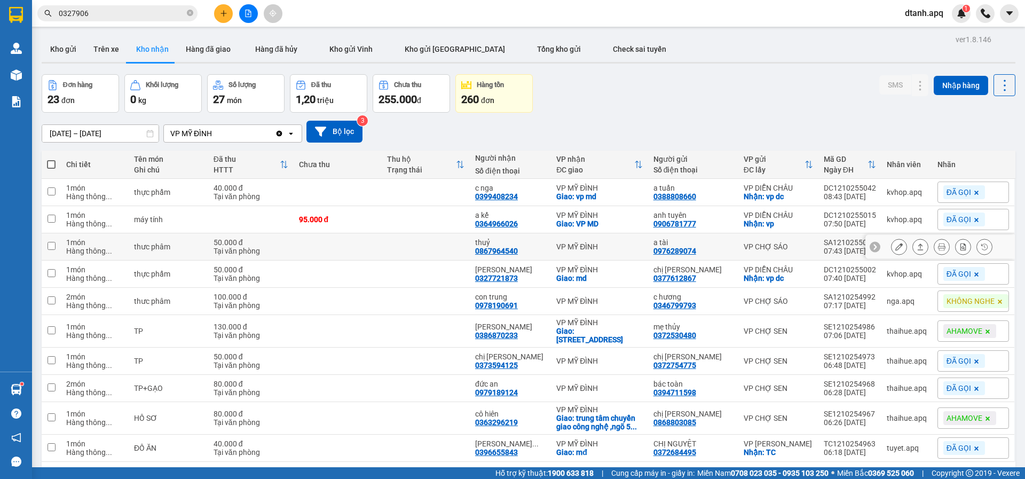
scroll to position [49, 0]
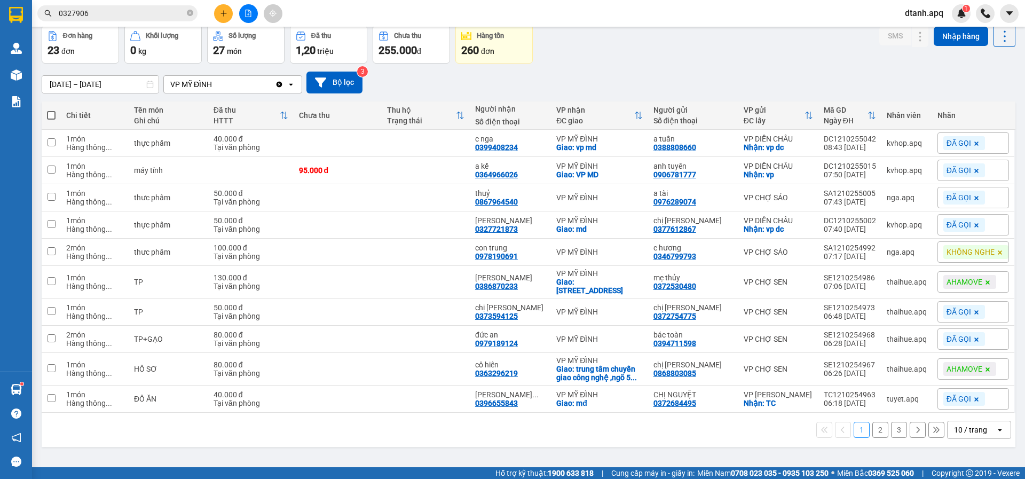
click at [873, 438] on button "2" at bounding box center [881, 430] width 16 height 16
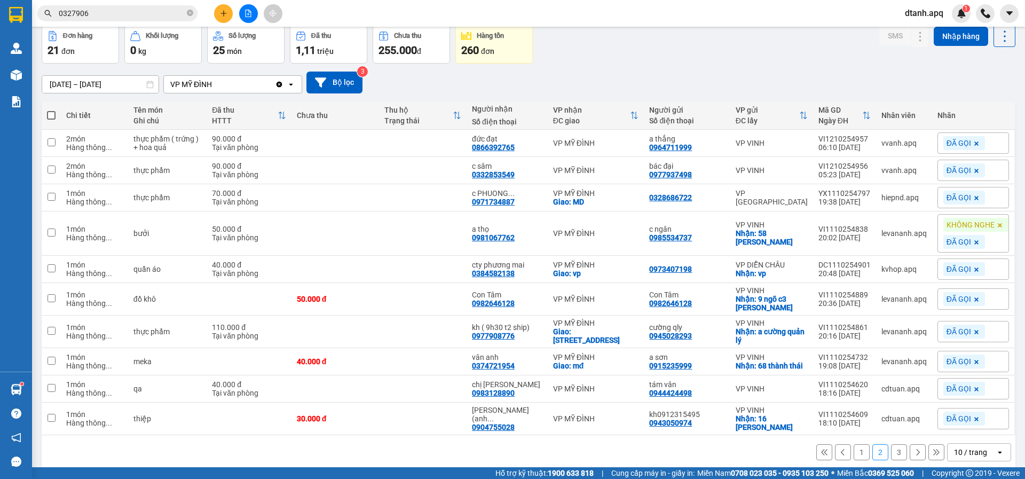
click at [854, 452] on button "1" at bounding box center [862, 452] width 16 height 16
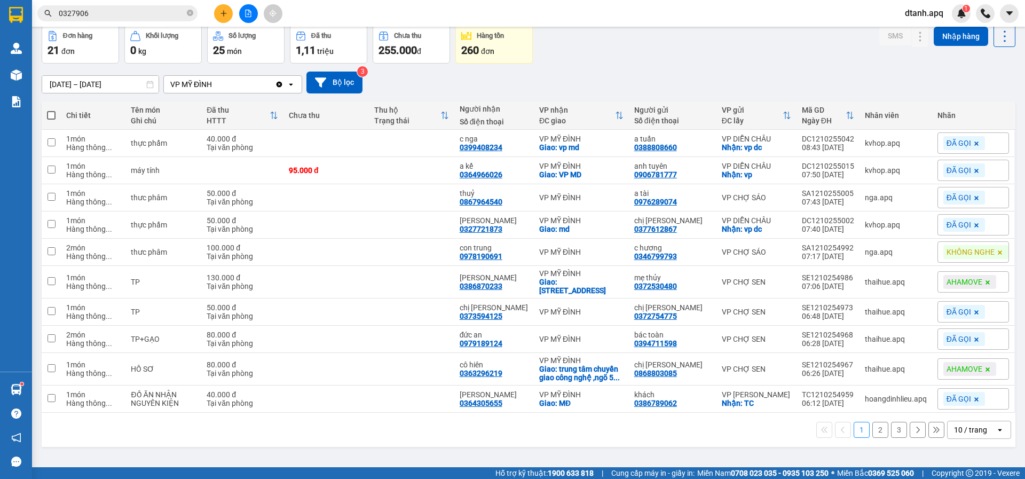
click at [891, 438] on button "3" at bounding box center [899, 430] width 16 height 16
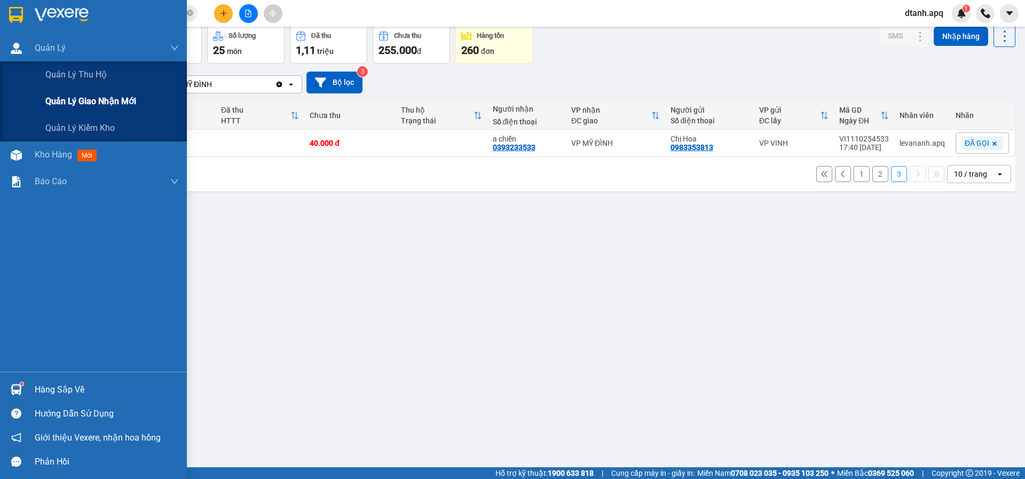
drag, startPoint x: 87, startPoint y: 98, endPoint x: 172, endPoint y: 114, distance: 87.5
click at [93, 100] on span "Quản lý giao nhận mới" at bounding box center [90, 101] width 91 height 13
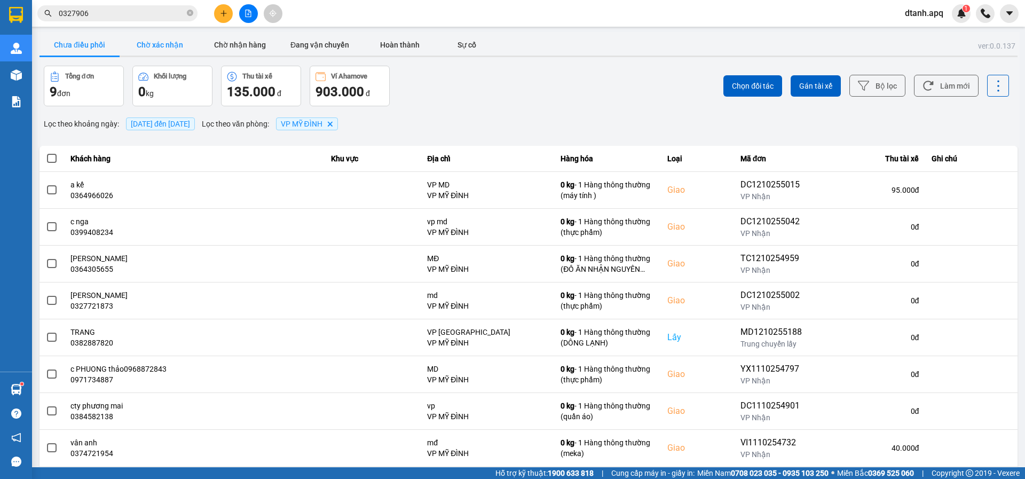
drag, startPoint x: 153, startPoint y: 44, endPoint x: 221, endPoint y: 48, distance: 68.5
click at [157, 45] on button "Chờ xác nhận" at bounding box center [160, 44] width 80 height 21
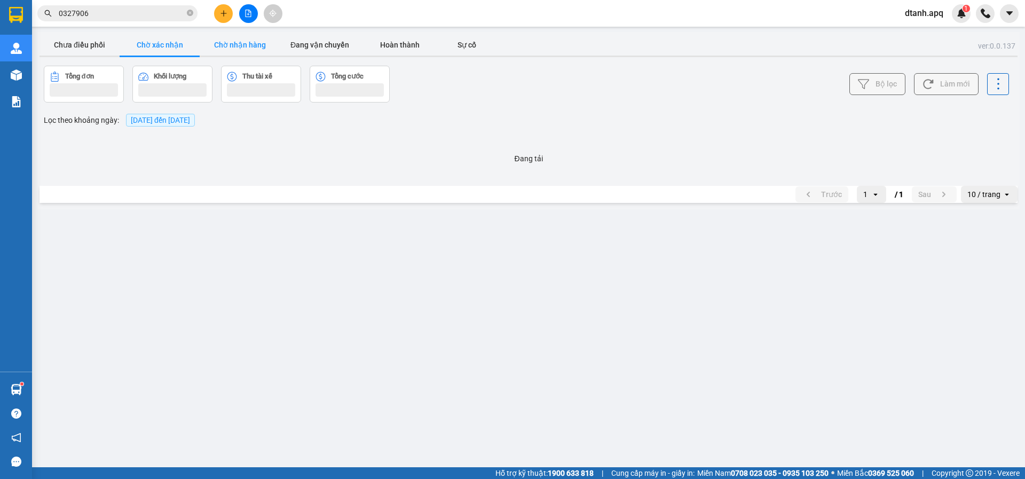
click at [222, 48] on button "Chờ nhận hàng" at bounding box center [240, 44] width 80 height 21
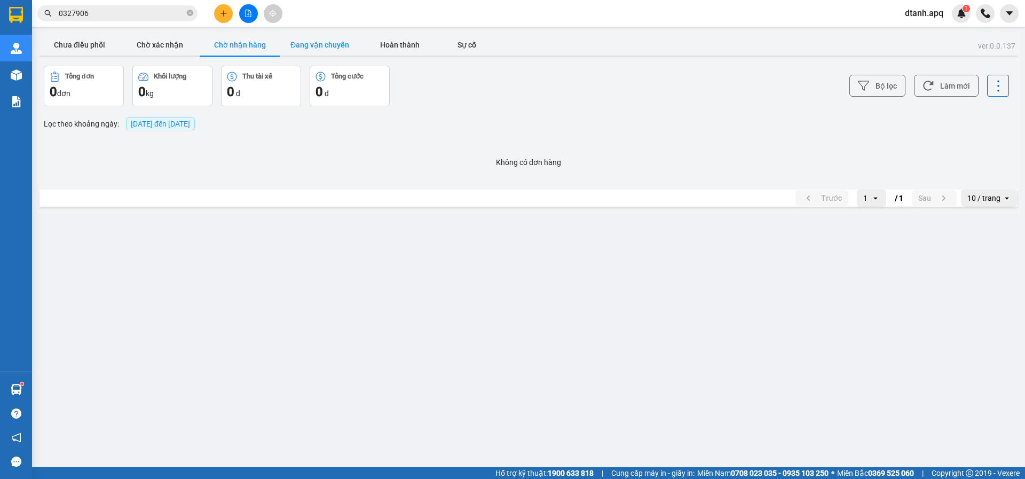
click at [300, 40] on button "Đang vận chuyển" at bounding box center [320, 44] width 80 height 21
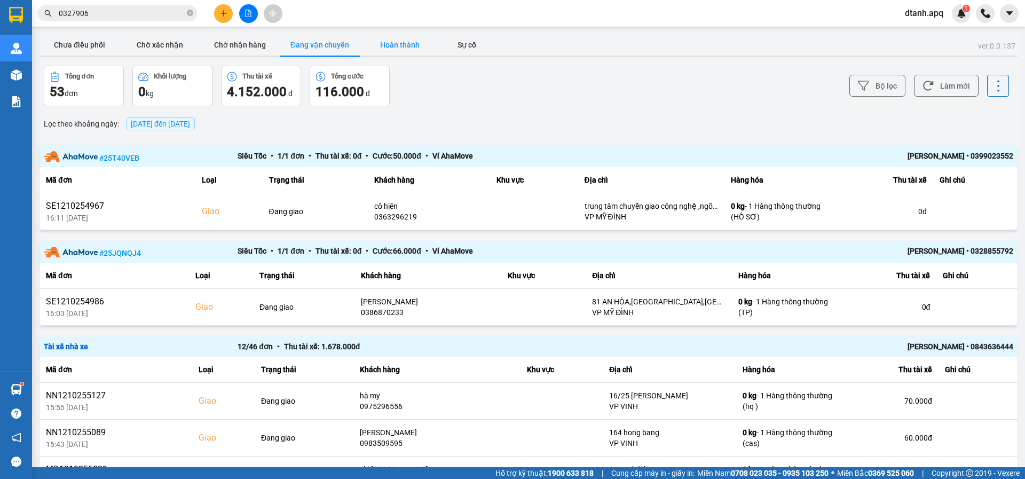
click at [388, 41] on button "Hoàn thành" at bounding box center [400, 44] width 80 height 21
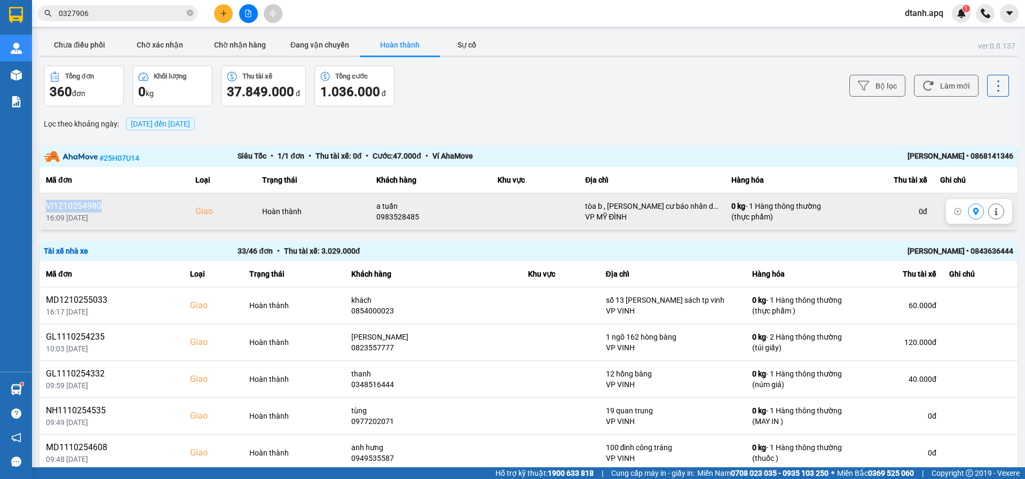
drag, startPoint x: 109, startPoint y: 208, endPoint x: 59, endPoint y: 205, distance: 50.8
click at [47, 205] on div "VI1210254980" at bounding box center [114, 206] width 137 height 13
copy div "VI1210254980"
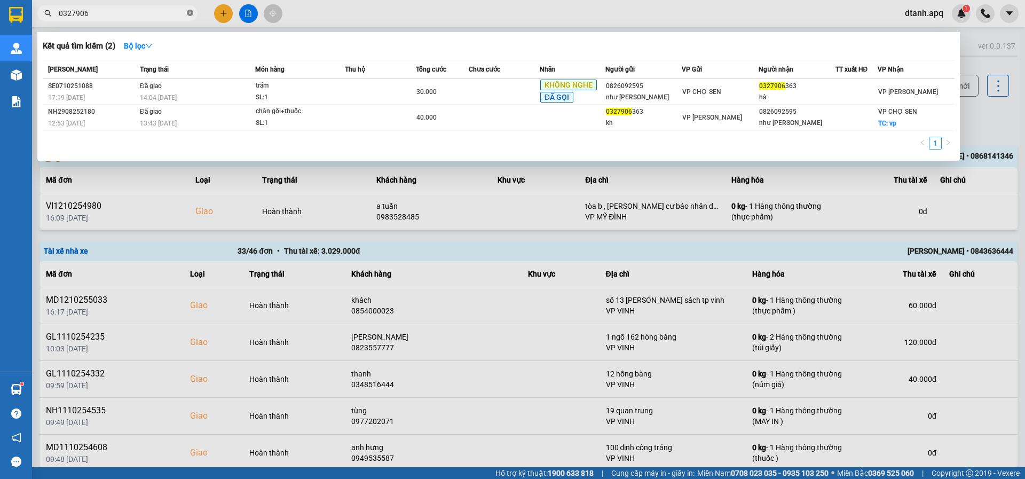
click at [190, 14] on icon "close-circle" at bounding box center [190, 13] width 6 height 6
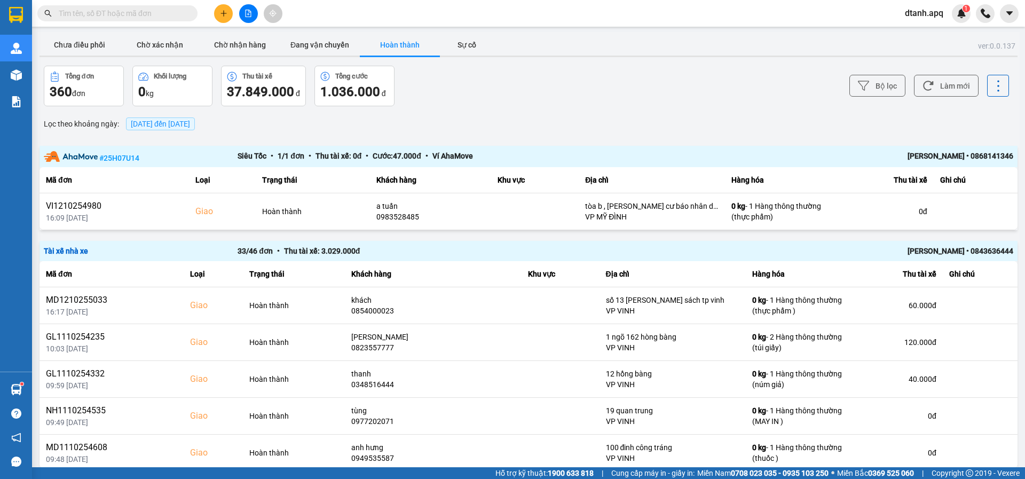
paste input "VI1210254980"
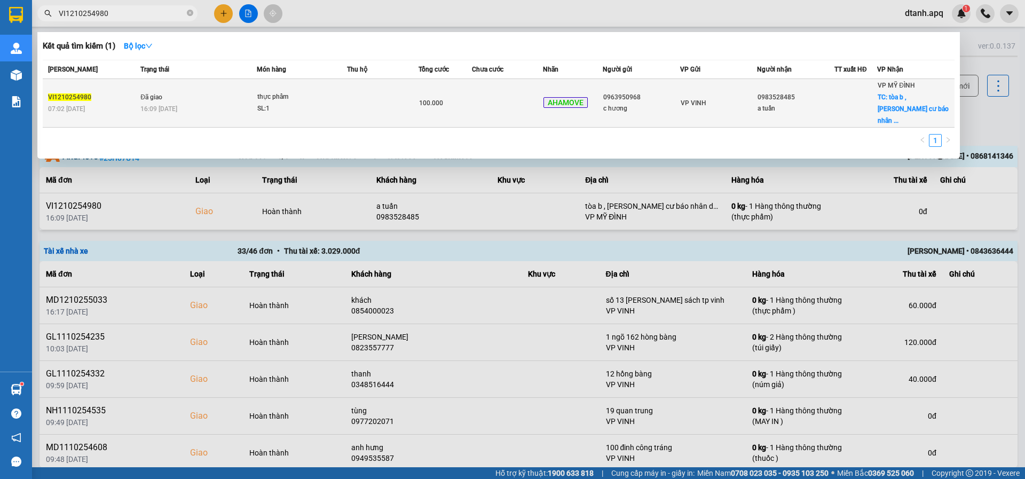
type input "VI1210254980"
click at [235, 95] on td "Đã giao 16:09 - 12/10" at bounding box center [197, 103] width 119 height 49
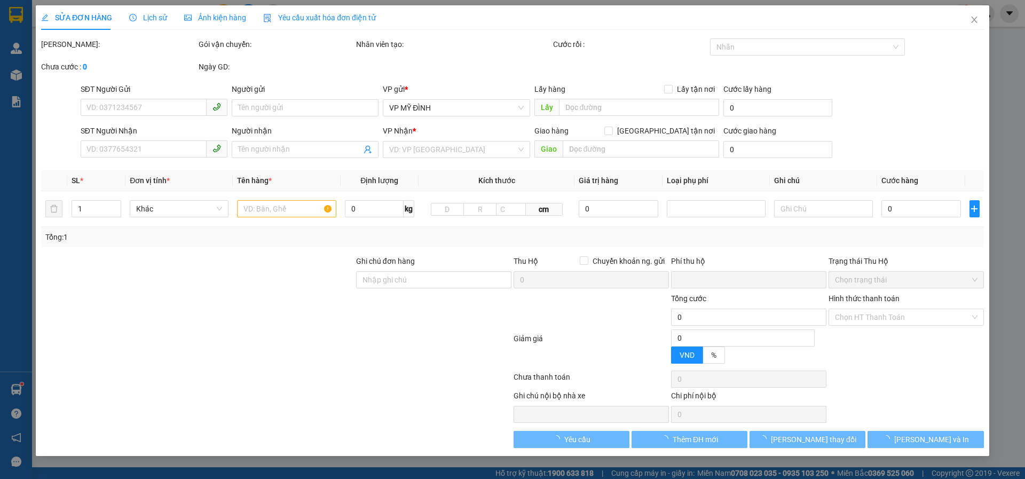
type input "0963950968"
type input "c hương"
type input "0983528485"
type input "a tuấn"
checkbox input "true"
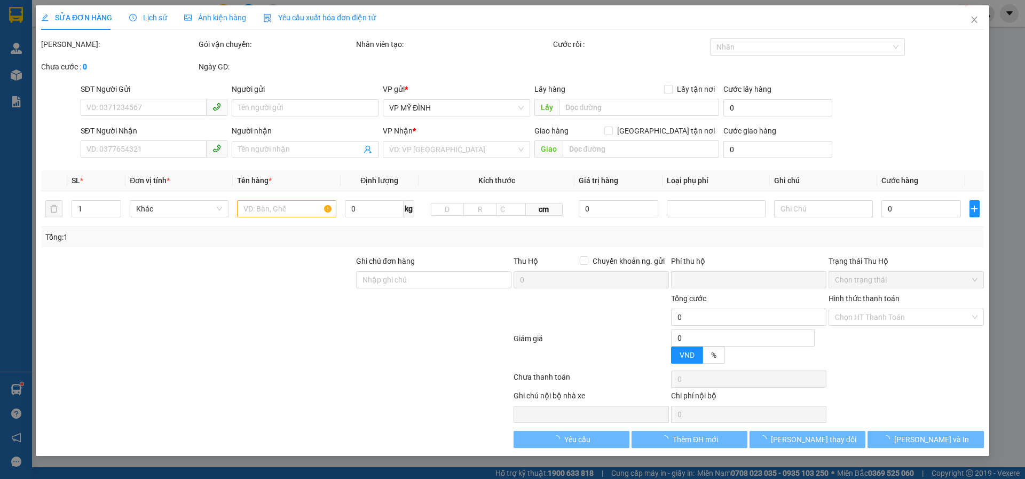
type input "tòa b , chung cư báo nhân dân , xuân phương , nam từ liêm"
type input "50.000"
type input "0"
type input "100.000"
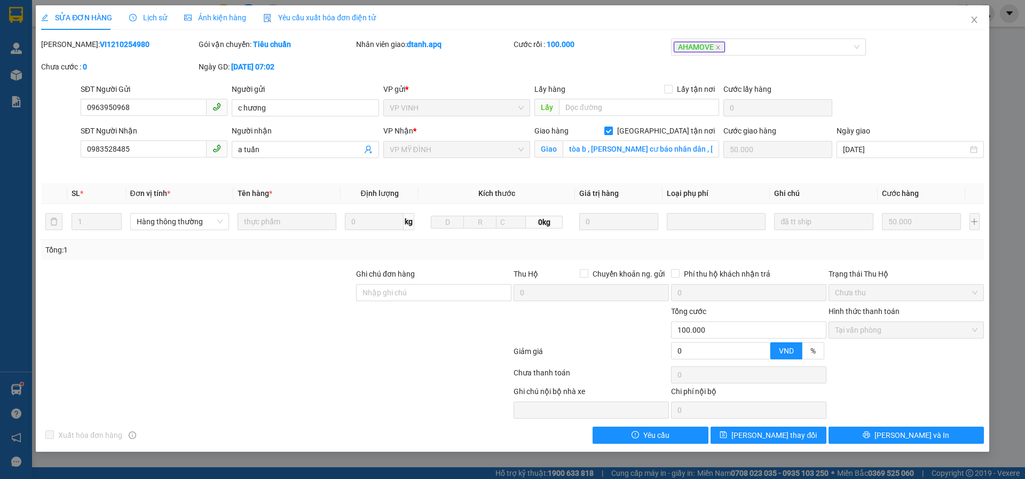
click at [155, 10] on div "Lịch sử" at bounding box center [148, 17] width 38 height 25
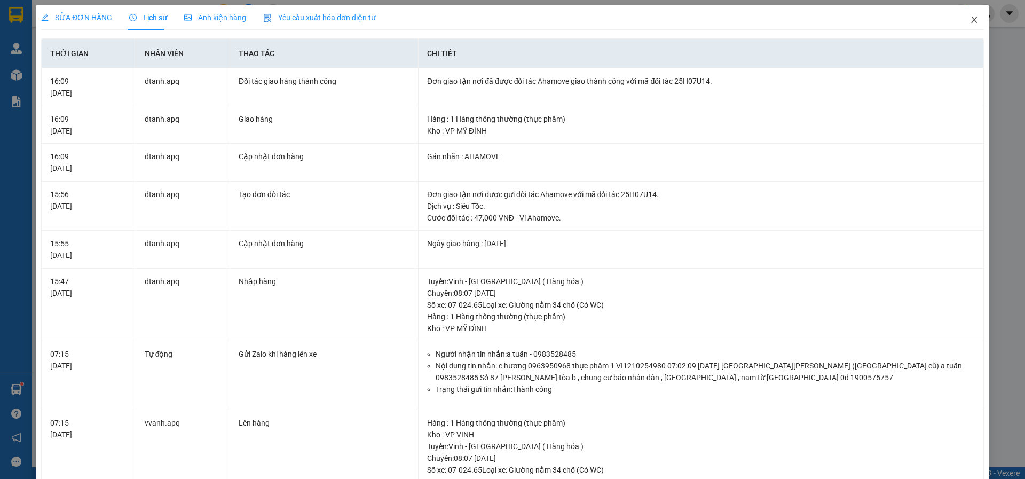
click at [970, 20] on span "Close" at bounding box center [975, 20] width 30 height 30
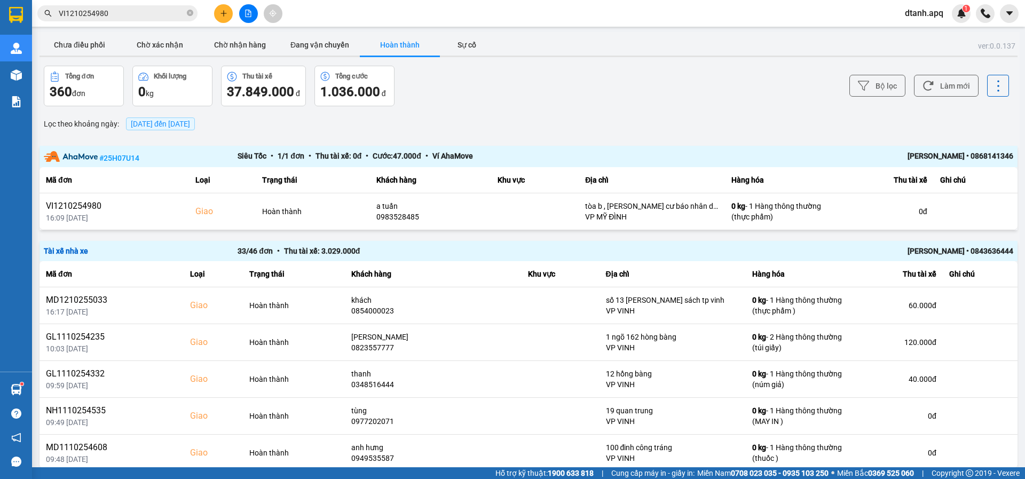
drag, startPoint x: 122, startPoint y: 13, endPoint x: 4, endPoint y: 18, distance: 118.1
click at [19, 17] on section "Kết quả tìm kiếm ( 1 ) Bộ lọc Mã ĐH Trạng thái Món hàng Thu hộ Tổng cước Chưa c…" at bounding box center [512, 239] width 1025 height 479
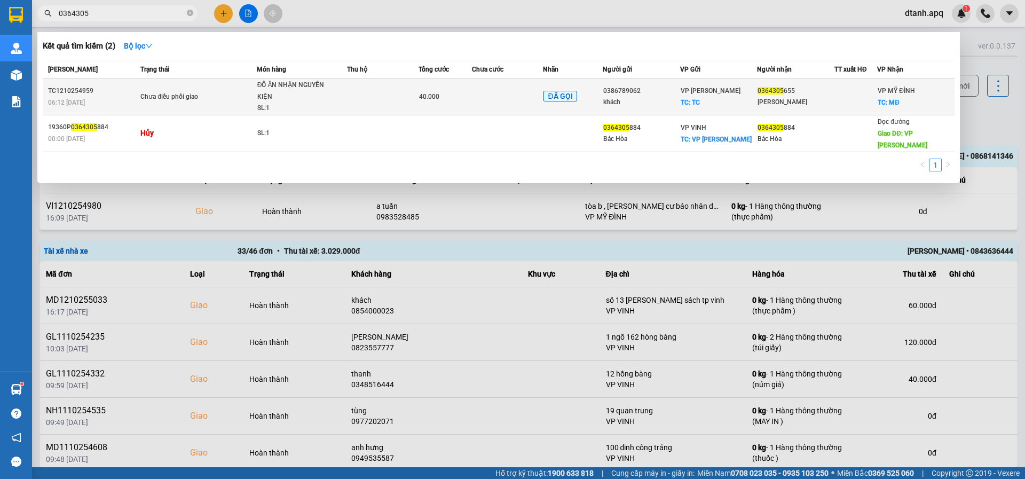
type input "0364305"
click at [337, 98] on span "ĐỒ ĂN NHẬN NGUYÊN KIỆN SL: 1" at bounding box center [301, 97] width 89 height 35
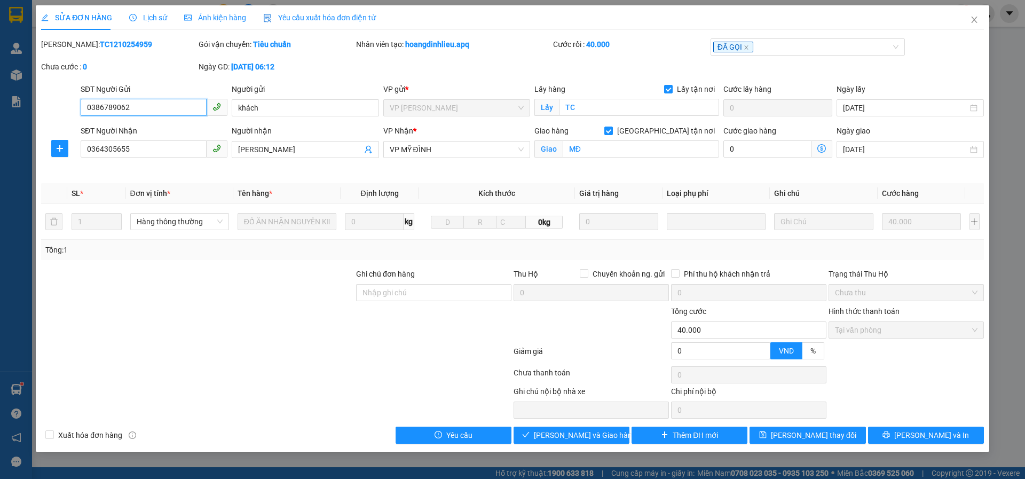
type input "0386789062"
type input "khách"
checkbox input "true"
type input "TC"
type input "0364305655"
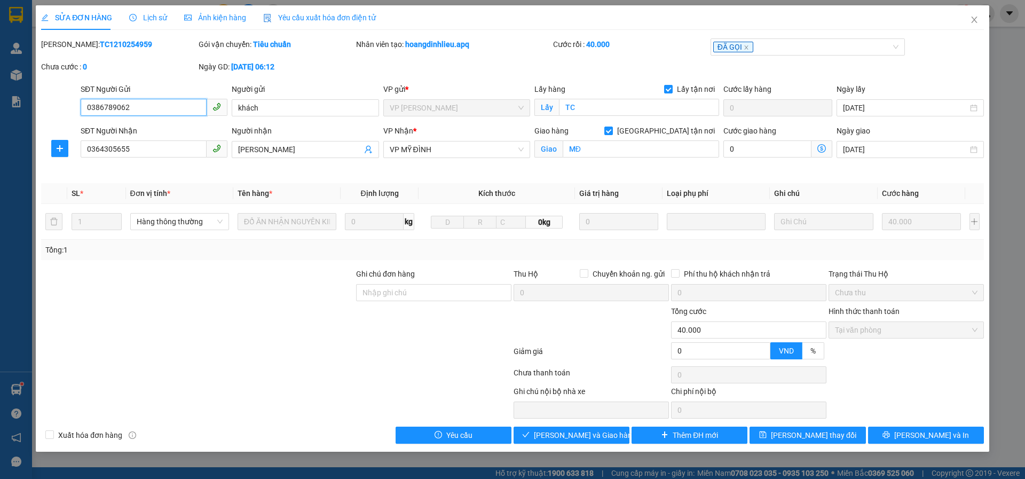
type input "TRẦN DIỆU CHÂU"
checkbox input "true"
type input "MĐ"
type input "0"
type input "40.000"
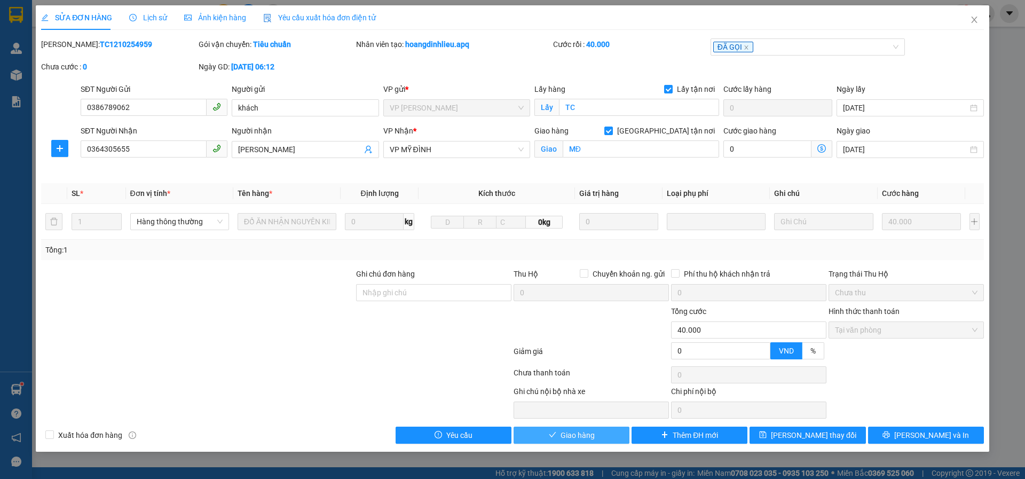
click at [551, 435] on icon "check" at bounding box center [552, 434] width 7 height 7
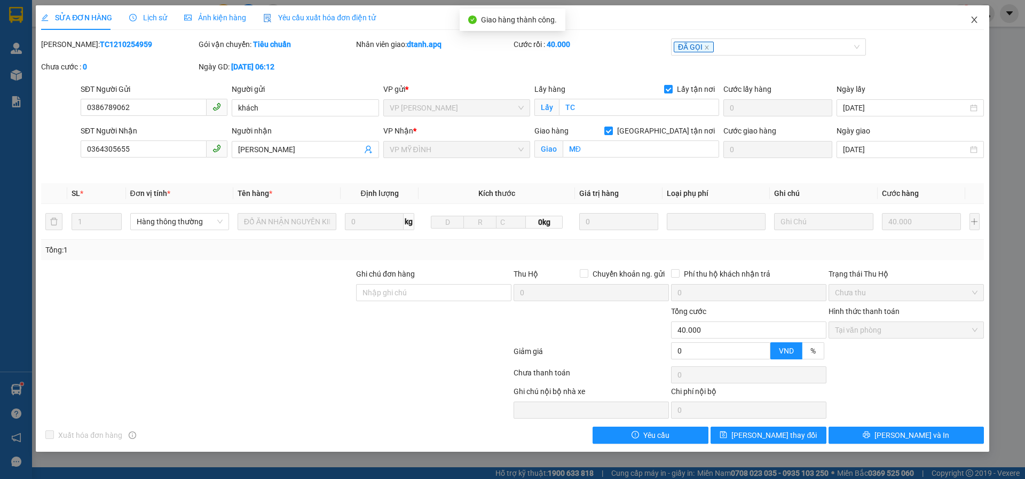
click at [974, 20] on icon "close" at bounding box center [974, 19] width 9 height 9
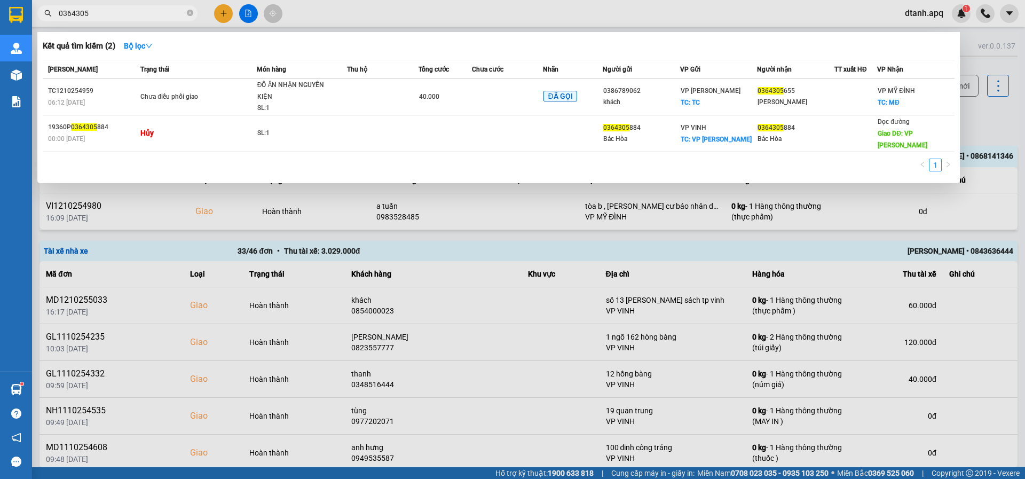
drag, startPoint x: 87, startPoint y: 14, endPoint x: 57, endPoint y: 17, distance: 29.5
click at [57, 17] on span "0364305" at bounding box center [117, 13] width 160 height 16
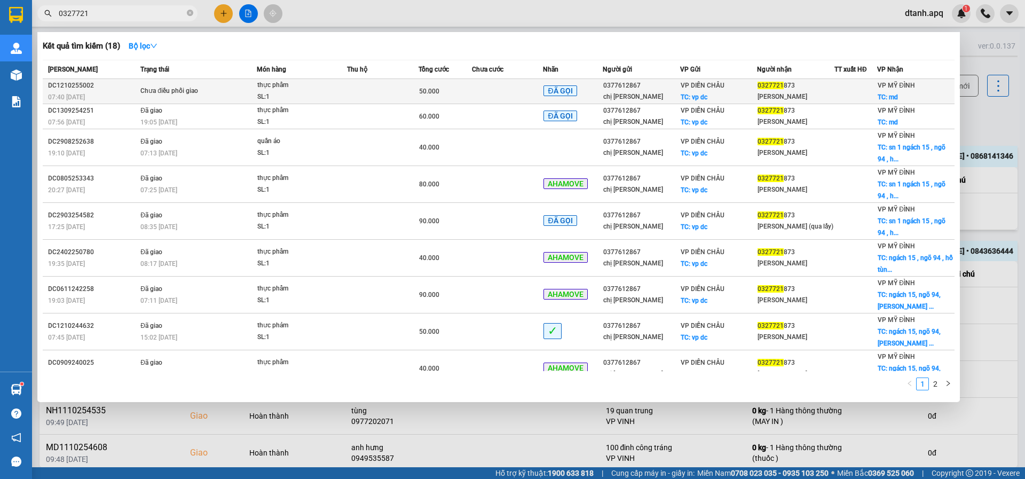
type input "0327721"
click at [313, 91] on div "thực phẩm" at bounding box center [297, 86] width 80 height 12
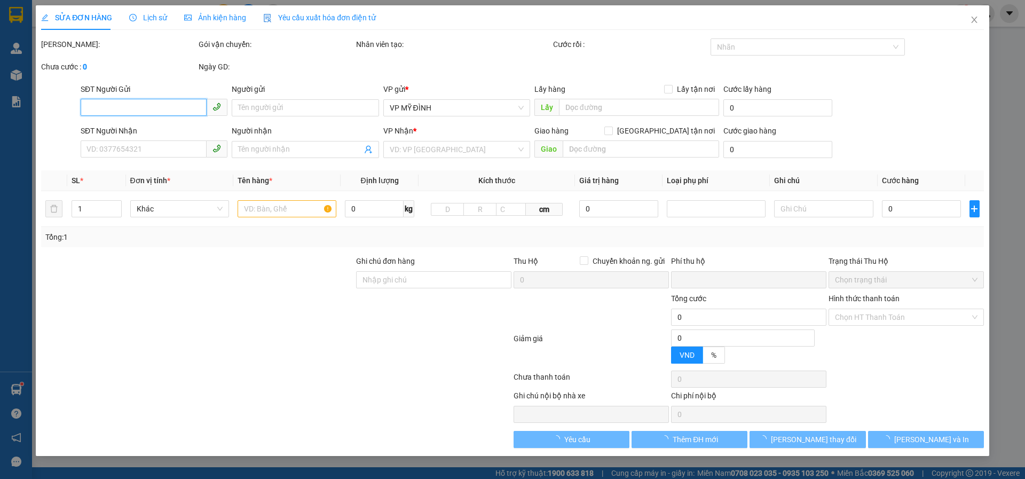
type input "0377612867"
type input "chị tuyết"
checkbox input "true"
type input "vp dc"
type input "0327721873"
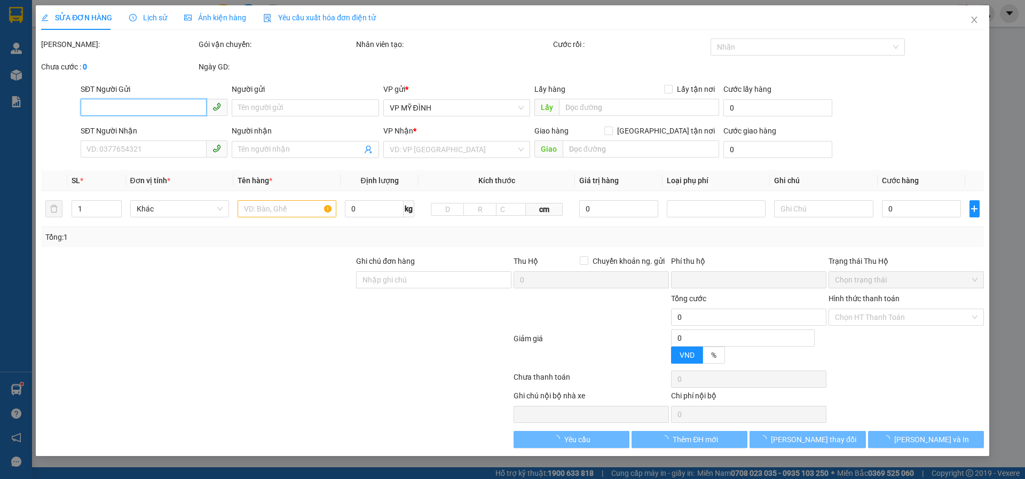
type input "ngọc ánh"
checkbox input "true"
type input "md"
type input "0"
type input "50.000"
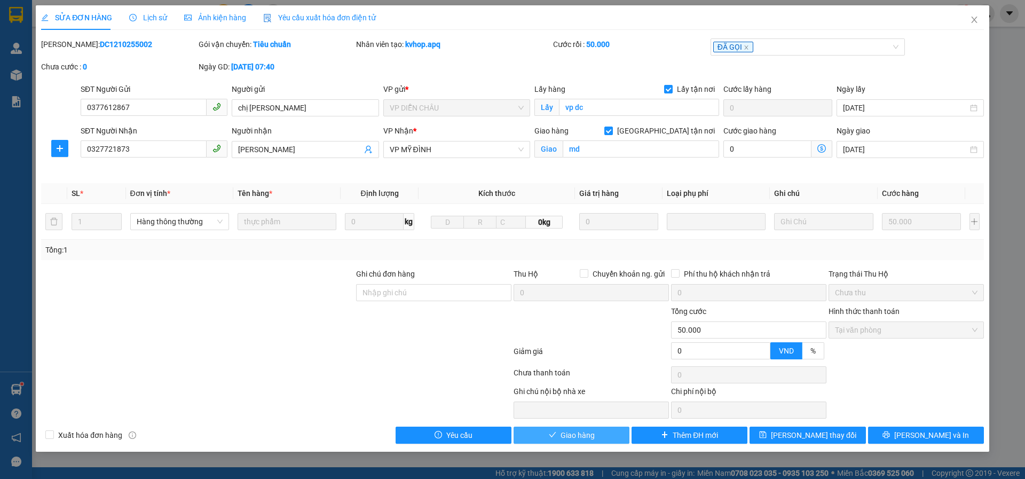
click at [531, 437] on button "Giao hàng" at bounding box center [572, 435] width 116 height 17
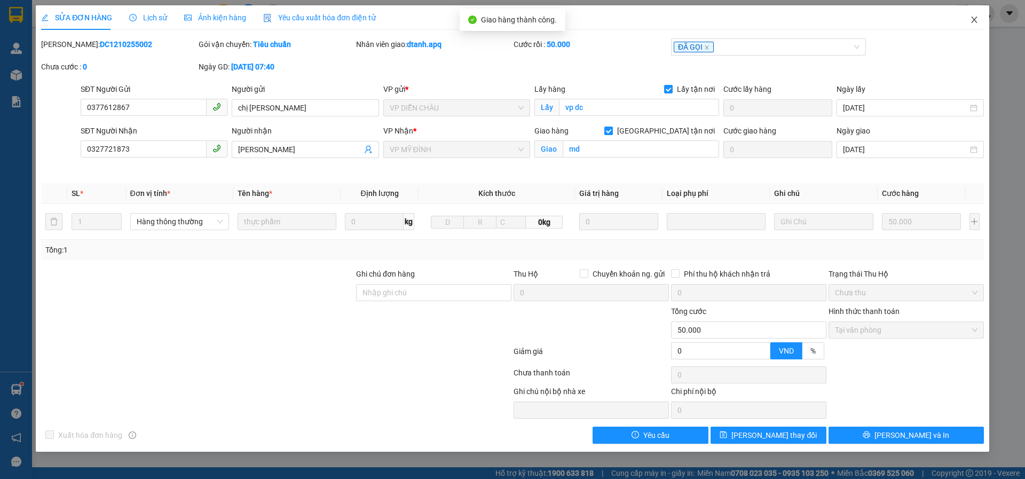
click at [972, 19] on icon "close" at bounding box center [974, 19] width 9 height 9
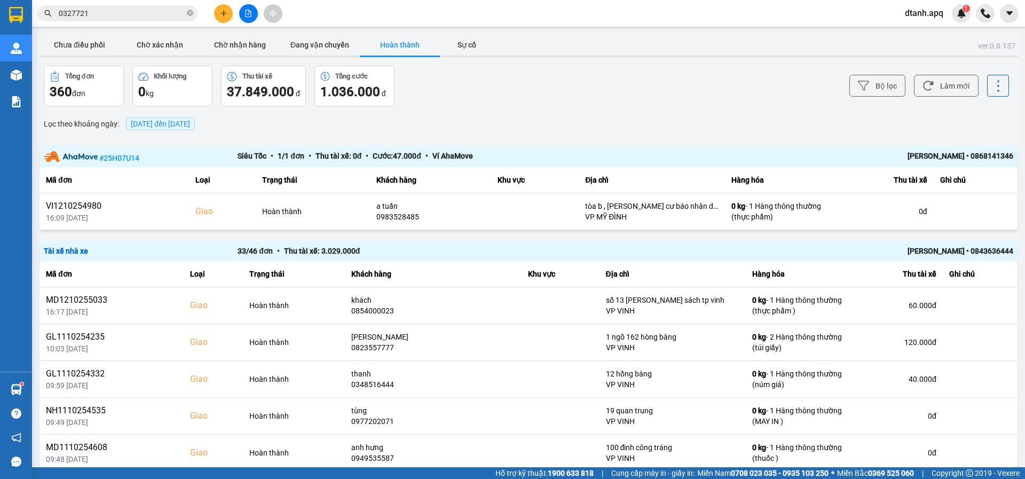
drag, startPoint x: 91, startPoint y: 8, endPoint x: 65, endPoint y: 24, distance: 30.7
click at [0, 24] on section "Kết quả tìm kiếm ( 18 ) Bộ lọc Mã ĐH Trạng thái Món hàng Thu hộ Tổng cước Chưa …" at bounding box center [512, 239] width 1025 height 479
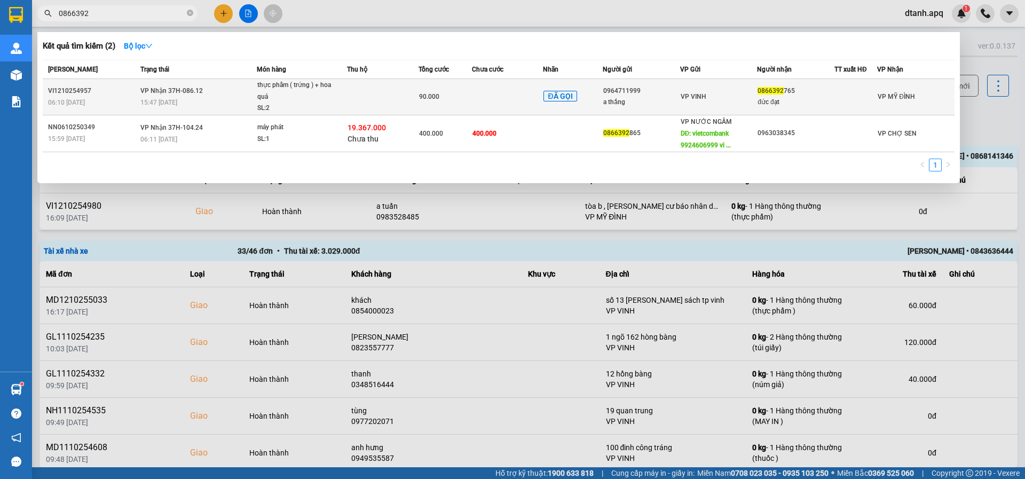
type input "0866392"
click at [226, 96] on td "VP Nhận 37H-086.12 15:47 - 12/10" at bounding box center [197, 97] width 119 height 36
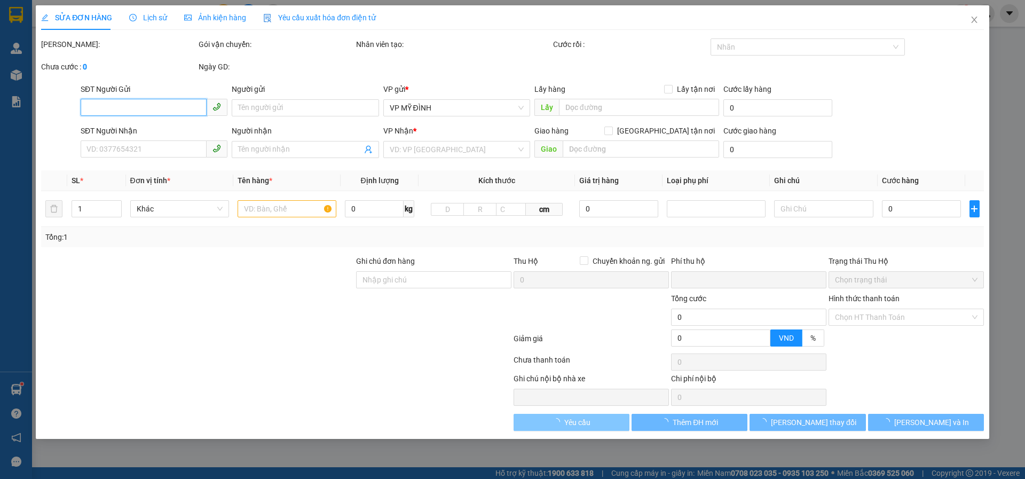
type input "0964711999"
type input "a thắng"
type input "0866392765"
type input "đức đạt"
type input "0"
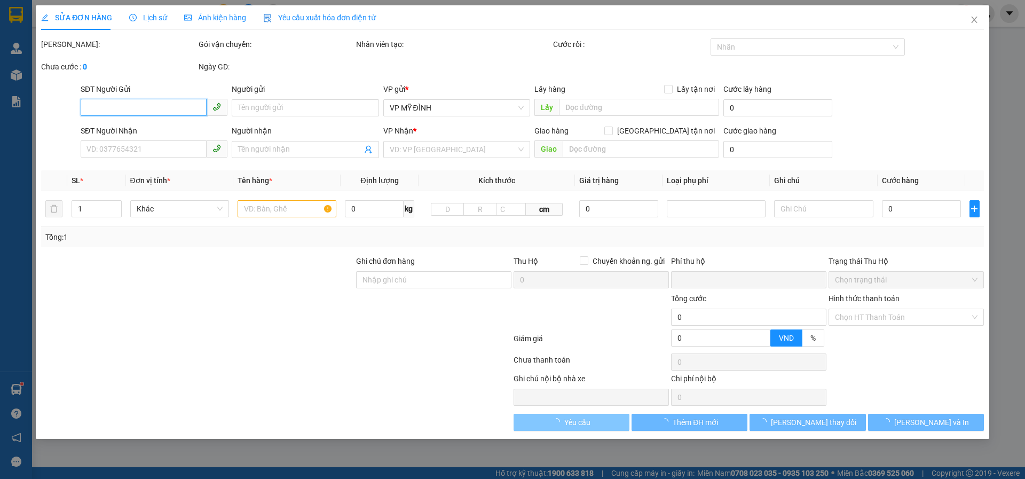
type input "90.000"
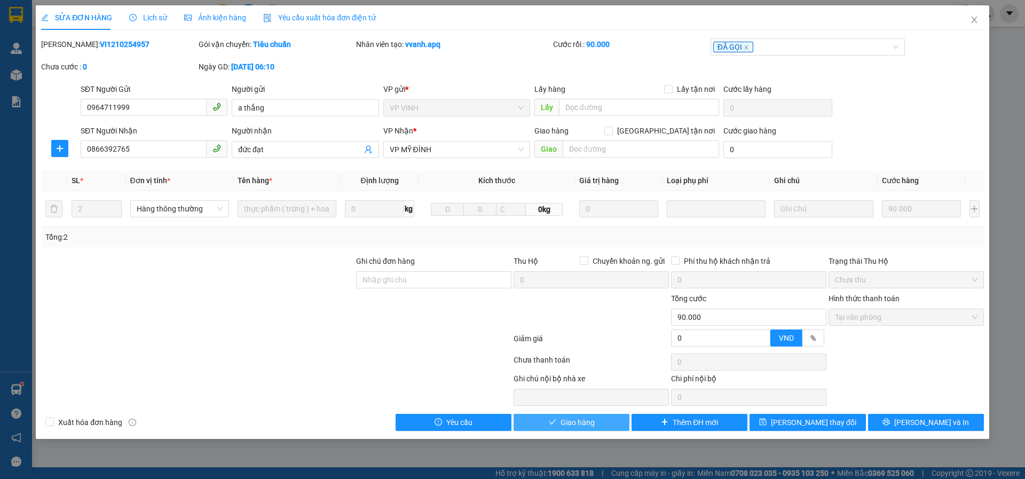
click at [582, 420] on span "Giao hàng" at bounding box center [578, 423] width 34 height 12
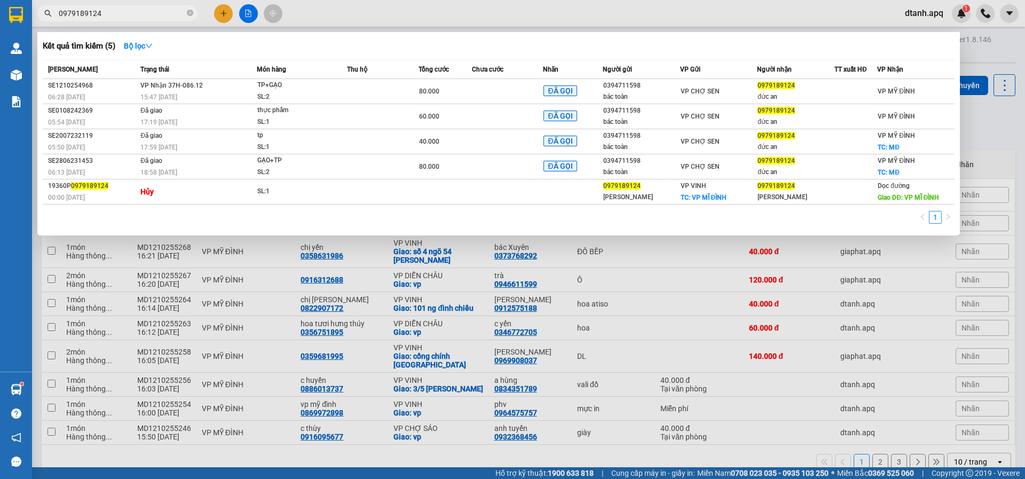
drag, startPoint x: 119, startPoint y: 12, endPoint x: 37, endPoint y: 21, distance: 82.3
click at [0, 15] on section "Kết quả tìm kiếm ( 5 ) Bộ lọc Mã ĐH Trạng thái Món hàng Thu hộ Tổng cước Chưa c…" at bounding box center [512, 239] width 1025 height 479
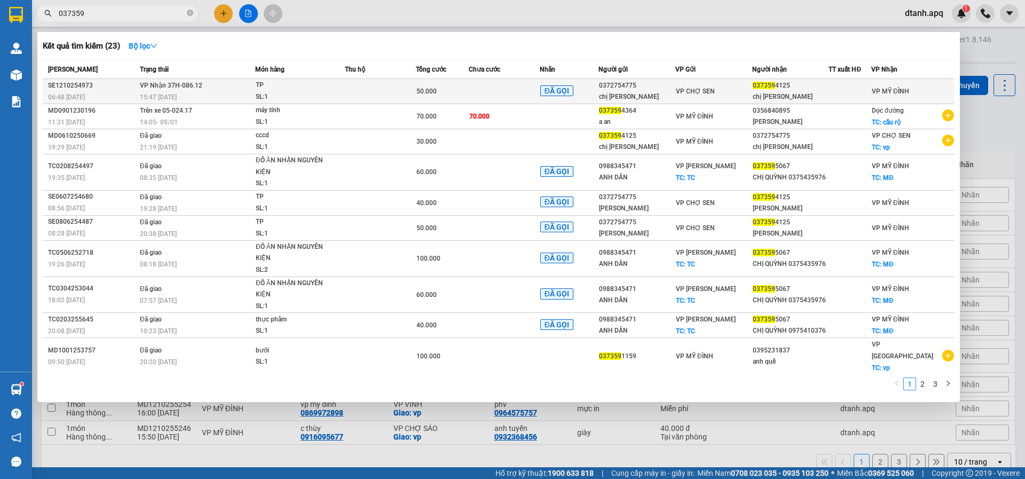
type input "037359"
click at [325, 89] on div "TP" at bounding box center [296, 86] width 80 height 12
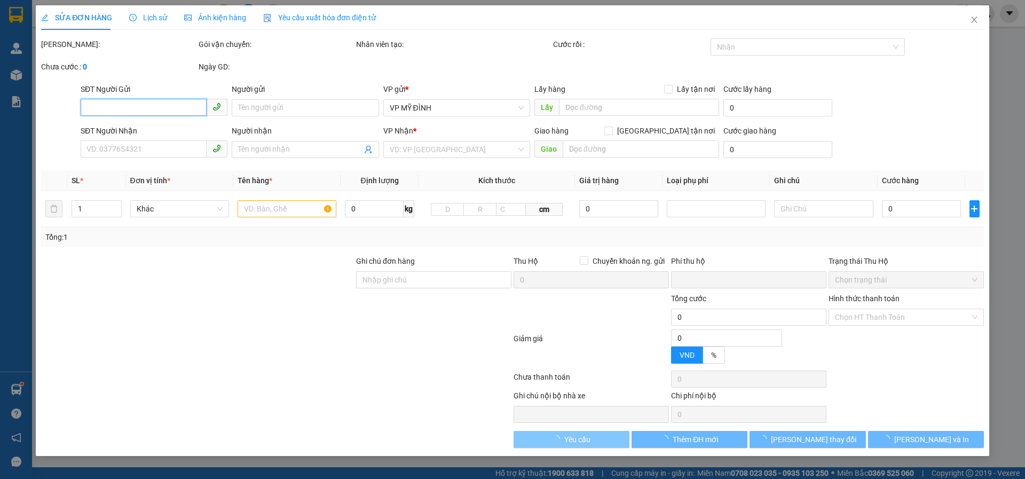
type input "0372754775"
type input "chị [PERSON_NAME]"
type input "0373594125"
type input "chị [PERSON_NAME]"
type input "0"
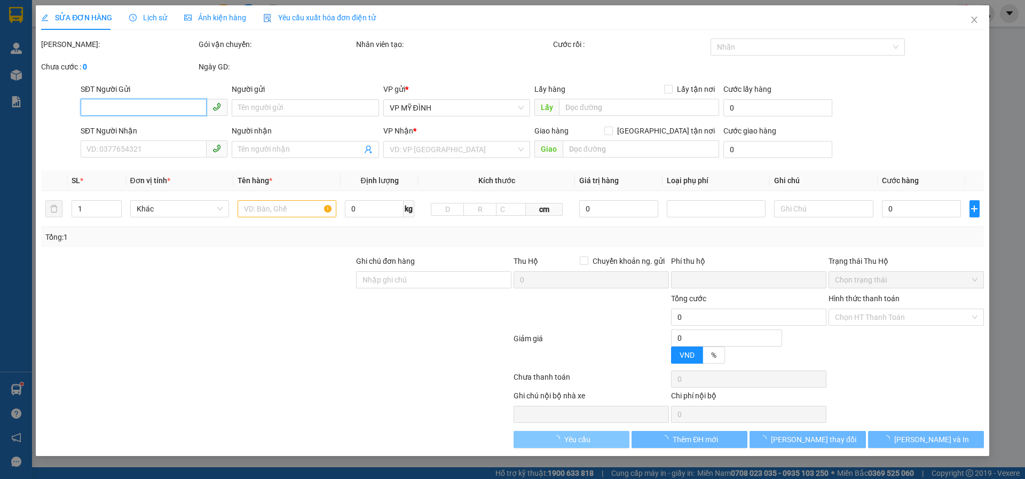
type input "50.000"
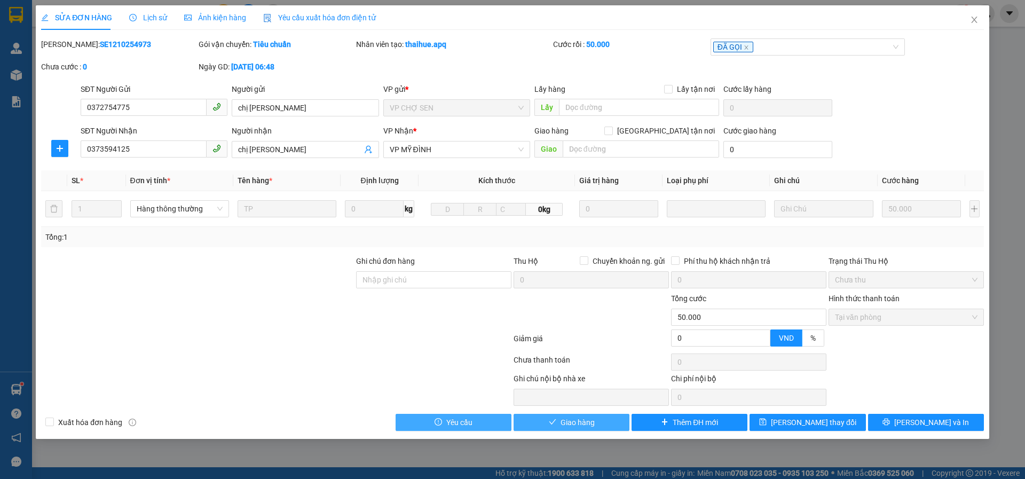
click at [560, 428] on button "Giao hàng" at bounding box center [572, 422] width 116 height 17
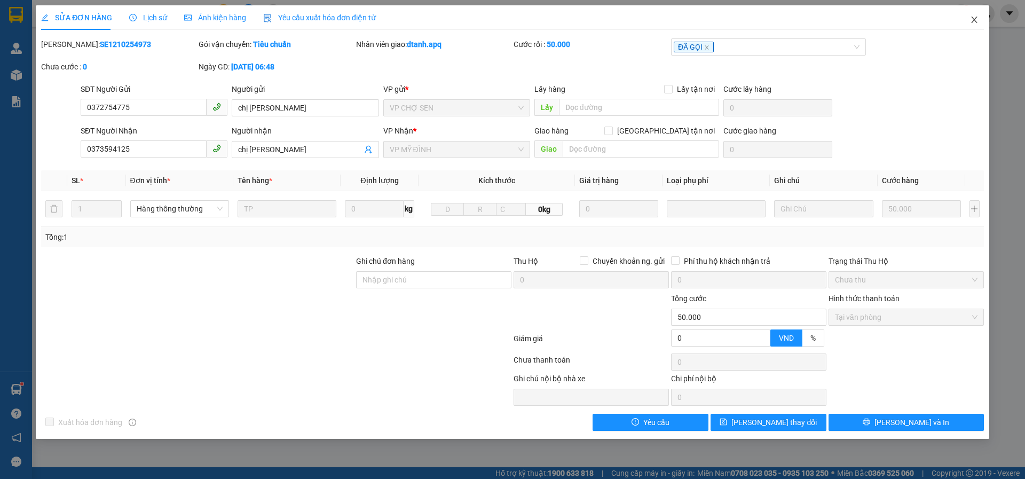
click at [974, 20] on icon "close" at bounding box center [974, 19] width 9 height 9
